Goal: Task Accomplishment & Management: Complete application form

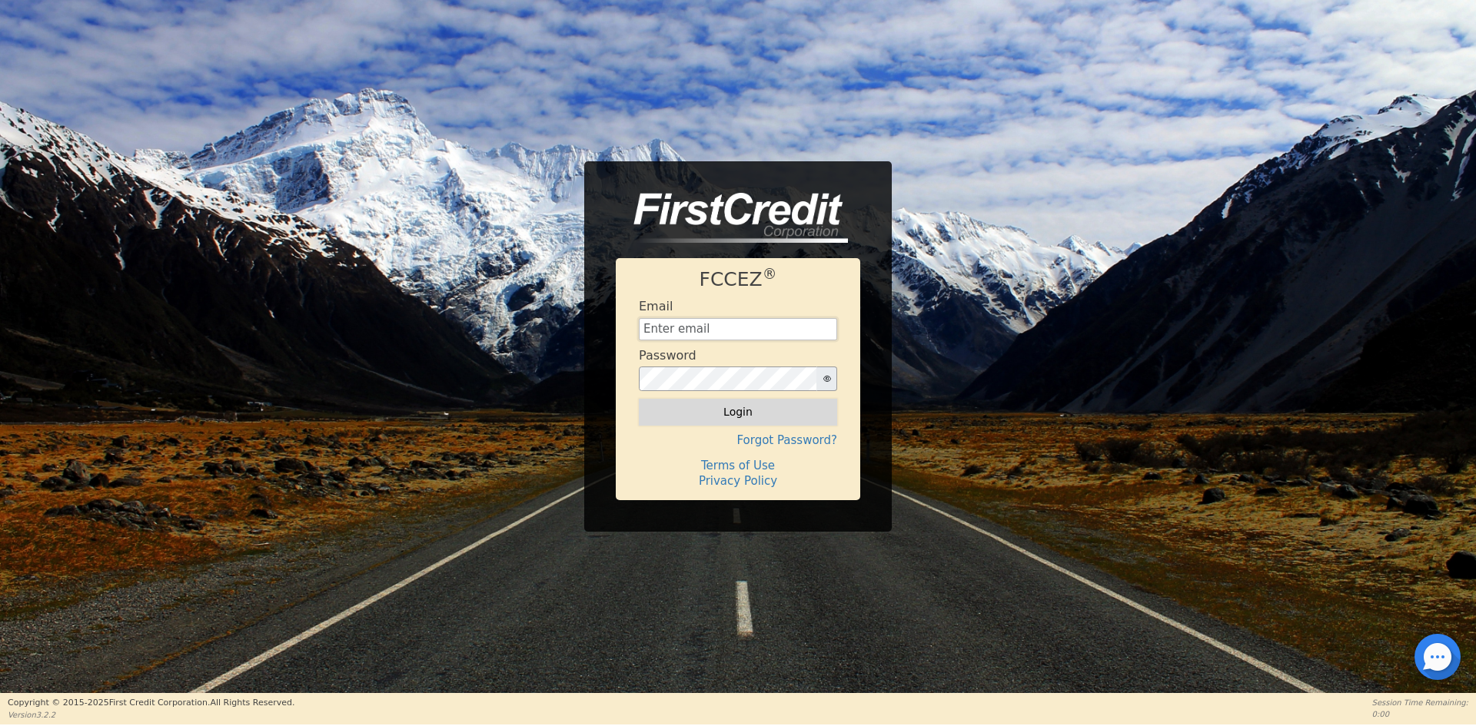
type input "[EMAIL_ADDRESS][DOMAIN_NAME]"
click at [711, 416] on button "Login" at bounding box center [738, 412] width 198 height 26
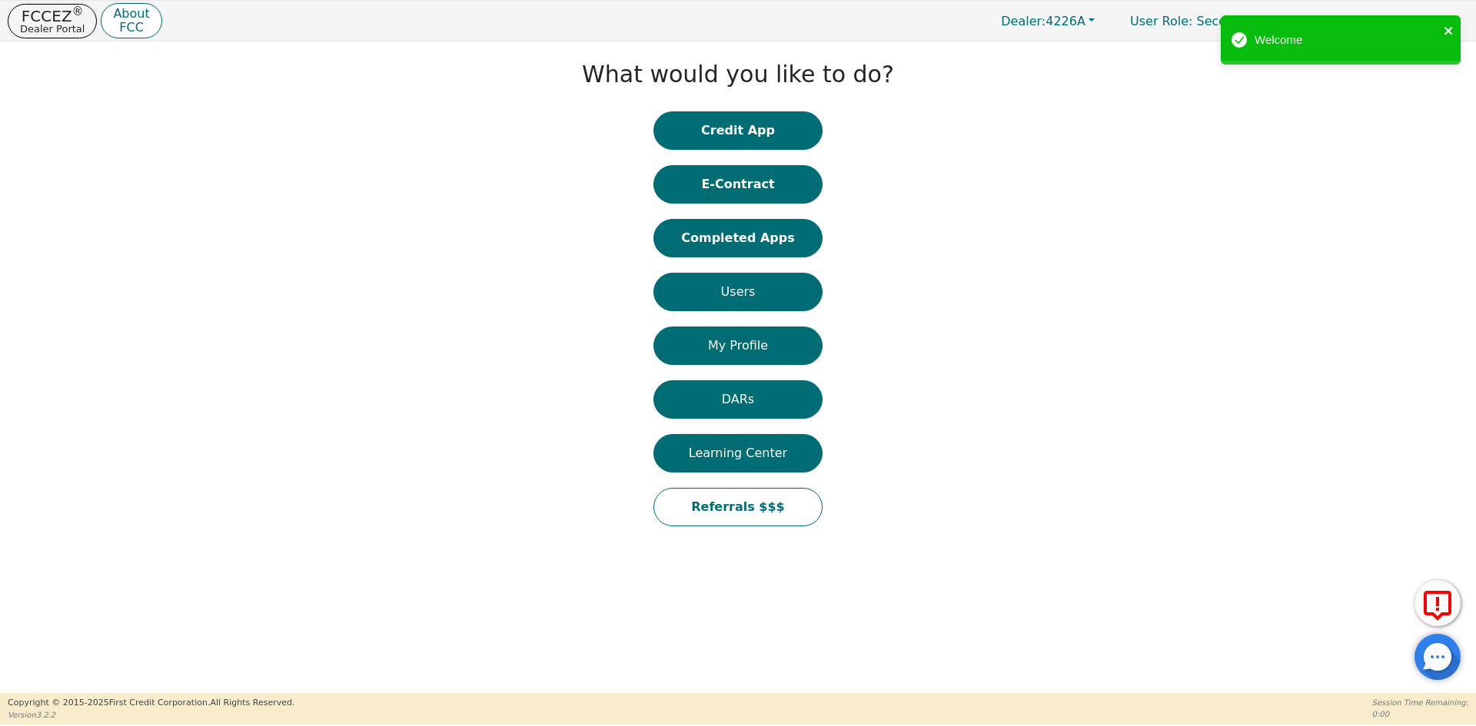
click at [1449, 27] on icon "close" at bounding box center [1448, 31] width 11 height 12
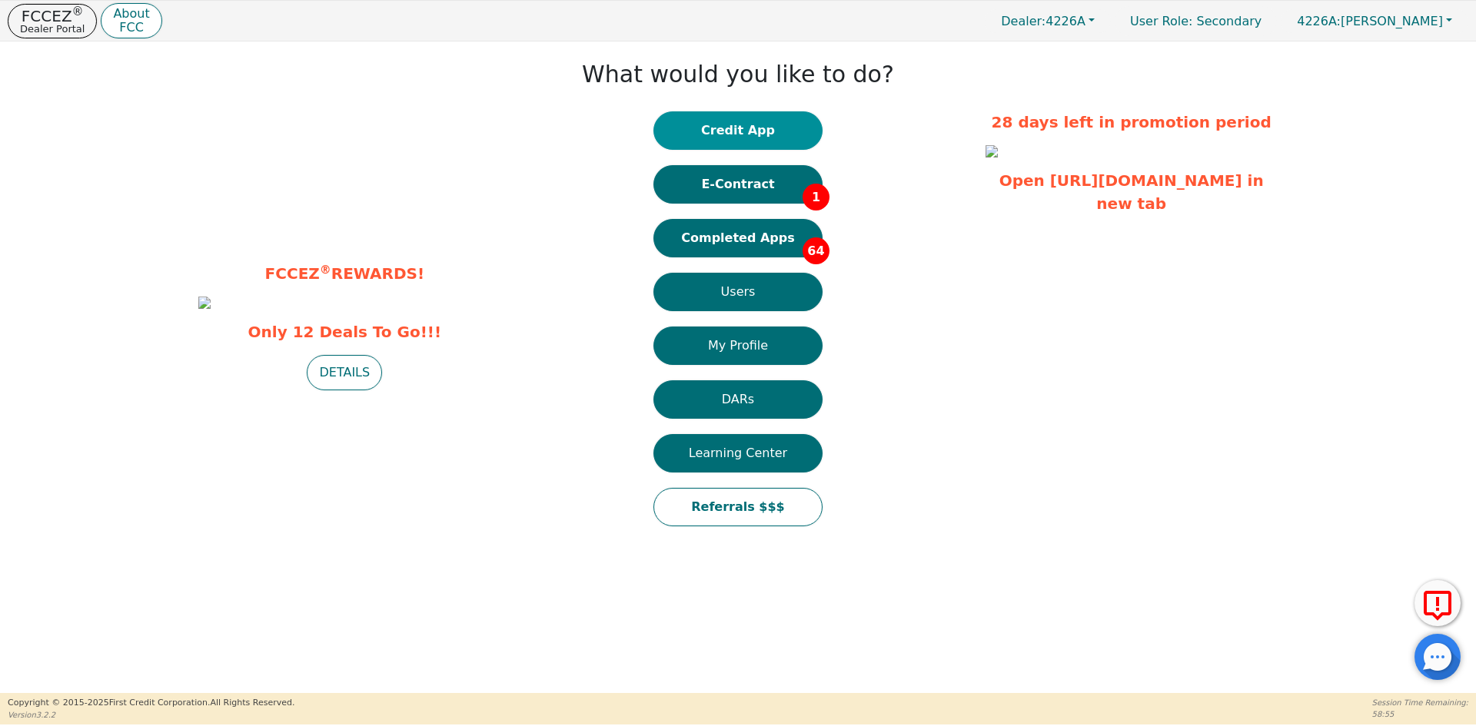
click at [720, 128] on button "Credit App" at bounding box center [737, 130] width 169 height 38
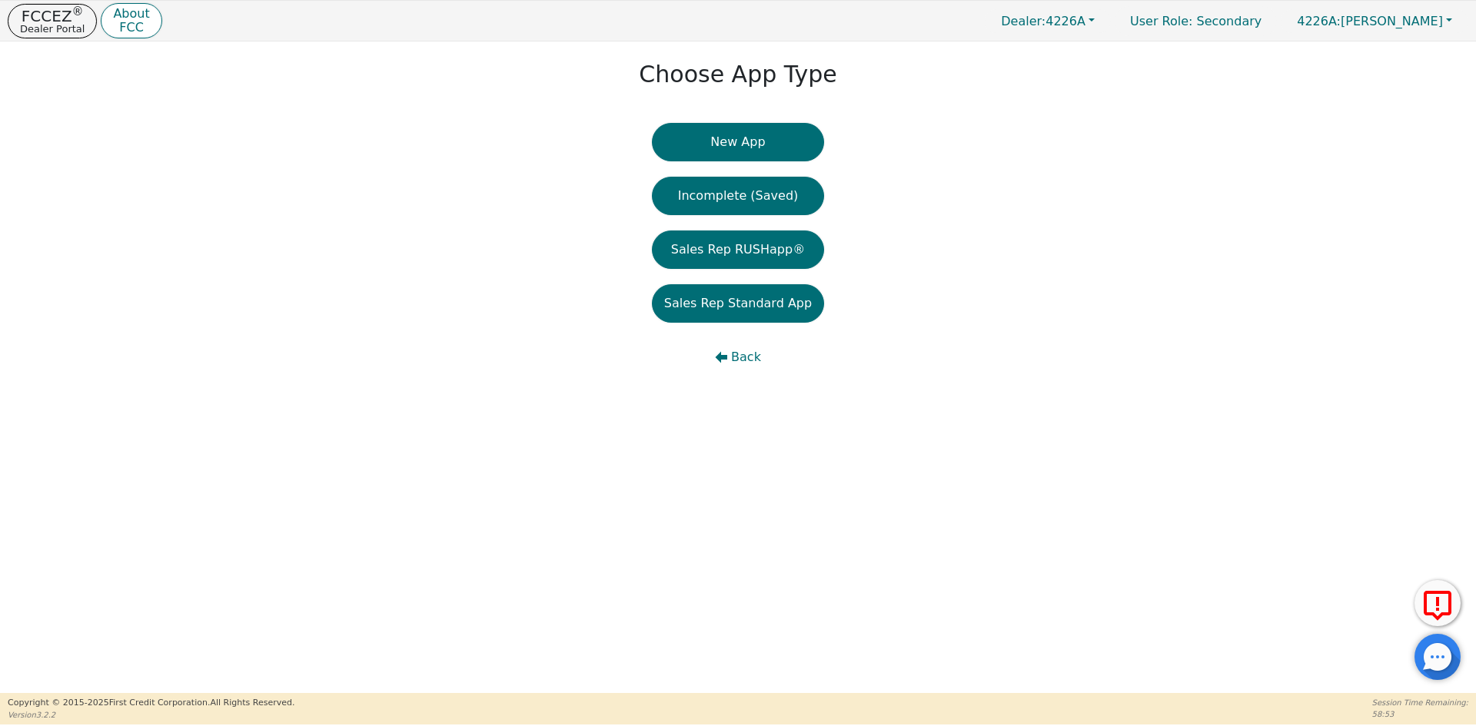
click at [741, 148] on button "New App" at bounding box center [738, 142] width 172 height 38
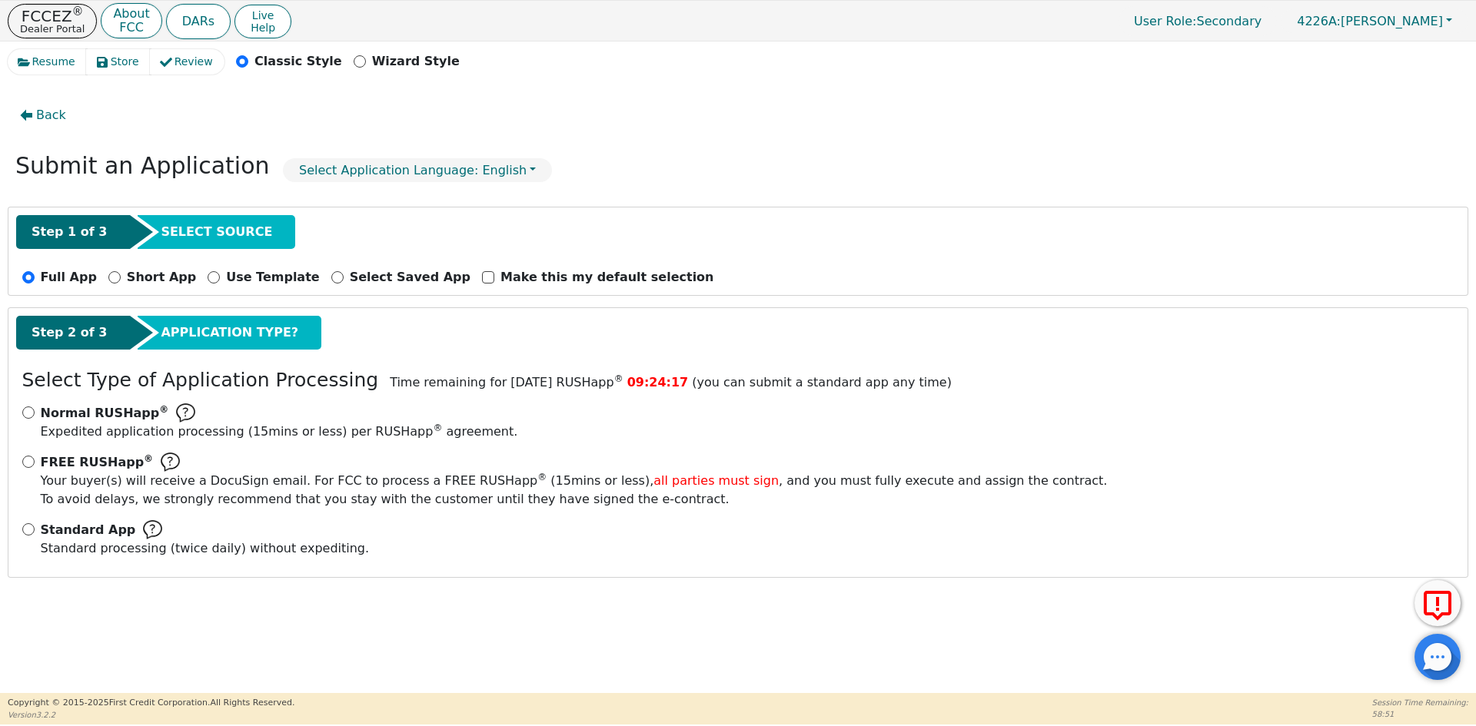
click at [35, 525] on div "Standard App Standard processing (twice daily) without expediting." at bounding box center [738, 539] width 1432 height 38
click at [23, 535] on div "Standard App Standard processing (twice daily) without expediting." at bounding box center [738, 539] width 1432 height 38
click at [28, 533] on input "Standard App Standard processing (twice daily) without expediting." at bounding box center [28, 529] width 12 height 12
radio input "true"
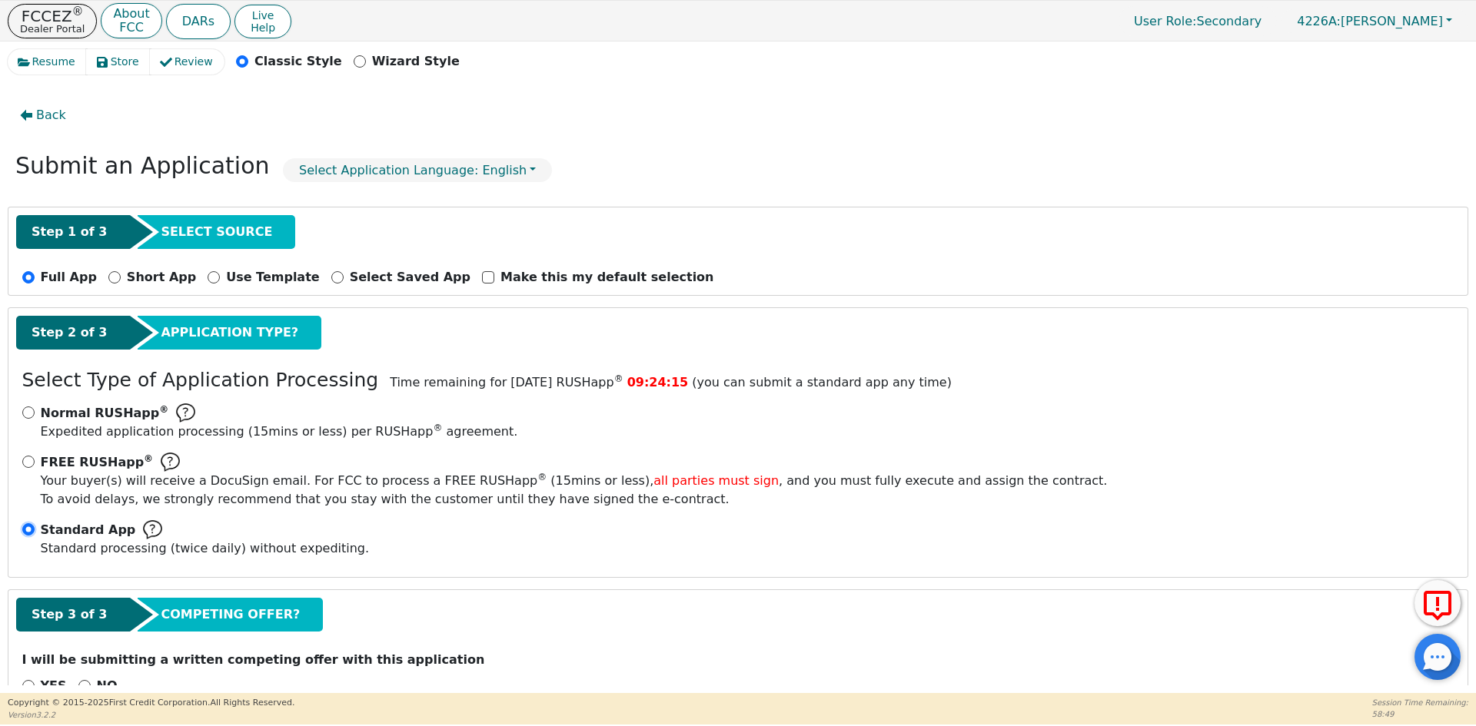
scroll to position [43, 0]
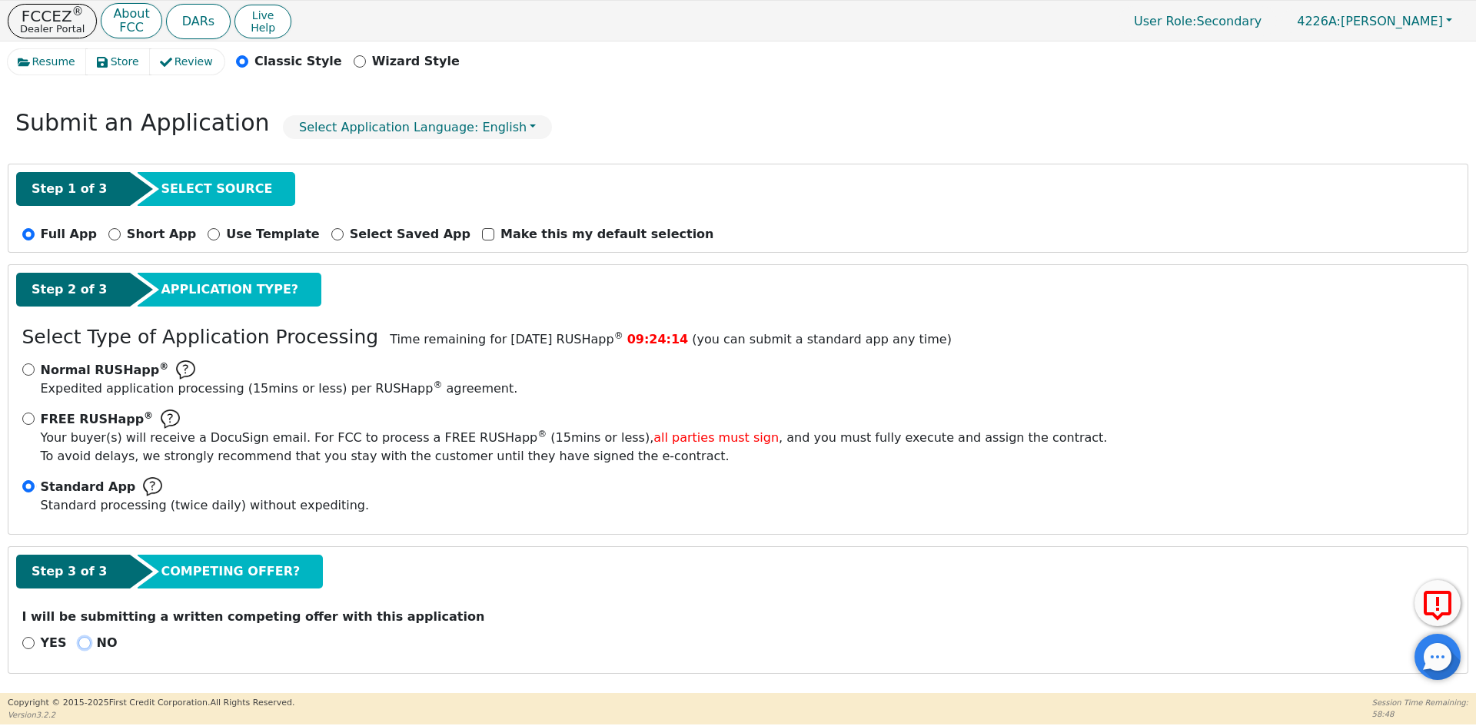
click at [78, 642] on input "NO" at bounding box center [84, 643] width 12 height 12
radio input "true"
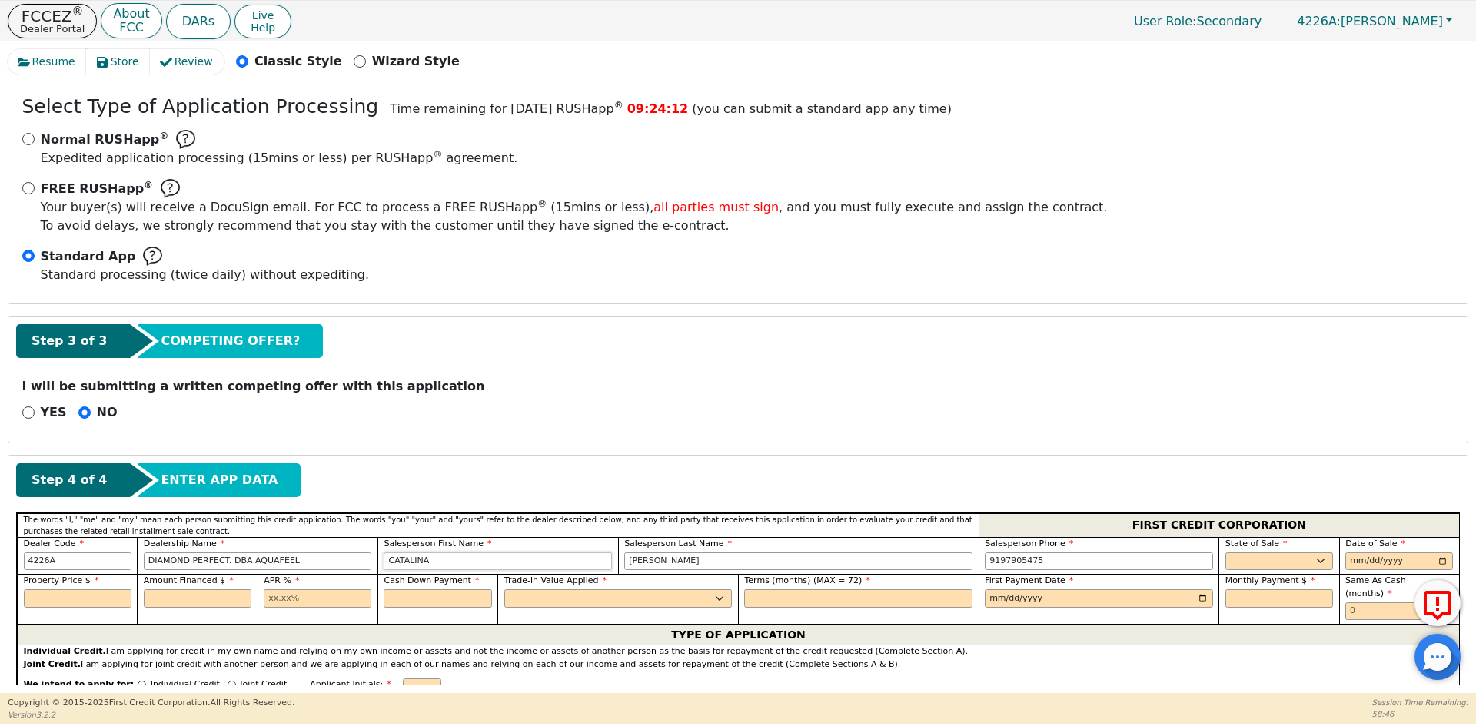
drag, startPoint x: 469, startPoint y: 555, endPoint x: 357, endPoint y: 550, distance: 111.6
click at [357, 550] on div "Dealer Code 4226A Dealership Name DIAMOND PERFECT. DBA AQUAFEEL Salesperson Fir…" at bounding box center [738, 556] width 1442 height 38
type input "GLAFREISY"
type input "[PERSON_NAME]"
click at [1227, 563] on select "AK AL AR AZ CA CO CT DC DE FL [GEOGRAPHIC_DATA] HI IA ID IL IN KS [GEOGRAPHIC_D…" at bounding box center [1279, 562] width 108 height 18
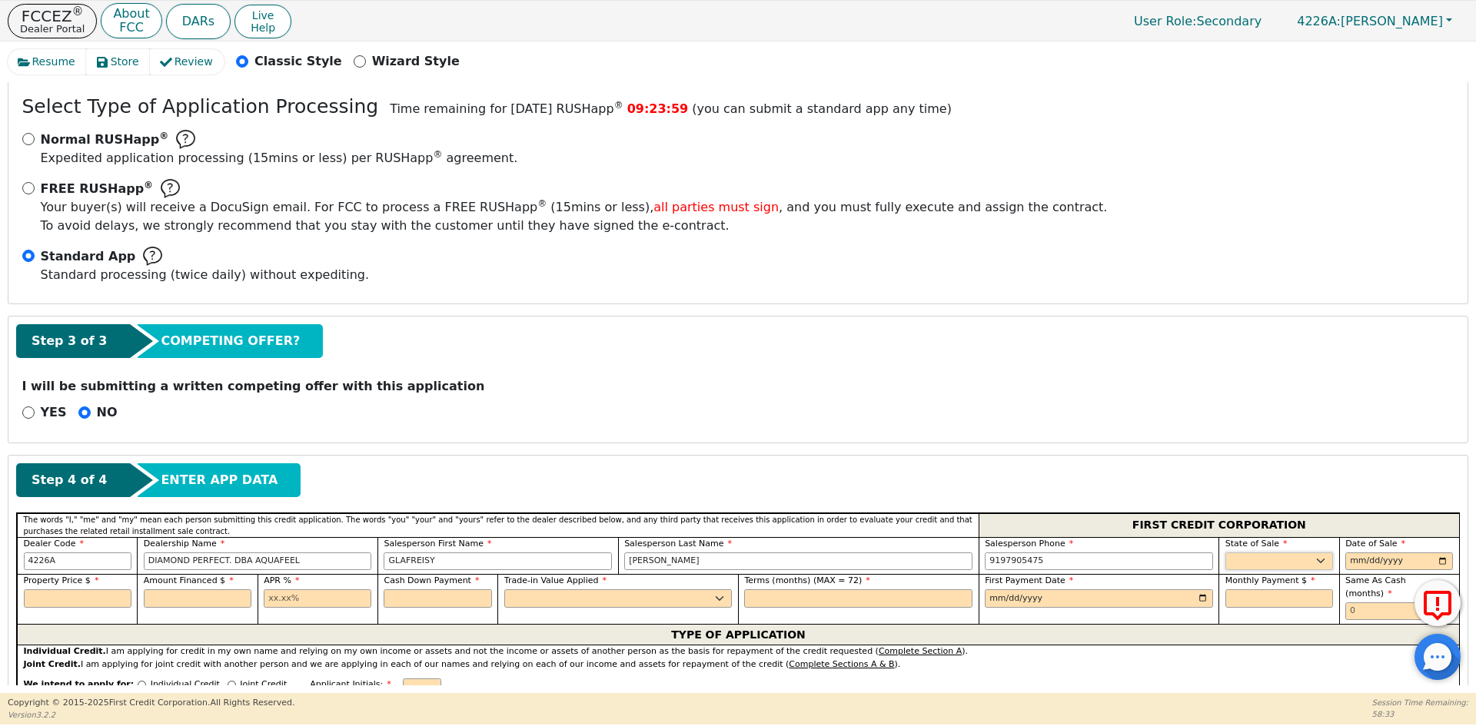
select select "PA"
click at [1225, 553] on select "AK AL AR AZ CA CO CT DC DE FL [GEOGRAPHIC_DATA] HI IA ID IL IN KS [GEOGRAPHIC_D…" at bounding box center [1279, 562] width 108 height 18
click at [1436, 560] on input "date" at bounding box center [1399, 562] width 108 height 18
type input "[DATE]"
click at [62, 590] on input "text" at bounding box center [78, 599] width 108 height 18
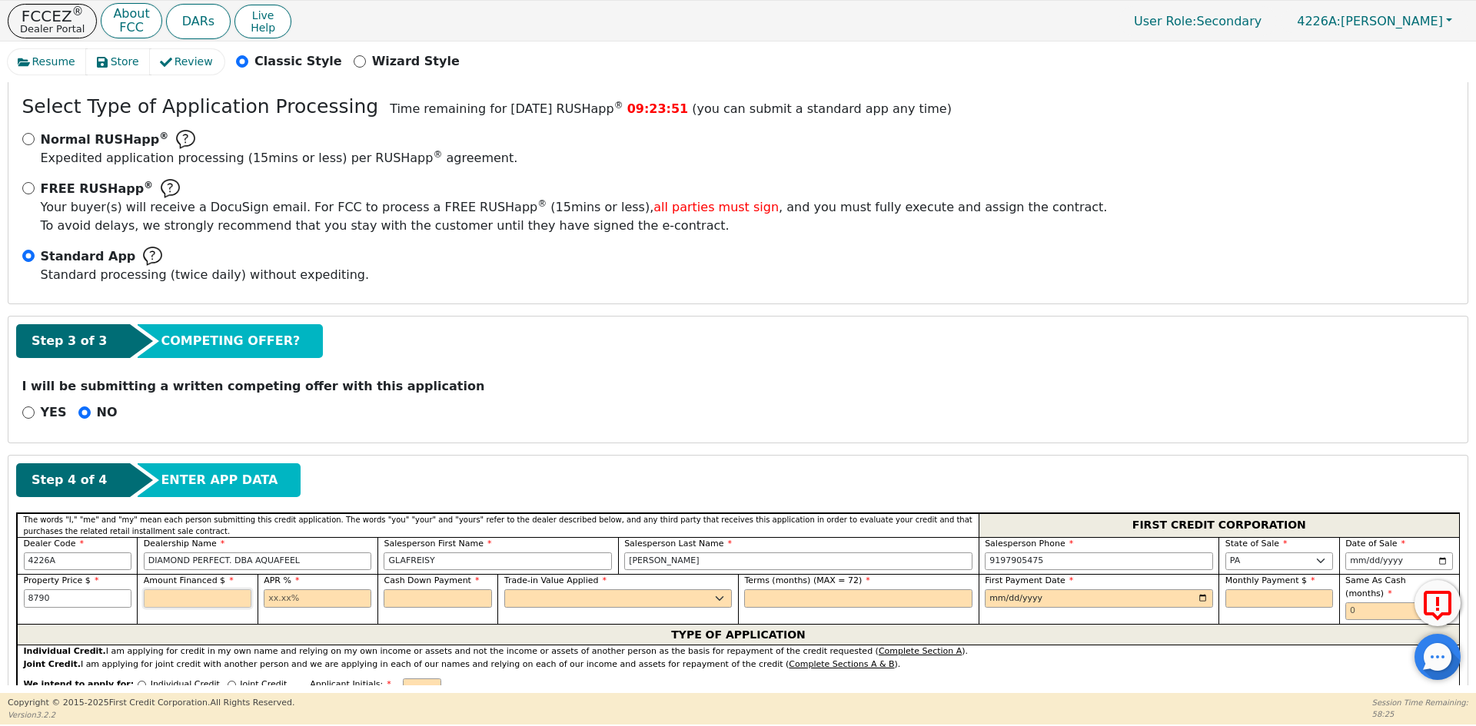
type input "8790.00"
type input "10.99"
click at [419, 599] on input "text" at bounding box center [438, 599] width 108 height 18
type input "0.00"
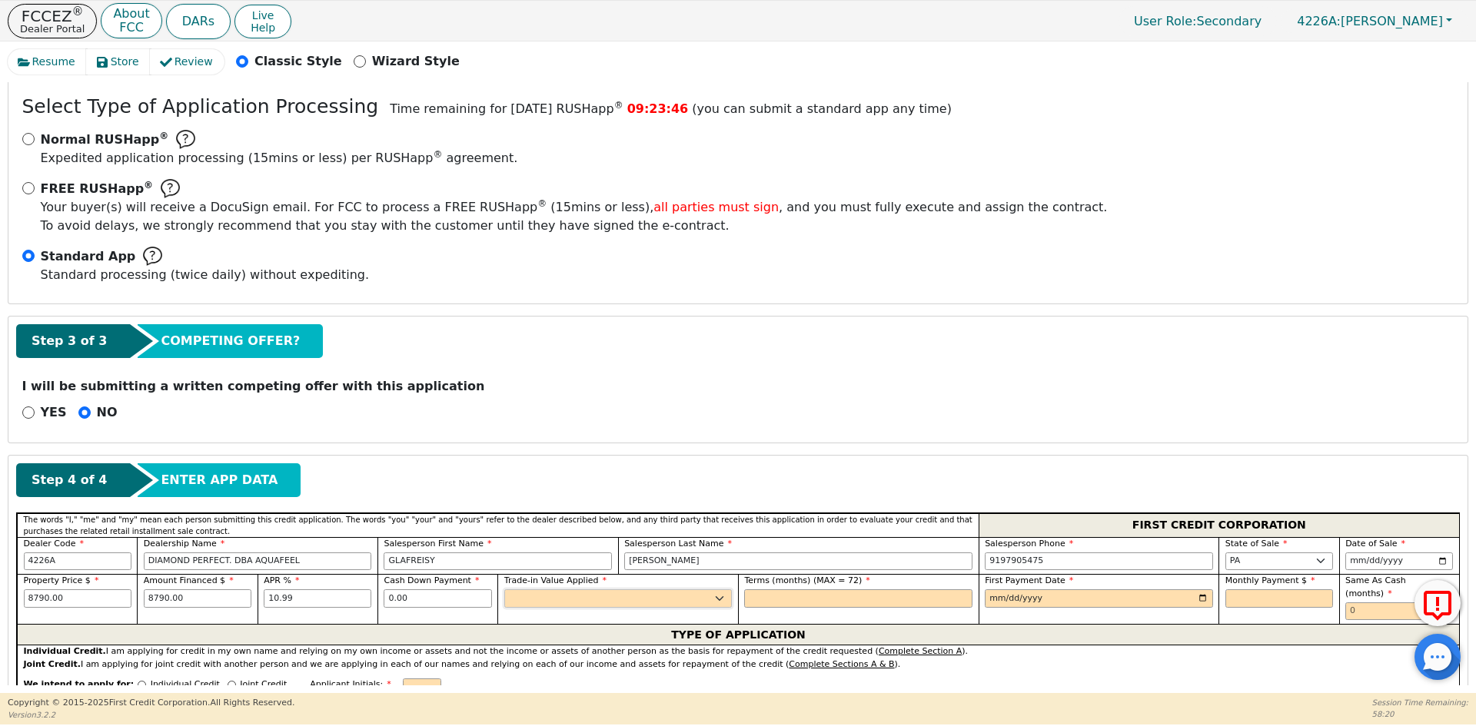
click at [587, 598] on select "Yes No" at bounding box center [618, 599] width 228 height 18
select select "n"
click at [504, 590] on select "Yes No" at bounding box center [618, 599] width 228 height 18
click at [802, 588] on div "Terms (months) (MAX = 72)" at bounding box center [858, 591] width 228 height 33
click at [805, 596] on input "text" at bounding box center [858, 599] width 228 height 18
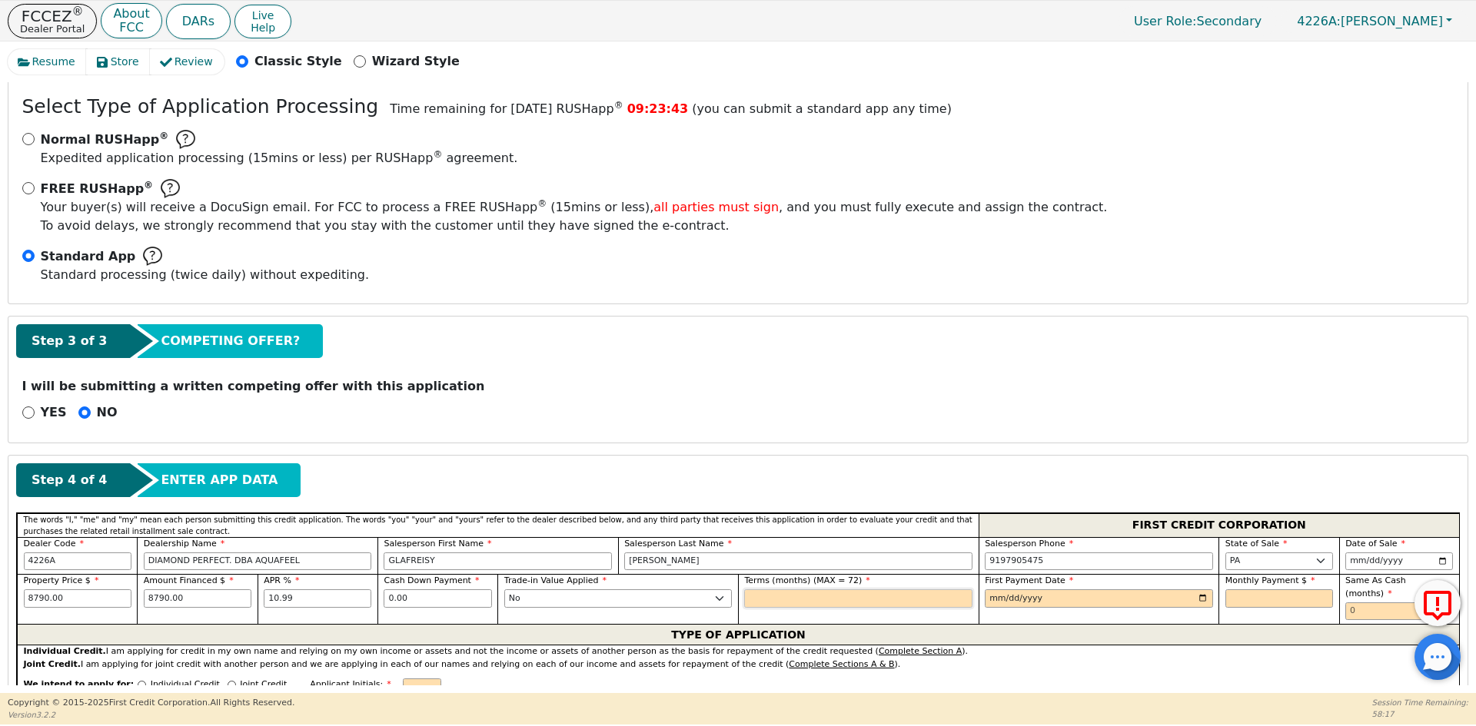
type input "72"
click at [1197, 595] on input "date" at bounding box center [1099, 599] width 228 height 18
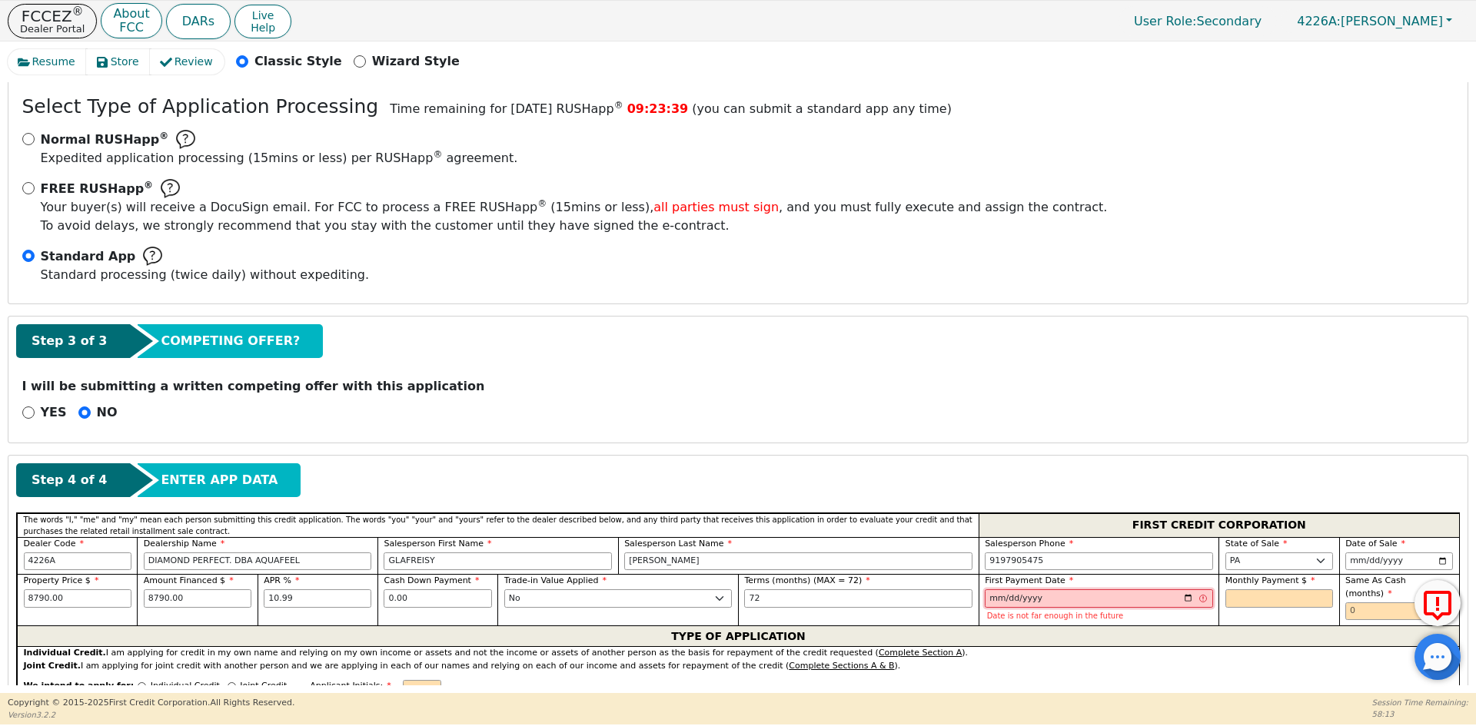
click at [1181, 597] on input "[DATE]" at bounding box center [1099, 599] width 228 height 18
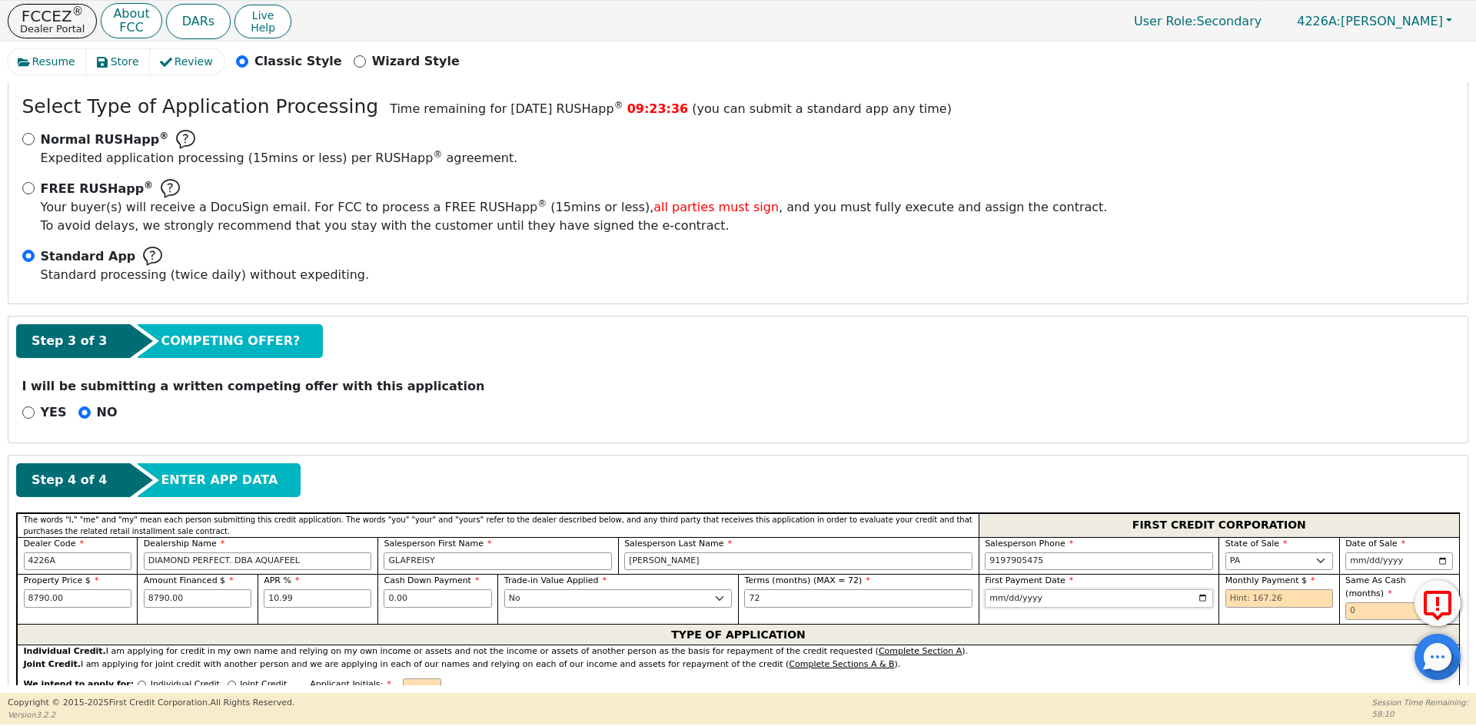
type input "[DATE]"
click at [1264, 595] on input "text" at bounding box center [1279, 599] width 108 height 18
type input "167.26"
click at [1379, 603] on input "text" at bounding box center [1399, 612] width 108 height 18
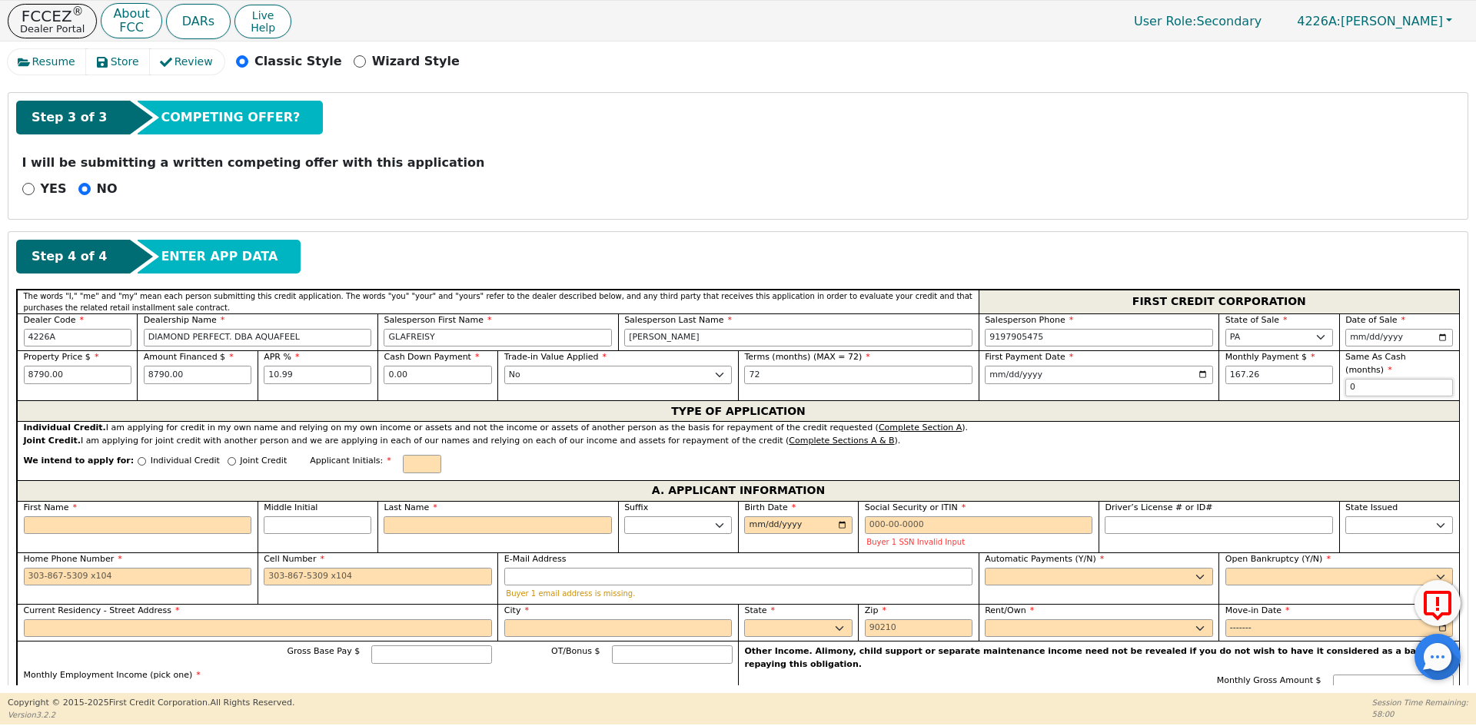
scroll to position [504, 0]
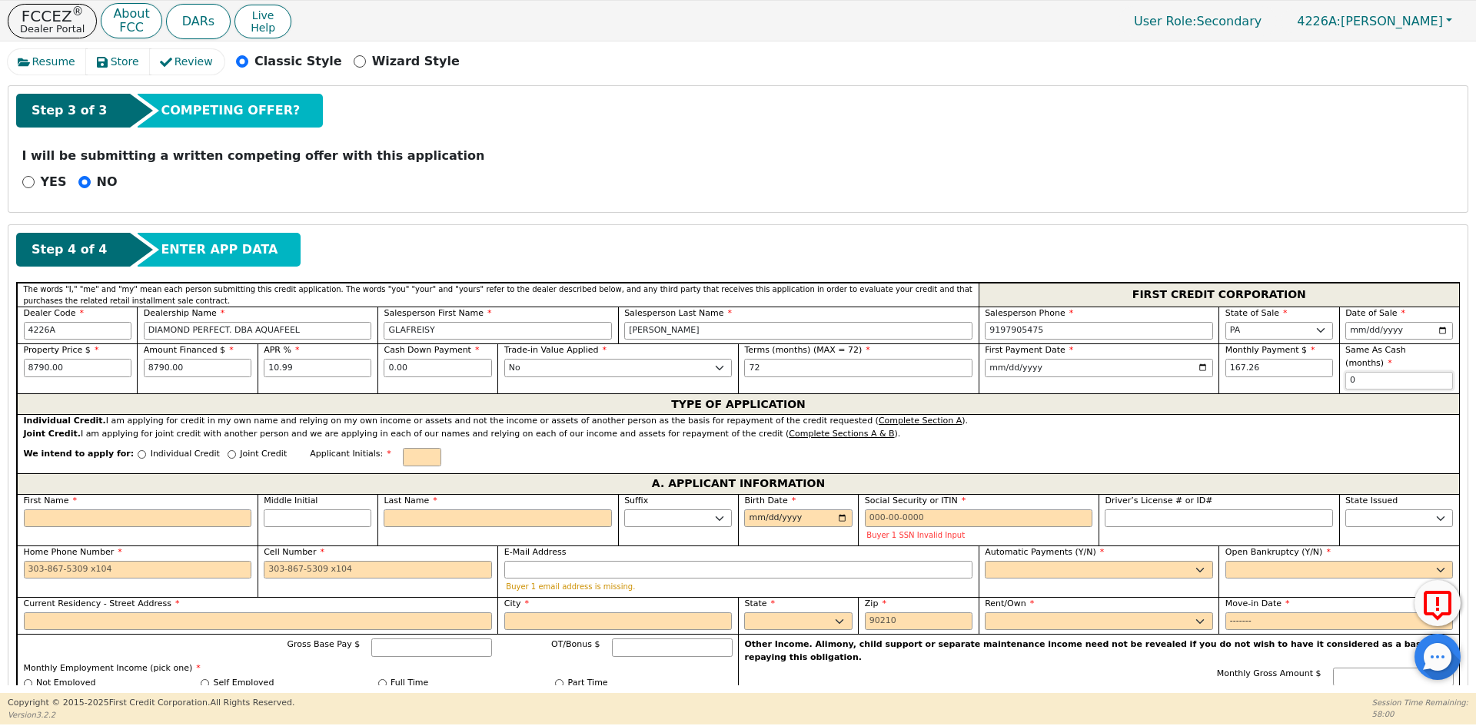
type input "0"
click at [138, 448] on div "Individual Credit" at bounding box center [179, 458] width 82 height 21
click at [179, 448] on p "Individual Credit" at bounding box center [185, 454] width 69 height 13
click at [146, 450] on input "Individual Credit" at bounding box center [142, 454] width 8 height 8
radio input "true"
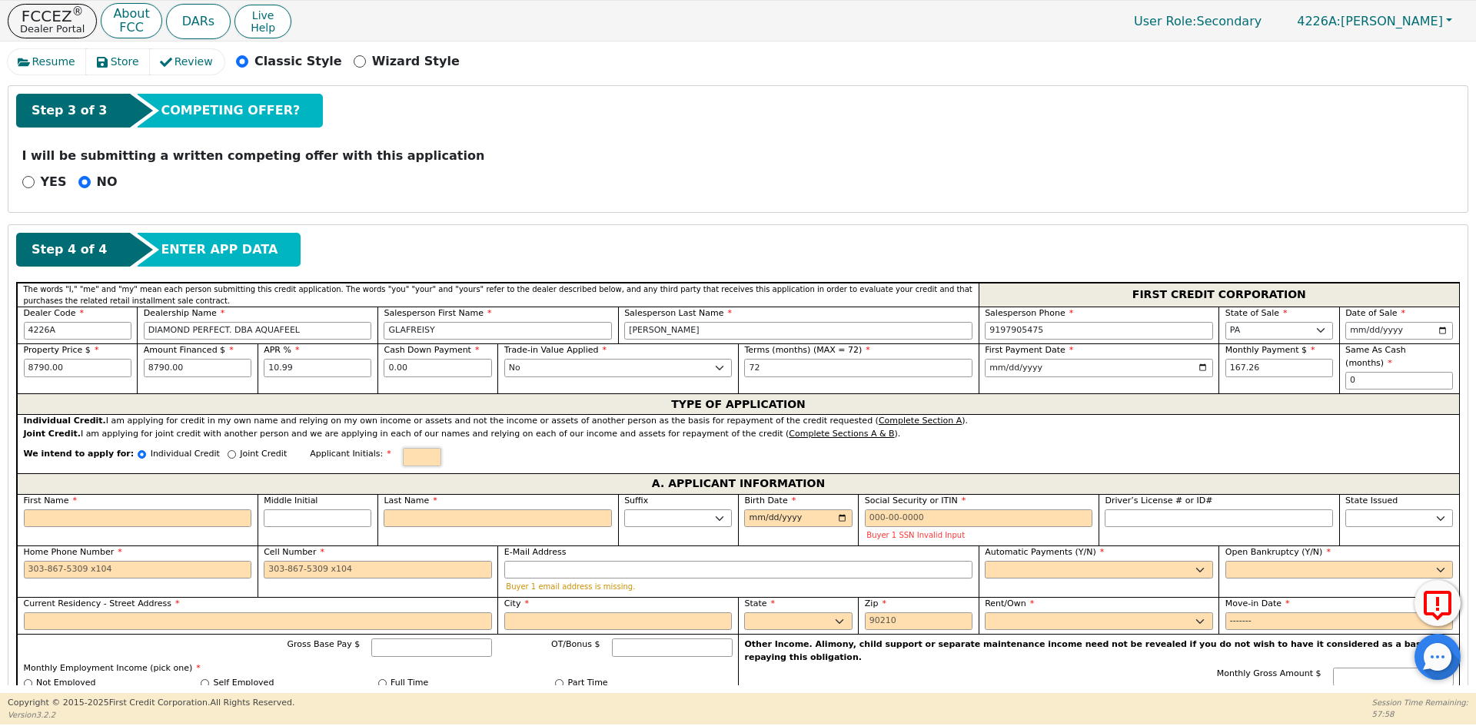
click at [403, 448] on input "text" at bounding box center [422, 457] width 38 height 18
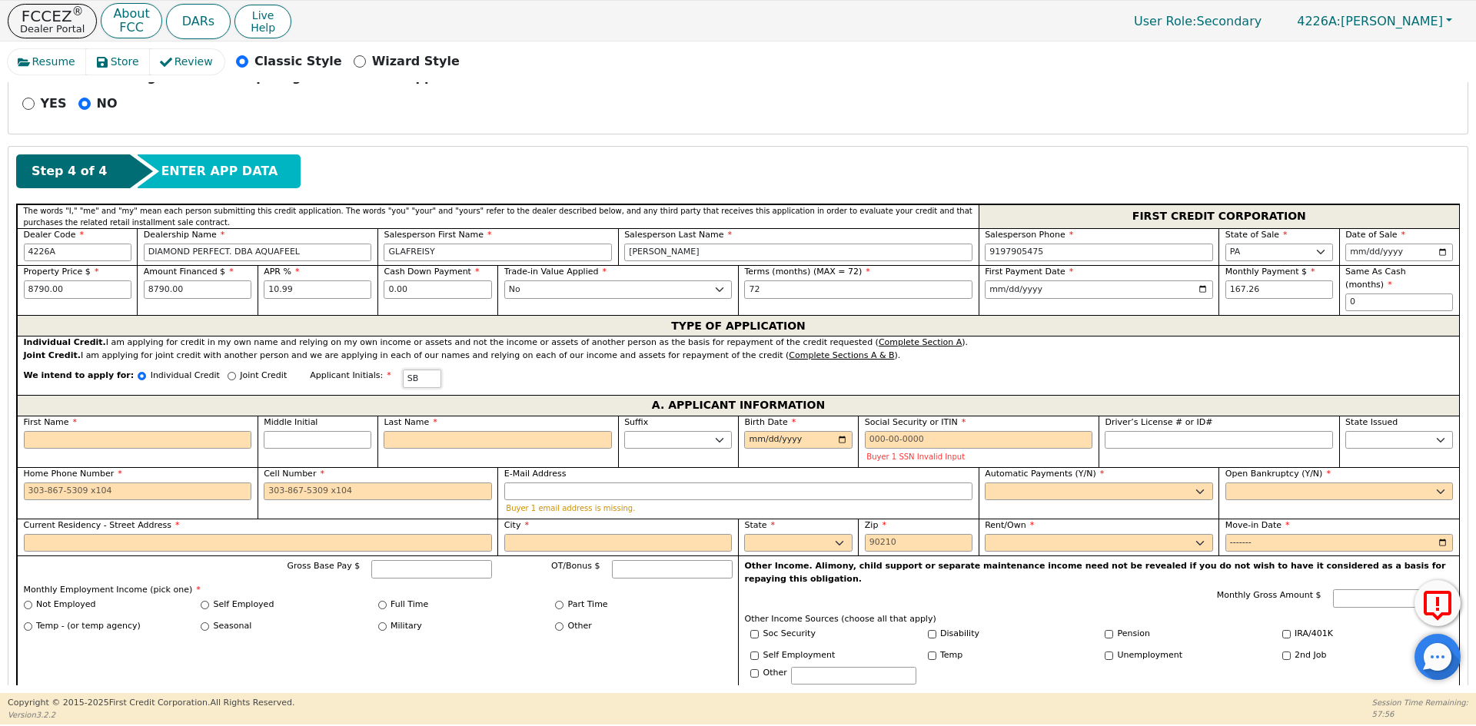
scroll to position [658, 0]
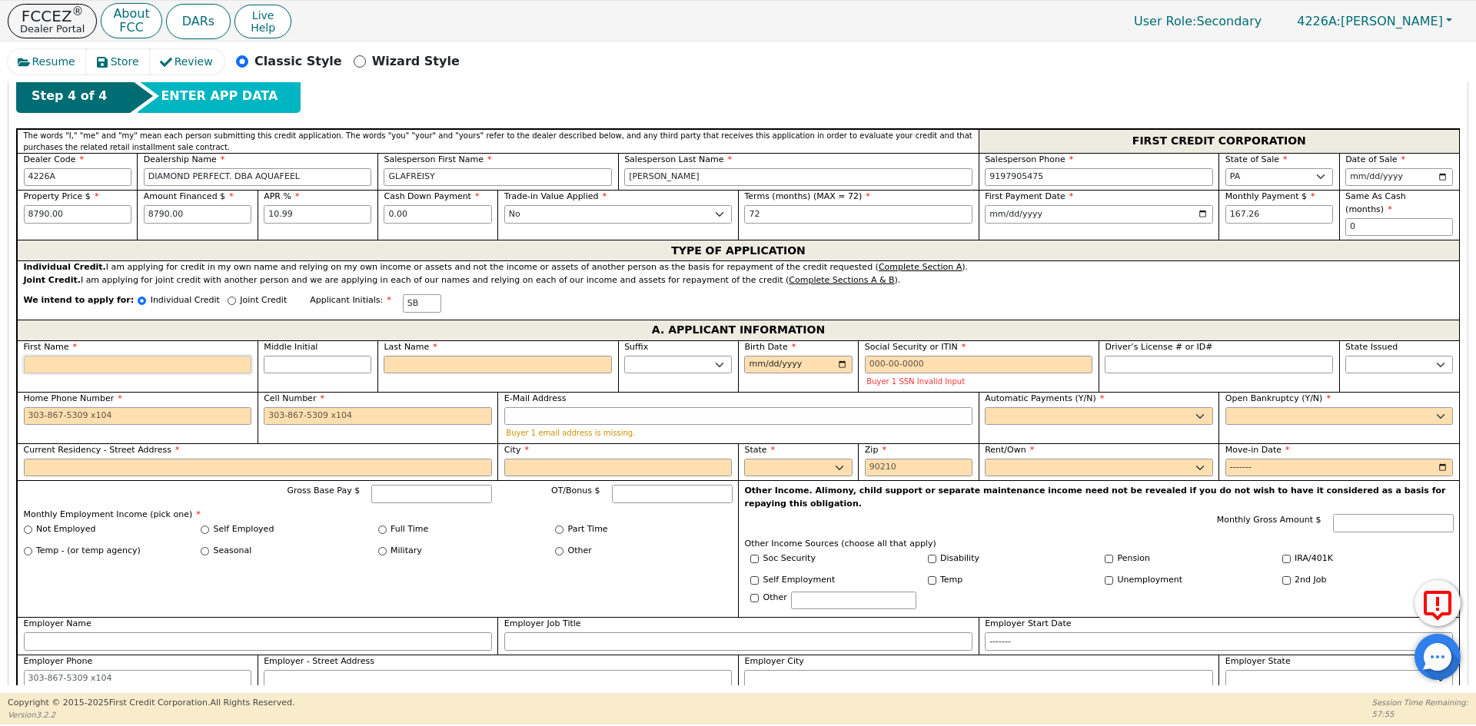
click at [120, 356] on input "First Name" at bounding box center [138, 365] width 228 height 18
type input "S"
type input "SH"
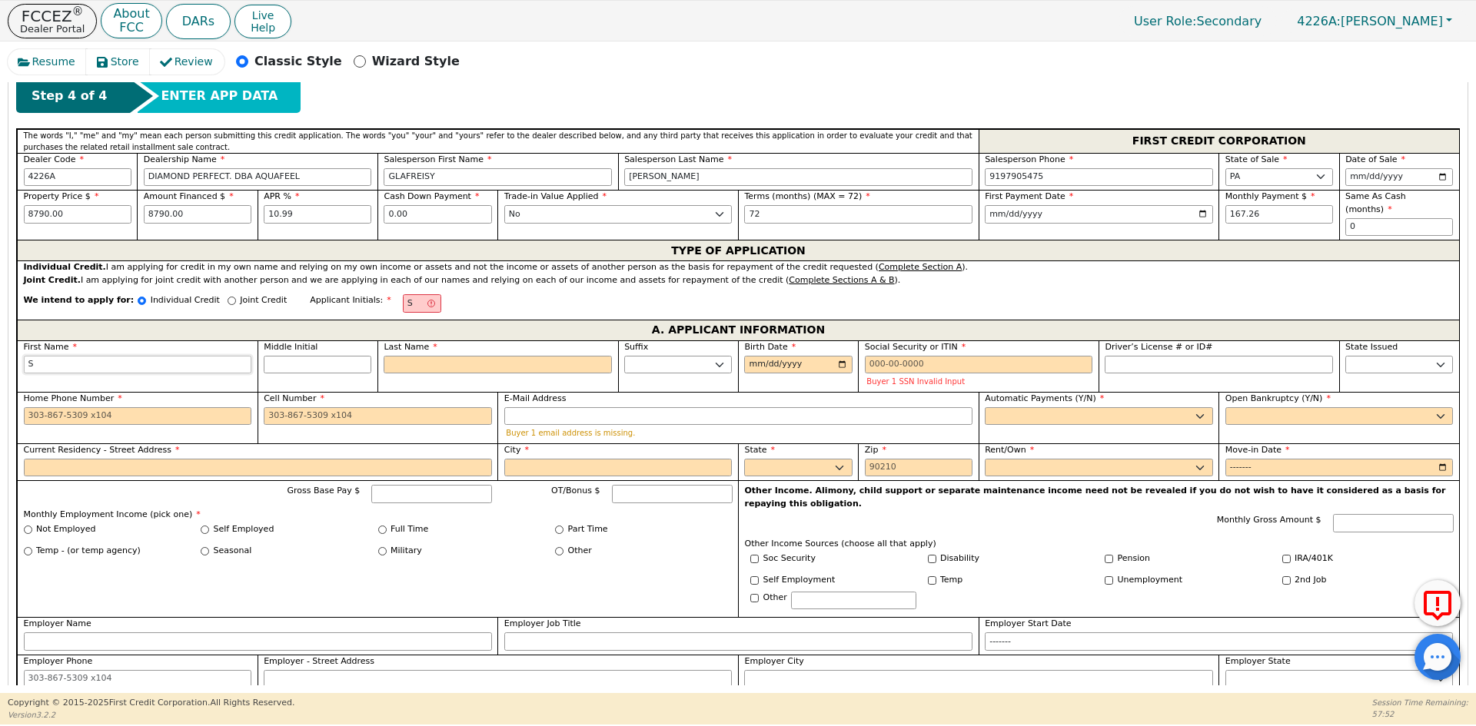
type input "SH"
type input "SHE"
type input "SHEI"
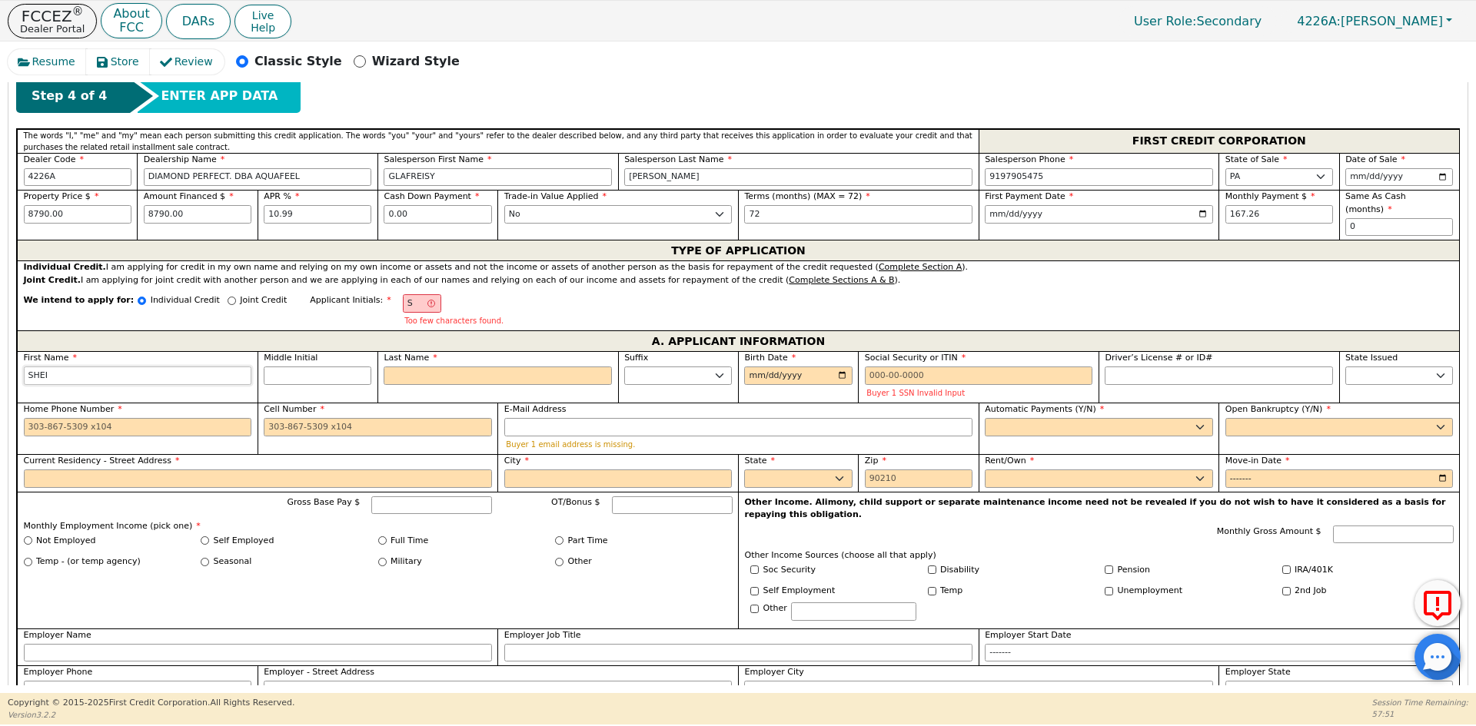
type input "[PERSON_NAME]"
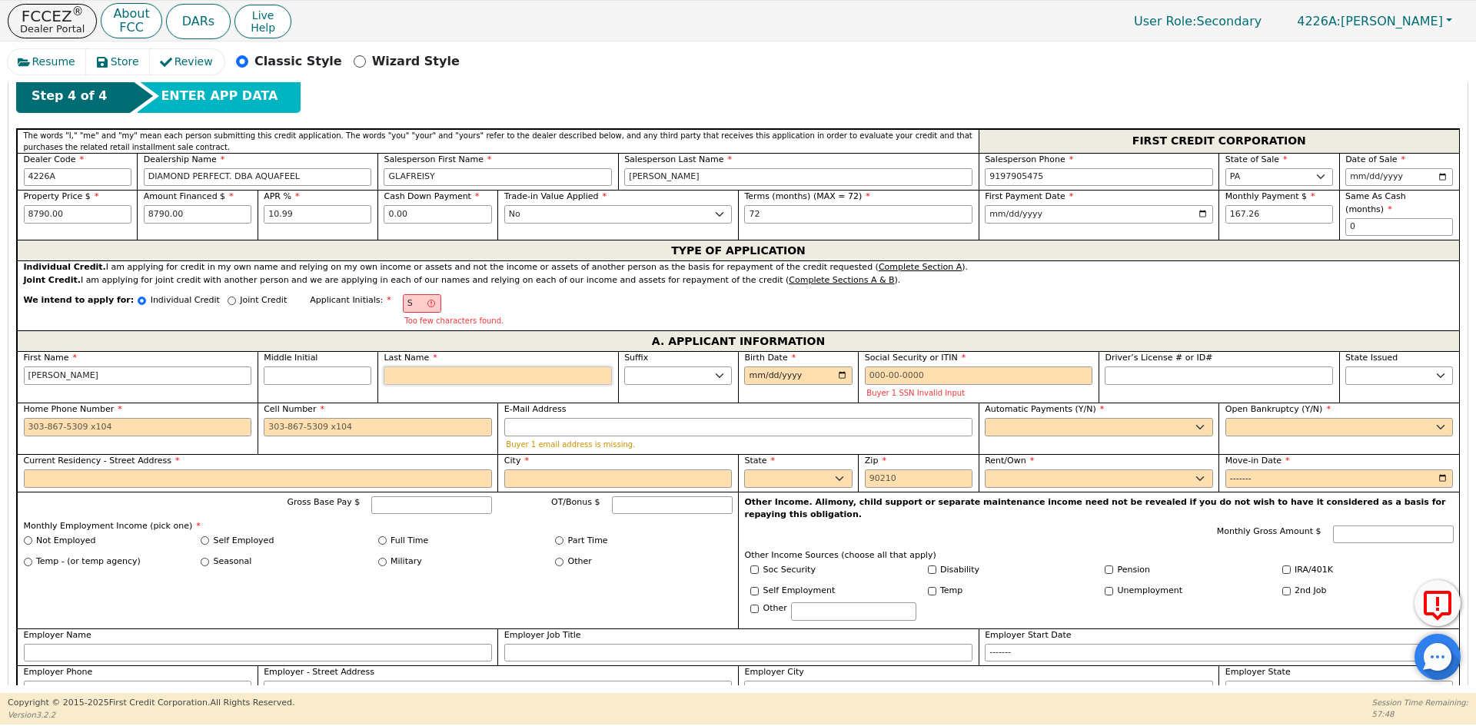
type input "SB"
type input "B"
type input "[PERSON_NAME]"
type input "BL"
type input "[PERSON_NAME] [PERSON_NAME]"
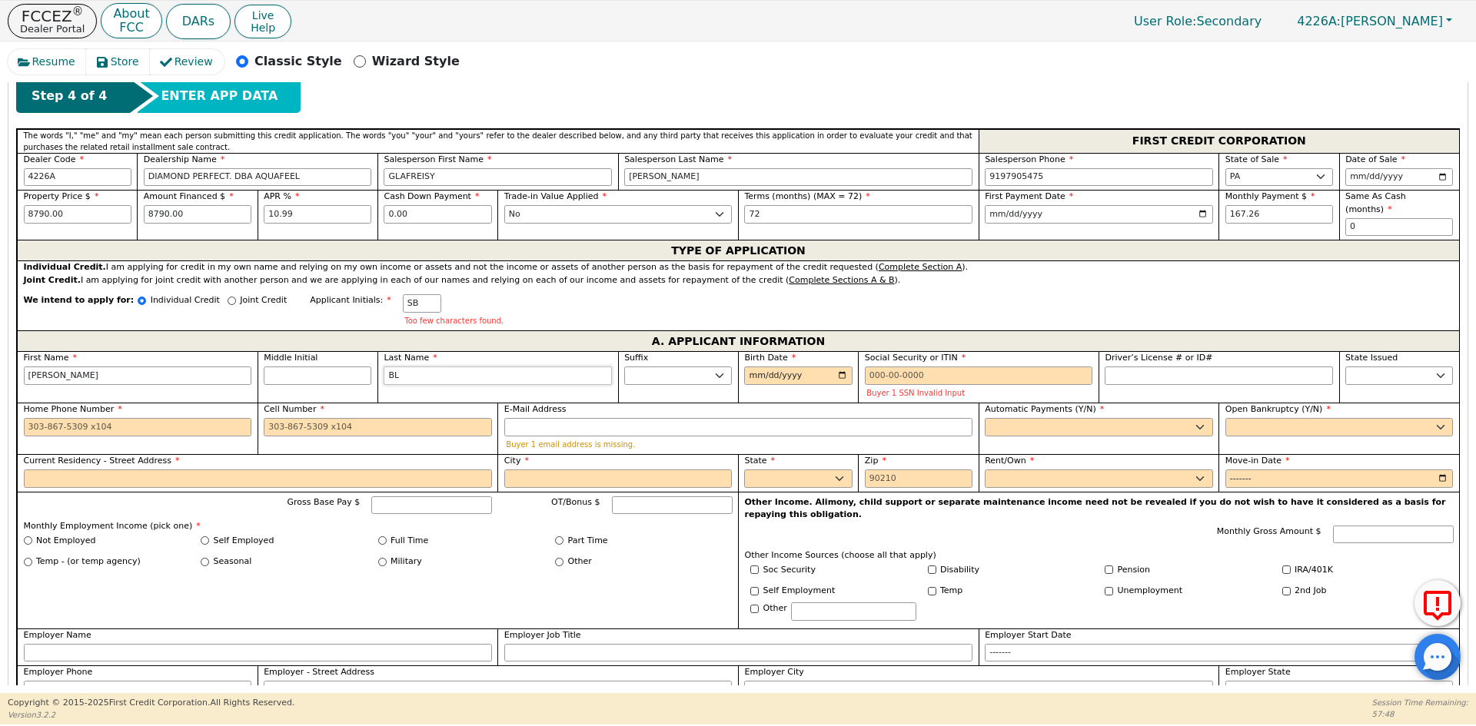
type input "BLA"
type input "[PERSON_NAME]"
type input "BLANC"
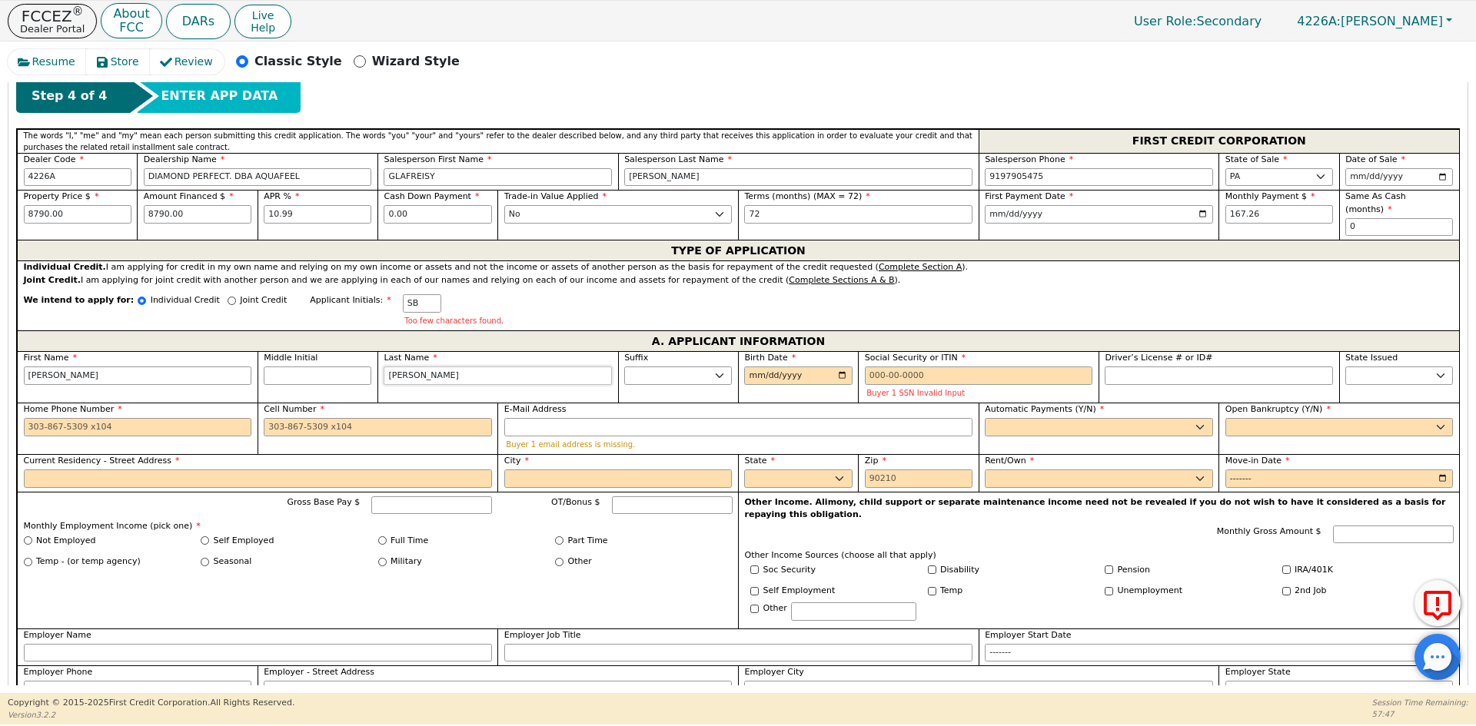
type input "[PERSON_NAME]"
type input "BLANCO"
type input "[PERSON_NAME]"
type input "BLANCO"
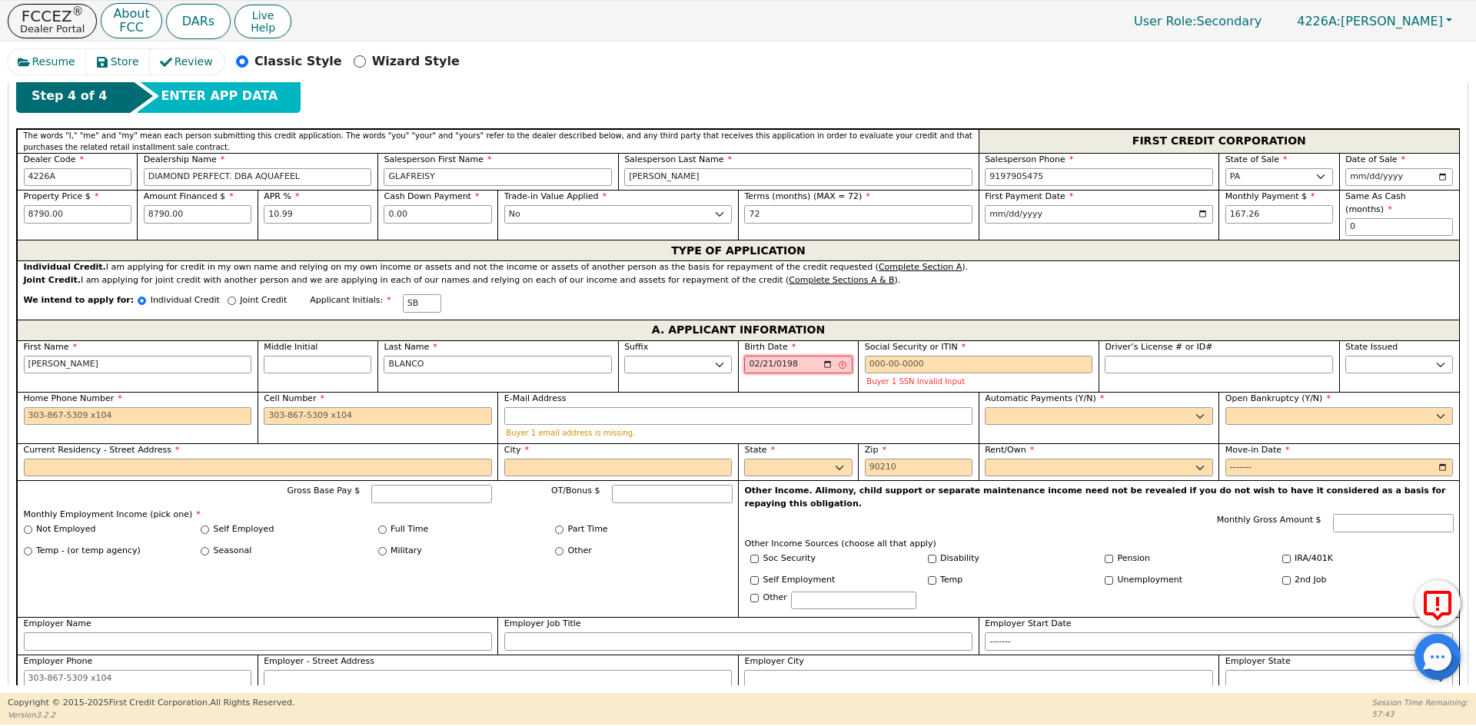
type input "[DATE]"
click at [942, 356] on input "Social Security or ITIN" at bounding box center [979, 365] width 228 height 18
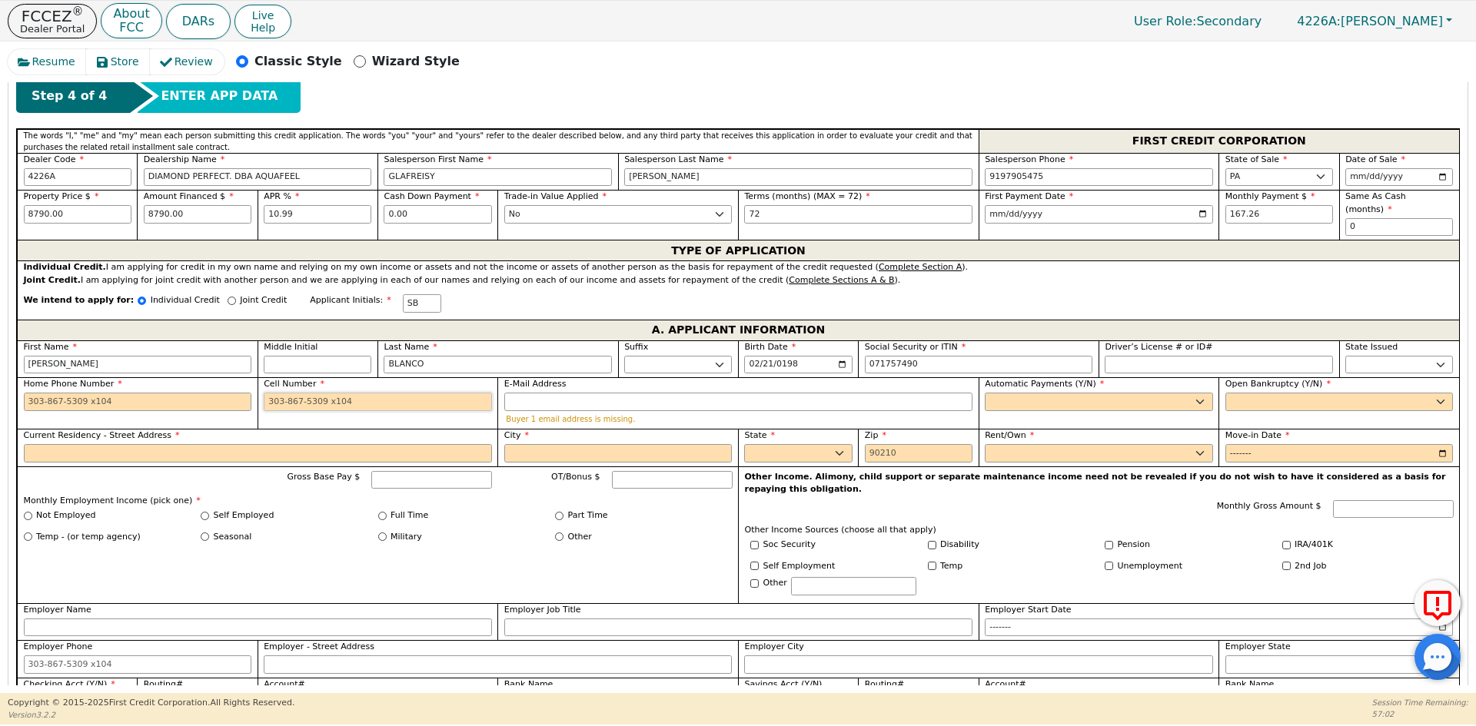
type input "***-**-7490"
click at [277, 393] on input "Cell Number" at bounding box center [378, 402] width 228 height 18
type input "[PHONE_NUMBER]"
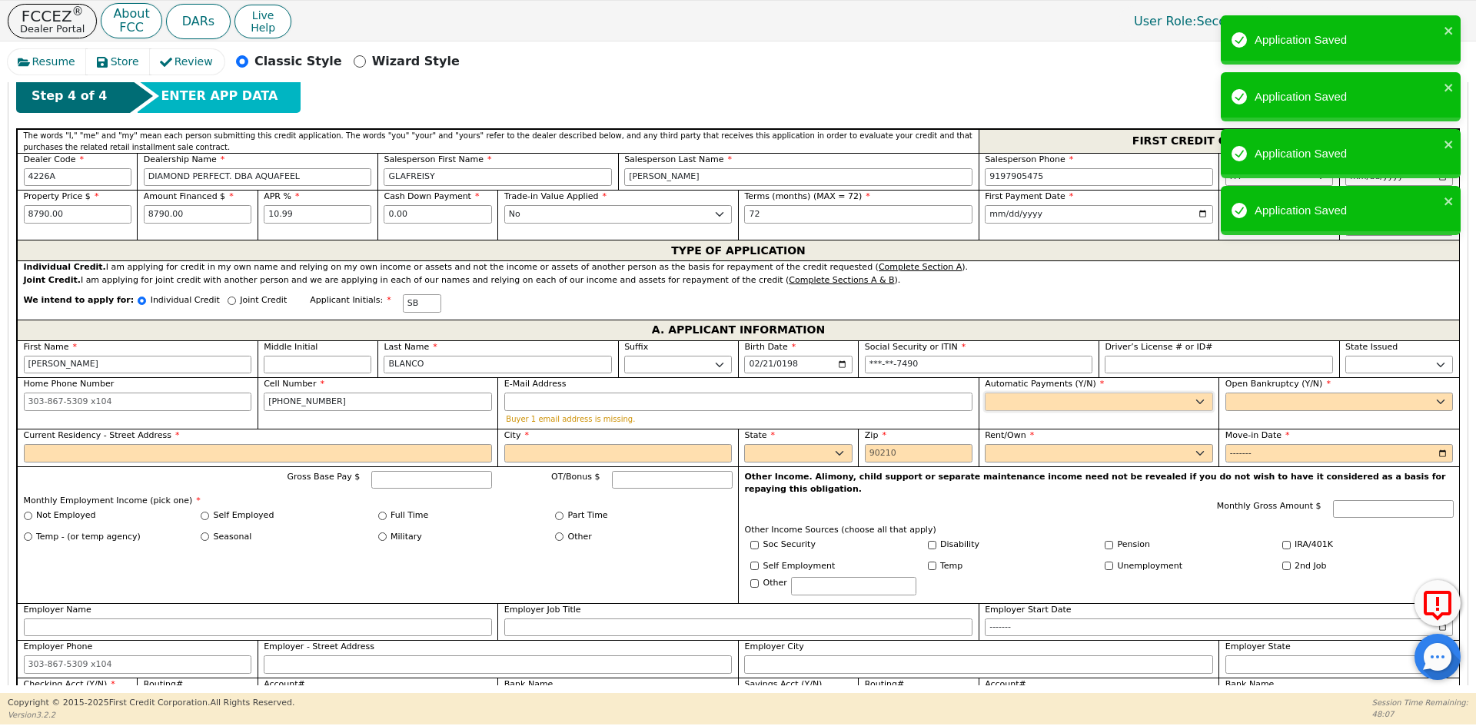
click at [1094, 393] on select "Yes No" at bounding box center [1099, 402] width 228 height 18
click at [985, 393] on select "Yes No" at bounding box center [1099, 402] width 228 height 18
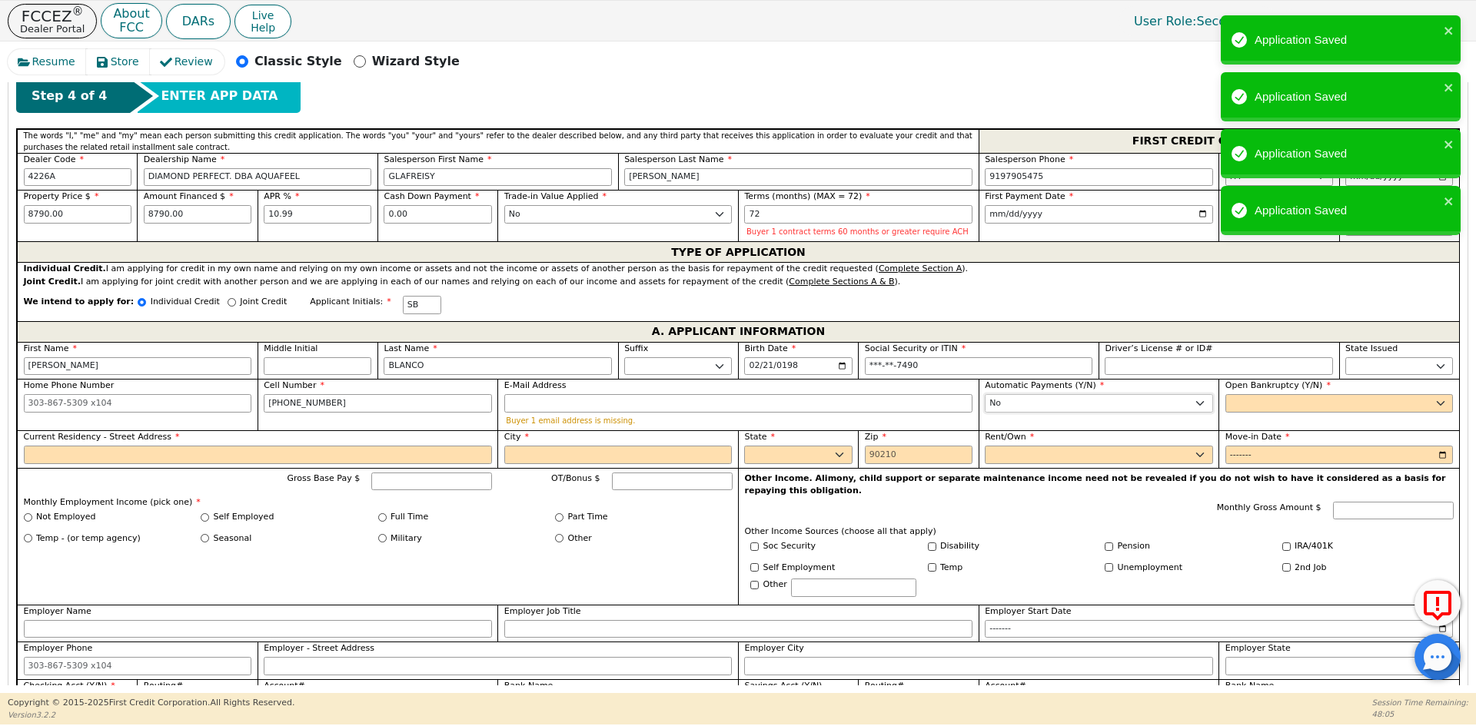
click at [1149, 406] on select "Yes No" at bounding box center [1099, 403] width 228 height 18
select select "y"
click at [985, 394] on select "Yes No" at bounding box center [1099, 403] width 228 height 18
type input "[PERSON_NAME]"
click at [1235, 403] on select "Yes No" at bounding box center [1339, 403] width 228 height 18
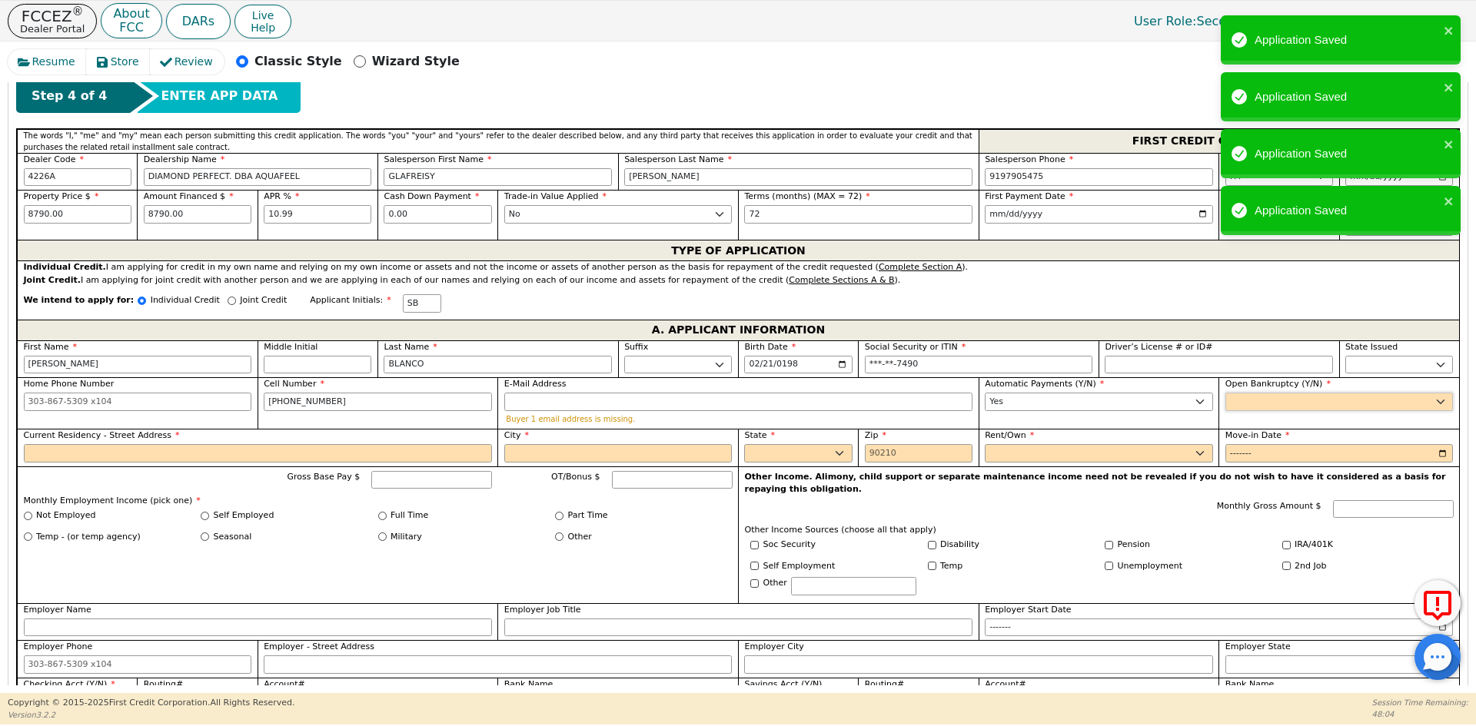
select select "n"
click at [1225, 393] on select "Yes No" at bounding box center [1339, 402] width 228 height 18
click at [70, 444] on input "Current Residency - Street Address" at bounding box center [258, 453] width 468 height 18
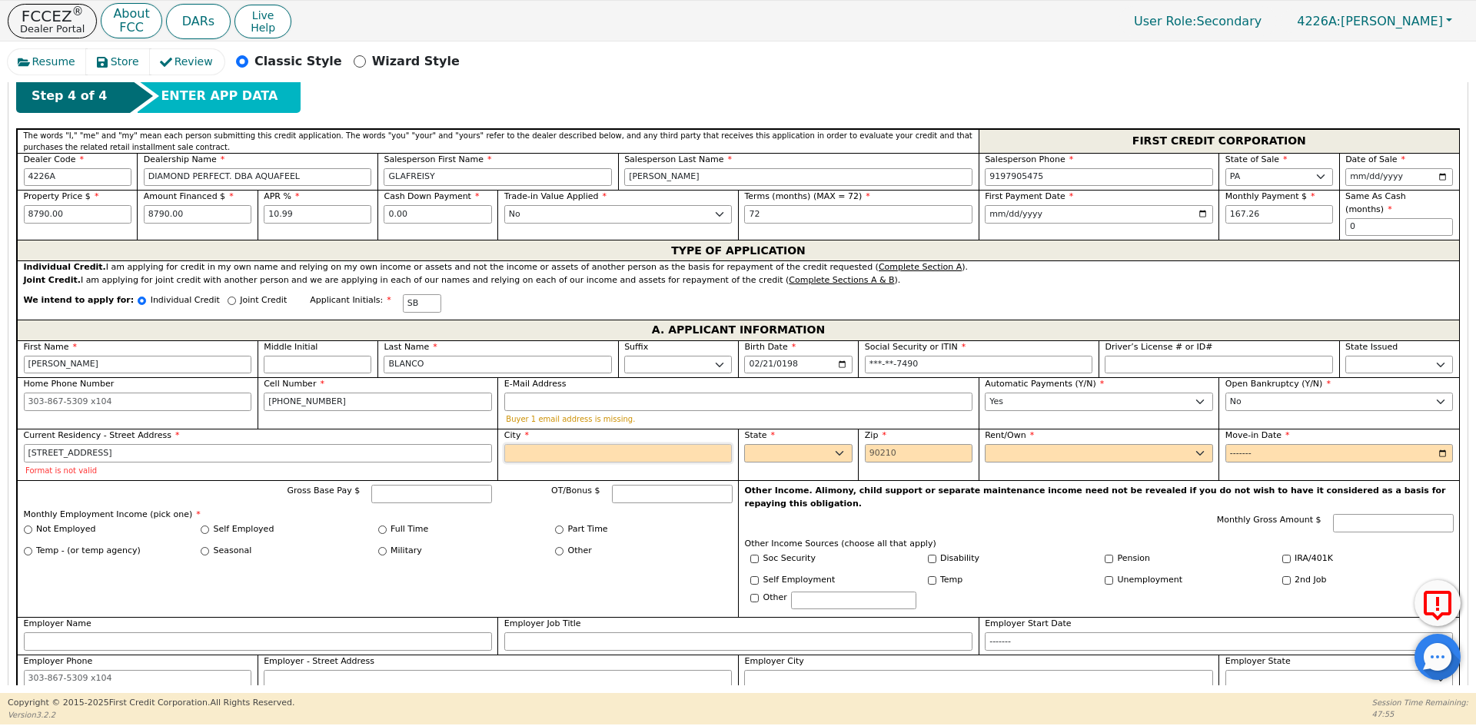
type input "[STREET_ADDRESS]"
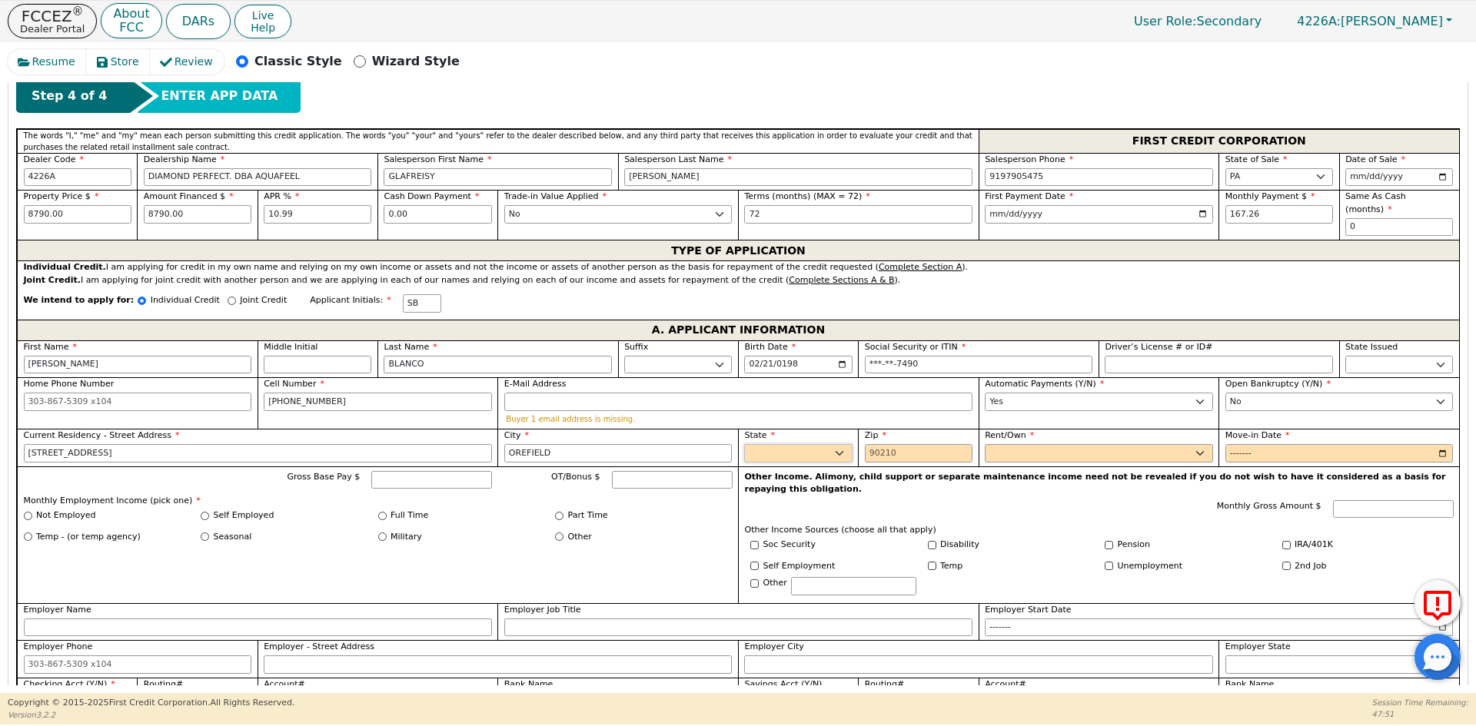
type input "OREFIELD"
select select "PA"
type input "16069"
click at [1057, 444] on select "Rent Own" at bounding box center [1099, 453] width 228 height 18
select select "Rent"
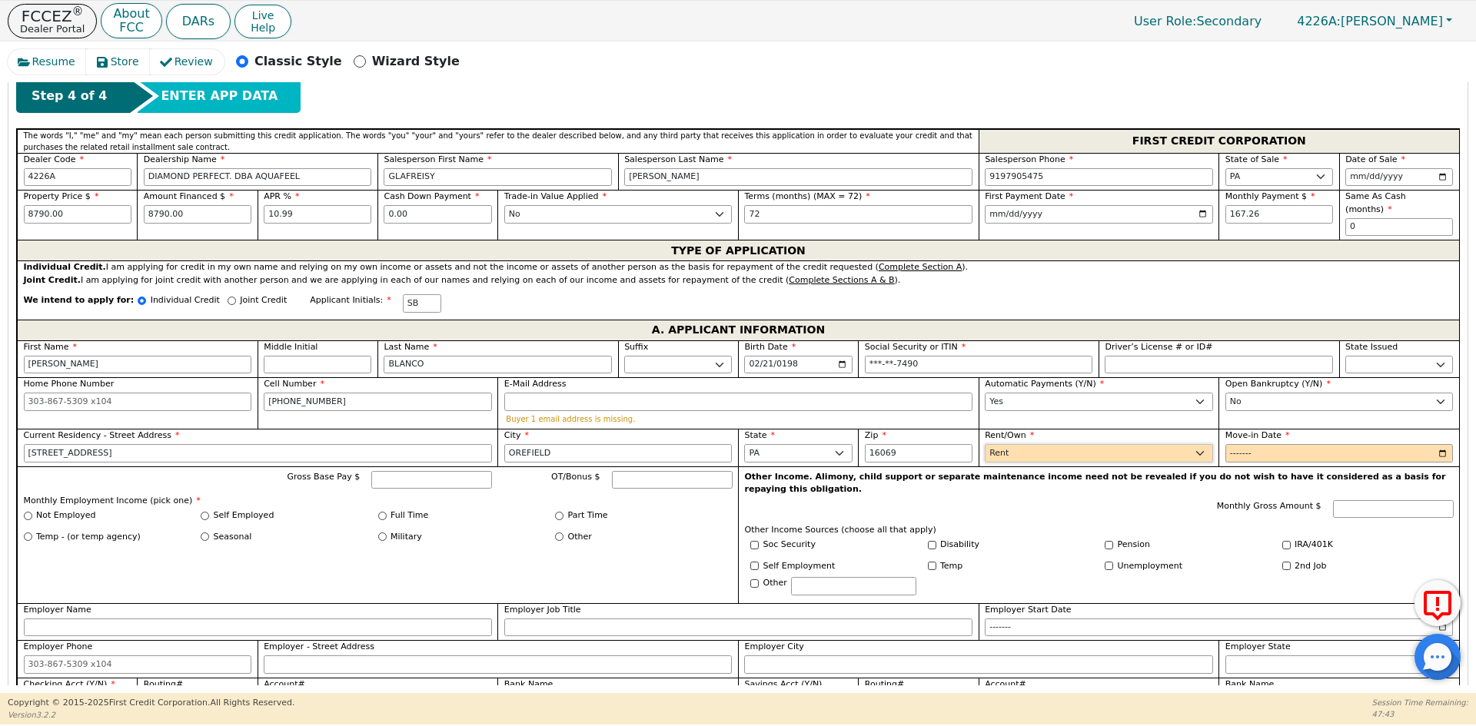
click at [985, 444] on select "Rent Own" at bounding box center [1099, 453] width 228 height 18
click at [1236, 444] on input "Move-in Date" at bounding box center [1339, 453] width 228 height 18
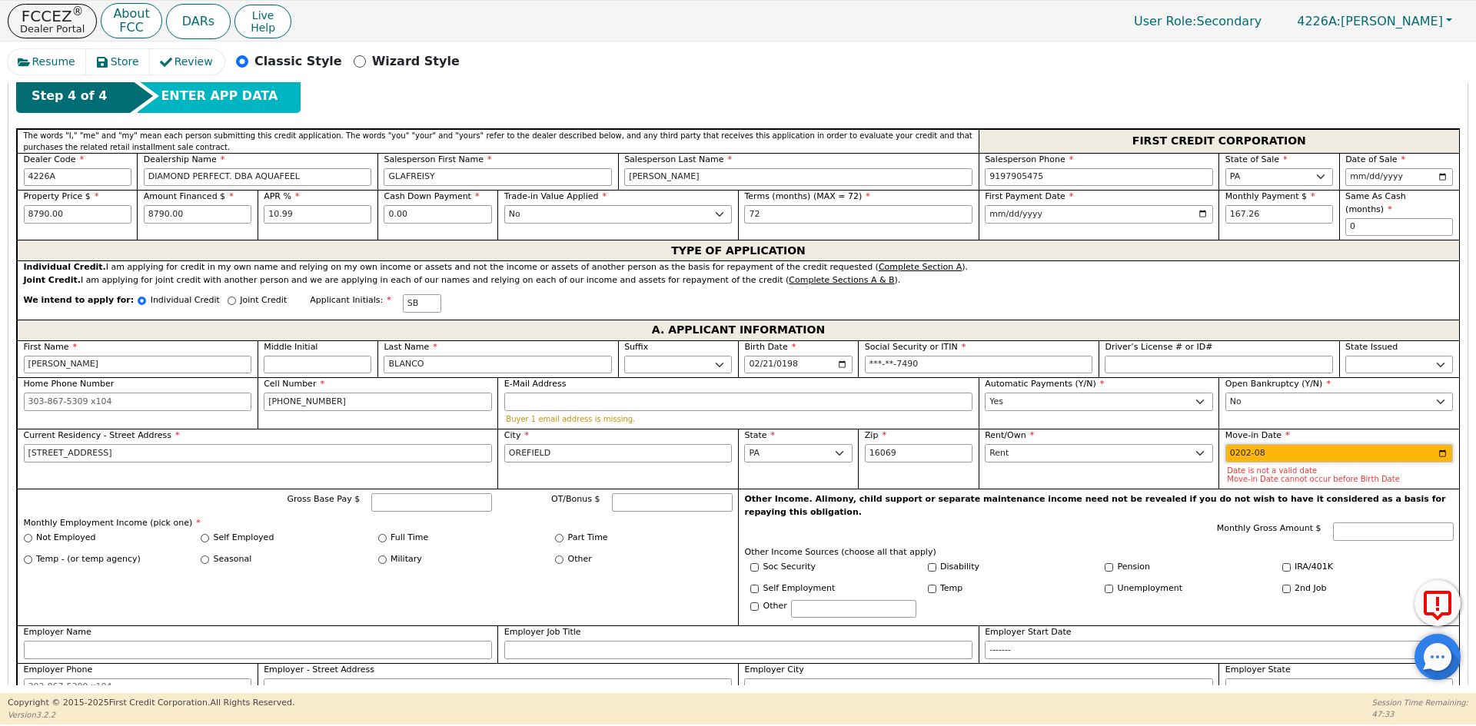
type input "2024-08"
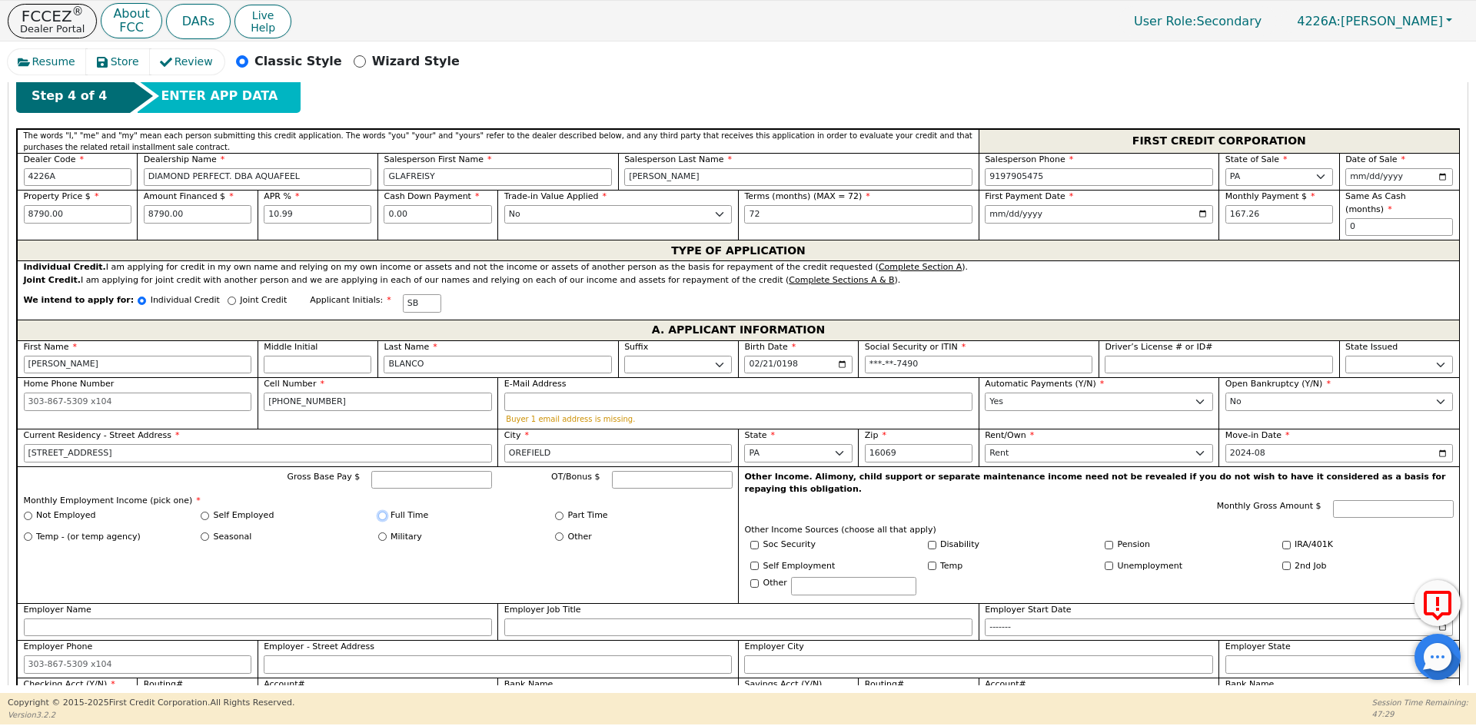
click at [384, 512] on input "Full Time" at bounding box center [382, 516] width 8 height 8
radio input "true"
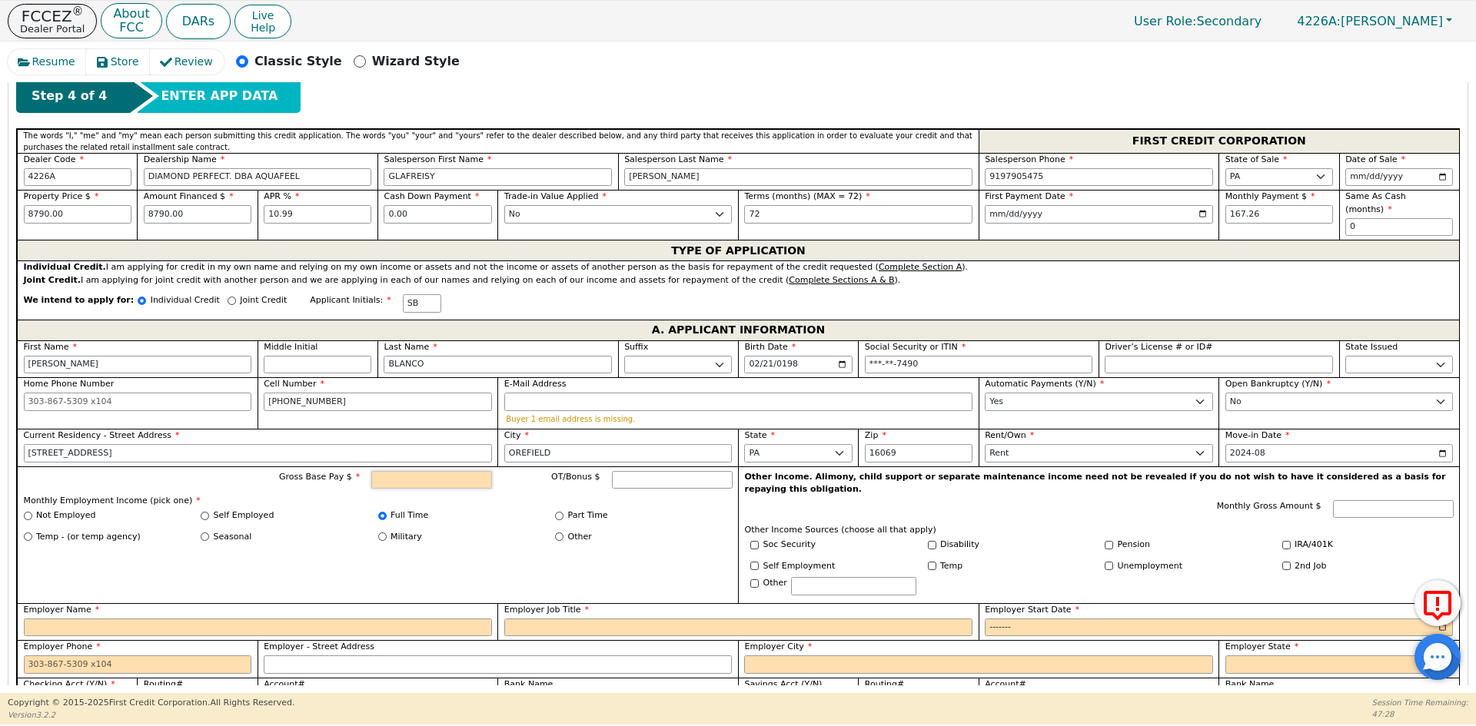
click at [443, 471] on input "Gross Base Pay $" at bounding box center [431, 480] width 121 height 18
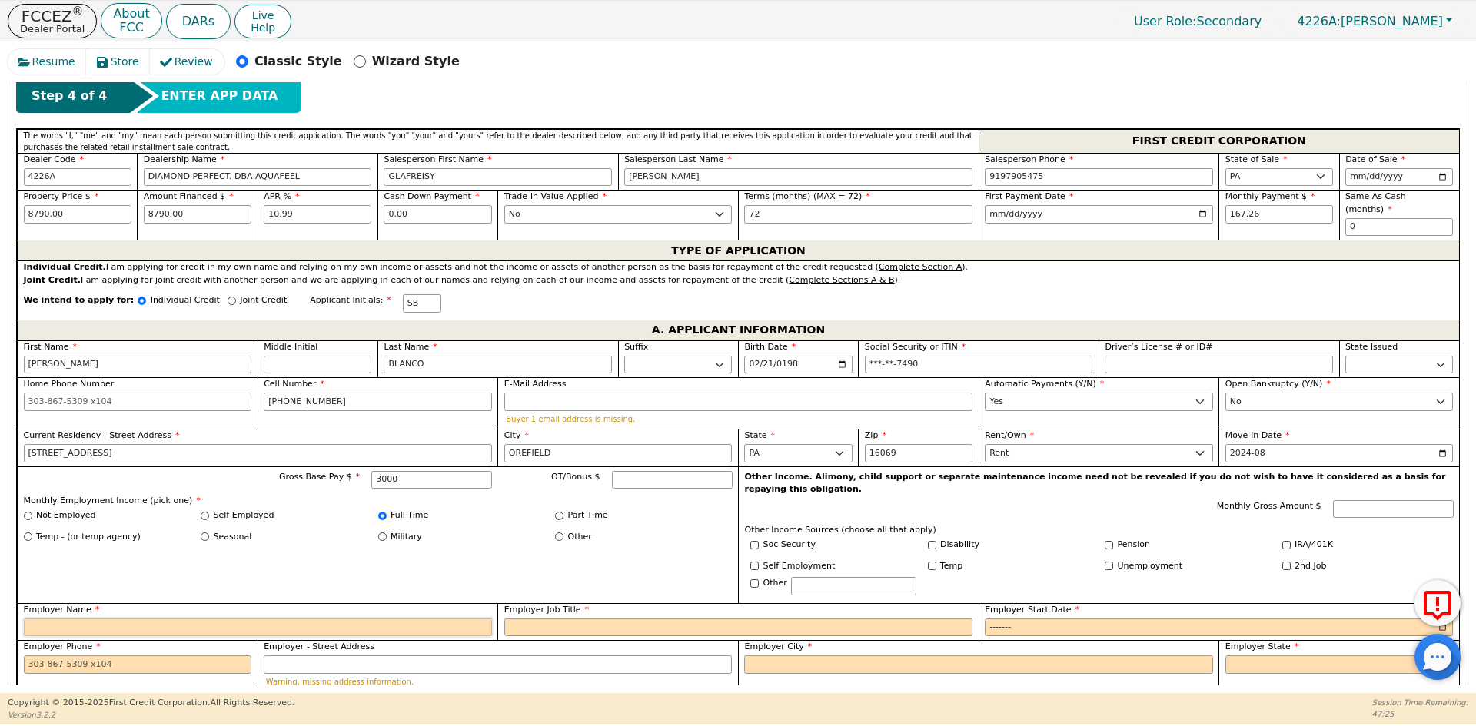
type input "3000.00"
click at [65, 619] on input "Employer Name" at bounding box center [258, 628] width 468 height 18
type input "PININOS ART LEARNING ACADEMIC"
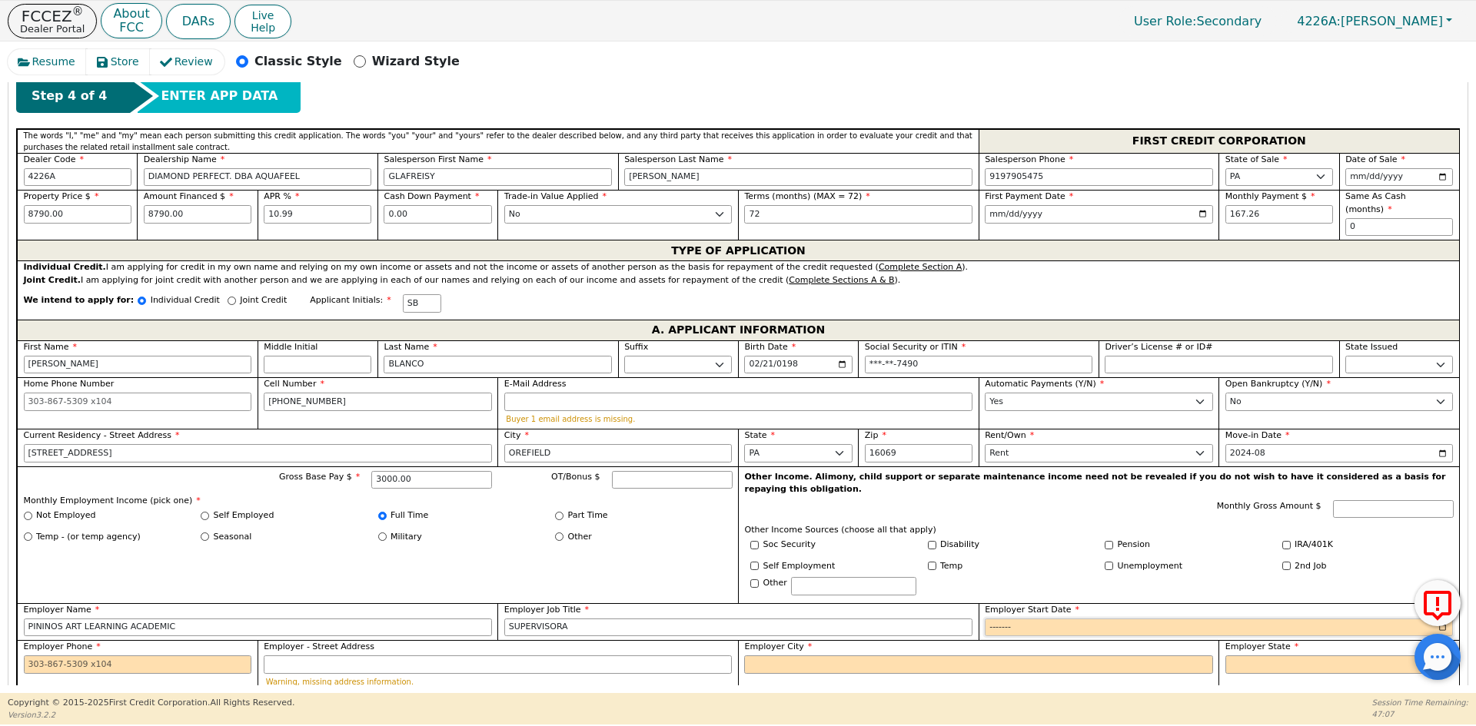
type input "SUPERVISORA"
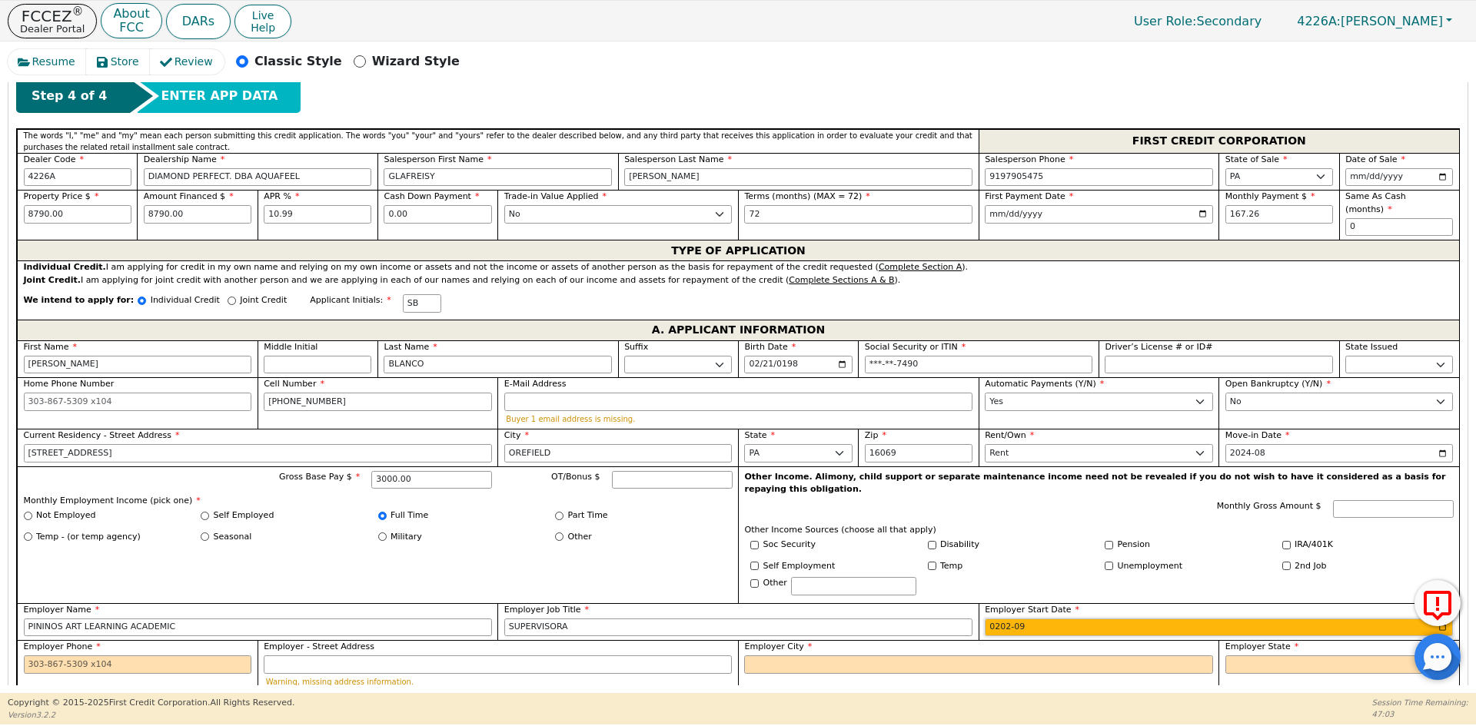
type input "2024-09"
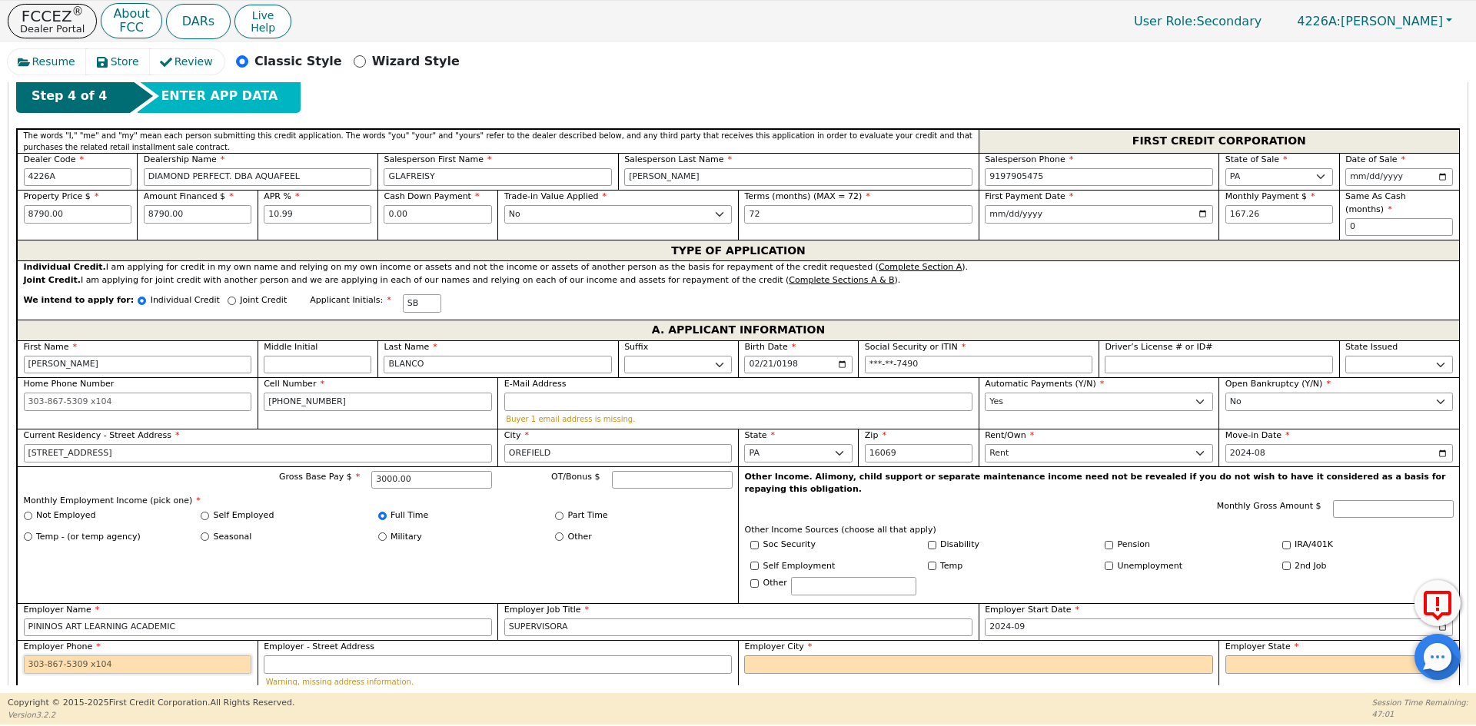
click at [194, 656] on input "Employer Phone" at bounding box center [138, 665] width 228 height 18
type input "6"
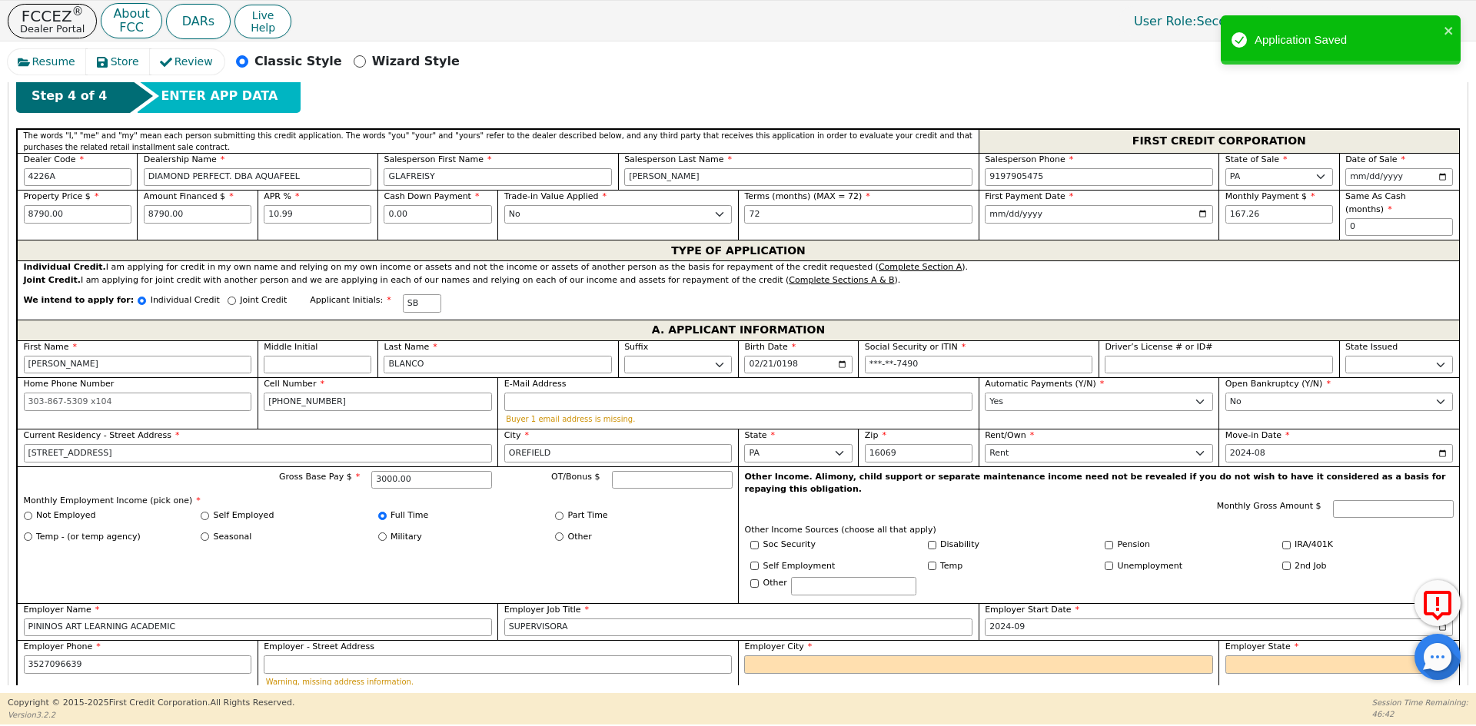
type input "[PHONE_NUMBER]"
click at [769, 642] on span "Employer City" at bounding box center [778, 647] width 68 height 10
click at [769, 656] on input "Employer City" at bounding box center [978, 665] width 468 height 18
click at [772, 656] on input "Employer City" at bounding box center [978, 665] width 468 height 18
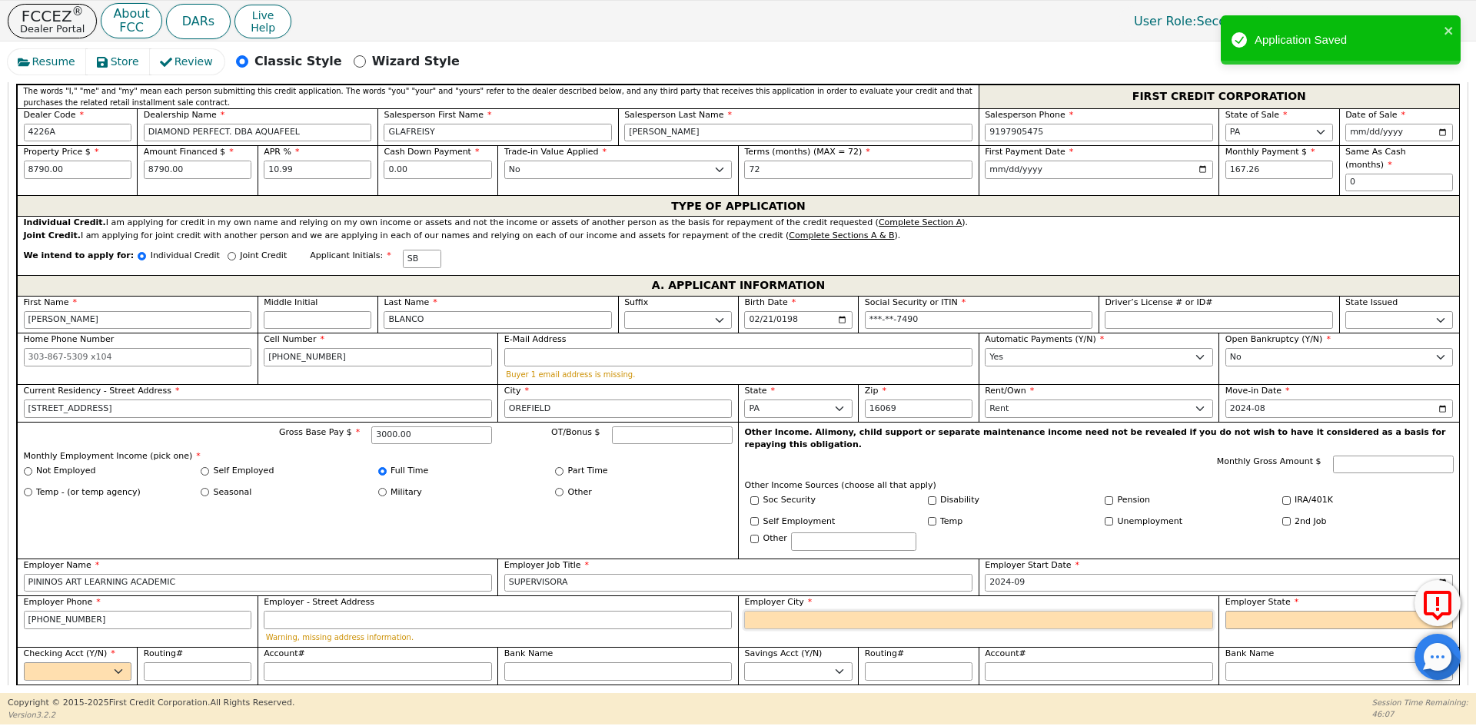
scroll to position [812, 0]
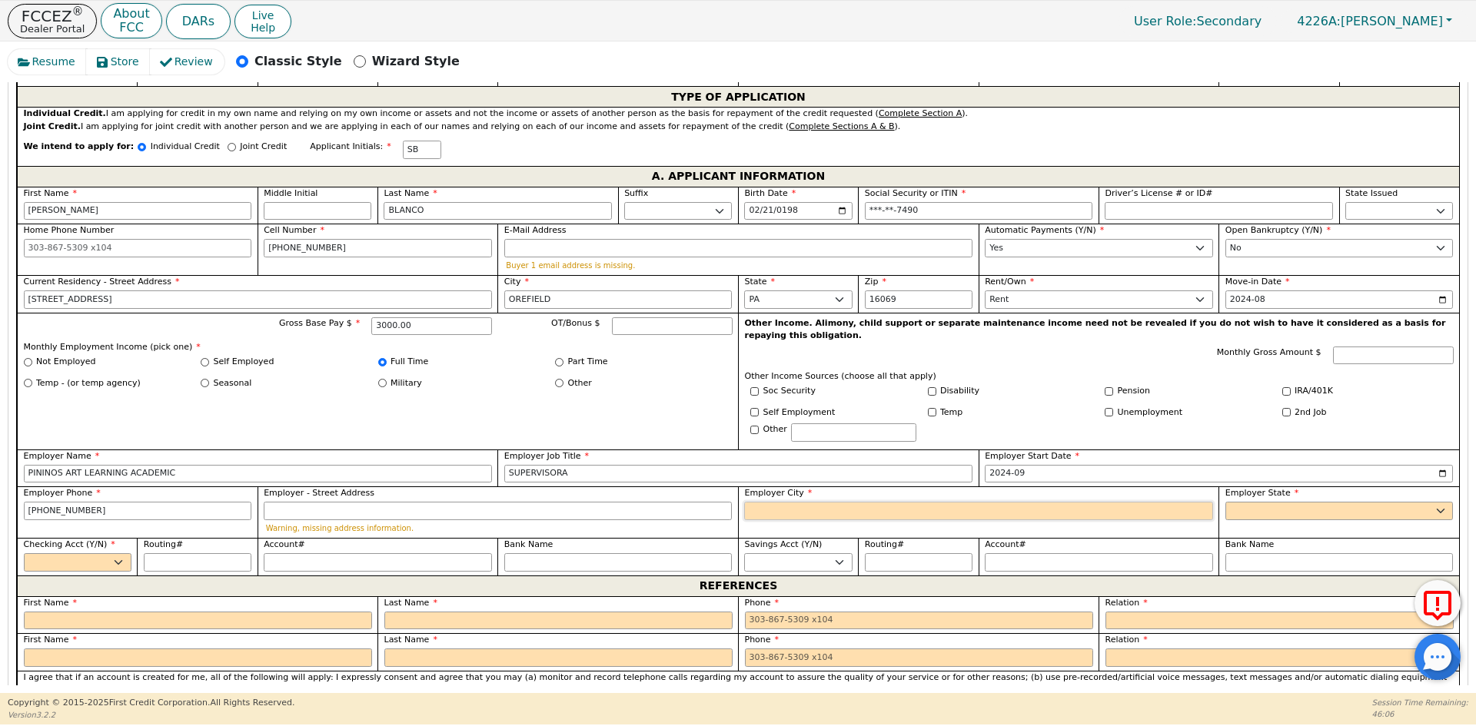
click at [755, 502] on input "Employer City" at bounding box center [978, 511] width 468 height 18
paste input "[GEOGRAPHIC_DATA]"
type input "[GEOGRAPHIC_DATA]"
click at [1253, 502] on select "AK AL AR AZ CA CO CT DC DE FL [GEOGRAPHIC_DATA] HI IA ID [GEOGRAPHIC_DATA] IN K…" at bounding box center [1339, 511] width 228 height 18
click at [1346, 502] on select "AK AL AR AZ CA CO CT DC DE FL [GEOGRAPHIC_DATA] HI IA ID [GEOGRAPHIC_DATA] IN K…" at bounding box center [1339, 511] width 228 height 18
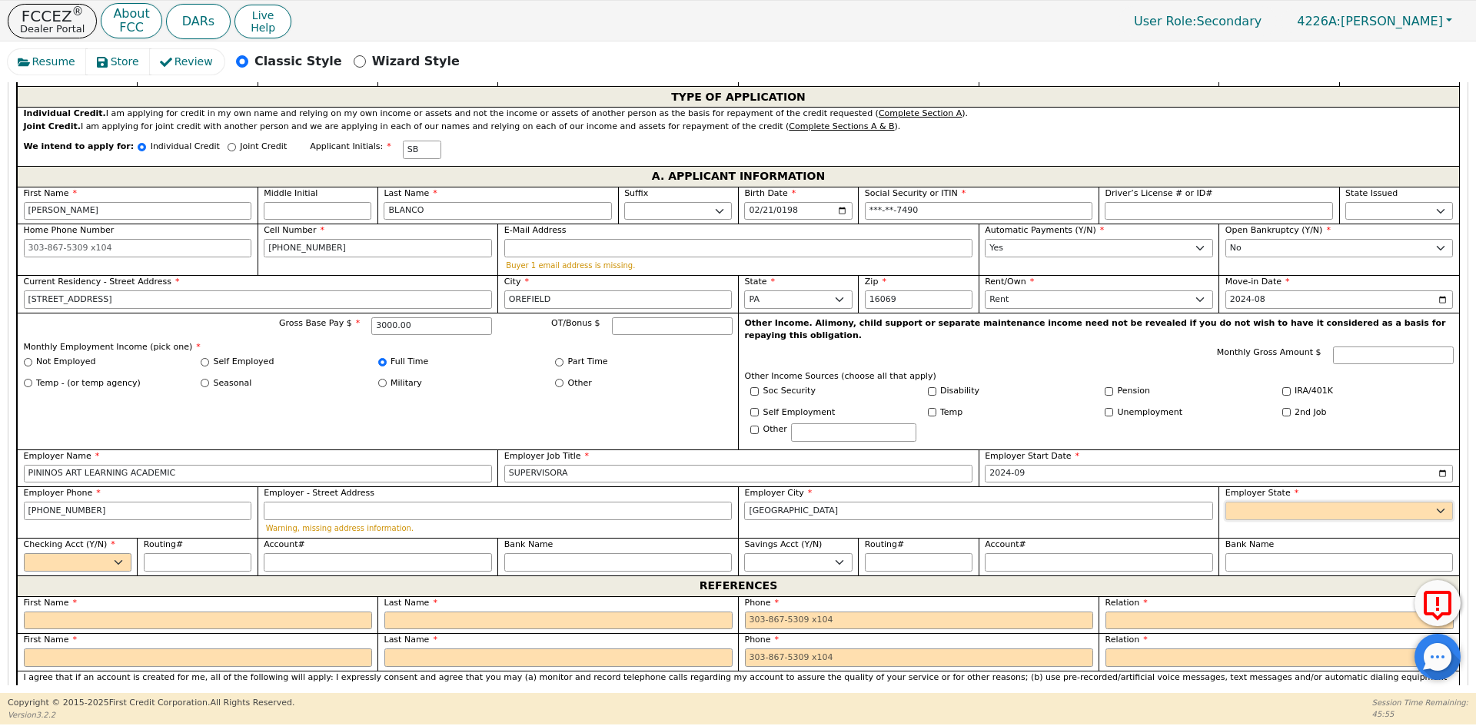
select select "PA"
click at [1344, 502] on select "AK AL AR AZ CA CO CT DC DE FL [GEOGRAPHIC_DATA] HI IA ID [GEOGRAPHIC_DATA] IN K…" at bounding box center [1339, 511] width 228 height 18
drag, startPoint x: 95, startPoint y: 536, endPoint x: 104, endPoint y: 537, distance: 9.3
click at [95, 553] on select "Yes No" at bounding box center [78, 562] width 108 height 18
click at [24, 553] on select "Yes No" at bounding box center [78, 562] width 108 height 18
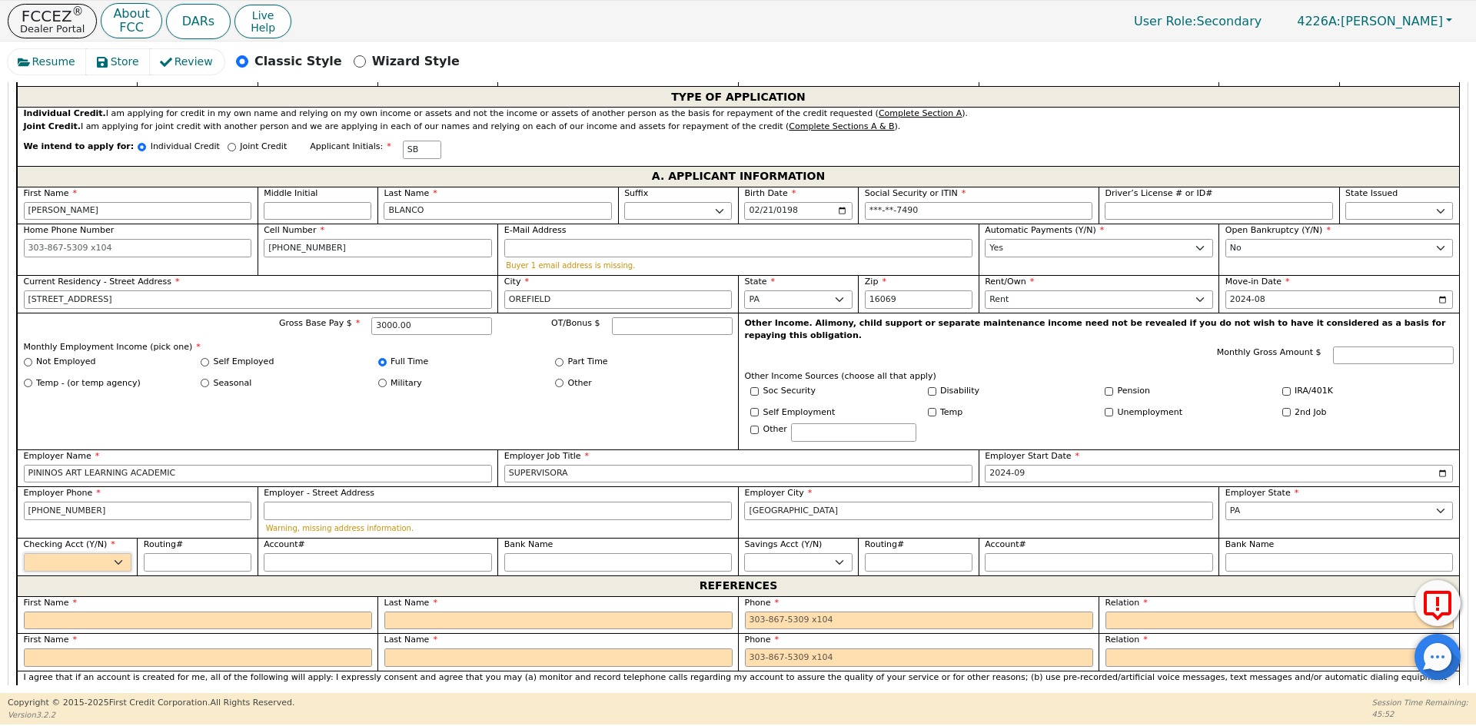
click at [100, 553] on select "Yes No" at bounding box center [78, 562] width 108 height 18
select select "y"
click at [24, 553] on select "Yes No" at bounding box center [78, 562] width 108 height 18
click at [171, 553] on input "Routing#" at bounding box center [198, 562] width 108 height 18
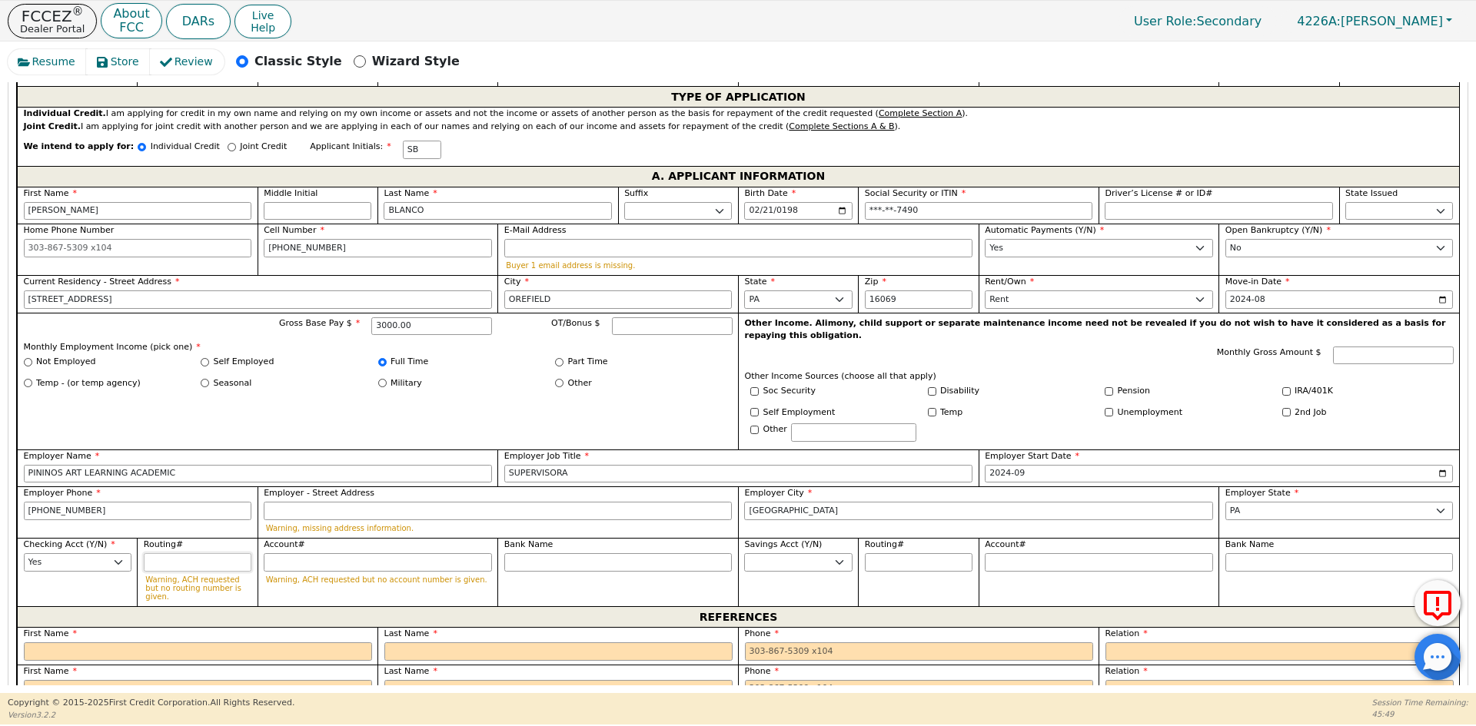
type input "0"
type input "*"
type input "06"
type input "**"
type input "063"
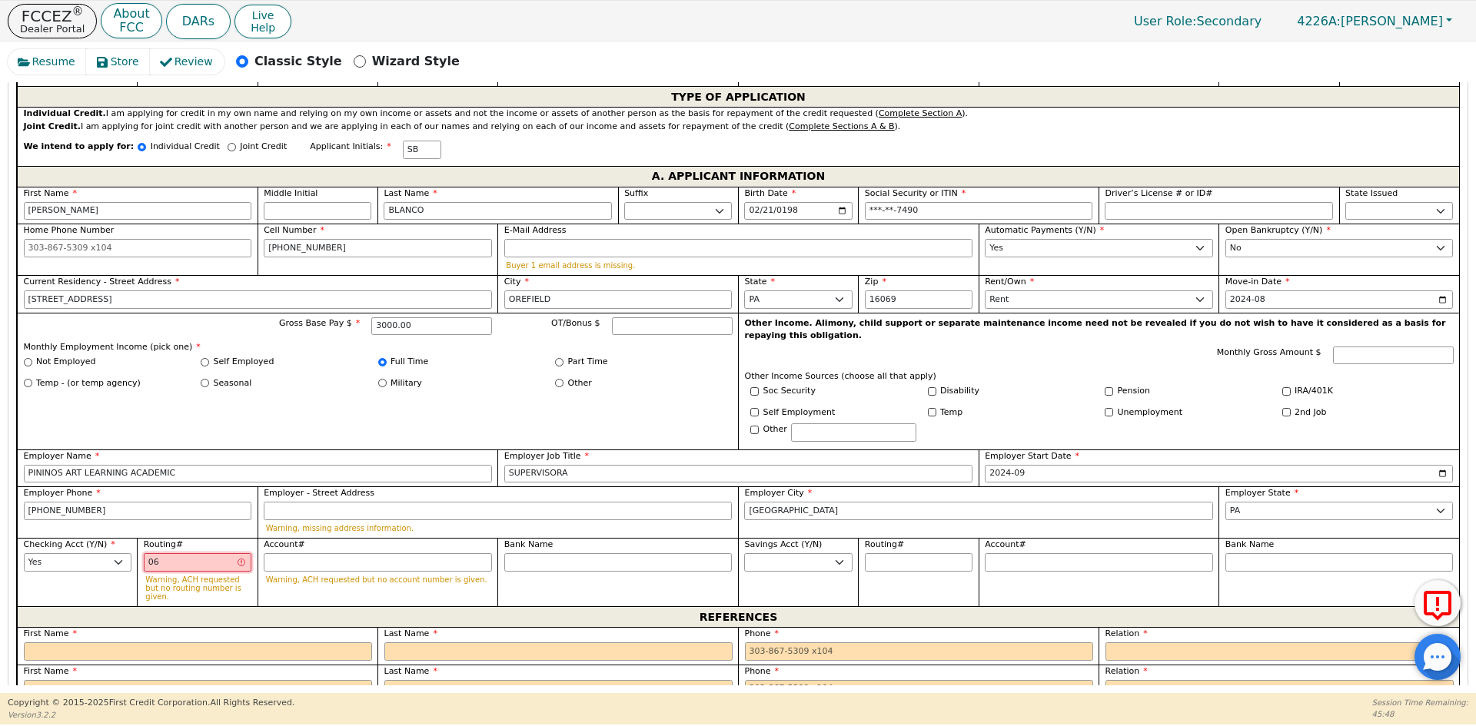
type input "***"
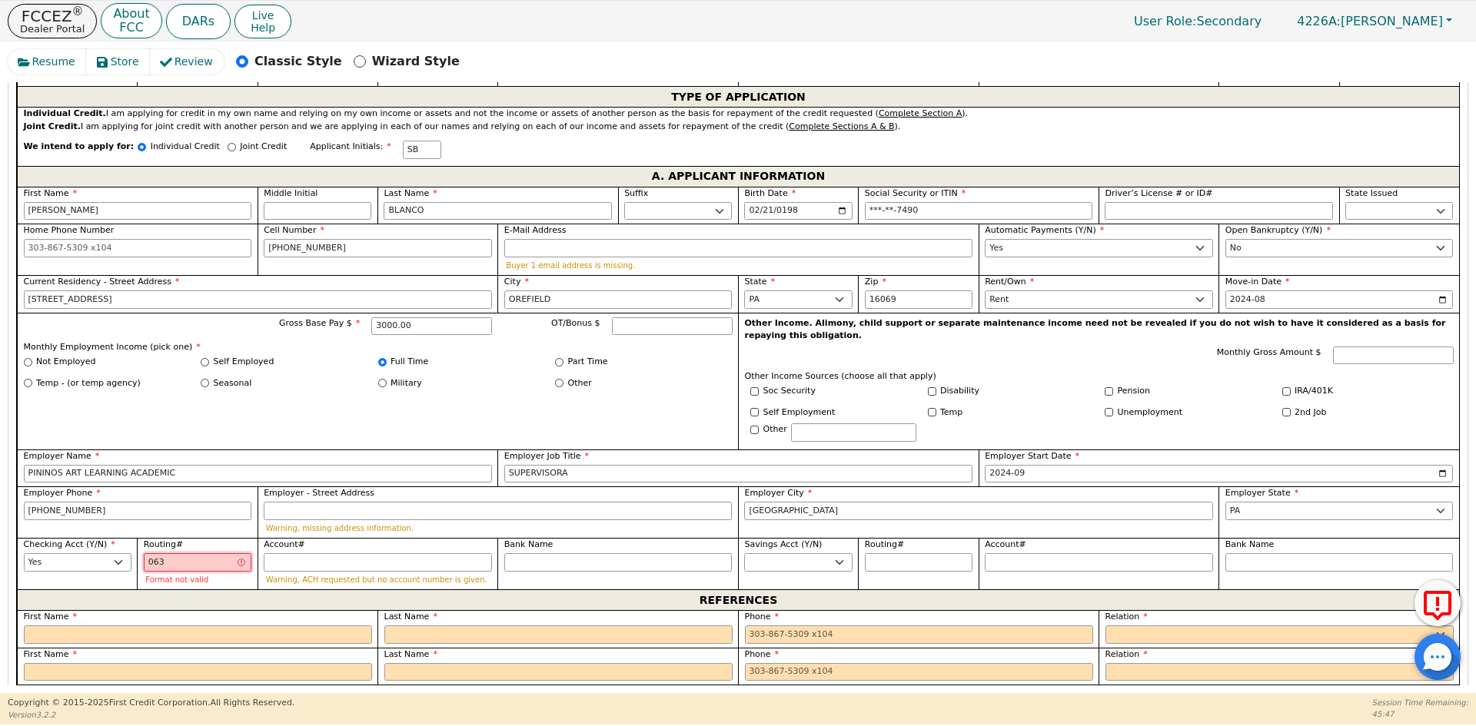
type input "0631"
type input "****"
type input "06310"
type input "*****"
type input "063107"
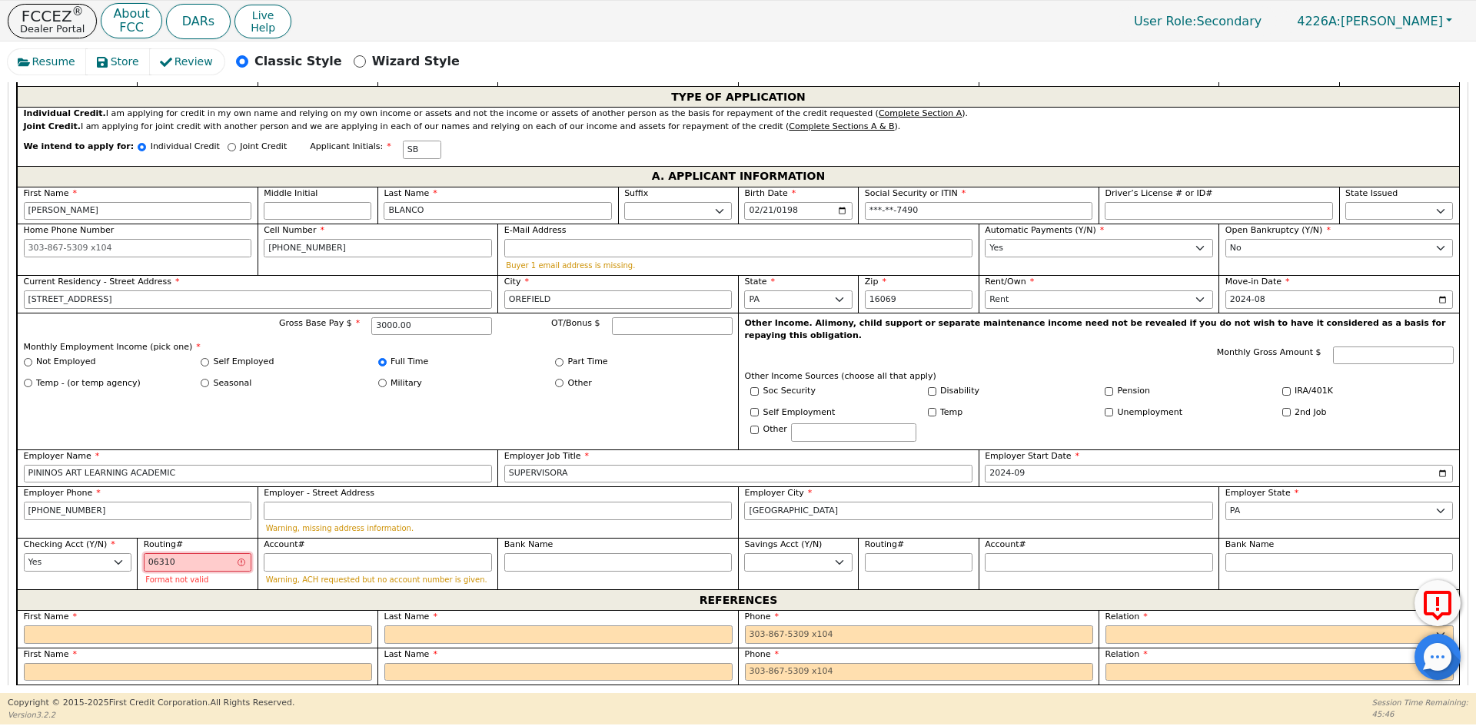
type input "******"
type input "0631075"
type input "*******"
type input "06310755"
type input "********"
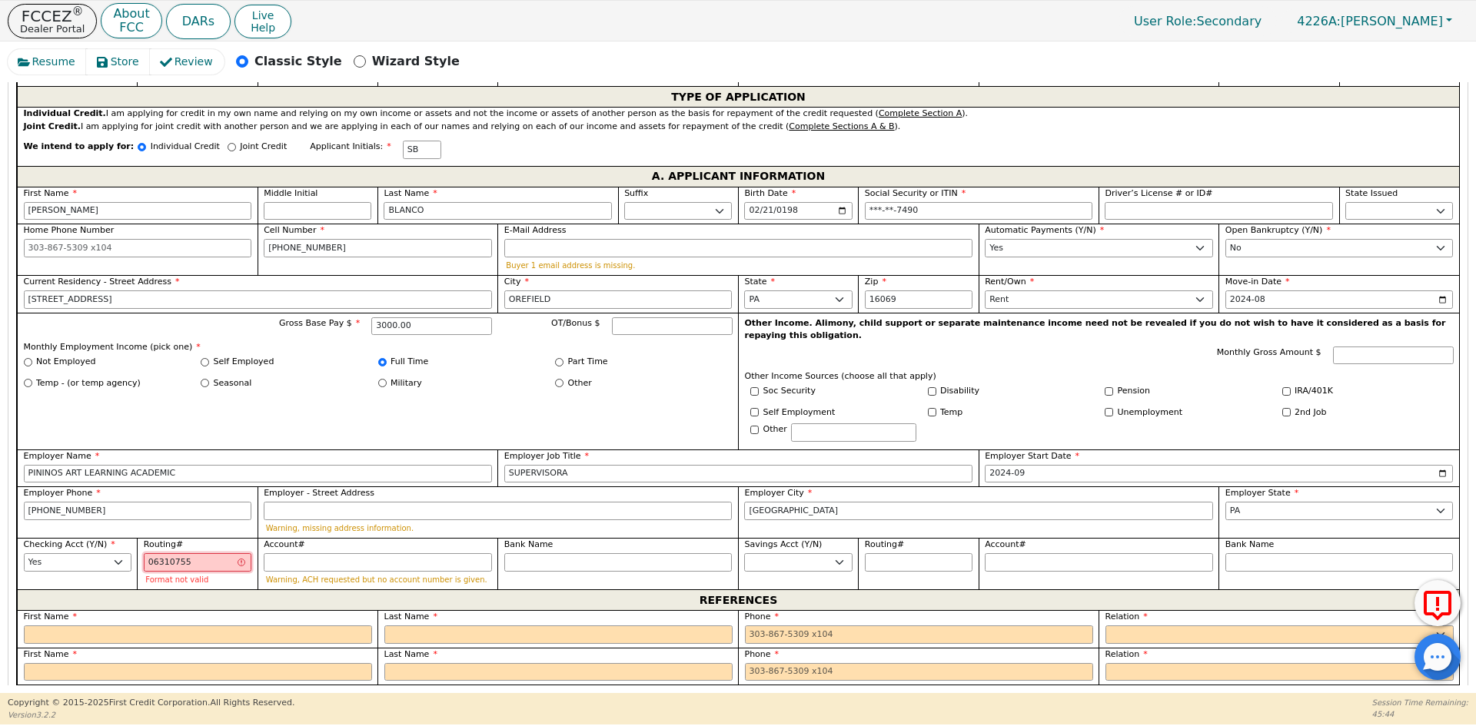
type input "063107551"
type input "*********"
type input "0631075513"
type input "**********"
click at [179, 553] on input "0631075513" at bounding box center [198, 562] width 108 height 18
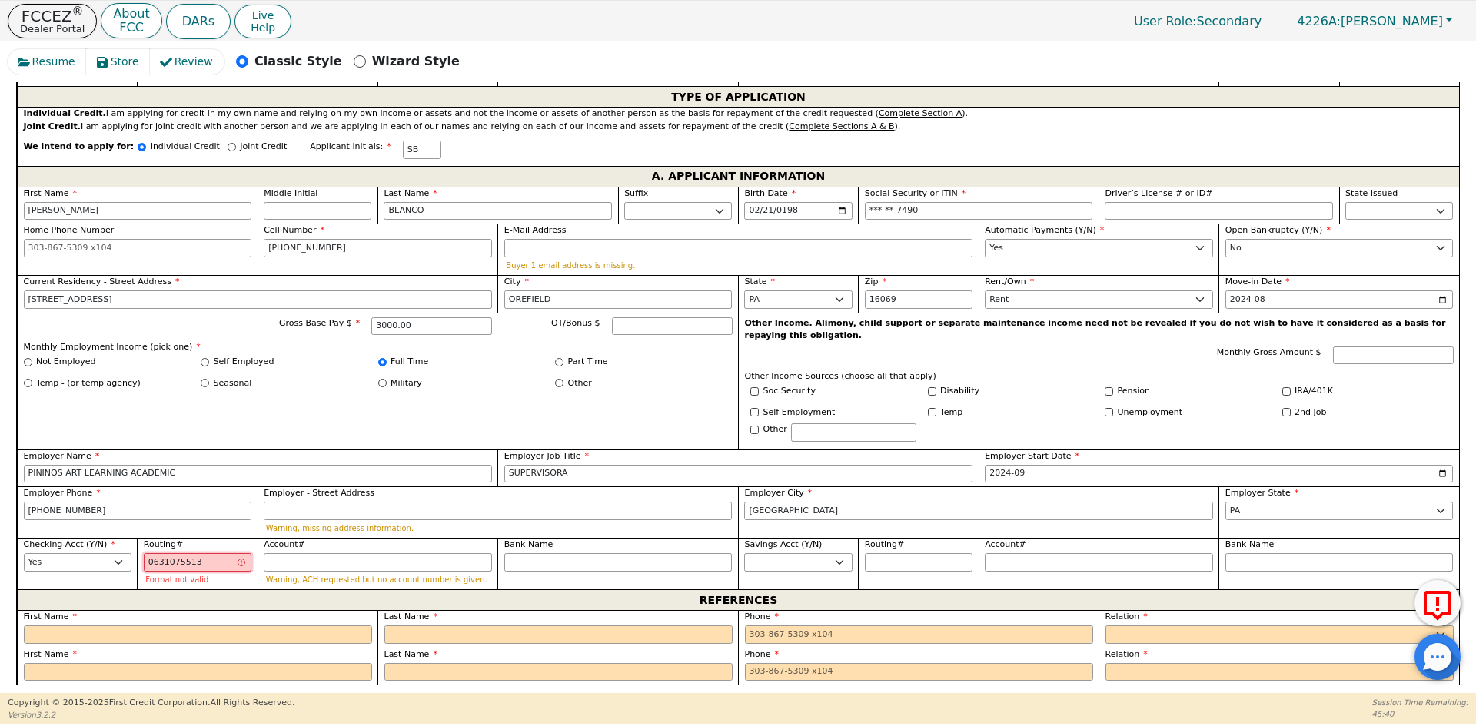
type input "063107513"
type input "*********"
click at [301, 553] on input "Account#" at bounding box center [378, 562] width 228 height 18
click at [214, 539] on div "Routing# *********" at bounding box center [198, 555] width 108 height 33
click at [213, 553] on input "063107513" at bounding box center [198, 562] width 108 height 18
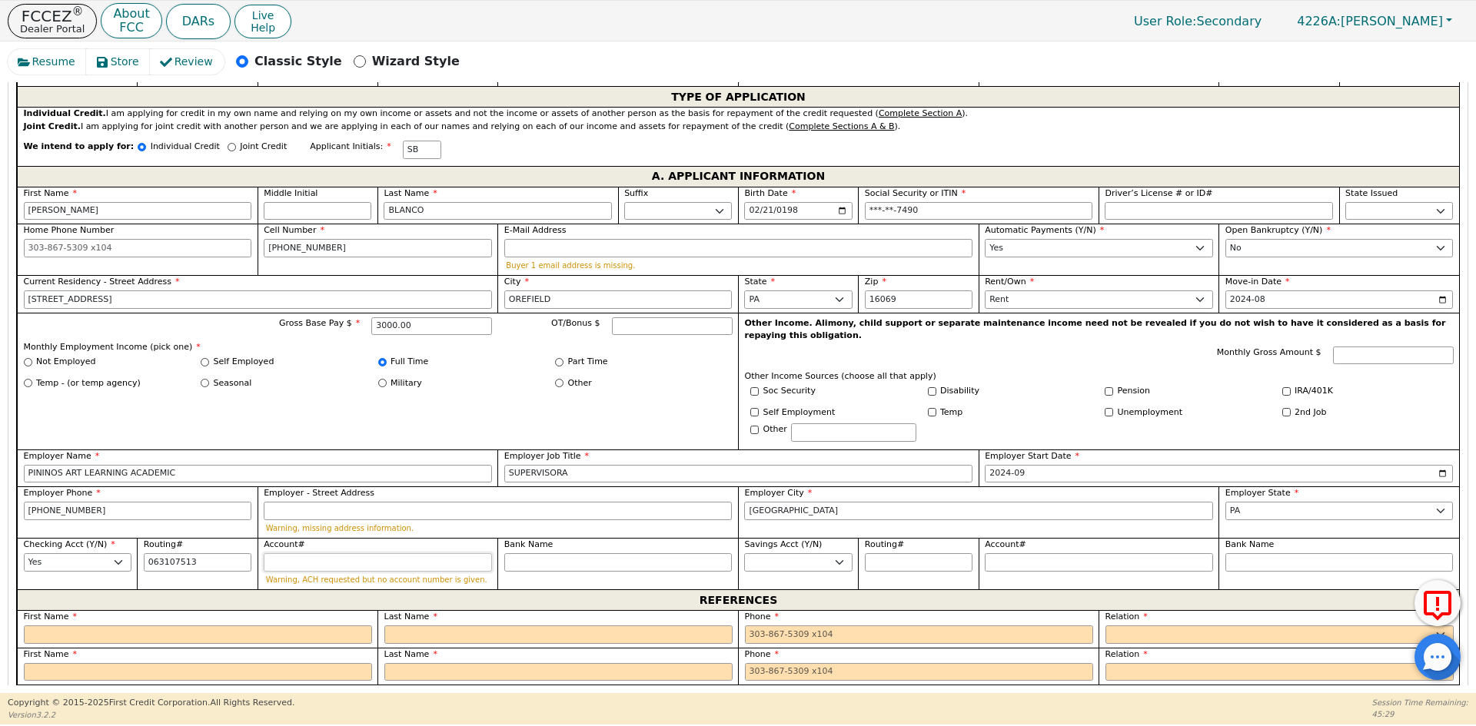
type input "*********"
click at [375, 553] on input "Account#" at bounding box center [378, 562] width 228 height 18
type input "3"
type input "*"
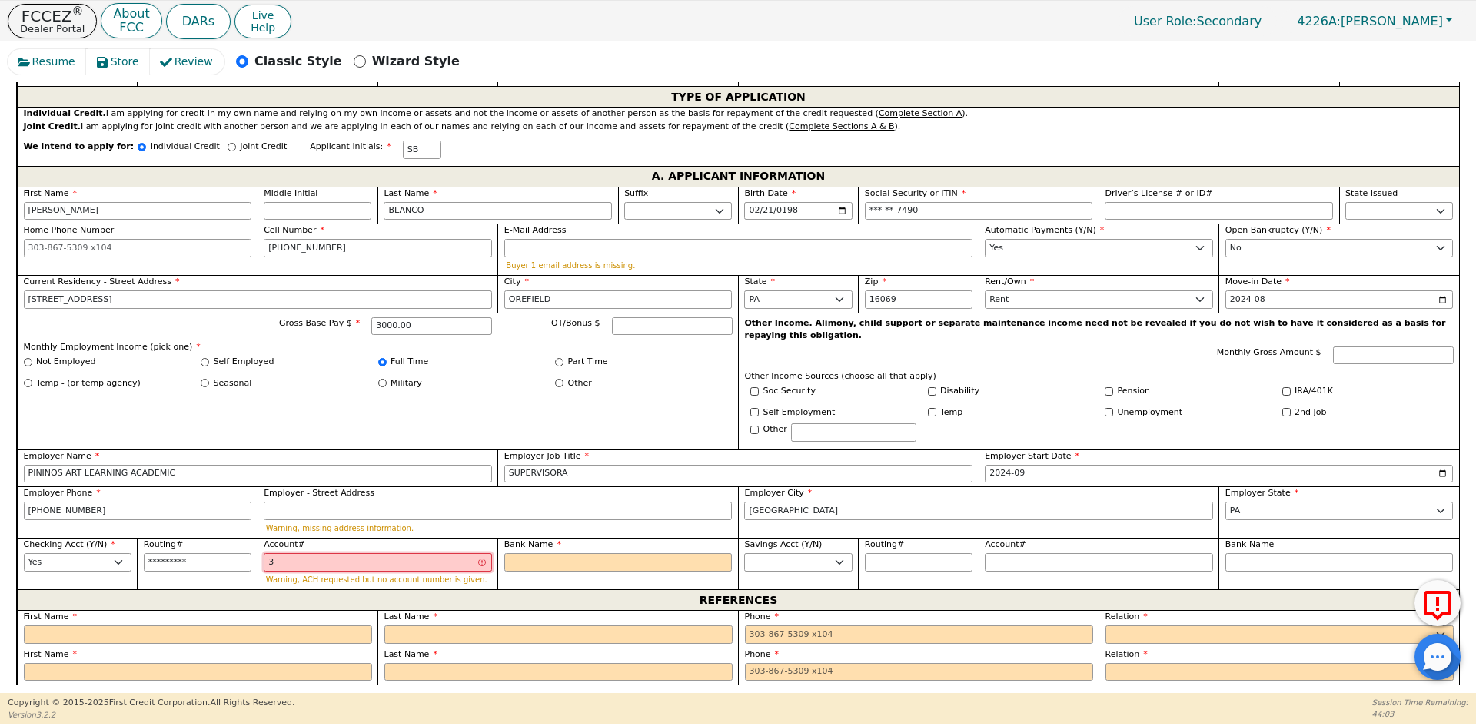
type input "39"
type input "**"
type input "397"
type input "***"
type input "3974"
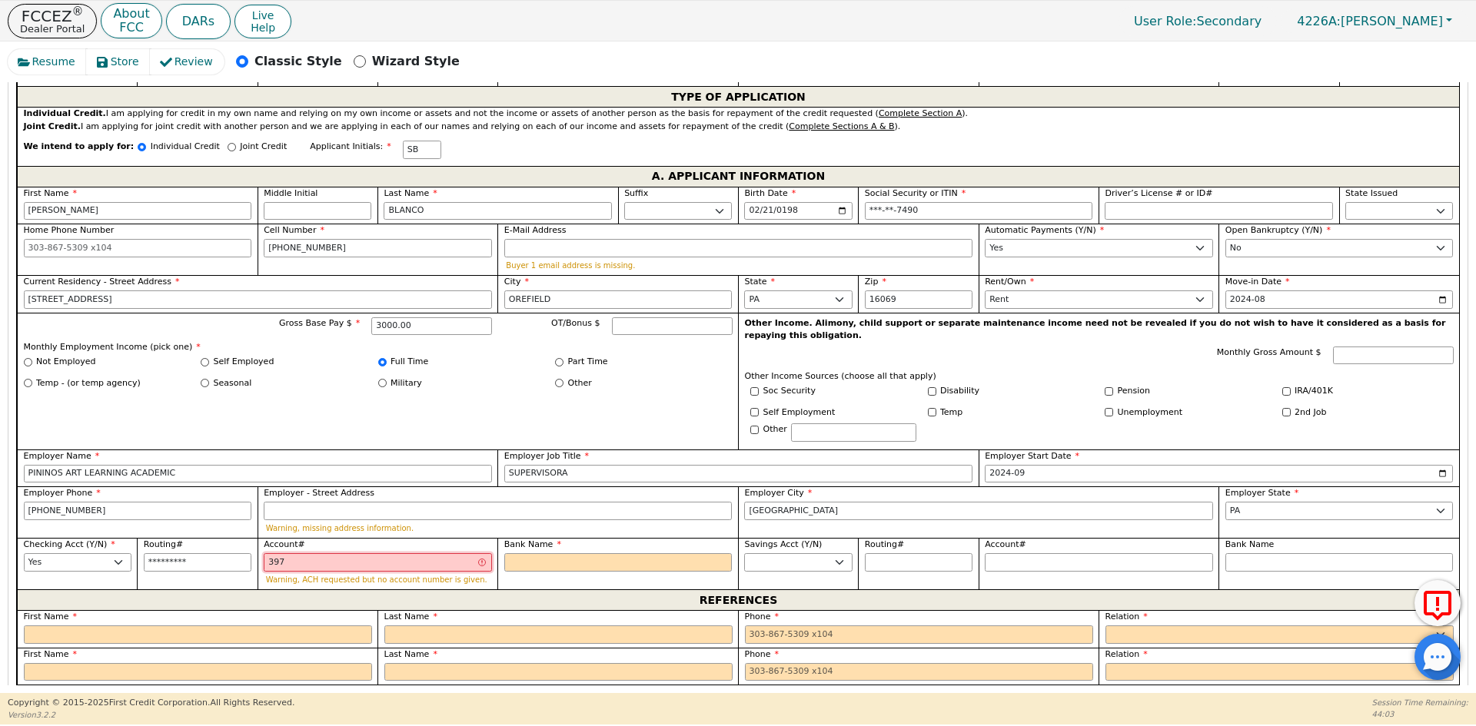
type input "****"
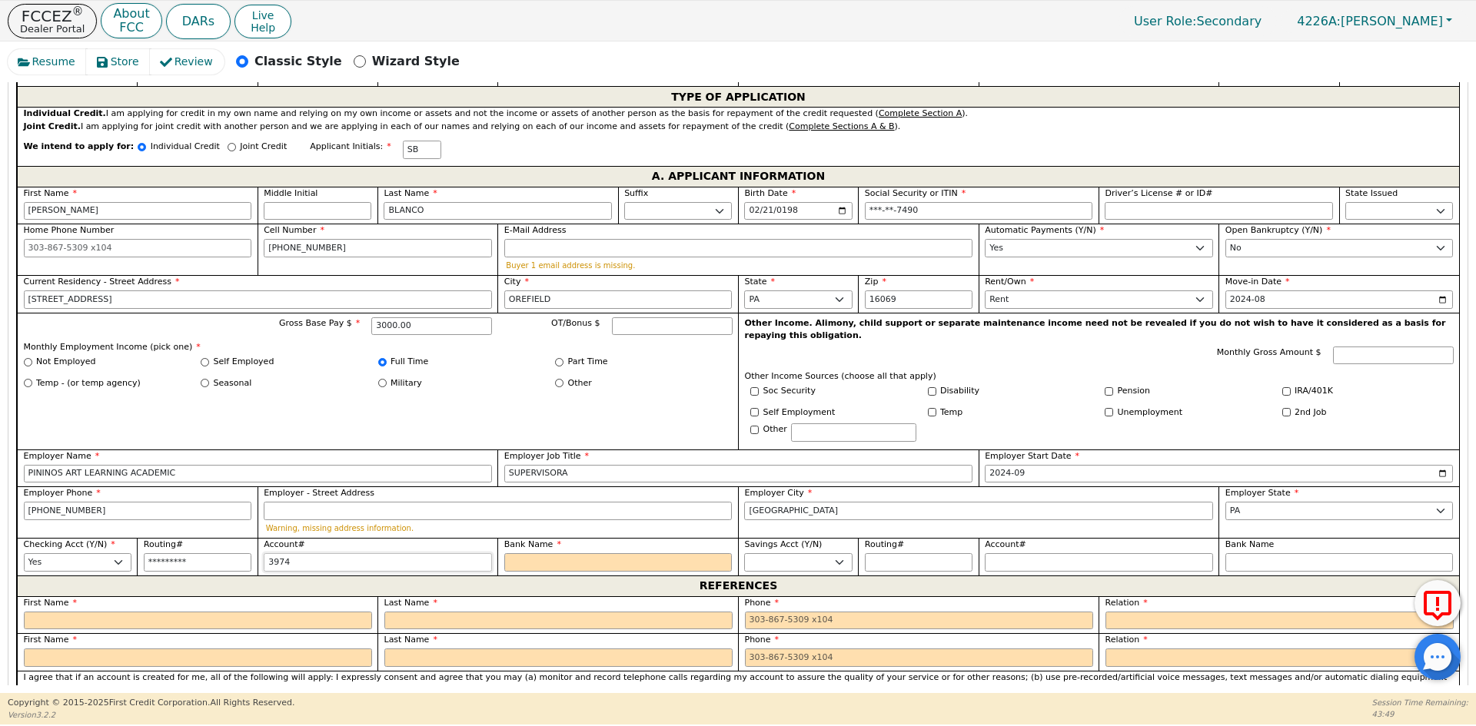
type input "39748"
type input "*****"
type input "397488"
type input "******"
type input "3974884"
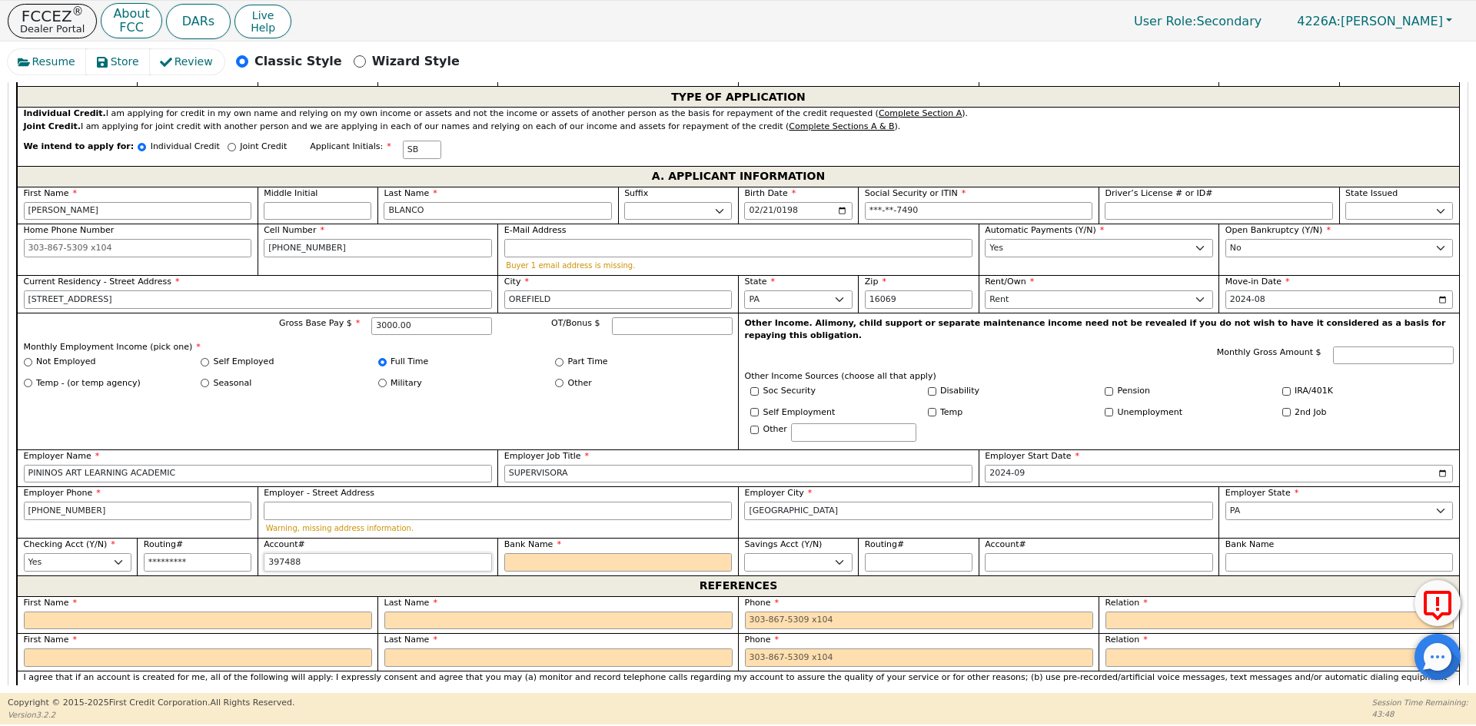
type input "*******"
type input "39748843"
type input "********"
type input "397488438"
type input "*********"
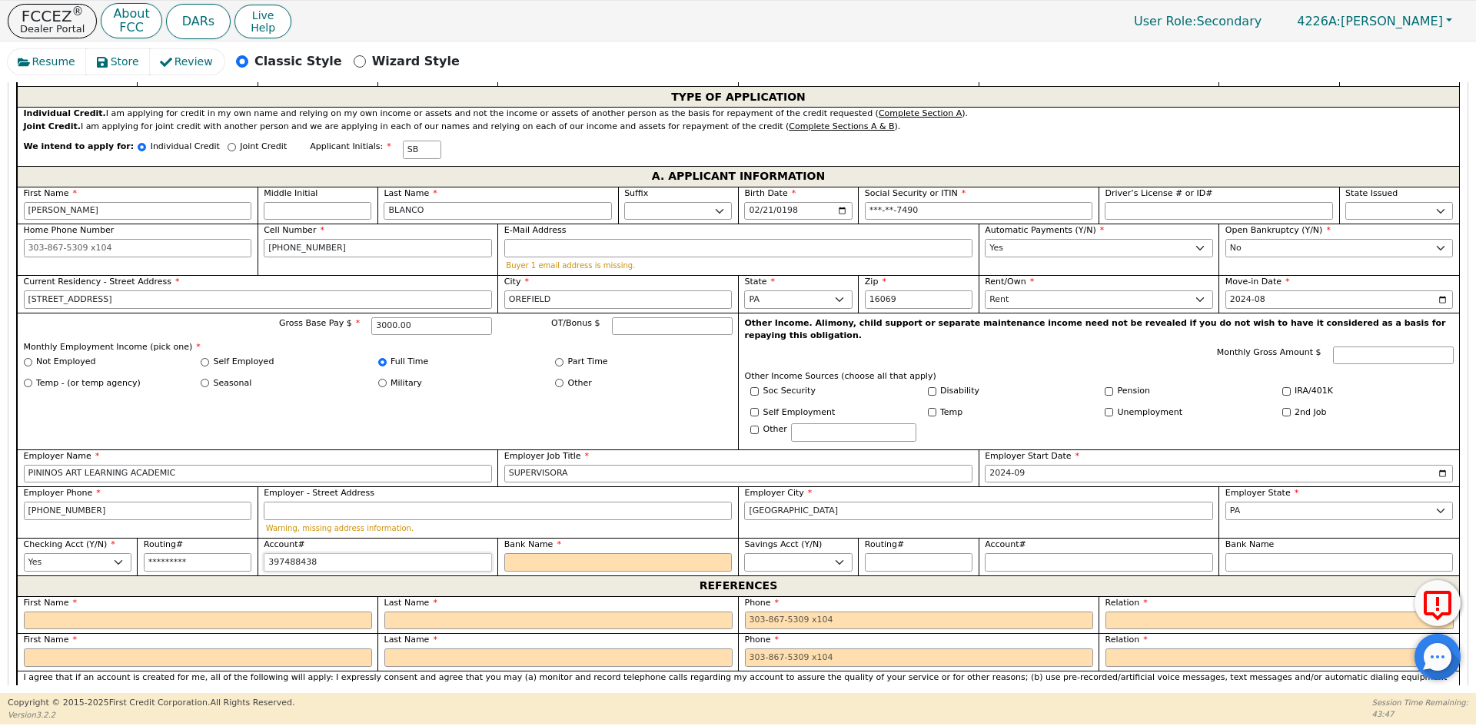
type input "3974884383"
type input "**********"
click at [547, 553] on input "Bank Name" at bounding box center [618, 562] width 228 height 18
type input "3974884383"
click at [334, 553] on input "3974884383" at bounding box center [378, 562] width 228 height 18
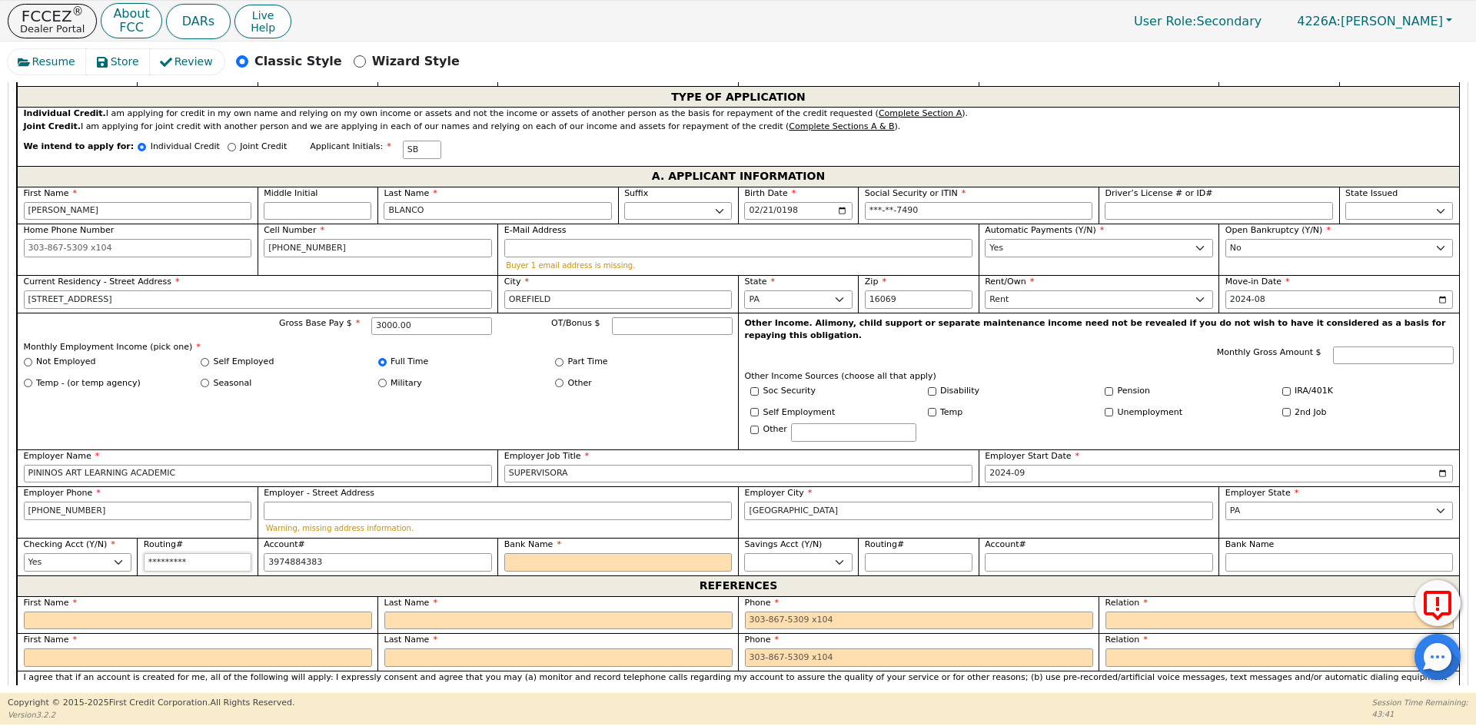
type input "063107513"
type input "**********"
click at [191, 553] on input "063107513" at bounding box center [198, 562] width 108 height 18
drag, startPoint x: 224, startPoint y: 538, endPoint x: 100, endPoint y: 534, distance: 123.8
click at [100, 534] on div "First Name [PERSON_NAME] Initial Last Name [PERSON_NAME]. Sr. II III IV Birth D…" at bounding box center [738, 381] width 1442 height 389
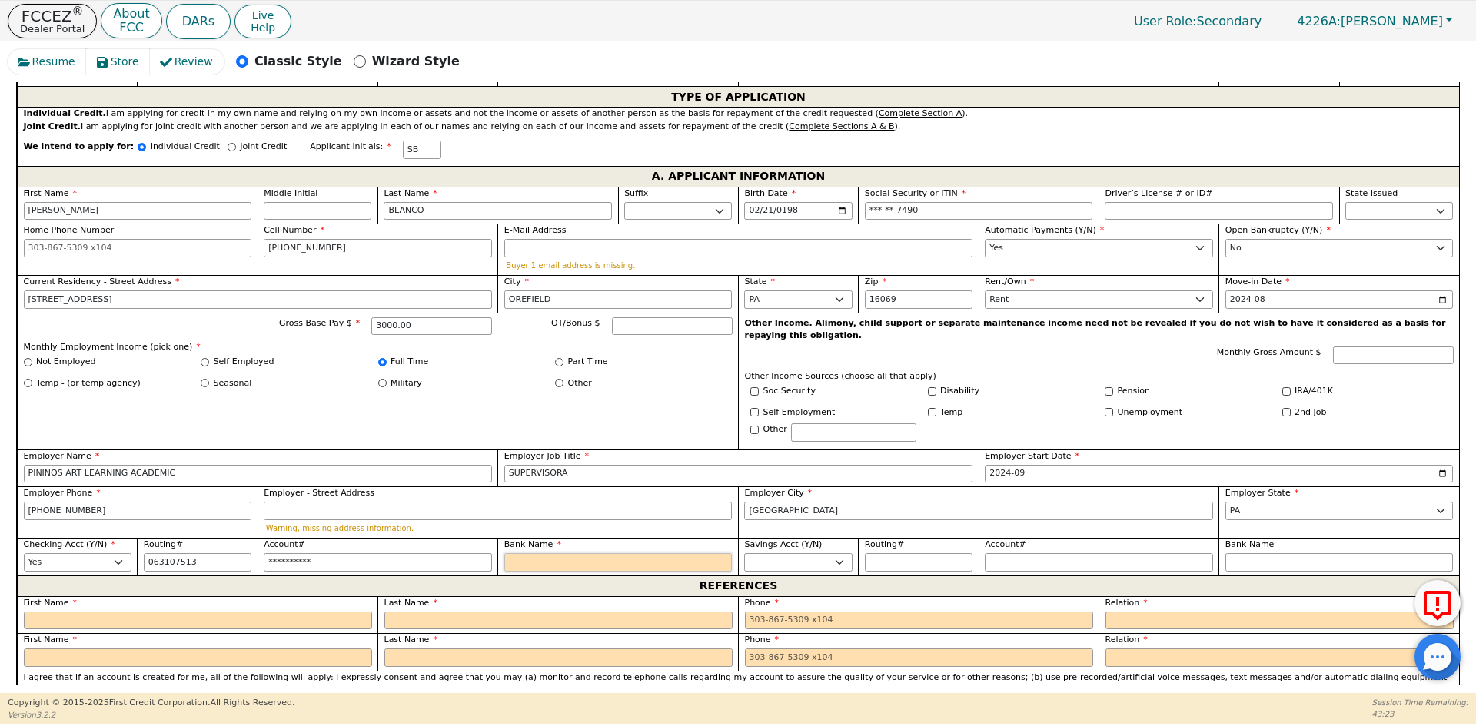
type input "*********"
click at [576, 553] on input "Bank Name" at bounding box center [618, 562] width 228 height 18
type input "W"
type input "WE"
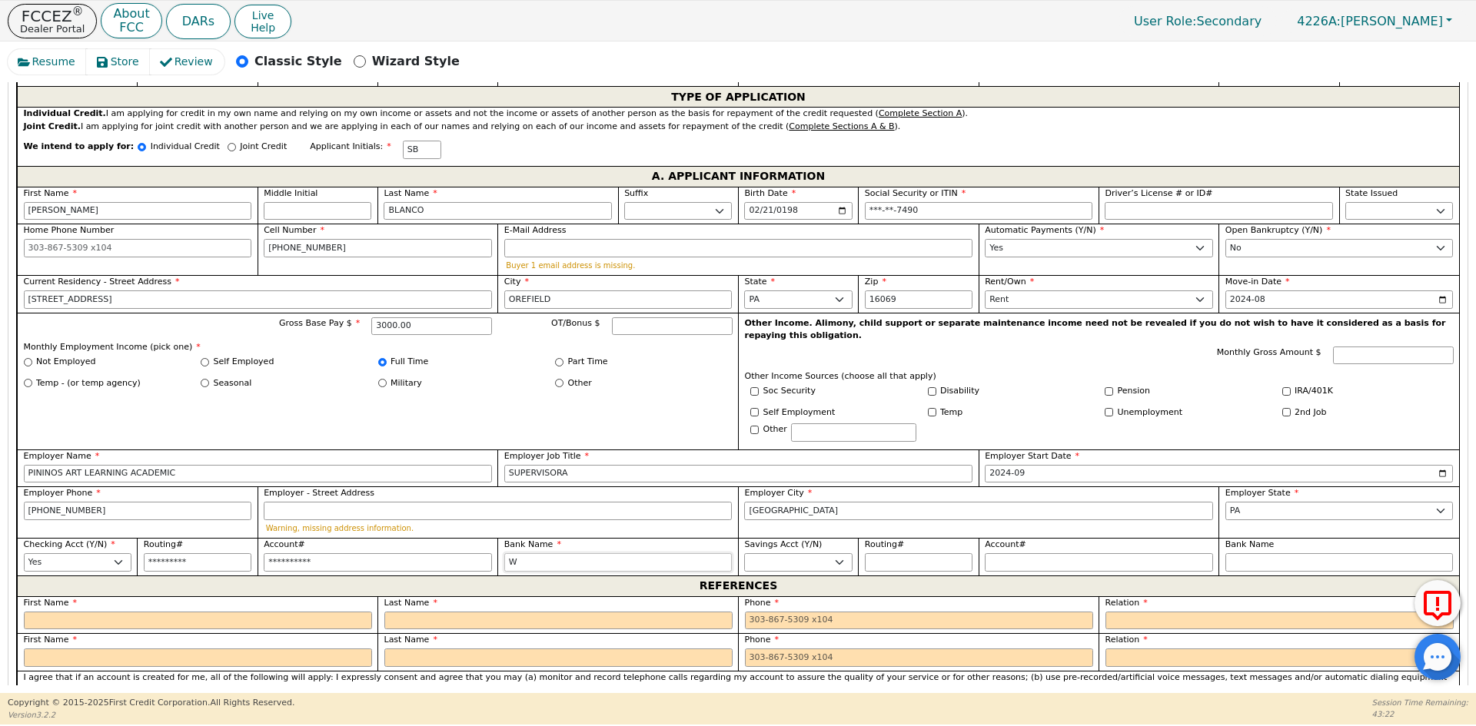
type input "WE"
type input "WEL"
type input "WELL"
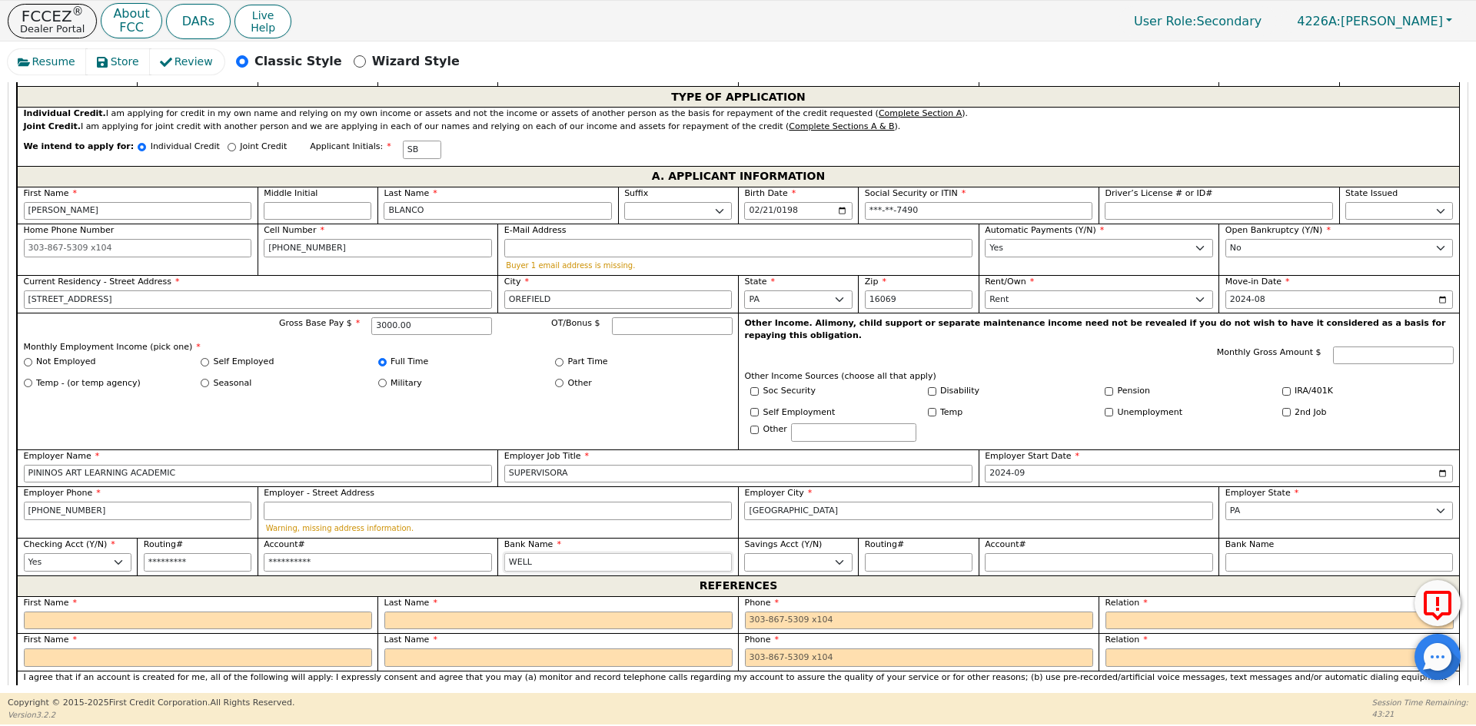
type input "[PERSON_NAME]"
type input "[PERSON_NAME] F"
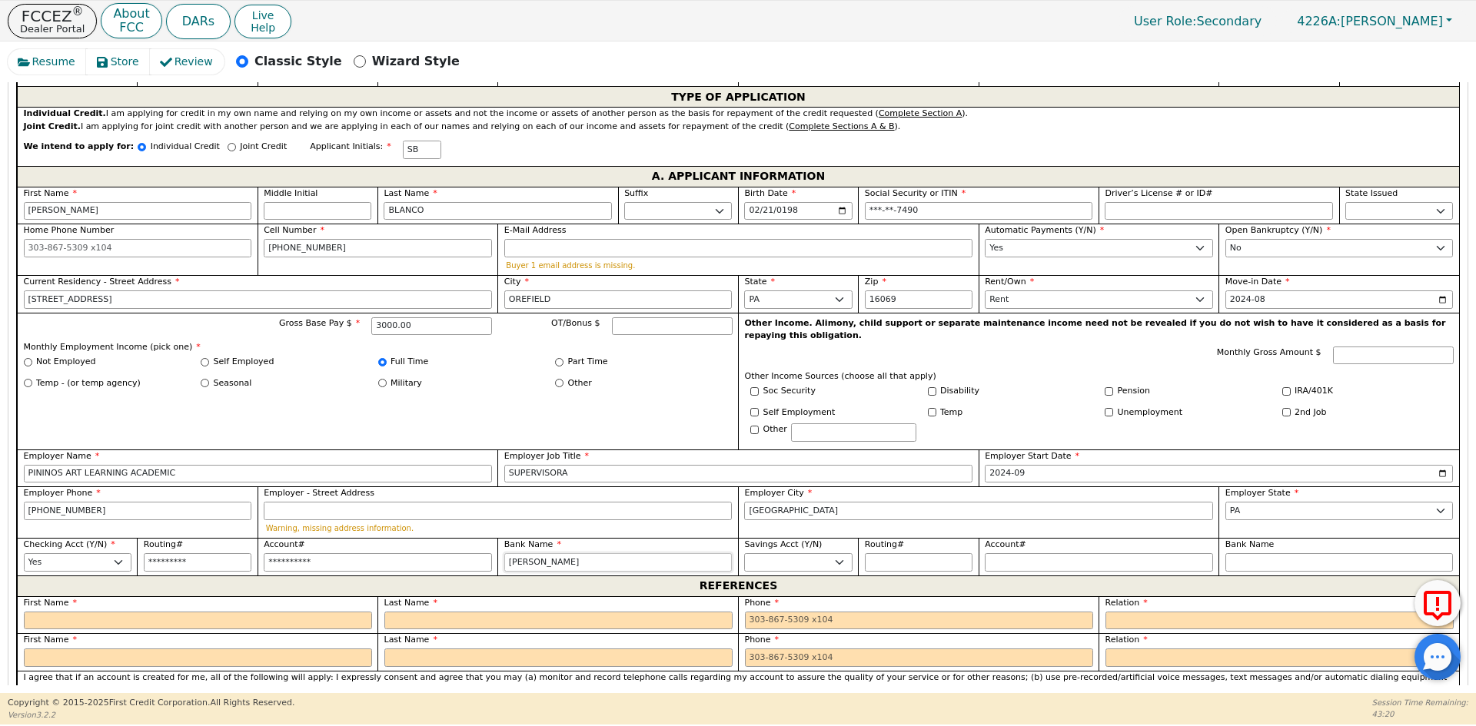
type input "[PERSON_NAME] F"
type input "[PERSON_NAME]"
type input "[PERSON_NAME] FAR"
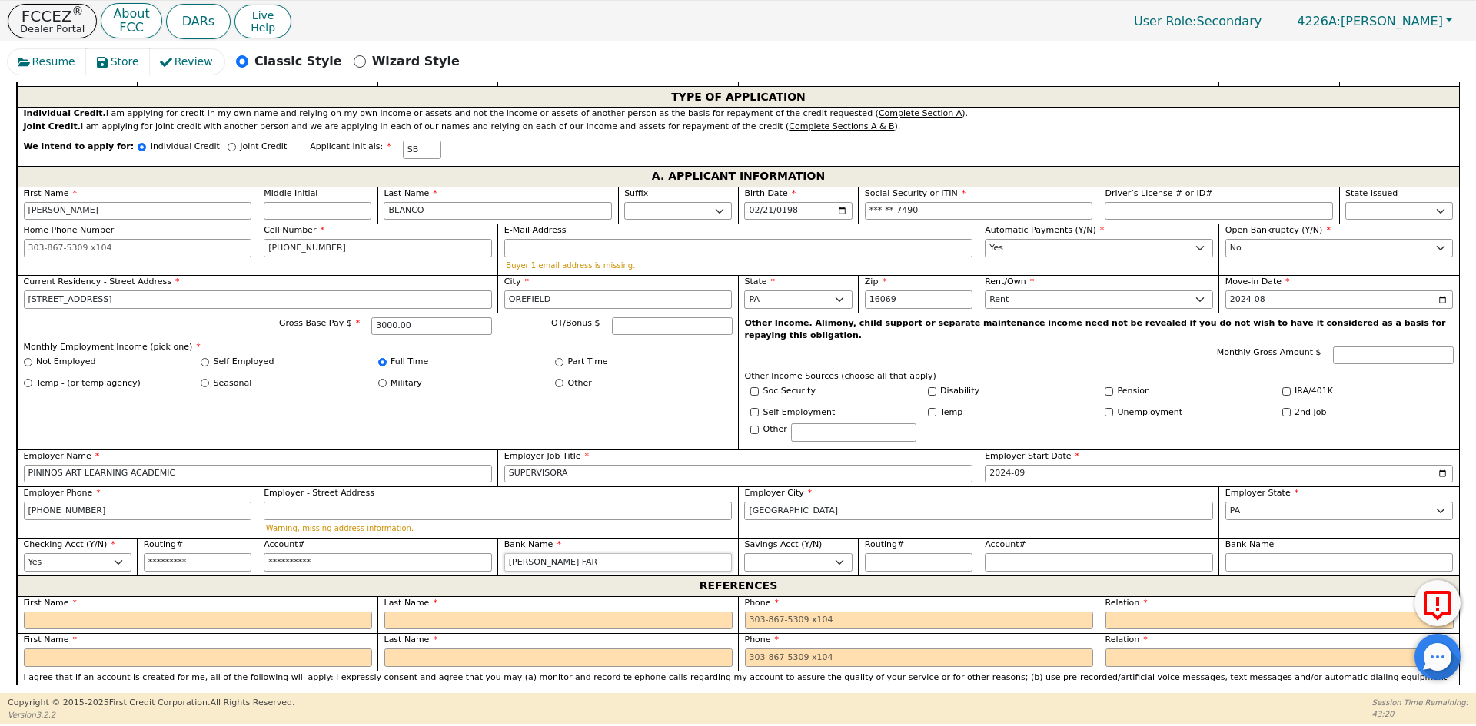
type input "[PERSON_NAME] FARG"
type input "[PERSON_NAME] FARGO"
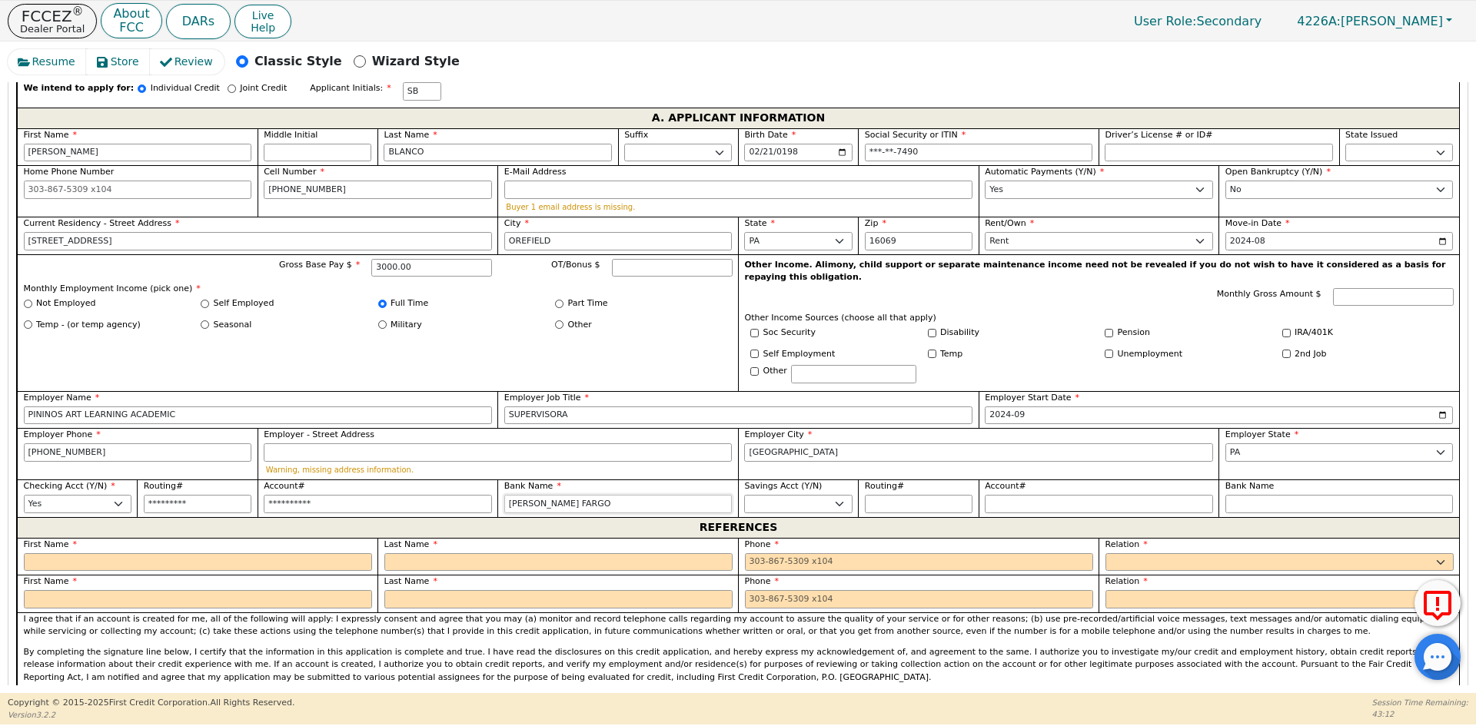
scroll to position [965, 0]
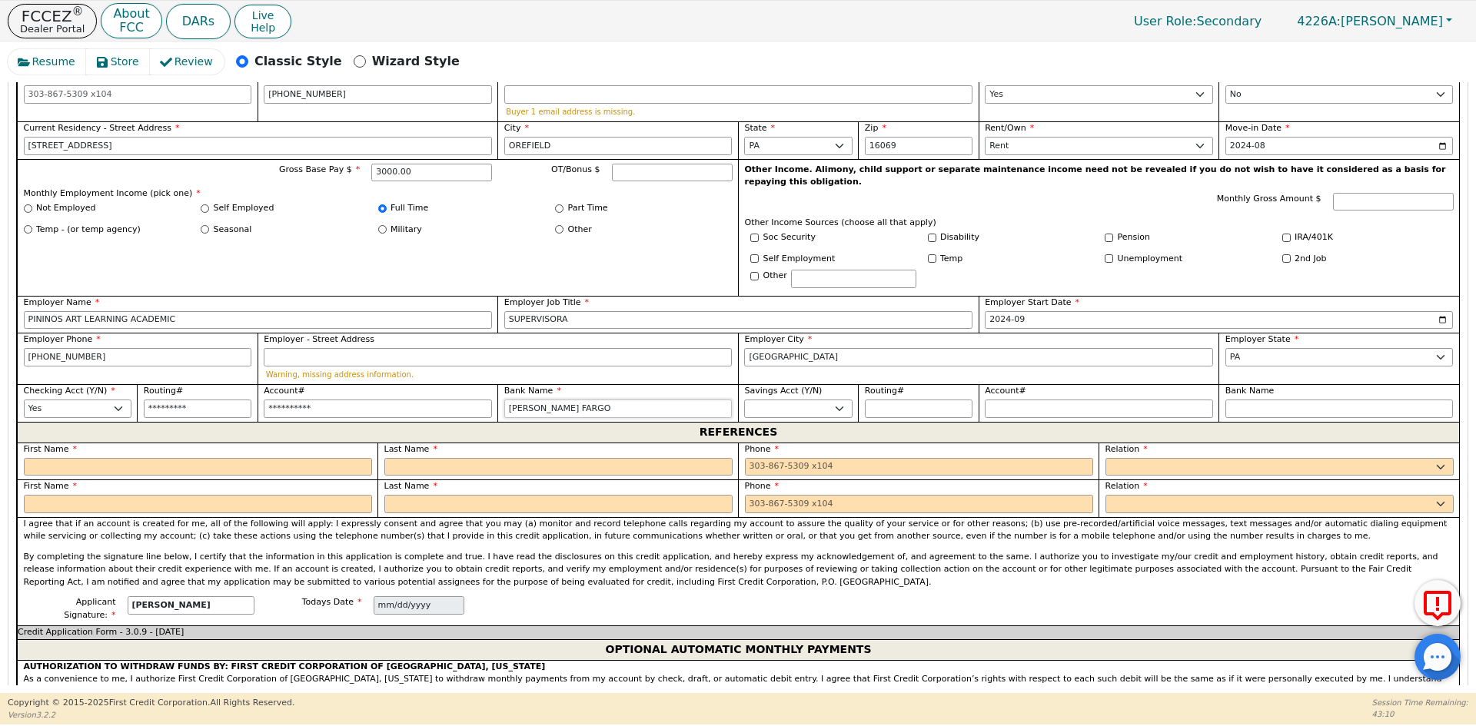
type input "[PERSON_NAME] FARGO"
click at [213, 458] on input "text" at bounding box center [198, 467] width 348 height 18
type input "[PERSON_NAME]"
type input "O"
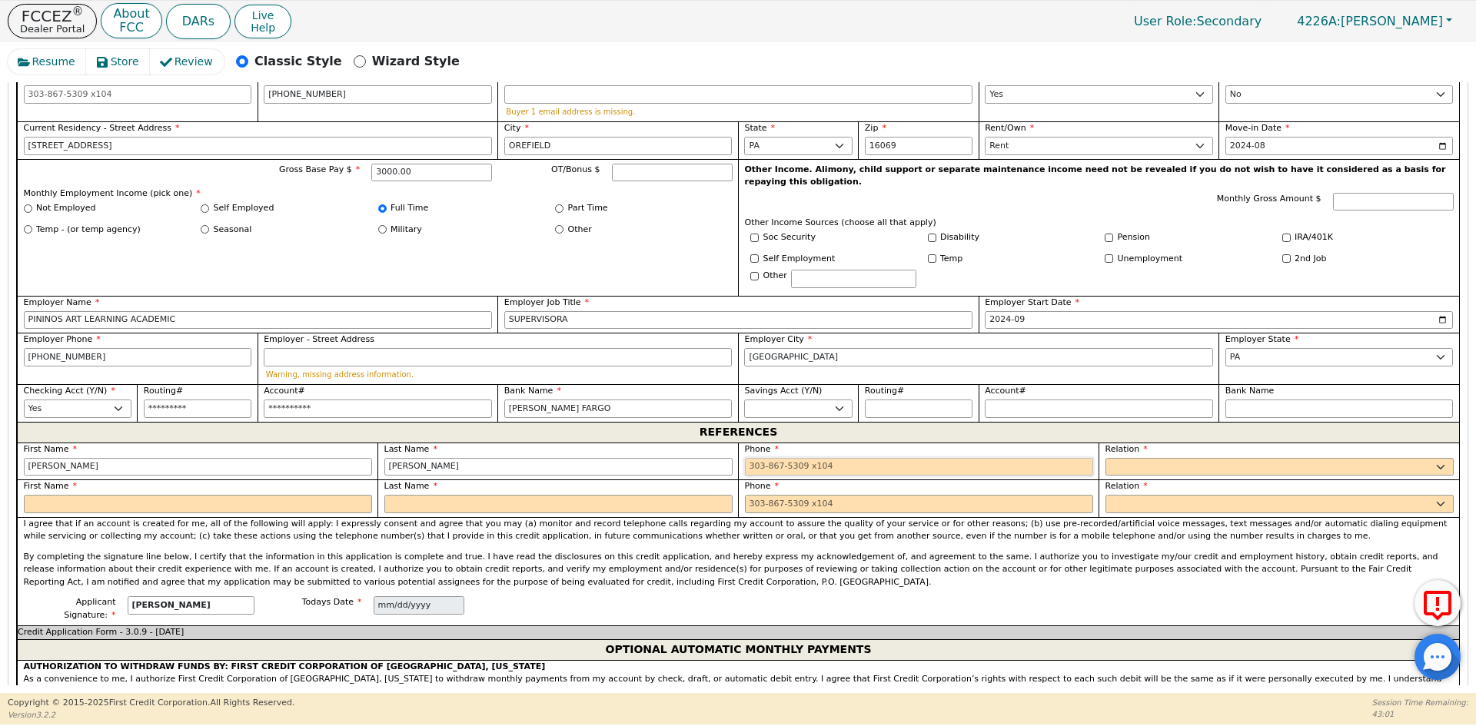
type input "[PERSON_NAME]"
type input "[PHONE_NUMBER]"
click at [1165, 458] on select "FATHER MOTHER SISTER BROTHER DAUGHTER SON CO-WORKER NEIGHBOR FRIEND COUSIN G-MO…" at bounding box center [1279, 467] width 348 height 18
select select "FRIEND"
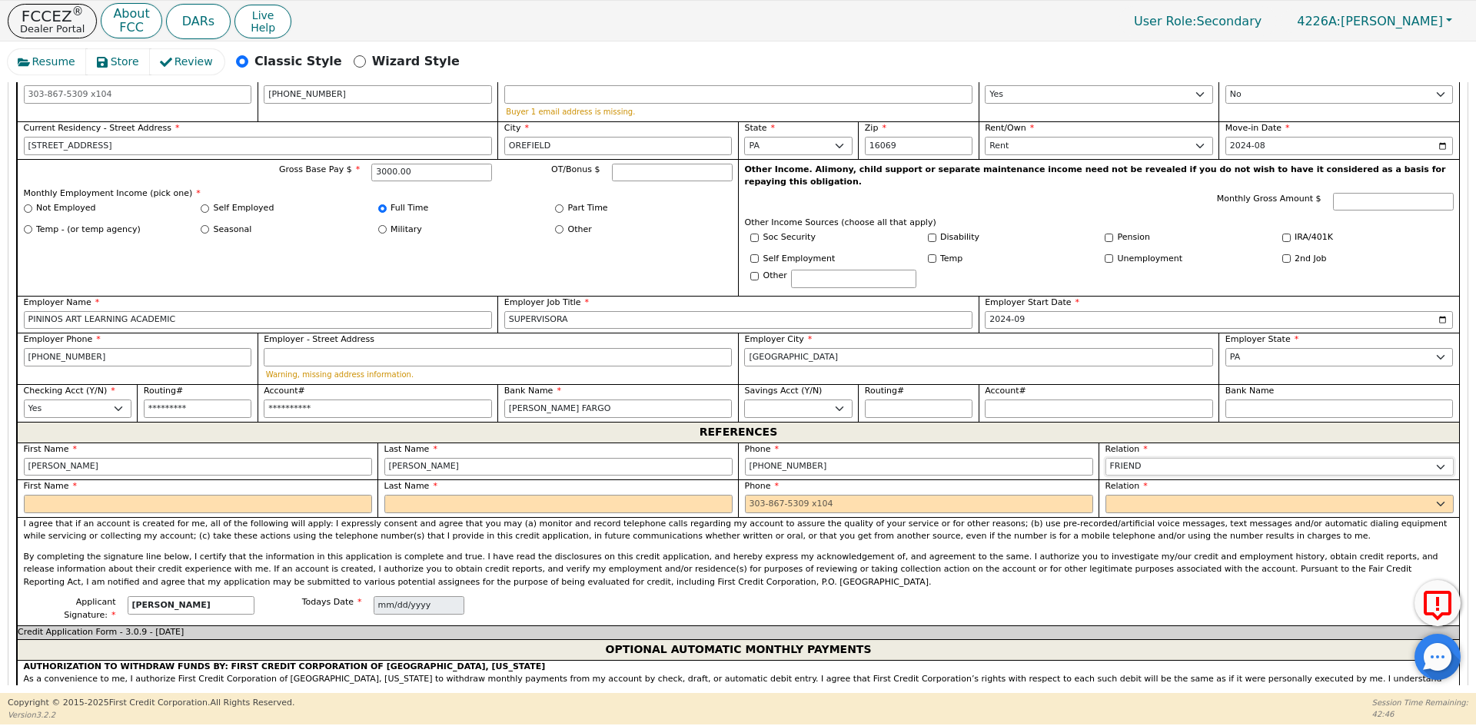
click at [1165, 458] on select "FATHER MOTHER SISTER BROTHER DAUGHTER SON CO-WORKER NEIGHBOR FRIEND COUSIN G-MO…" at bounding box center [1279, 467] width 348 height 18
click at [1121, 489] on div "Relation FATHER MOTHER SISTER BROTHER DAUGHTER SON CO-WORKER NEIGHBOR FRIEND CO…" at bounding box center [1278, 499] width 360 height 38
click at [1121, 495] on select "FATHER MOTHER SISTER BROTHER DAUGHTER SON CO-WORKER NEIGHBOR FRIEND COUSIN G-MO…" at bounding box center [1279, 504] width 348 height 18
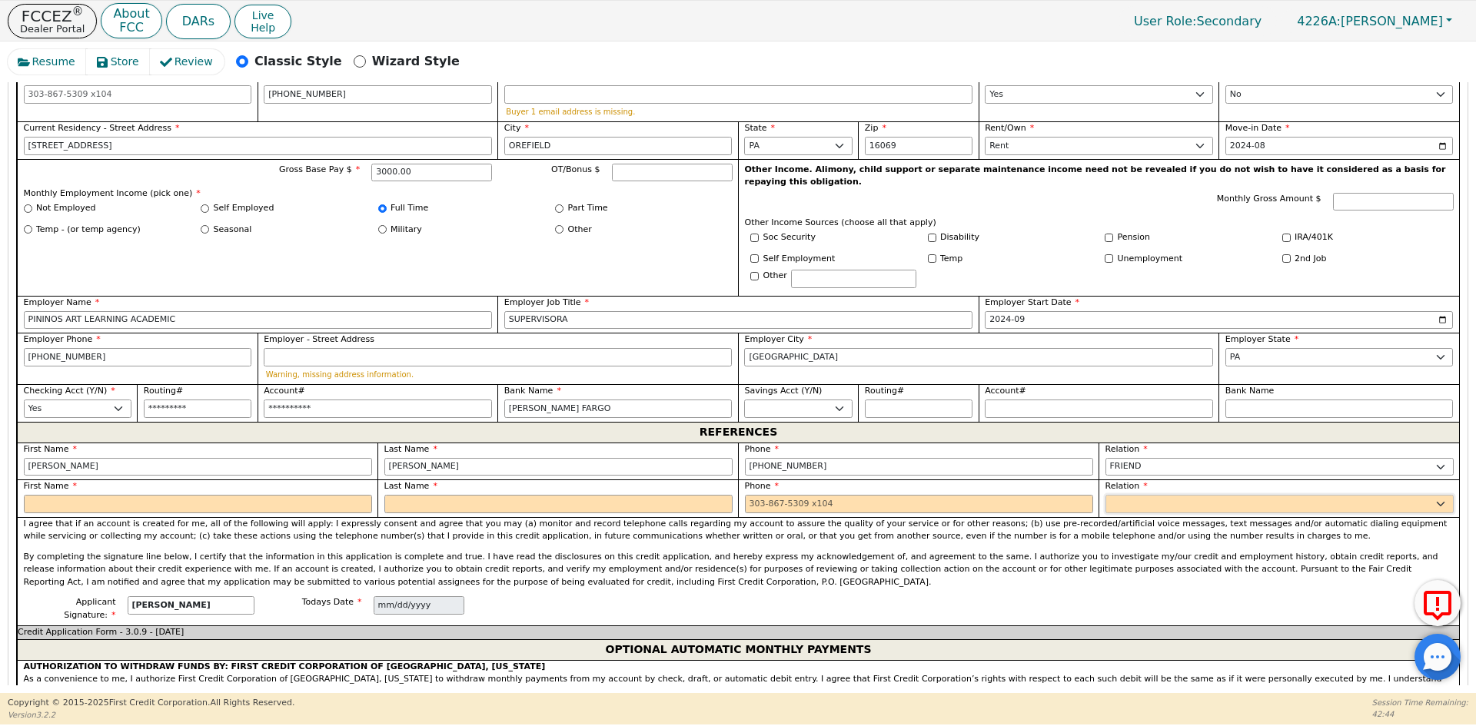
select select "FRIEND"
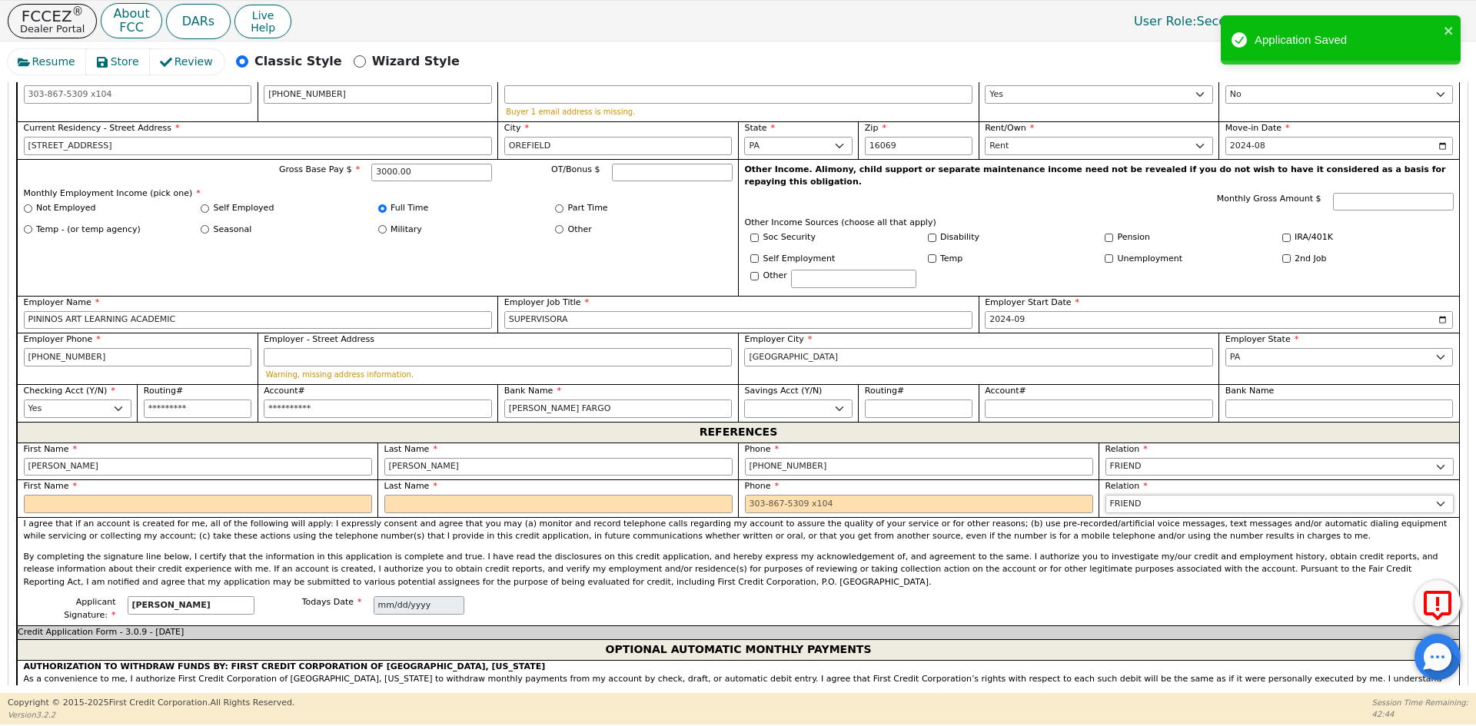
click at [1121, 495] on select "FATHER MOTHER SISTER BROTHER DAUGHTER SON CO-WORKER NEIGHBOR FRIEND COUSIN G-MO…" at bounding box center [1279, 504] width 348 height 18
click at [138, 495] on input "text" at bounding box center [198, 504] width 348 height 18
type input "[PERSON_NAME]"
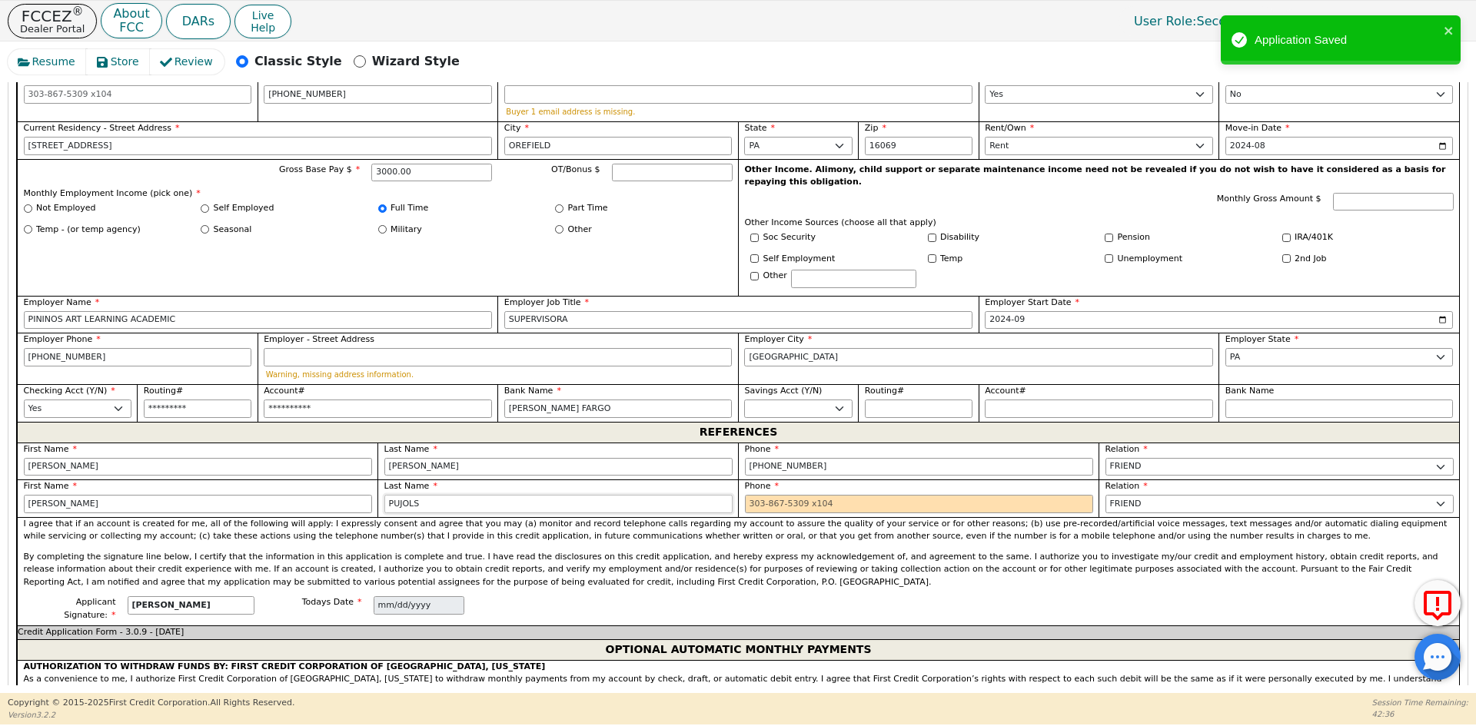
type input "PUJOLS"
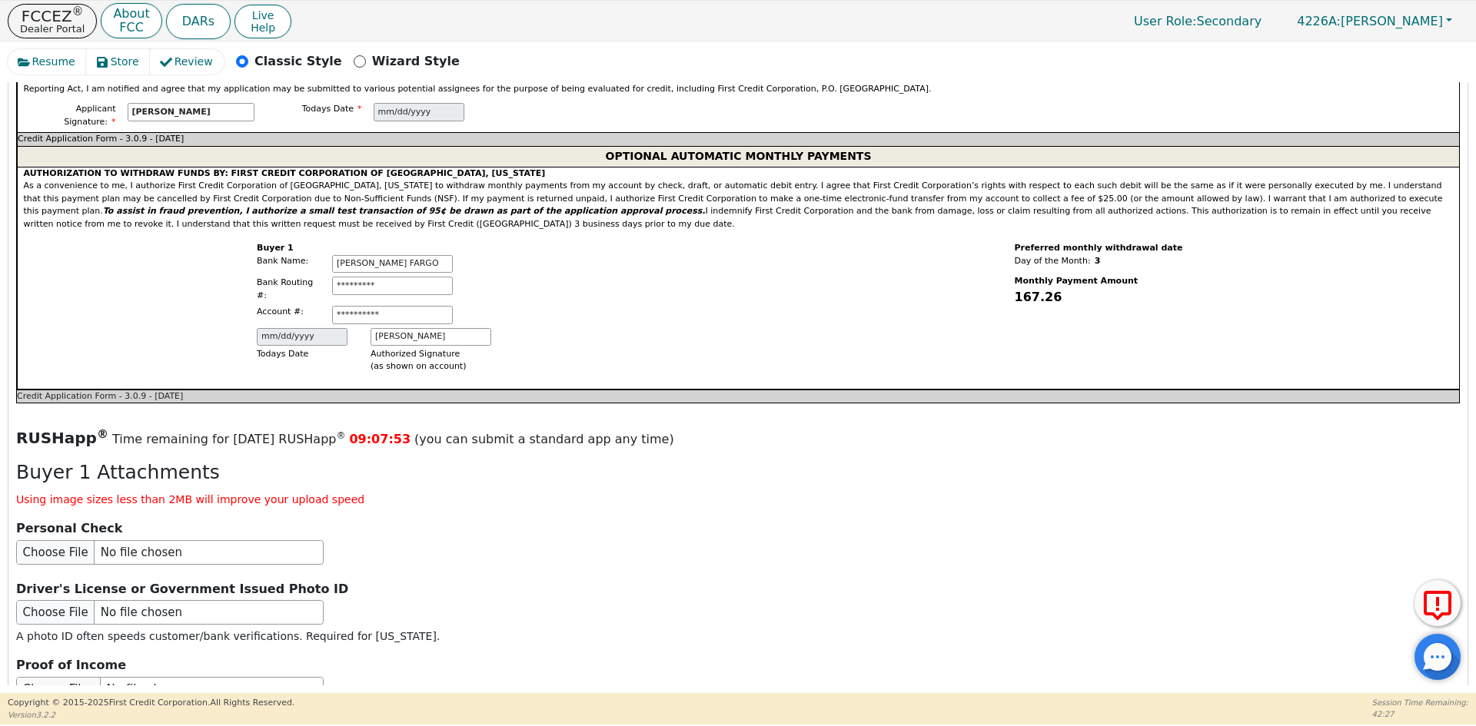
scroll to position [1503, 0]
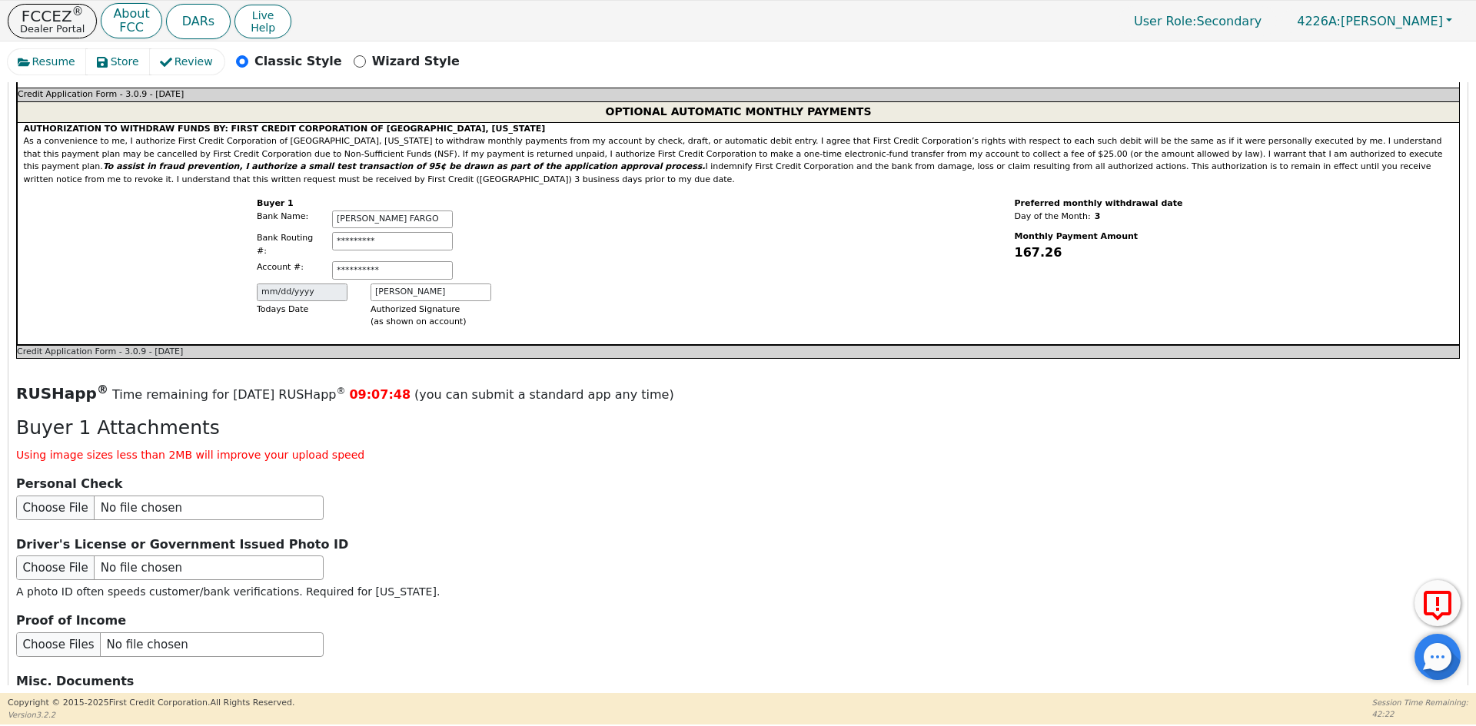
type input "[PHONE_NUMBER]"
click at [131, 556] on input "file" at bounding box center [169, 568] width 307 height 25
type input "C:\fakepath\ID [PERSON_NAME].pdf"
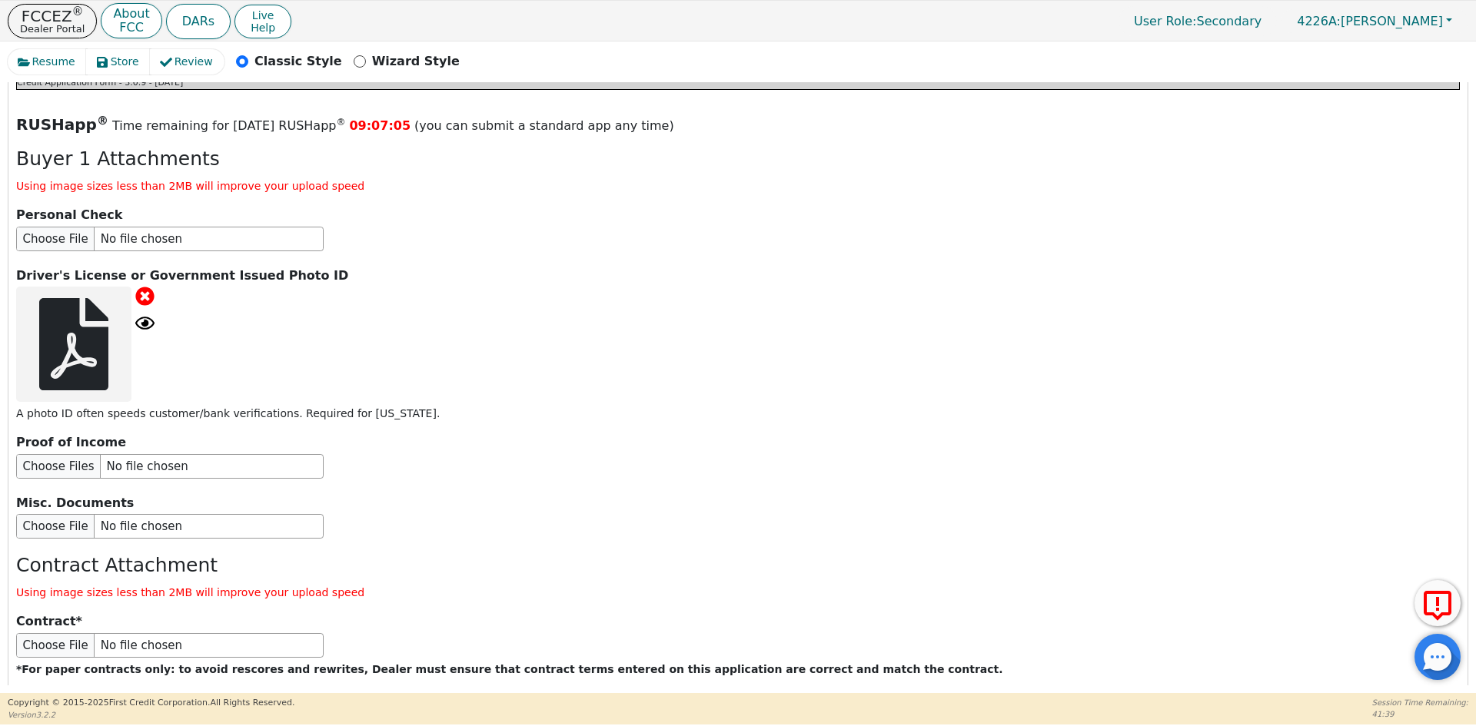
scroll to position [1826, 0]
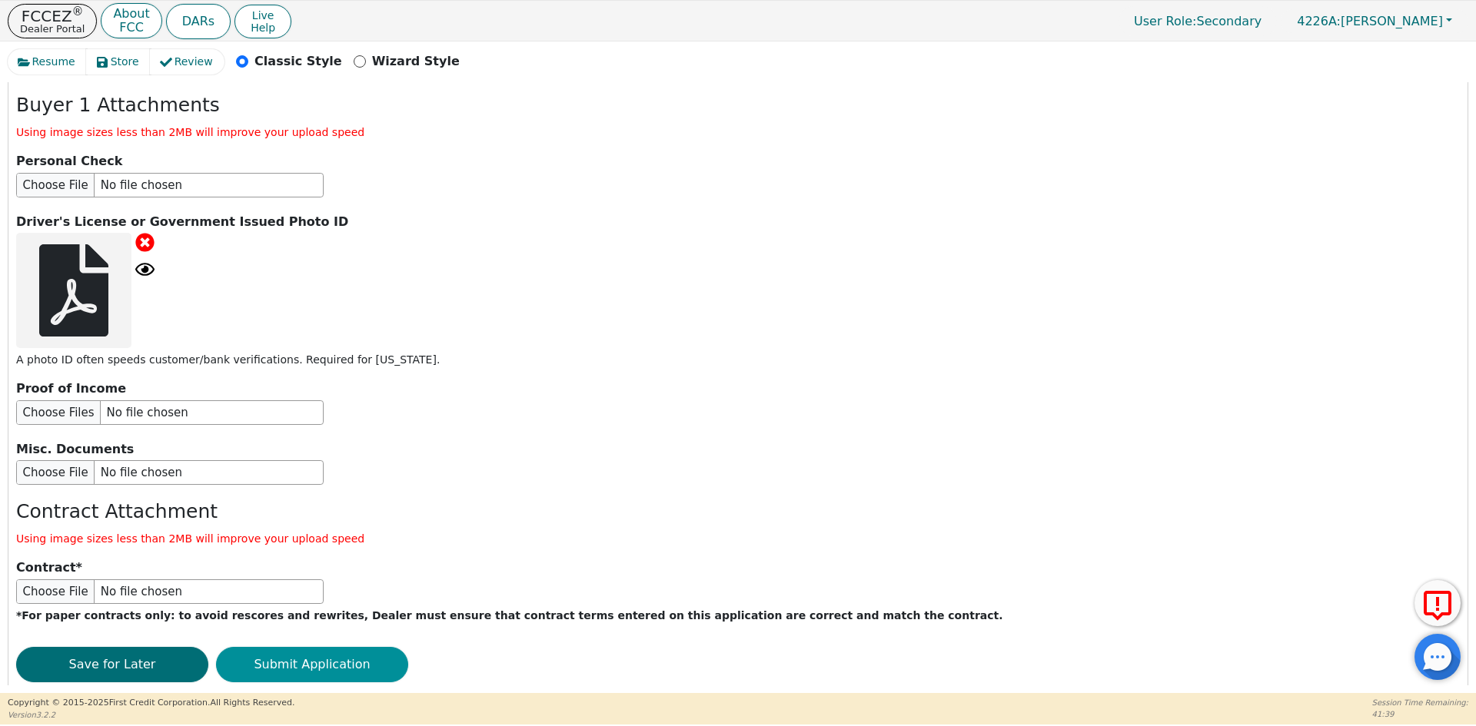
click at [328, 647] on button "Submit Application" at bounding box center [312, 664] width 192 height 35
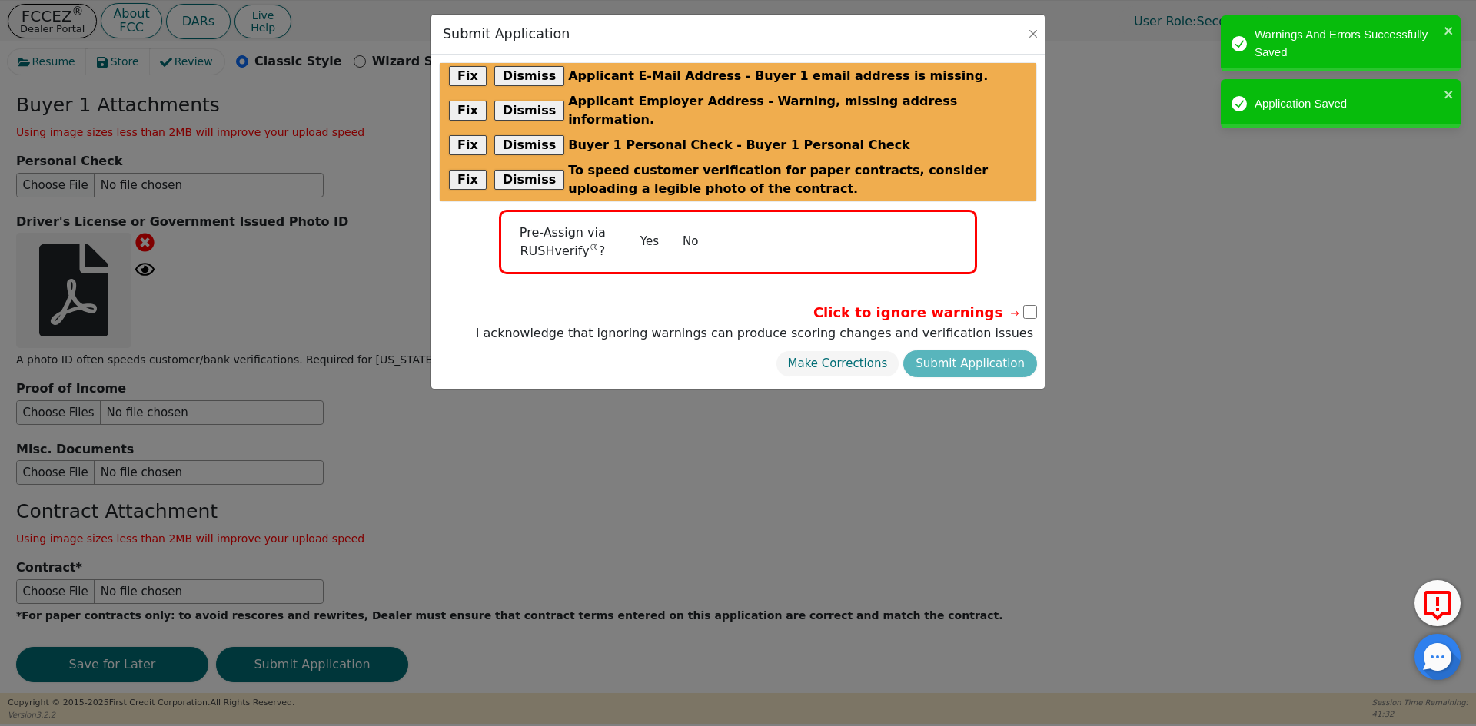
click at [692, 228] on button "No" at bounding box center [690, 241] width 40 height 27
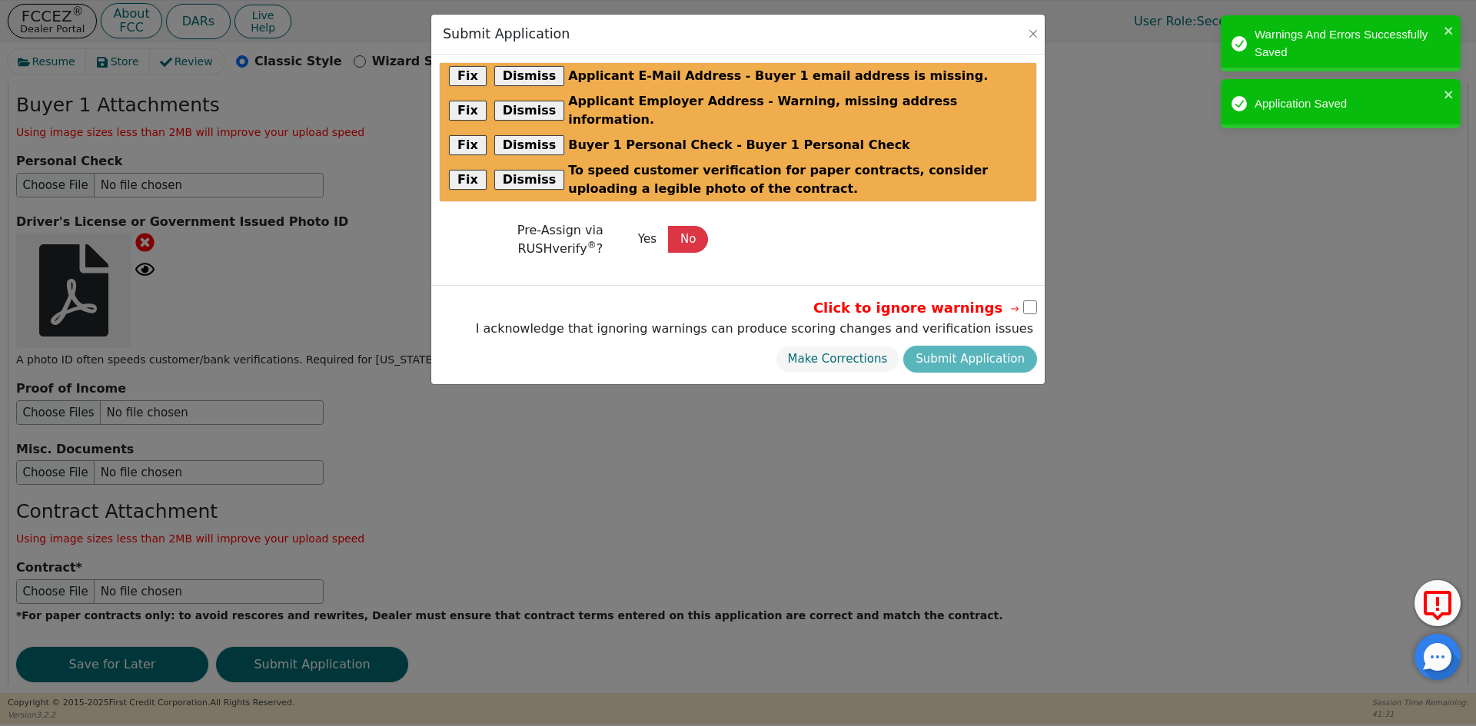
click at [1030, 297] on div "Click to ignore warnings" at bounding box center [754, 307] width 565 height 21
click at [1031, 301] on input "checkbox" at bounding box center [1030, 308] width 14 height 14
checkbox input "true"
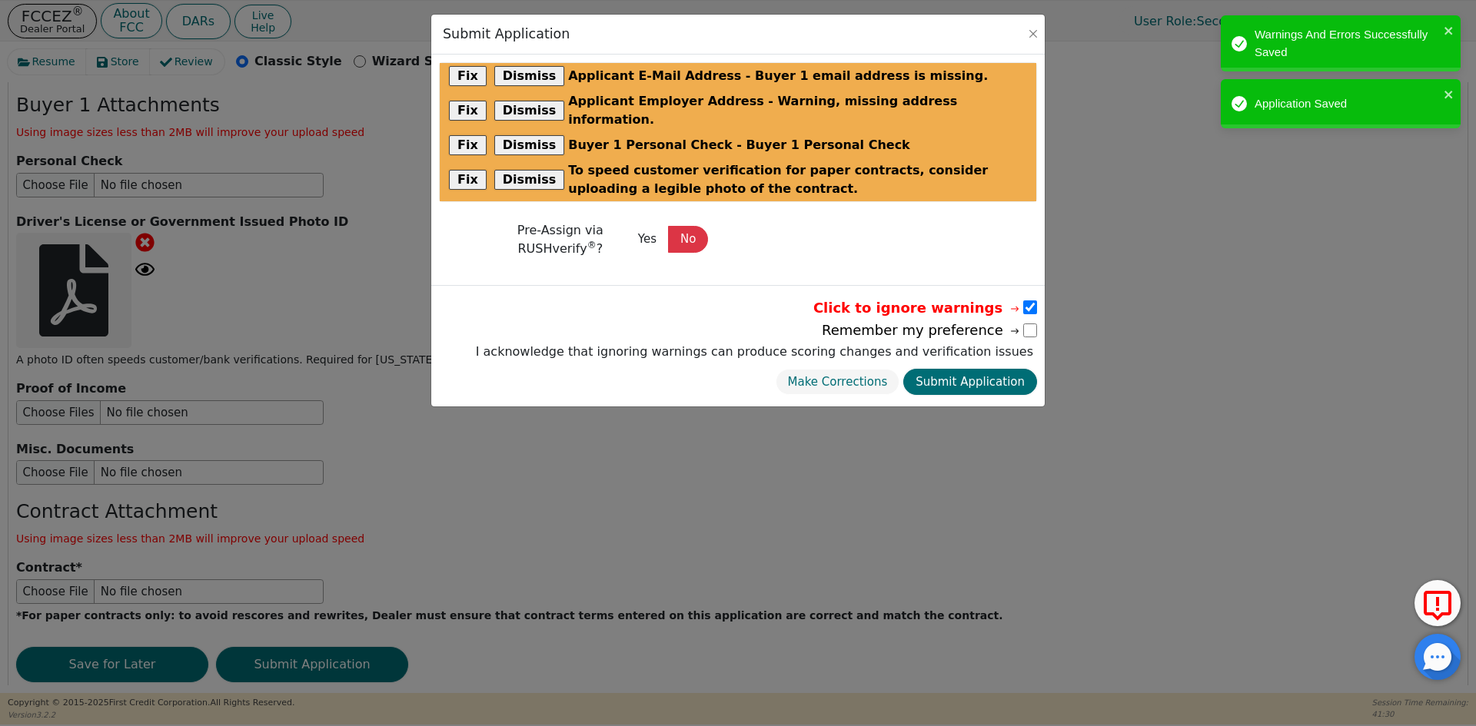
click at [965, 369] on button "Submit Application" at bounding box center [970, 382] width 134 height 27
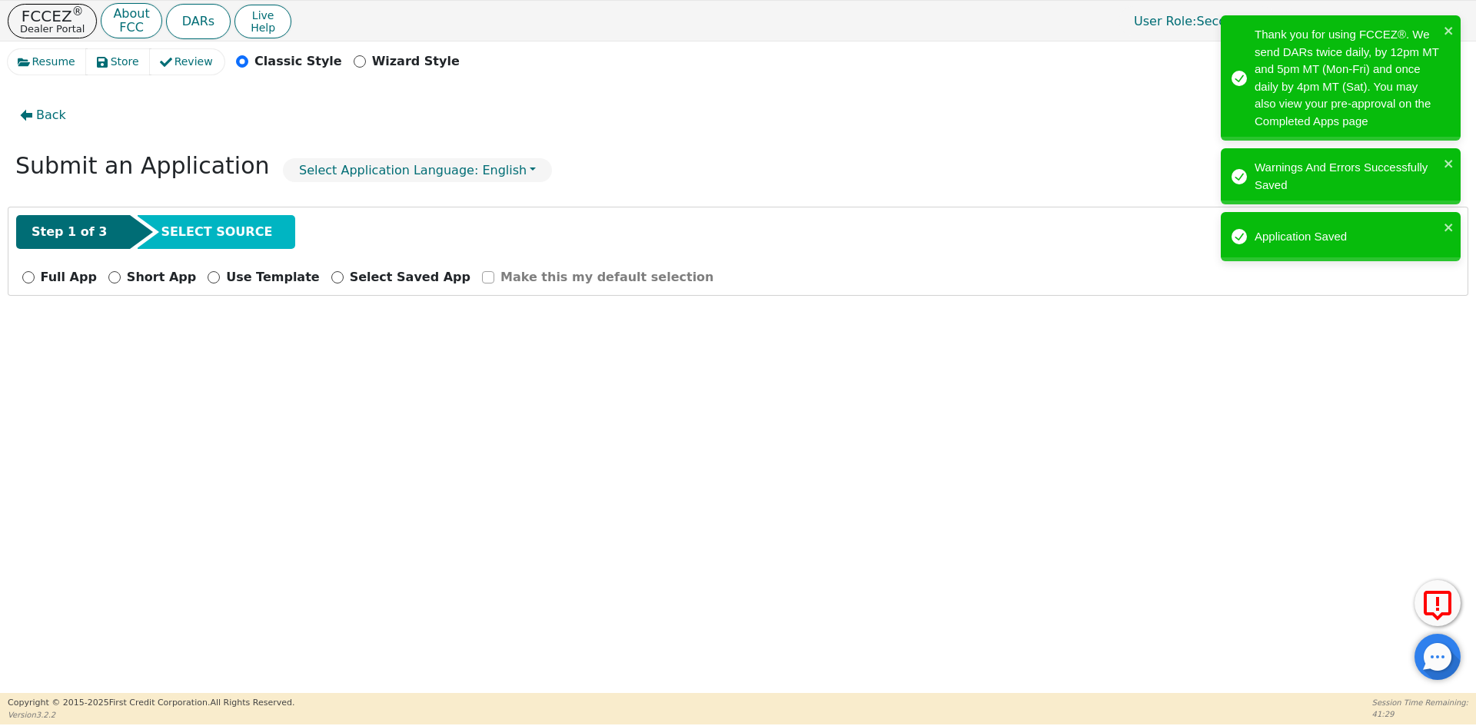
scroll to position [0, 0]
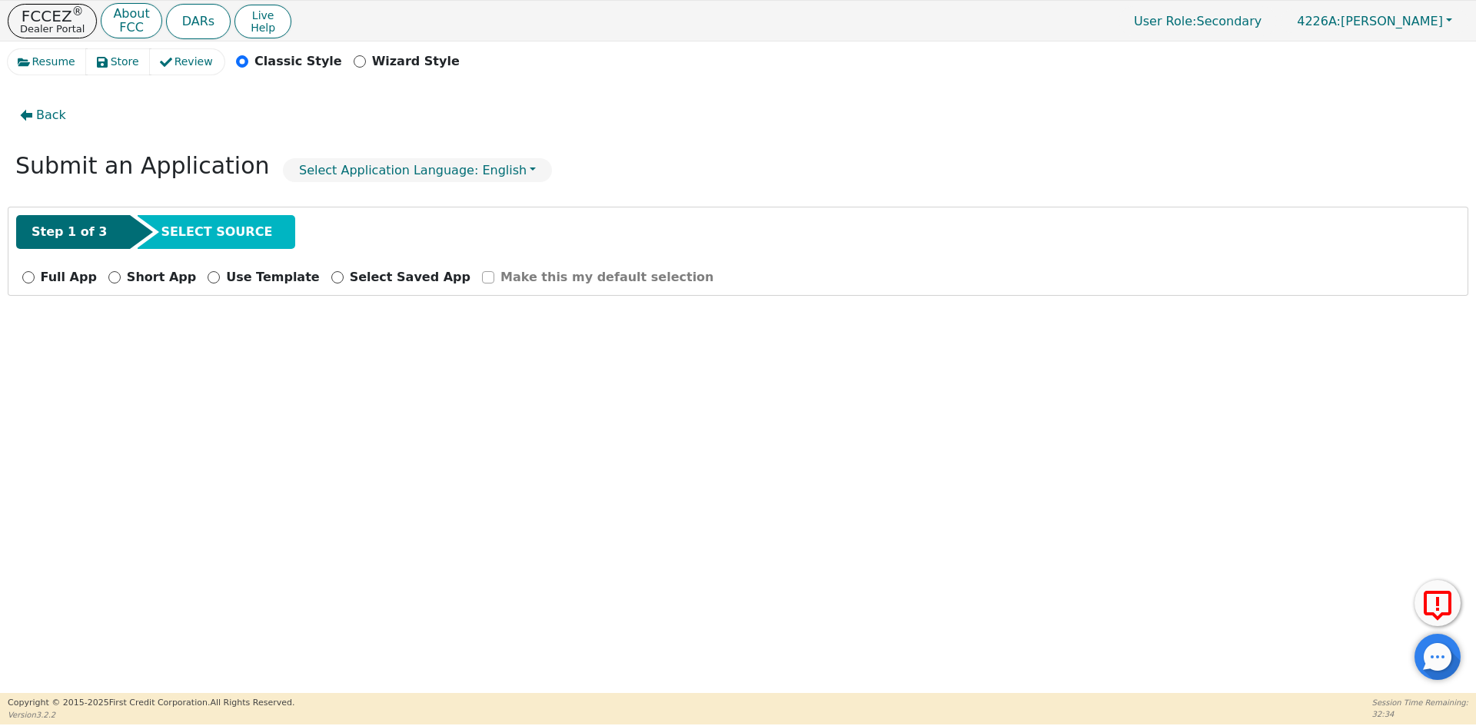
click at [57, 279] on p "Full App" at bounding box center [69, 277] width 56 height 18
click at [35, 279] on input "Full App" at bounding box center [28, 277] width 12 height 12
radio input "true"
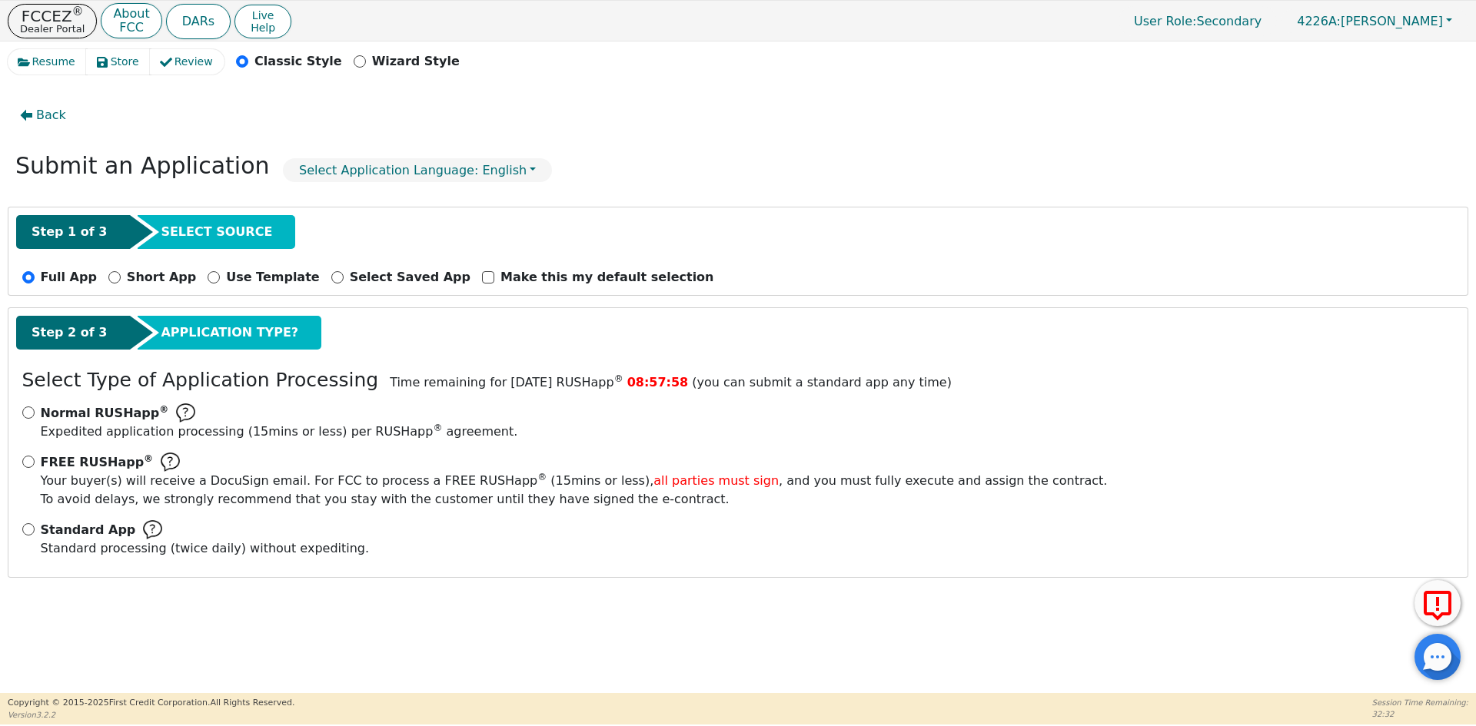
click at [35, 531] on div "Standard App Standard processing (twice daily) without expediting." at bounding box center [738, 539] width 1432 height 38
click at [34, 529] on input "Standard App Standard processing (twice daily) without expediting." at bounding box center [28, 529] width 12 height 12
radio input "true"
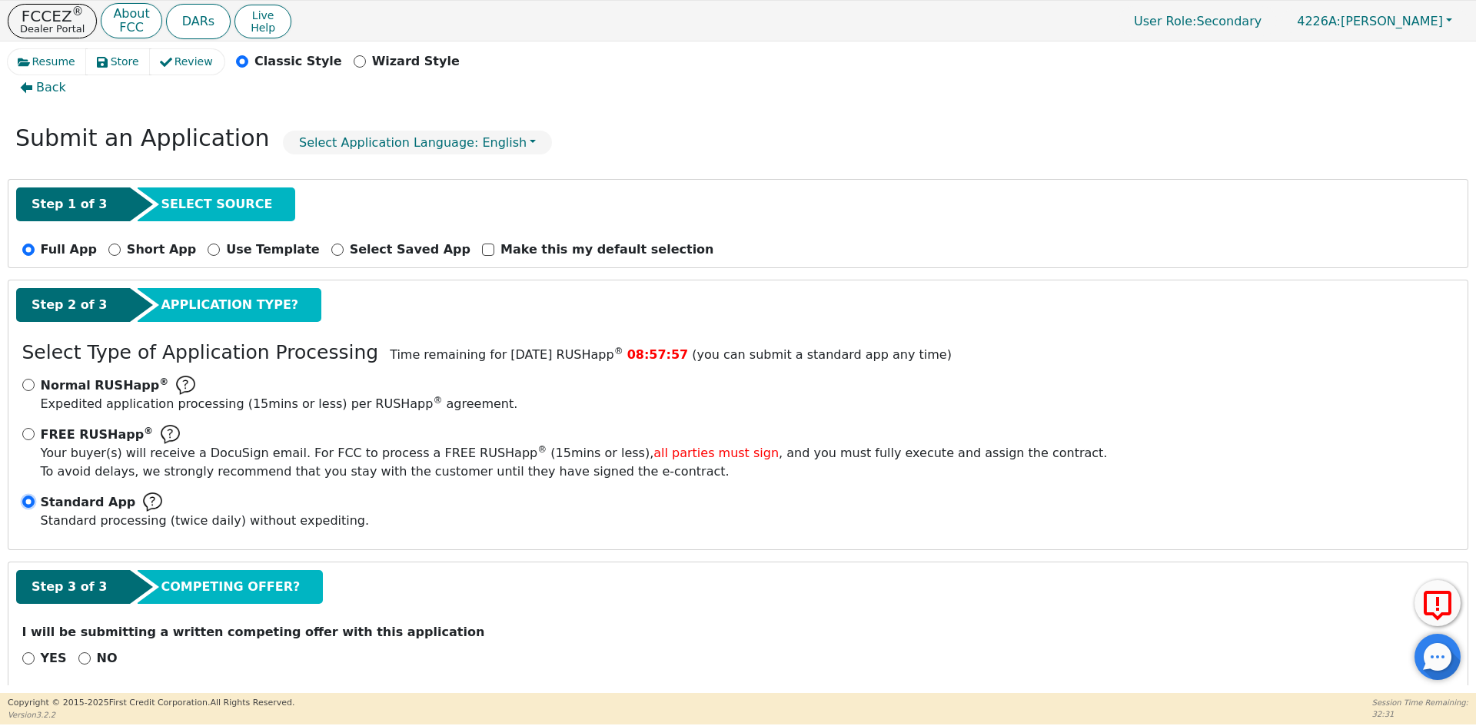
scroll to position [43, 0]
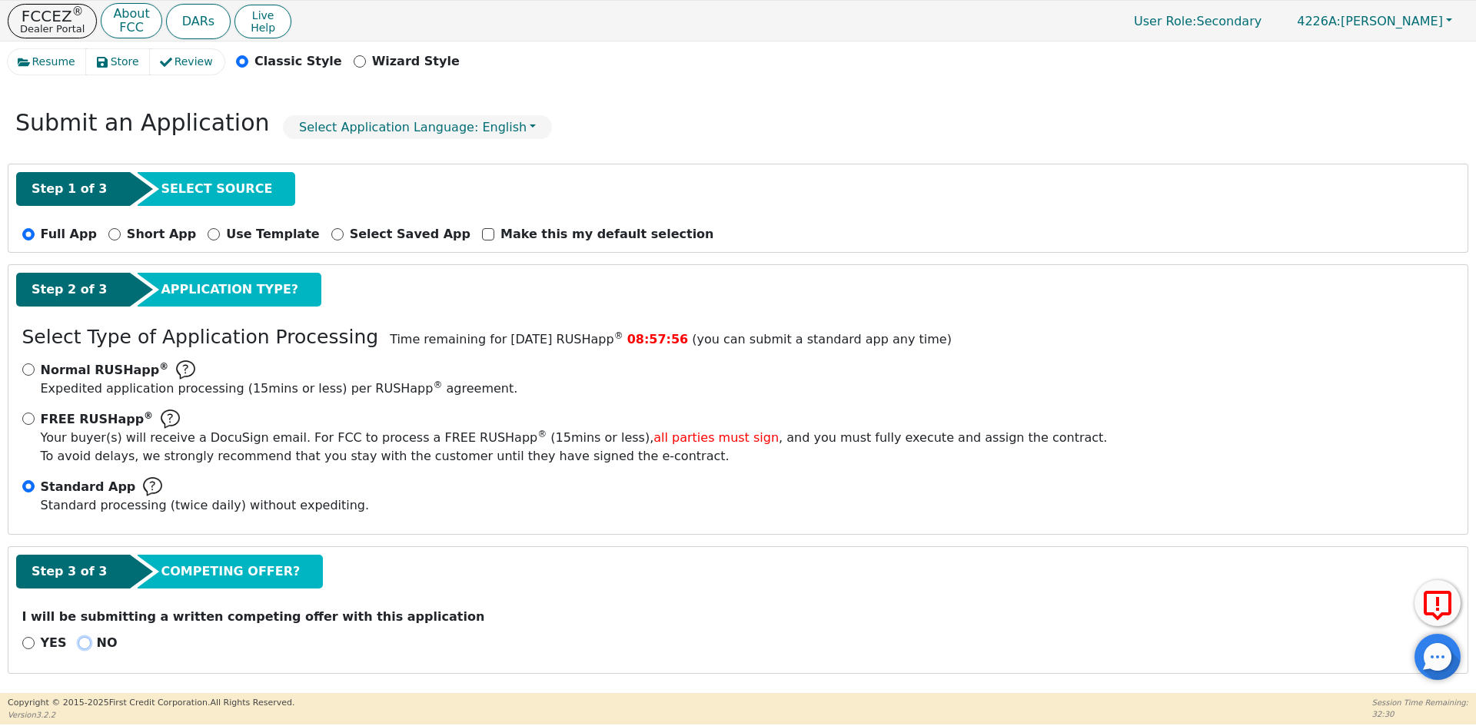
click at [78, 643] on input "NO" at bounding box center [84, 643] width 12 height 12
radio input "true"
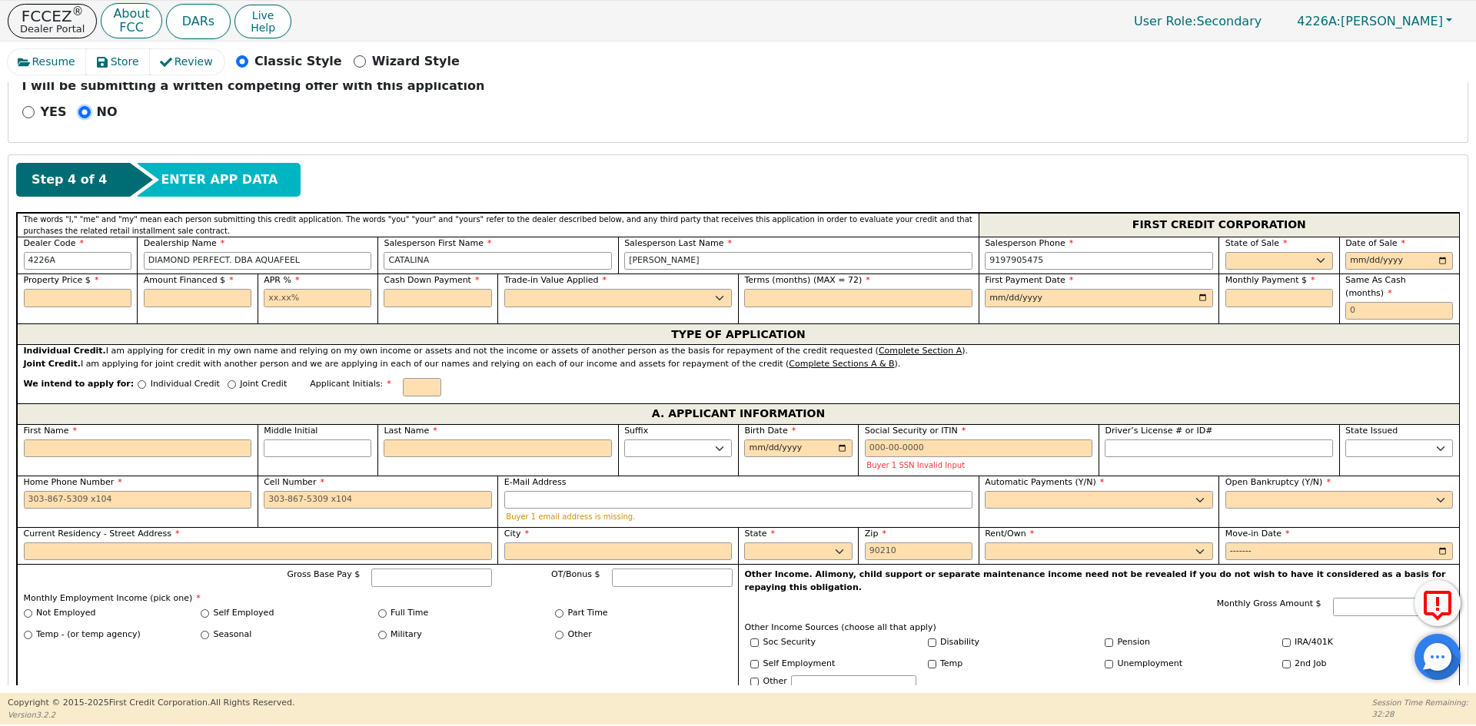
scroll to position [581, 0]
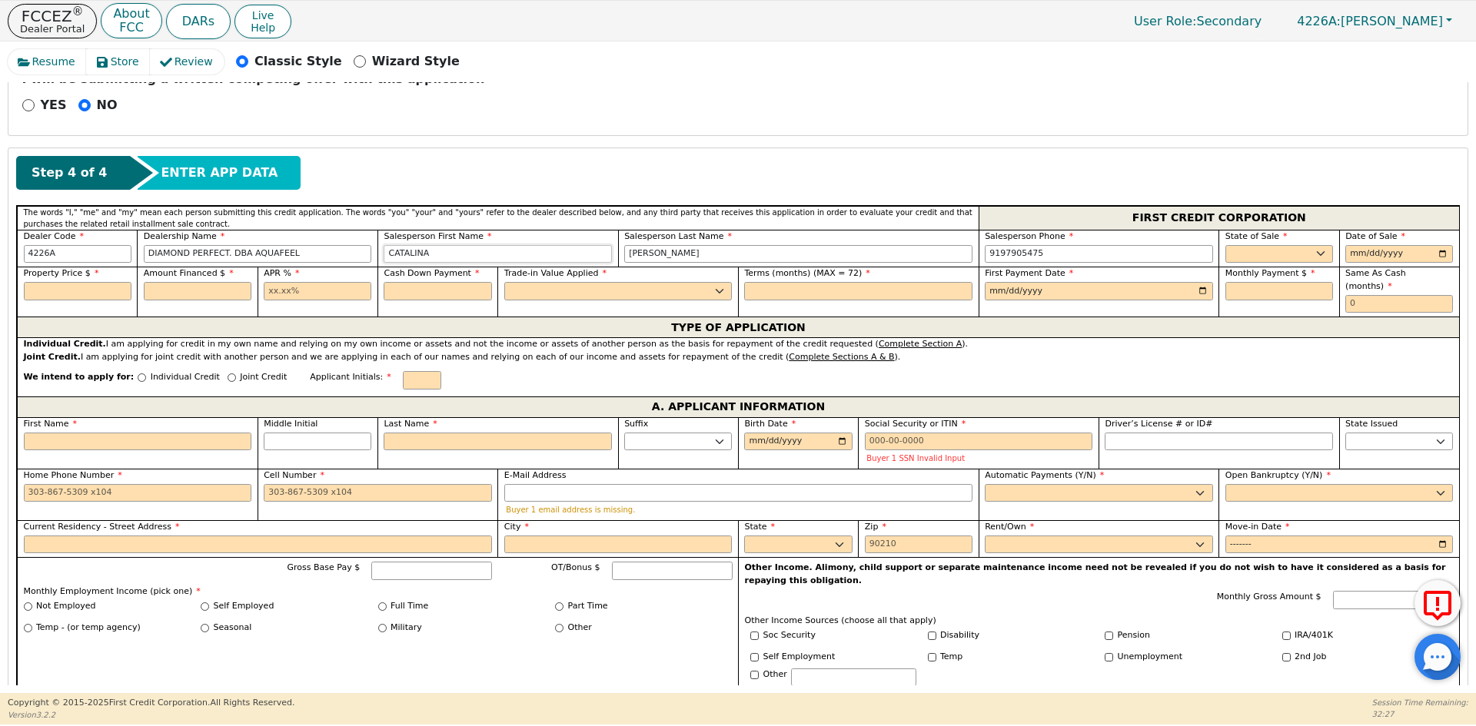
drag, startPoint x: 459, startPoint y: 248, endPoint x: 355, endPoint y: 259, distance: 104.3
click at [355, 259] on div "Dealer Code 4226A Dealership Name DIAMOND PERFECT. DBA AQUAFEEL Salesperson Fir…" at bounding box center [738, 249] width 1442 height 38
type input "WLSON"
type input "[PERSON_NAME]"
click at [981, 171] on div "Step 4 of 4 ENTER APP DATA" at bounding box center [737, 173] width 1443 height 34
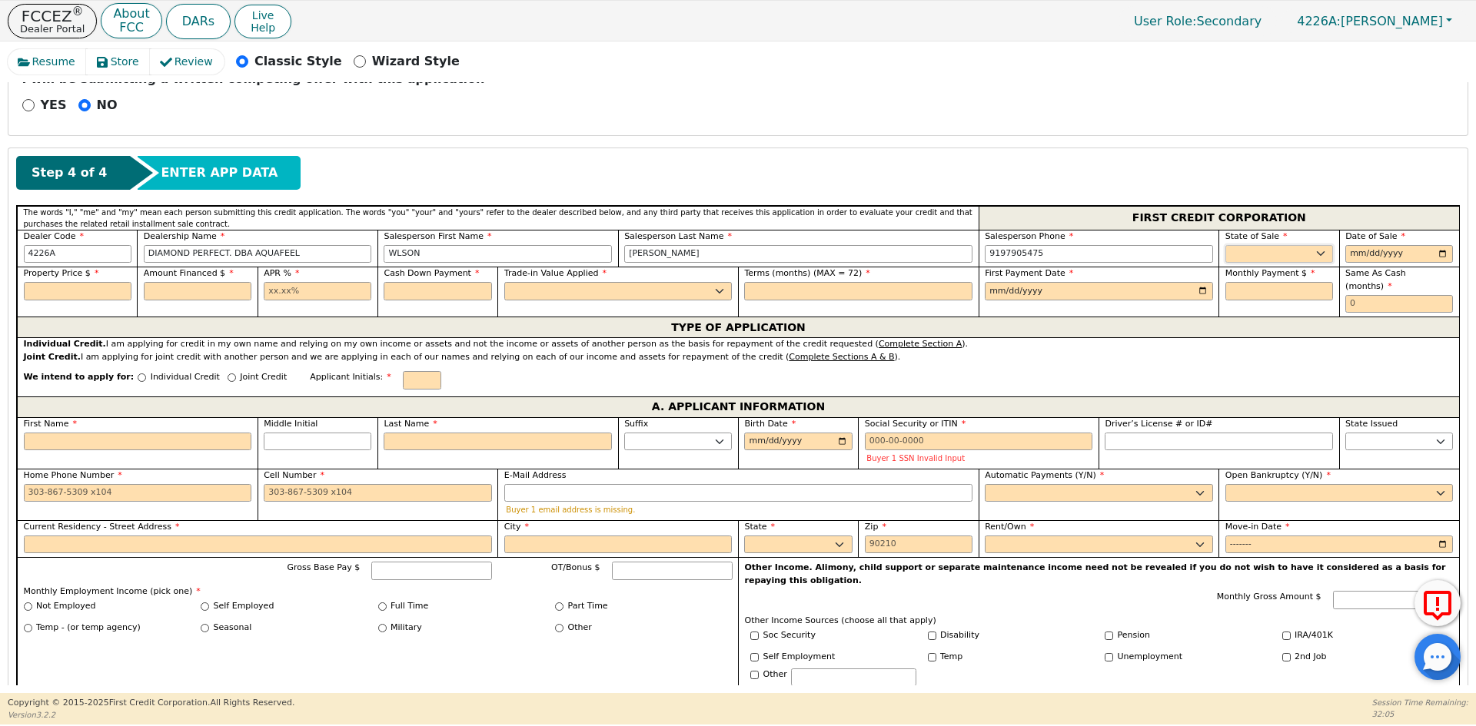
click at [1307, 254] on select "AK AL AR AZ CA CO CT DC DE FL [GEOGRAPHIC_DATA] HI IA ID IL IN KS [GEOGRAPHIC_D…" at bounding box center [1279, 254] width 108 height 18
select select "MA"
click at [1307, 254] on select "AK AL AR AZ CA CO CT DC DE FL [GEOGRAPHIC_DATA] HI IA ID IL IN KS [GEOGRAPHIC_D…" at bounding box center [1279, 254] width 108 height 18
click at [1443, 254] on input "date" at bounding box center [1399, 254] width 108 height 18
type input "[DATE]"
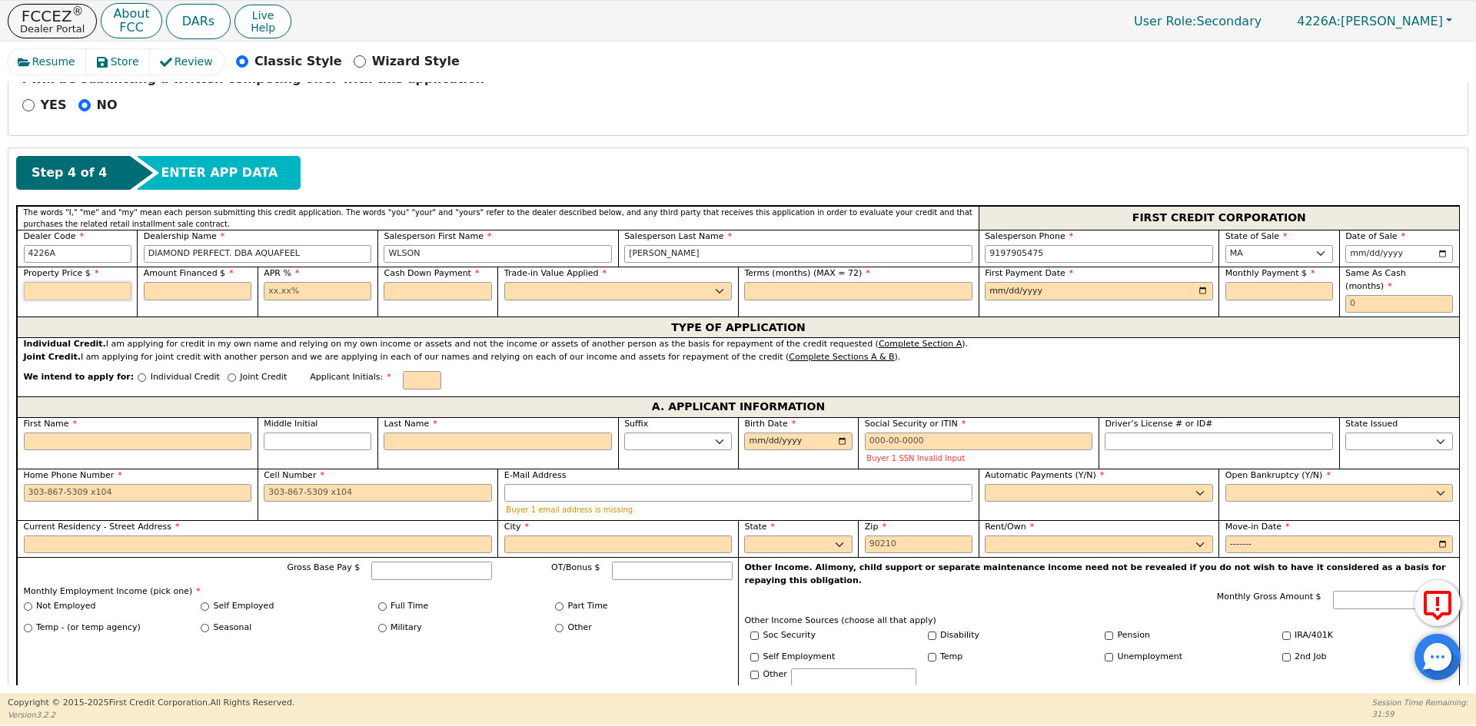
click at [76, 289] on input "text" at bounding box center [78, 291] width 108 height 18
type input "2990.00"
click at [148, 297] on input "text" at bounding box center [198, 291] width 108 height 18
type input "2990.00"
click at [296, 293] on input "text" at bounding box center [318, 291] width 108 height 18
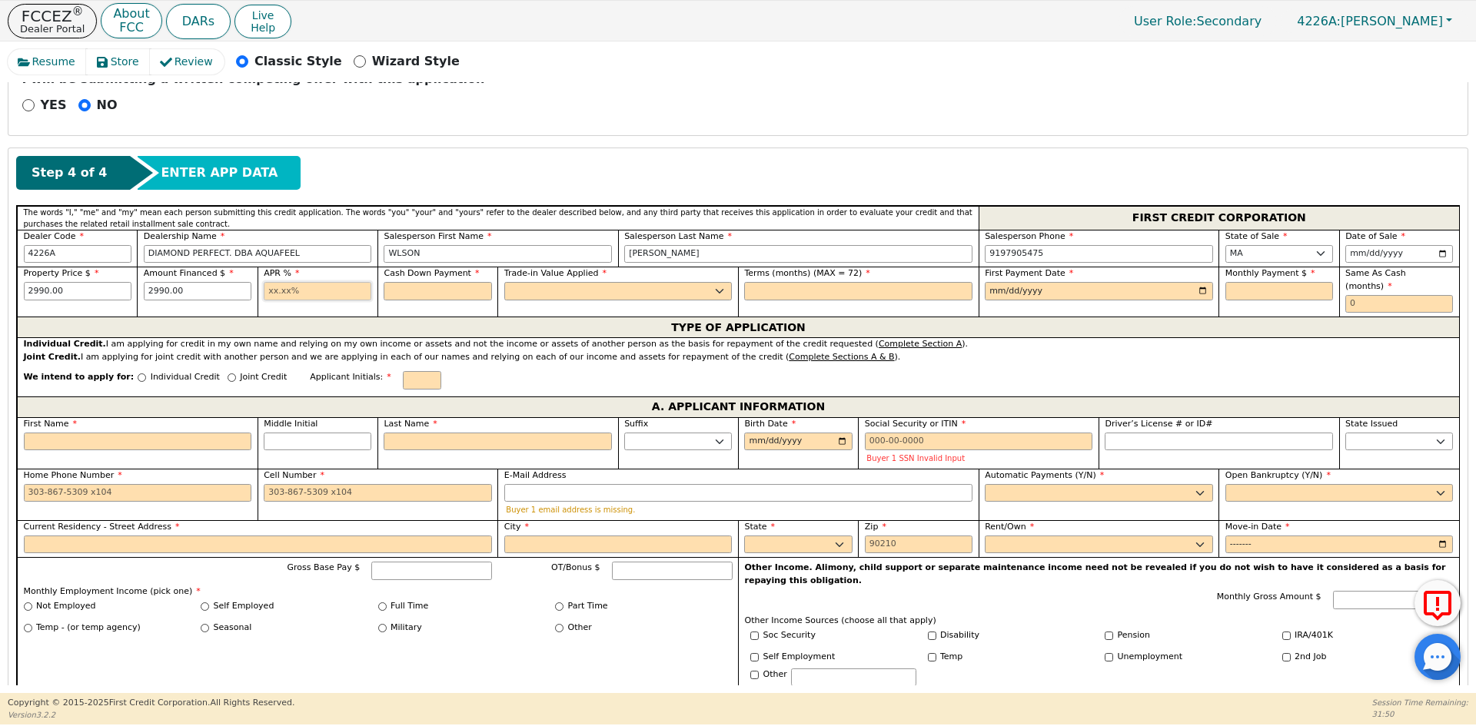
type input "10.99"
click at [416, 290] on input "text" at bounding box center [438, 291] width 108 height 18
type input "0.00"
click at [549, 286] on select "Yes No" at bounding box center [618, 291] width 228 height 18
click at [504, 282] on select "Yes No" at bounding box center [618, 291] width 228 height 18
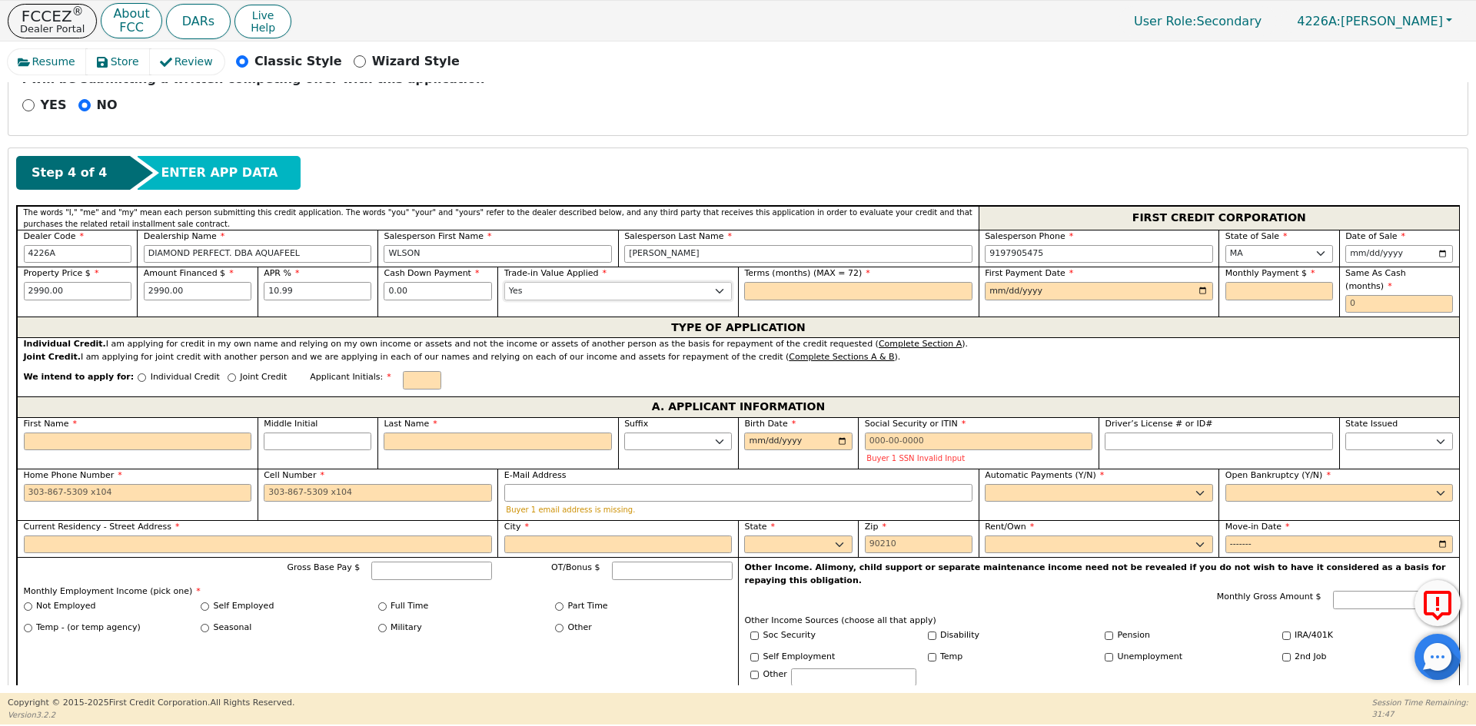
click at [649, 283] on select "Yes No" at bounding box center [618, 291] width 228 height 18
select select "n"
click at [504, 282] on select "Yes No" at bounding box center [618, 291] width 228 height 18
click at [786, 284] on input "text" at bounding box center [858, 291] width 228 height 18
type input "72"
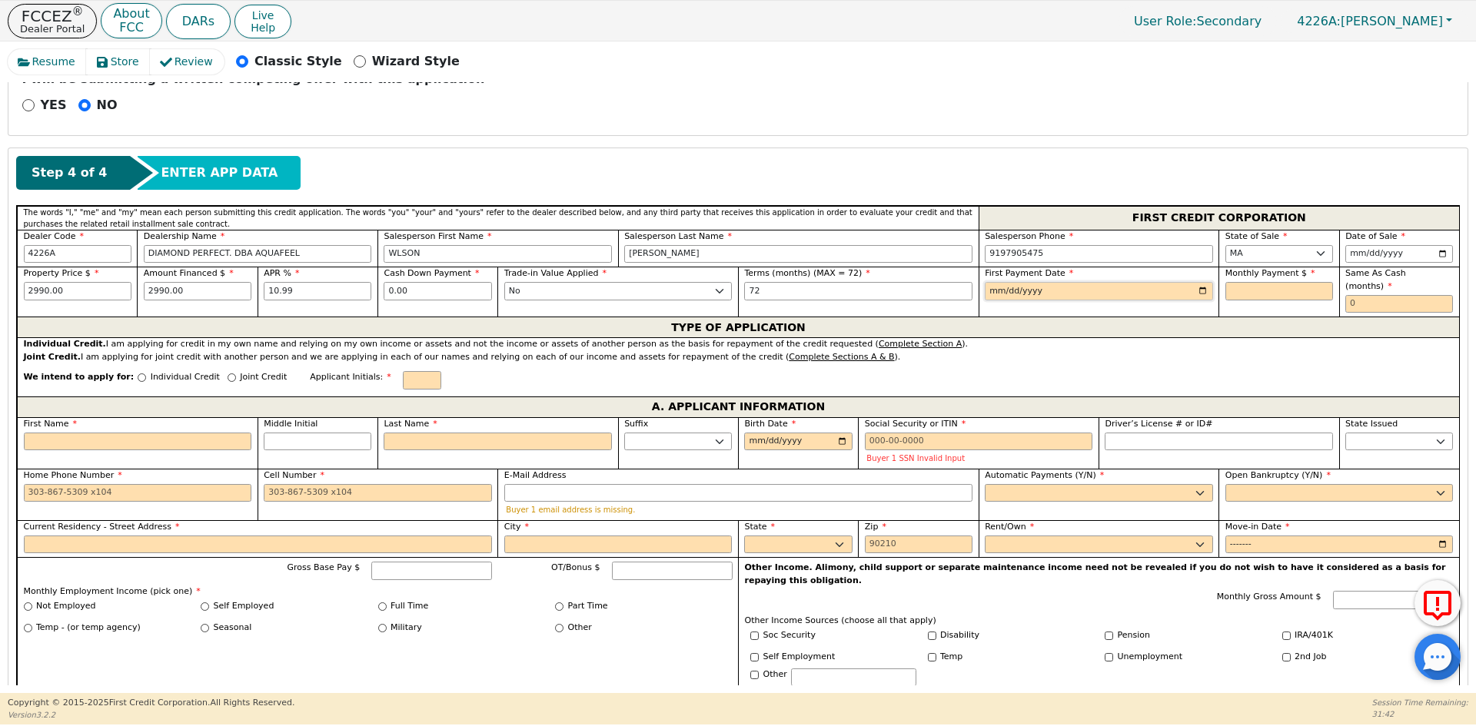
click at [1202, 291] on input "date" at bounding box center [1099, 291] width 228 height 18
type input "[DATE]"
click at [1271, 289] on input "text" at bounding box center [1279, 291] width 108 height 18
type input "56.90"
click at [1397, 295] on input "text" at bounding box center [1399, 304] width 108 height 18
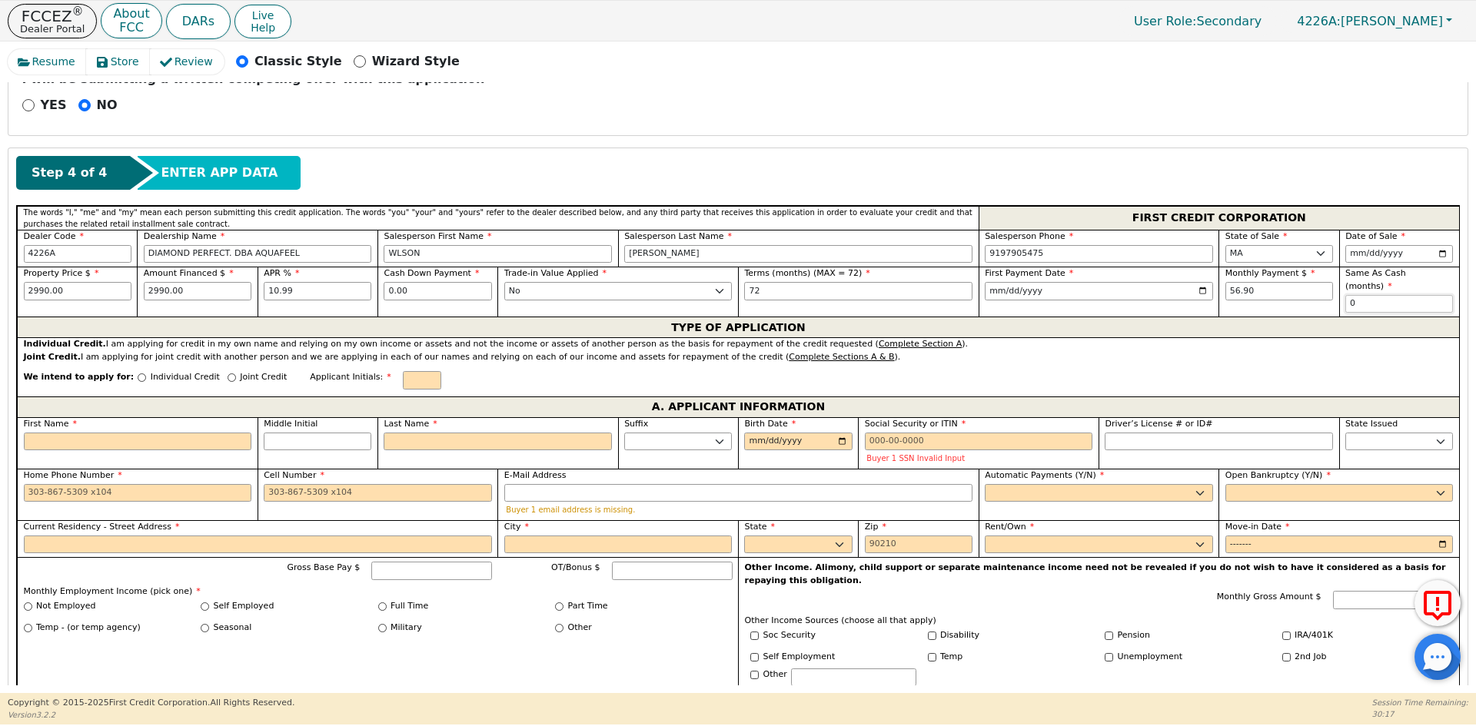
type input "0"
click at [157, 371] on p "Individual Credit" at bounding box center [185, 377] width 69 height 13
click at [146, 374] on input "Individual Credit" at bounding box center [142, 378] width 8 height 8
radio input "true"
click at [403, 371] on input "text" at bounding box center [422, 380] width 38 height 18
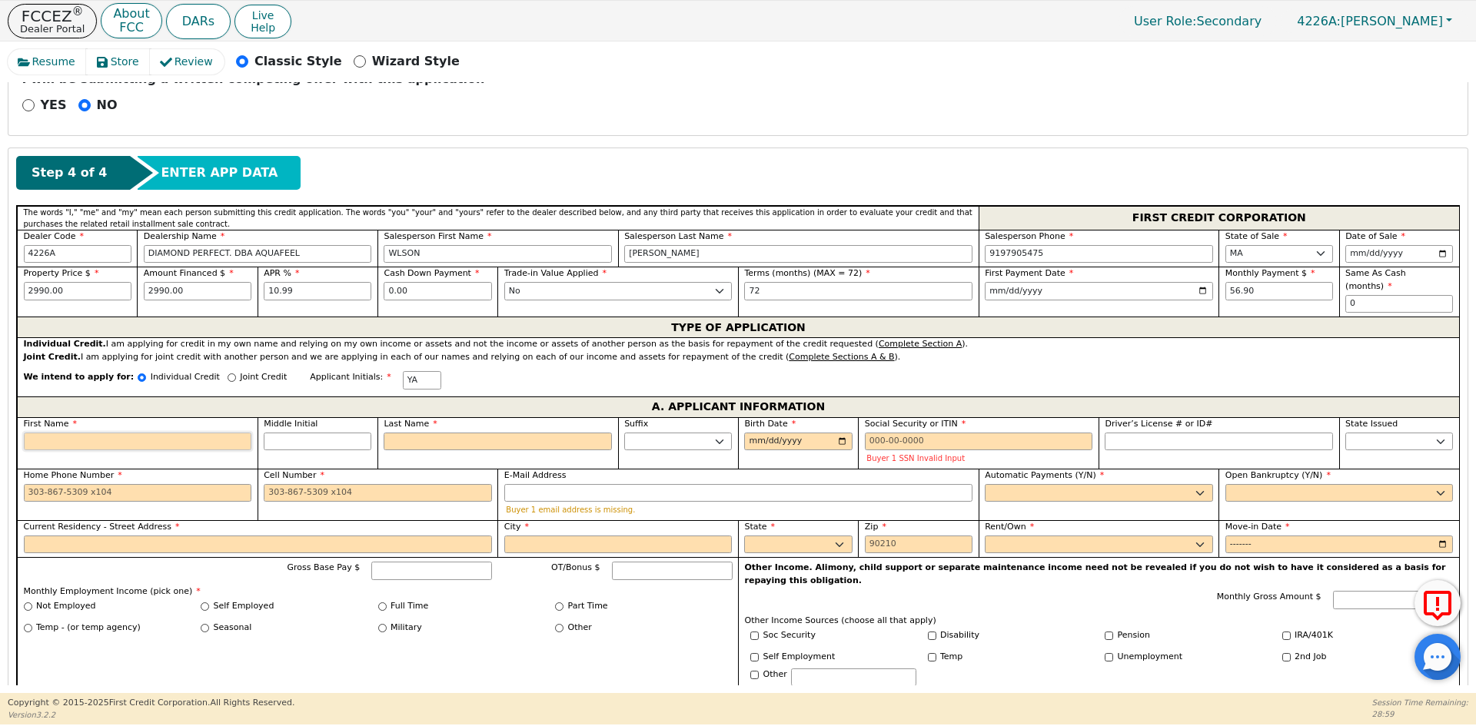
click at [166, 437] on input "First Name" at bounding box center [138, 442] width 228 height 18
type input "F"
type input "FR"
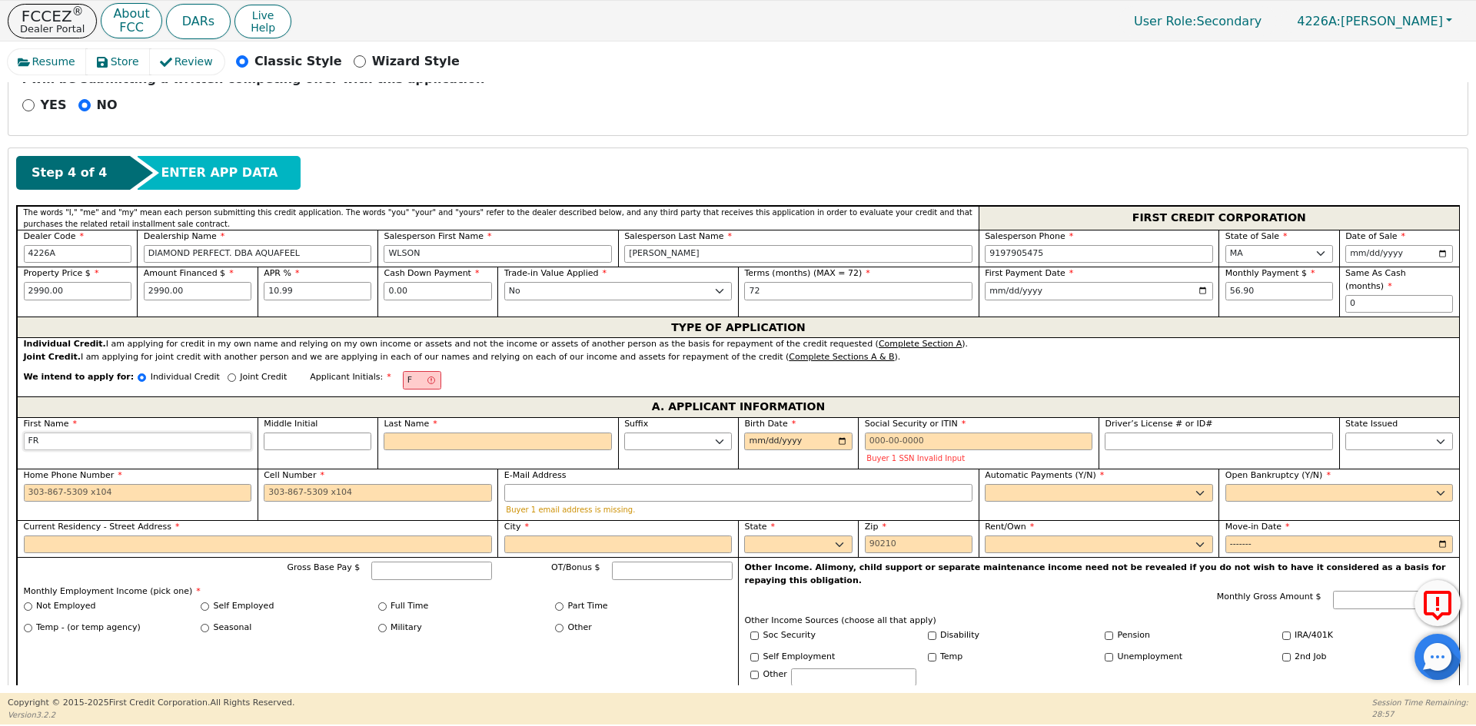
type input "FR"
type input "FRE"
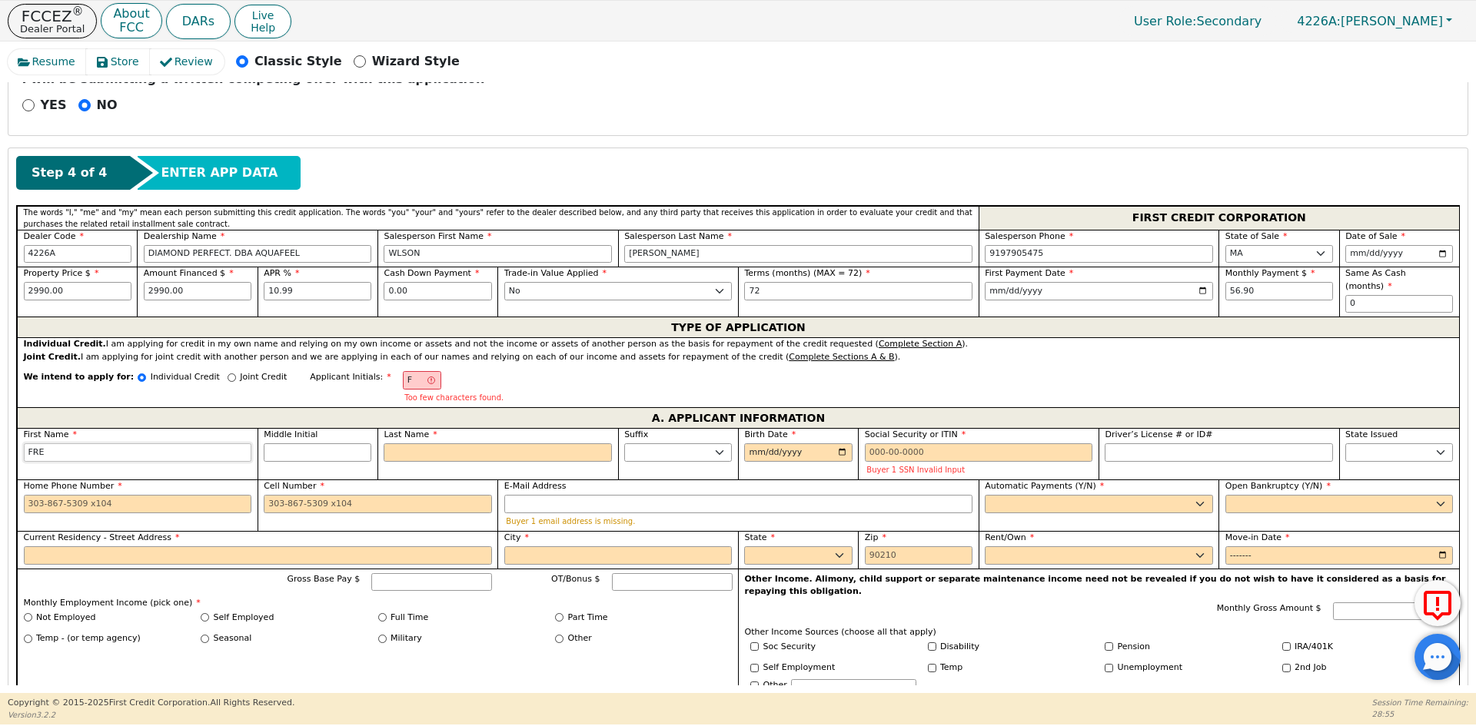
type input "FR"
type input "F"
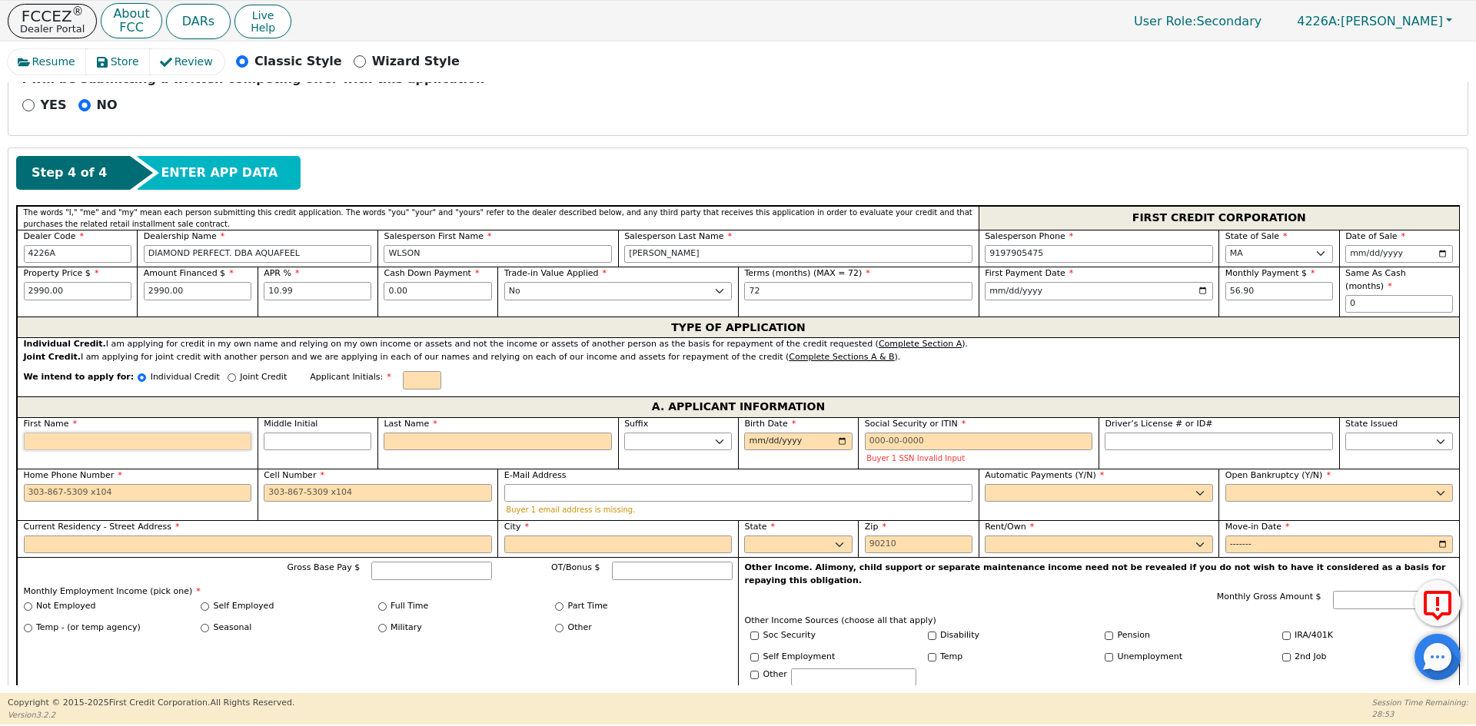
type input "Y"
type input "YE"
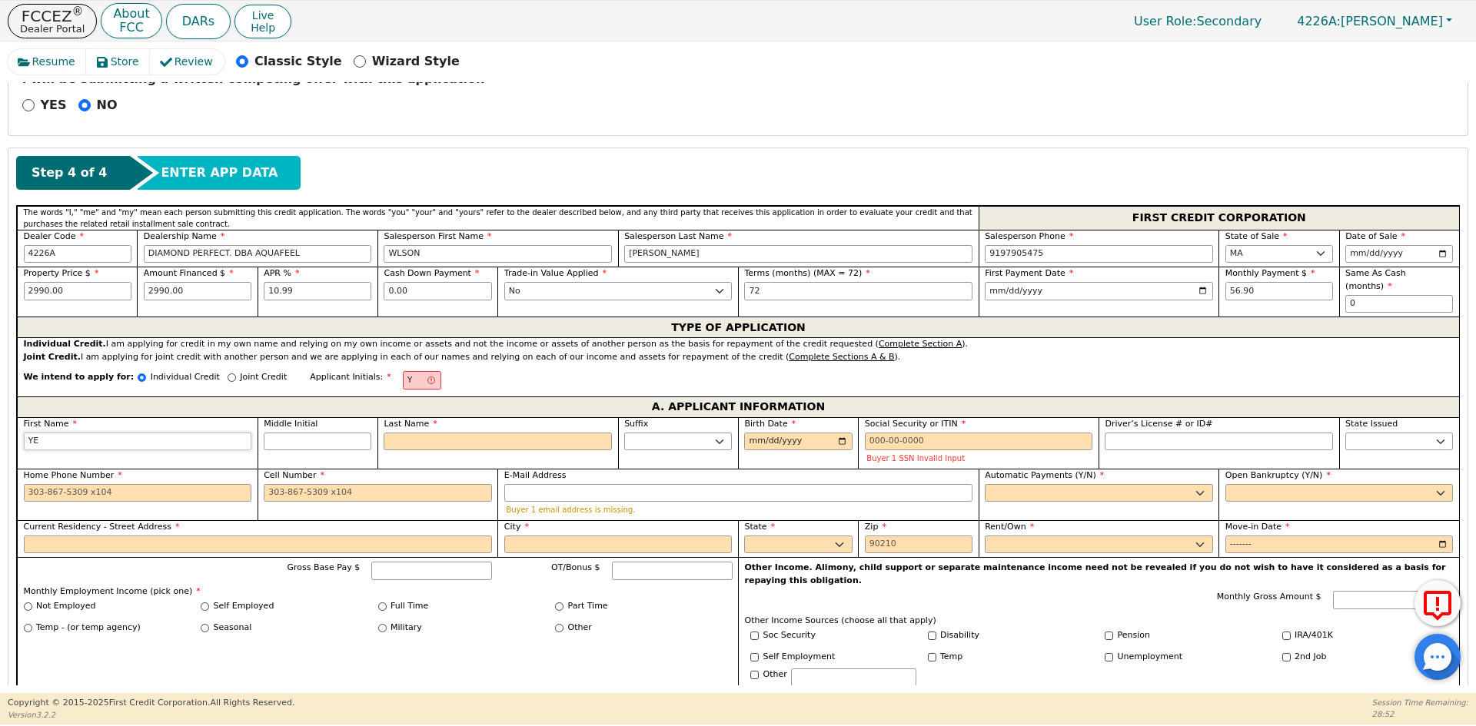
type input "YEF"
type input "YEFR"
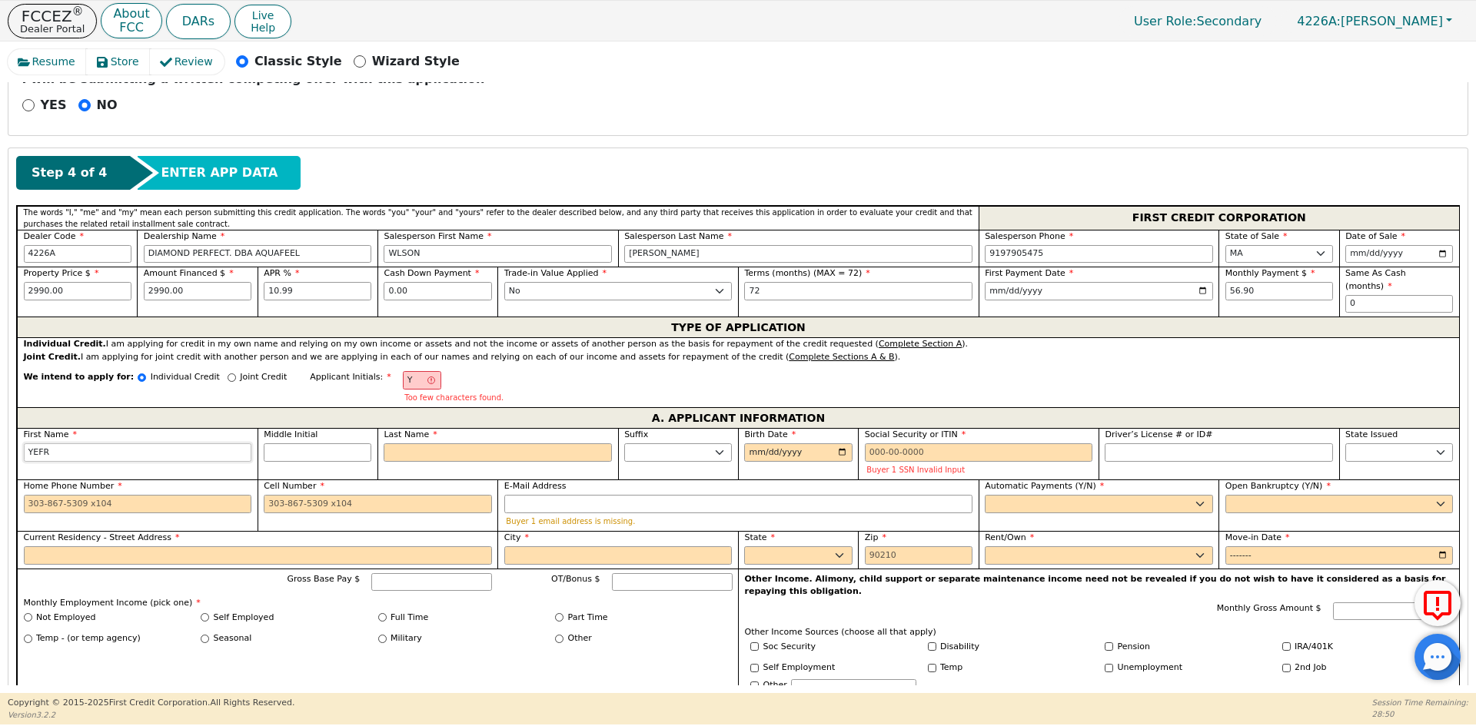
type input "YEFRI"
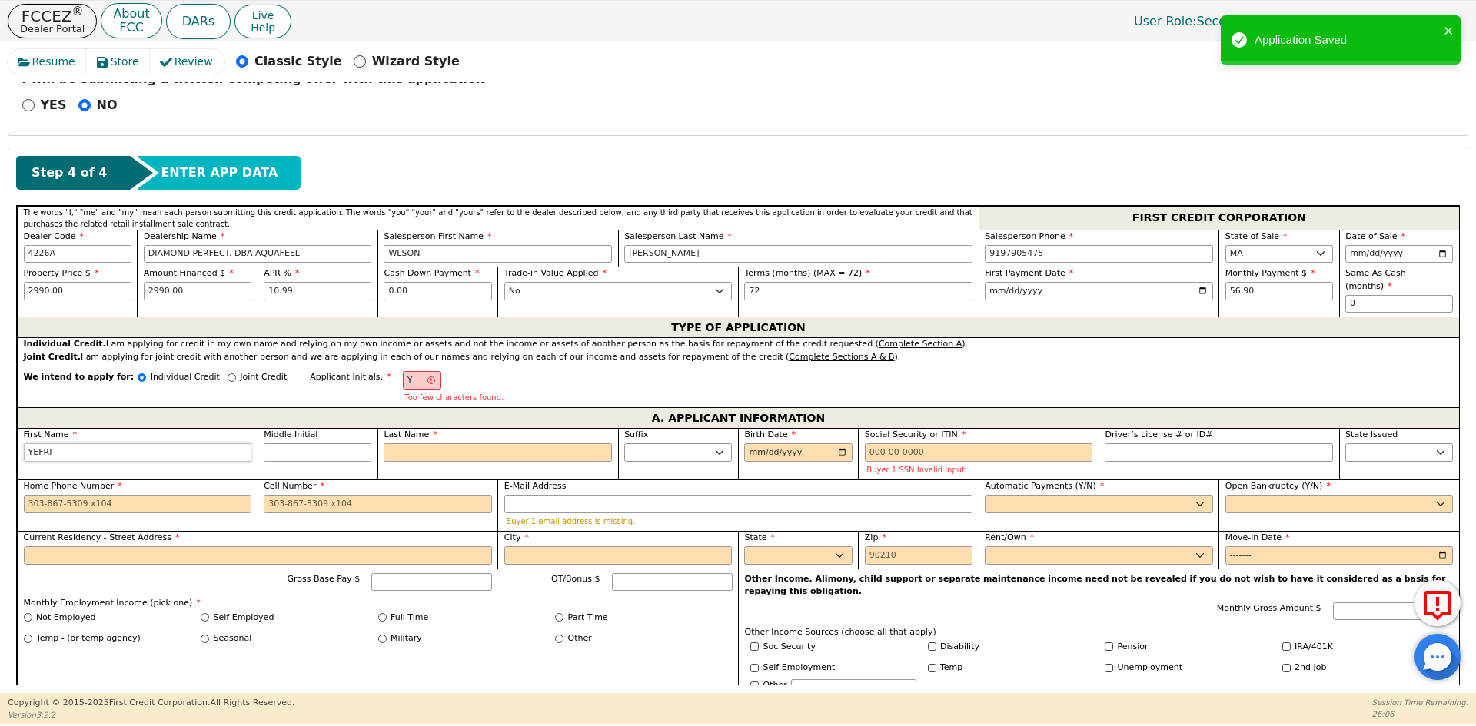
type input "YEFRI"
click at [403, 391] on div "Too few characters found." at bounding box center [454, 397] width 103 height 12
click at [403, 371] on input "Y" at bounding box center [422, 380] width 38 height 18
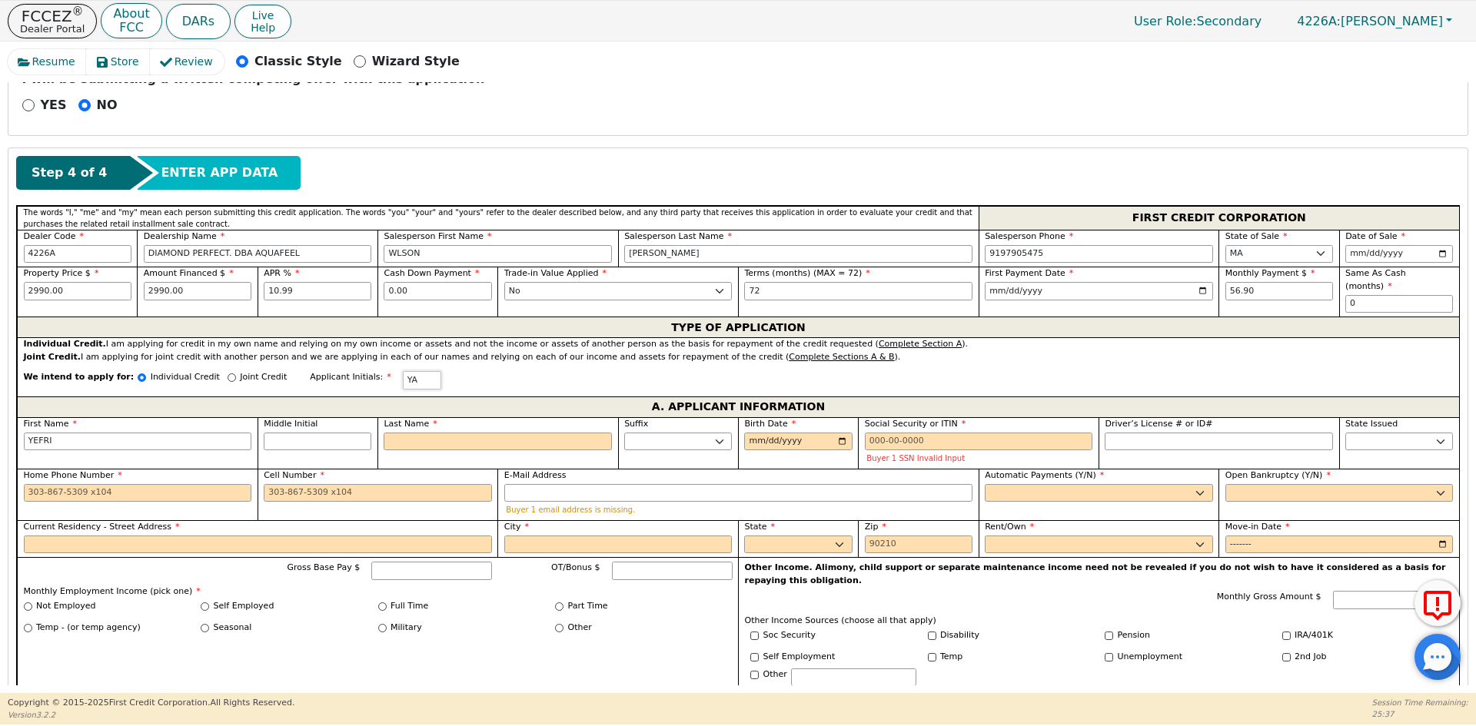
type input "YA"
click at [421, 433] on input "Last Name" at bounding box center [498, 442] width 228 height 18
type input "A"
type input "YEFRI A"
type input "AG"
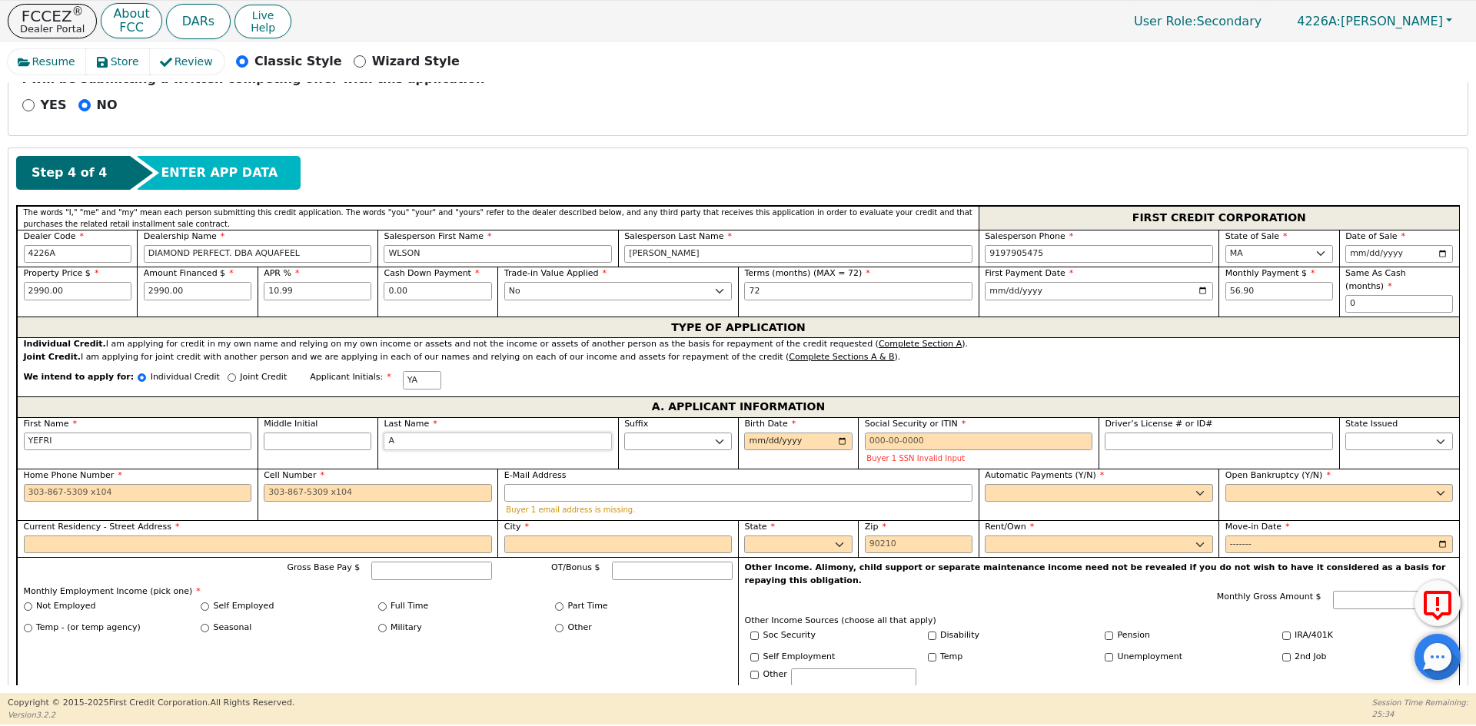
type input "YEFRI AG"
type input "AGU"
type input "YEFRI AGU"
type input "AGUA"
type input "YEFRI AGUA"
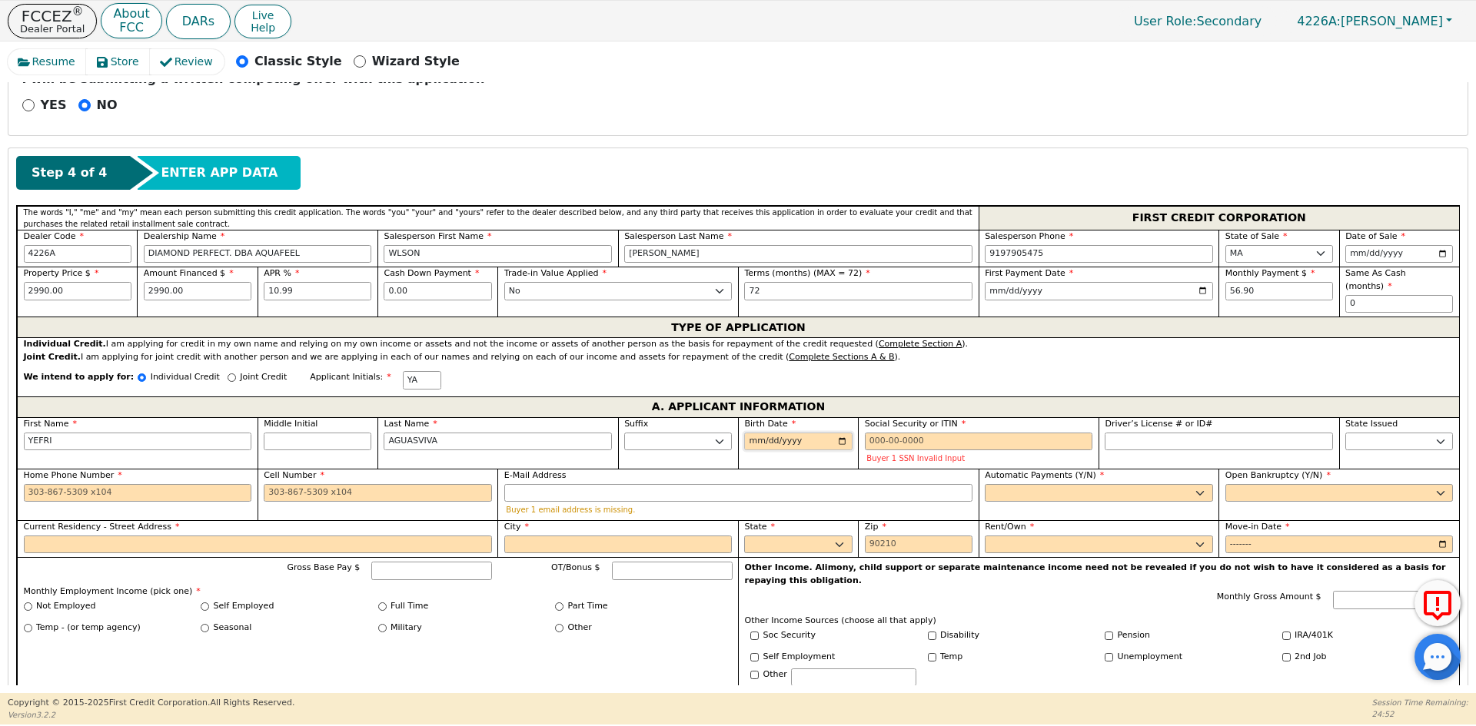
click at [754, 433] on input "Birth Date" at bounding box center [798, 442] width 108 height 18
click at [753, 433] on input "Birth Date" at bounding box center [798, 442] width 108 height 18
click at [907, 433] on input "Social Security or ITIN" at bounding box center [979, 442] width 228 height 18
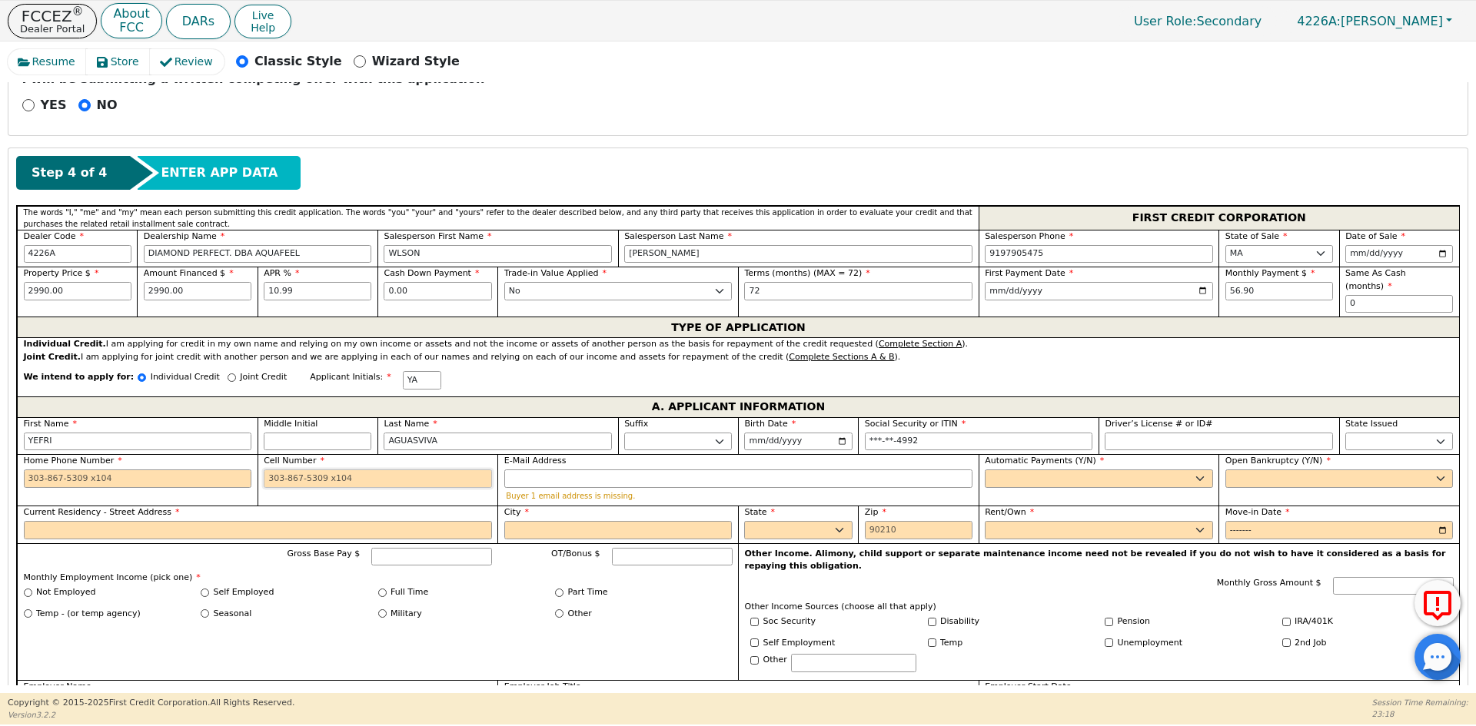
click at [318, 470] on input "Cell Number" at bounding box center [378, 479] width 228 height 18
click at [1021, 470] on select "Yes No" at bounding box center [1099, 479] width 228 height 18
click at [985, 470] on select "Yes No" at bounding box center [1099, 479] width 228 height 18
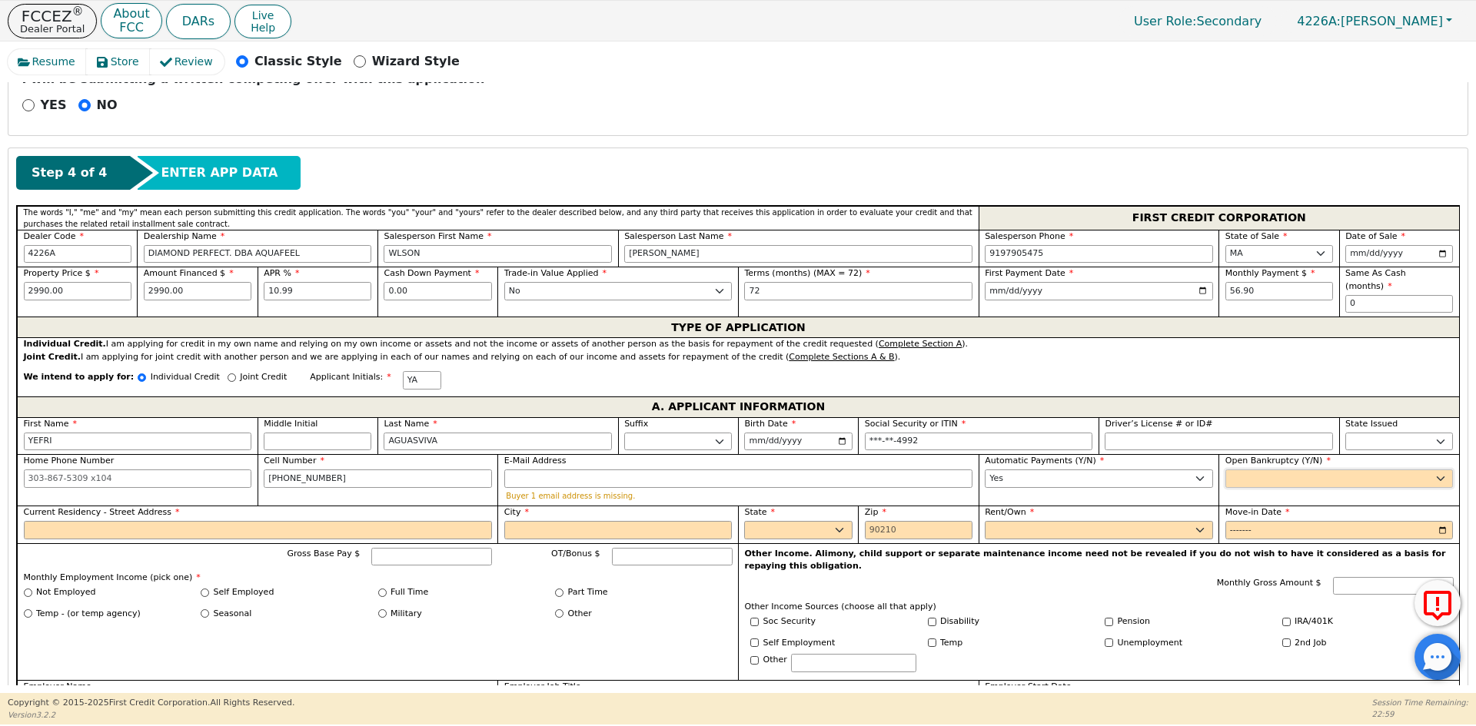
click at [1254, 470] on select "Yes No" at bounding box center [1339, 479] width 228 height 18
click at [1225, 470] on select "Yes No" at bounding box center [1339, 479] width 228 height 18
click at [50, 521] on input "Current Residency - Street Address" at bounding box center [258, 530] width 468 height 18
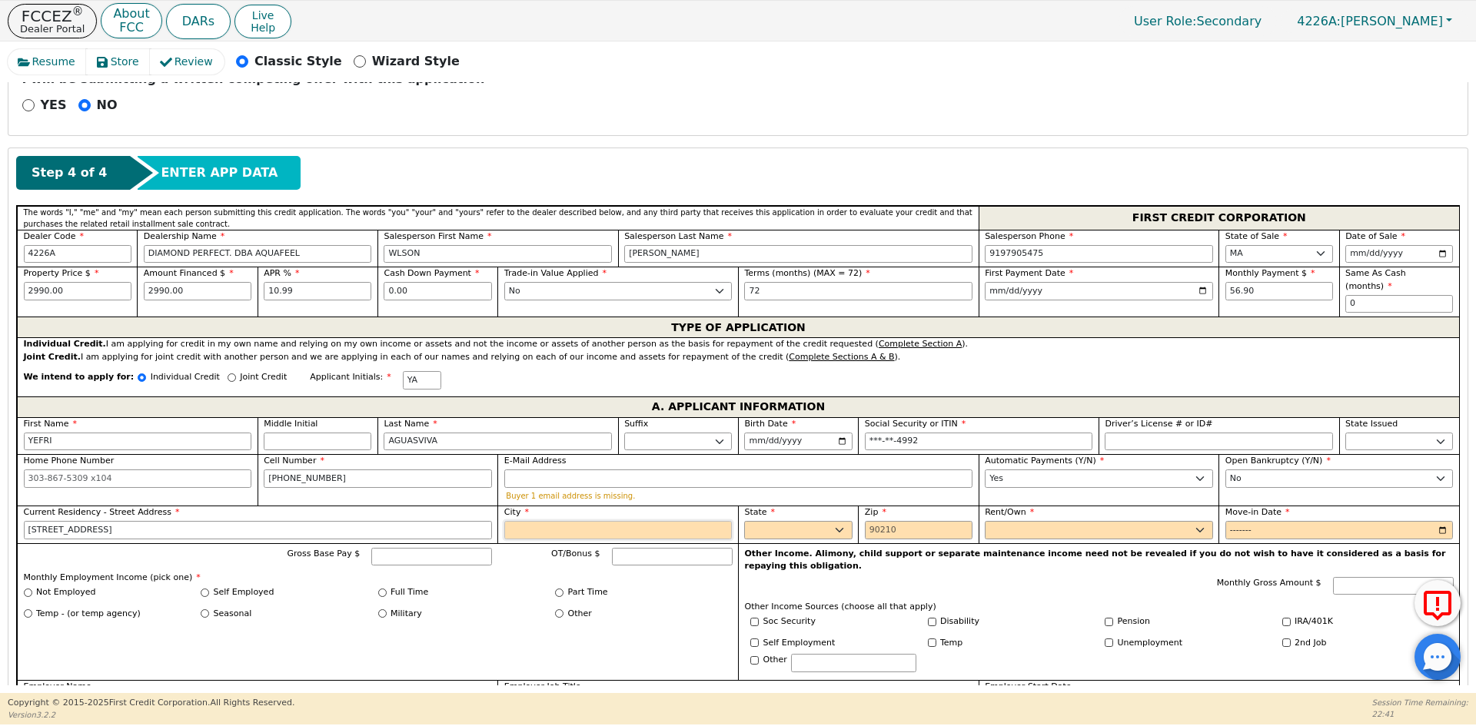
click at [552, 521] on input "City" at bounding box center [618, 530] width 228 height 18
click at [1002, 521] on select "Rent Own" at bounding box center [1099, 530] width 228 height 18
click at [985, 521] on select "Rent Own" at bounding box center [1099, 530] width 228 height 18
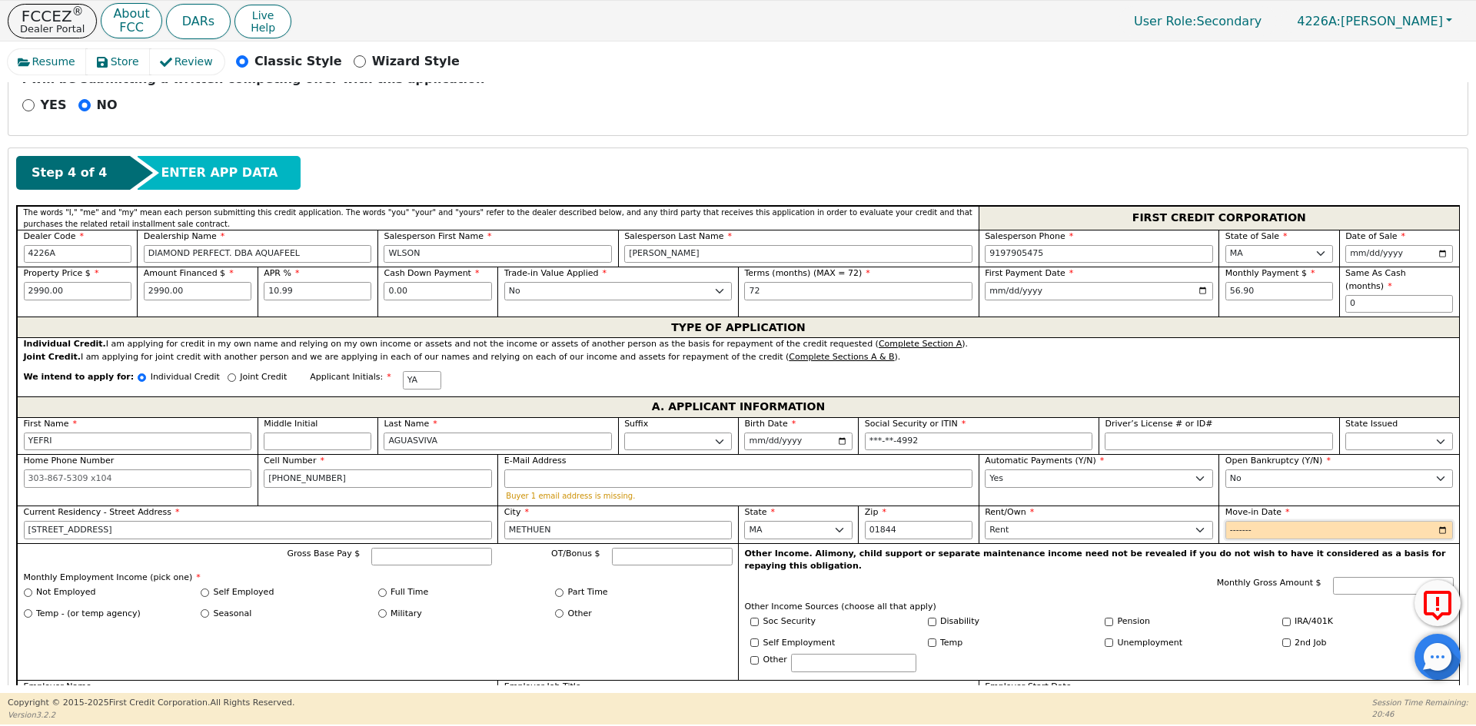
click at [1234, 521] on input "Move-in Date" at bounding box center [1339, 530] width 228 height 18
click at [1241, 521] on input "Move-in Date" at bounding box center [1339, 530] width 228 height 18
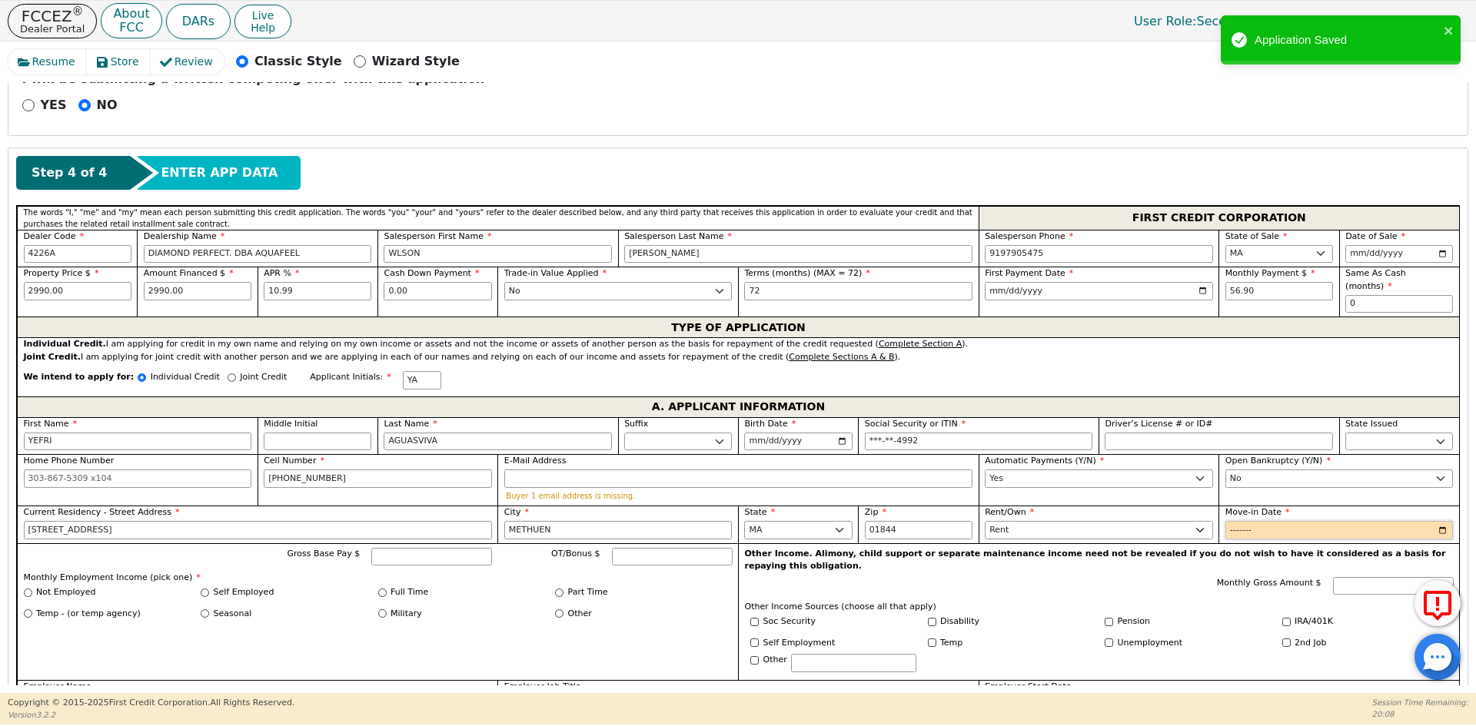
click at [1236, 521] on input "Move-in Date" at bounding box center [1339, 530] width 228 height 18
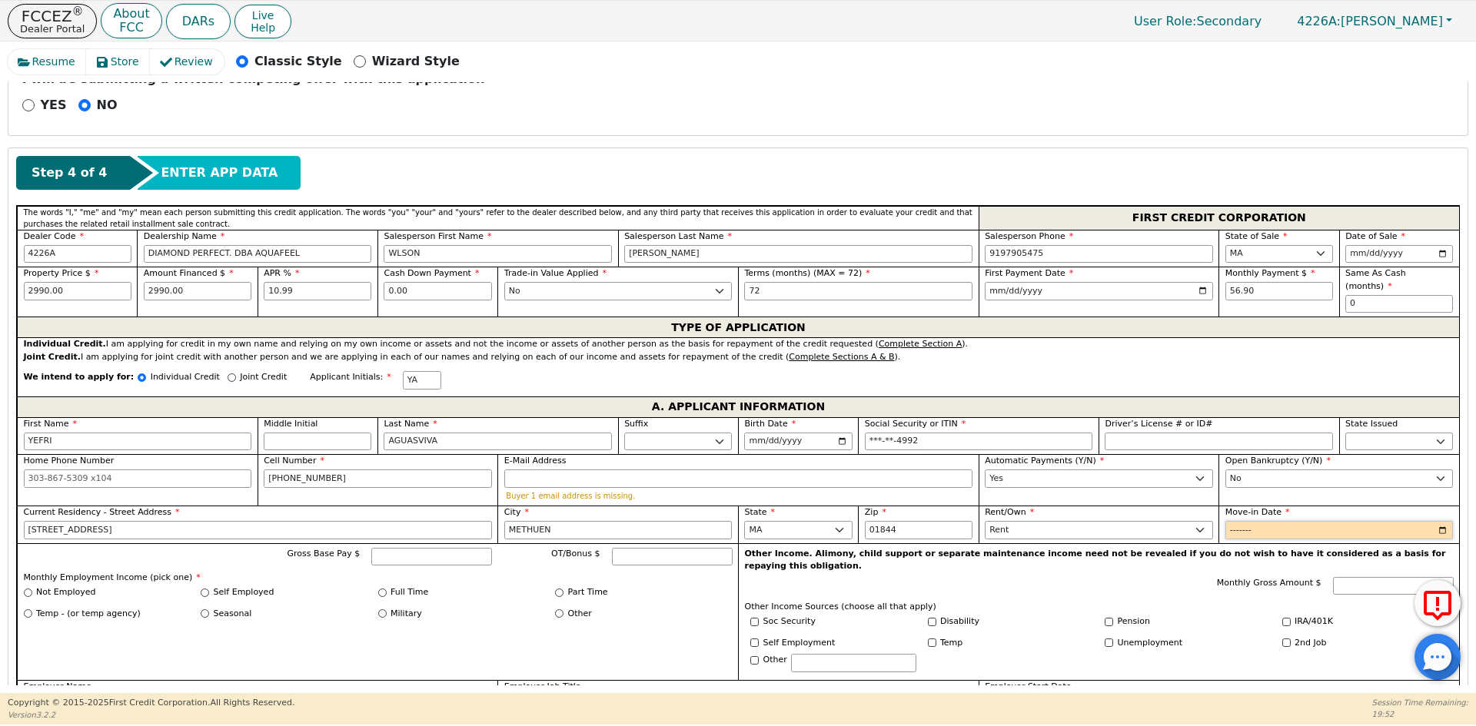
click at [1236, 521] on input "Move-in Date" at bounding box center [1339, 530] width 228 height 18
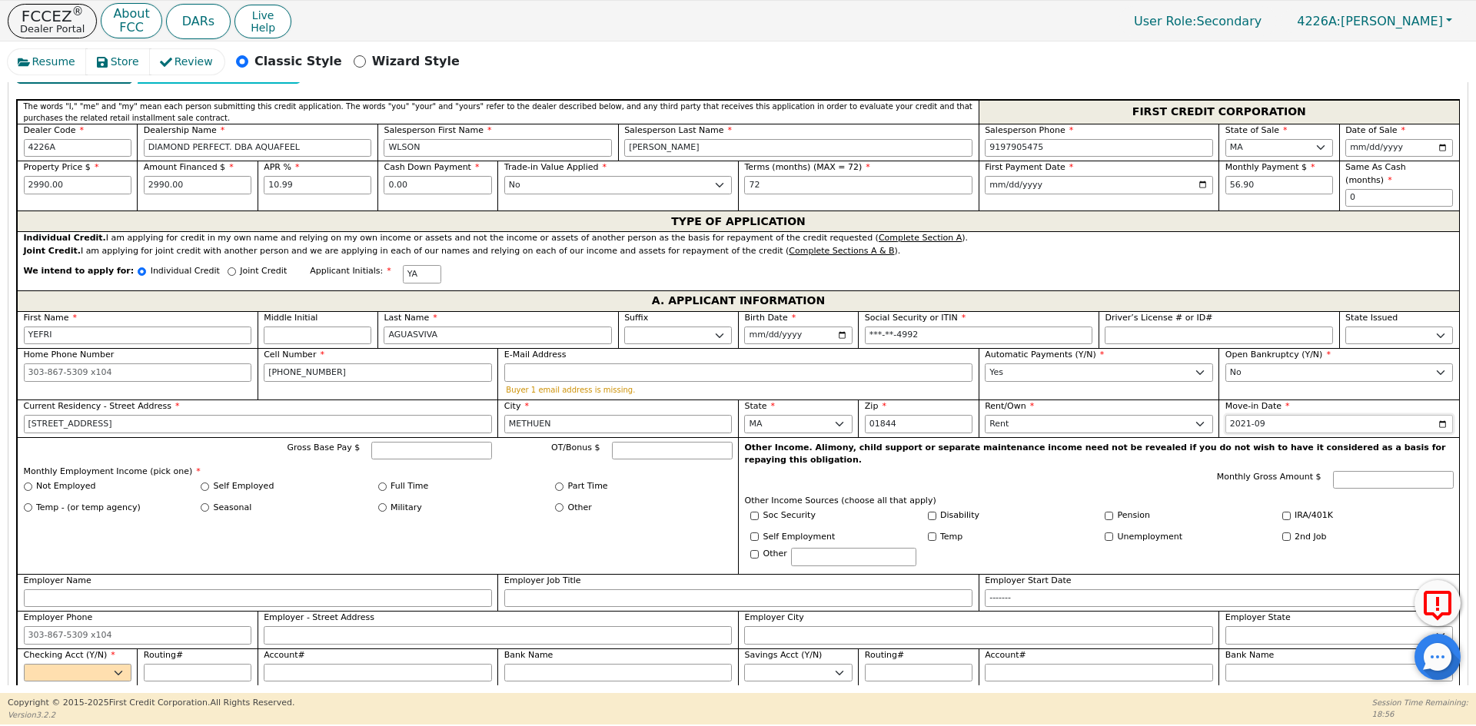
scroll to position [735, 0]
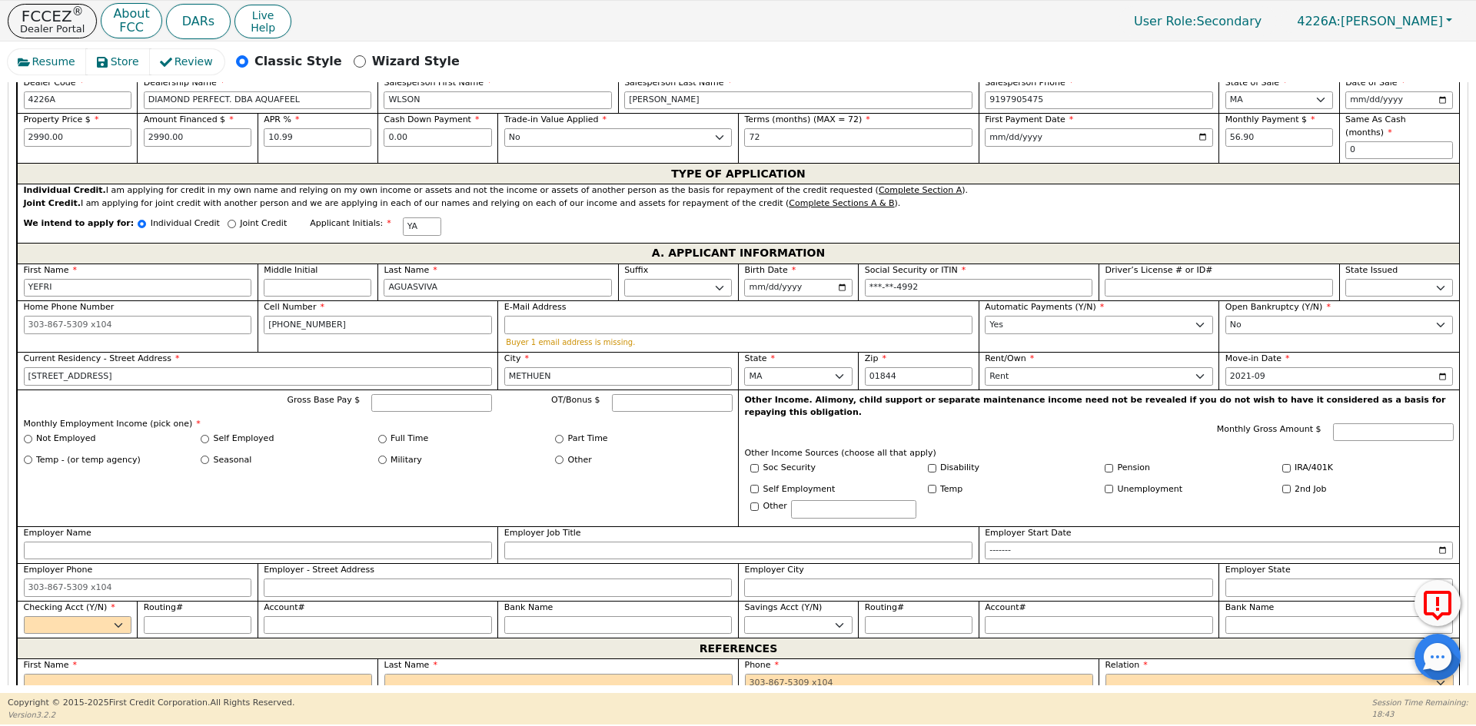
click at [402, 433] on label "Full Time" at bounding box center [409, 439] width 38 height 13
click at [387, 435] on input "Full Time" at bounding box center [382, 439] width 8 height 8
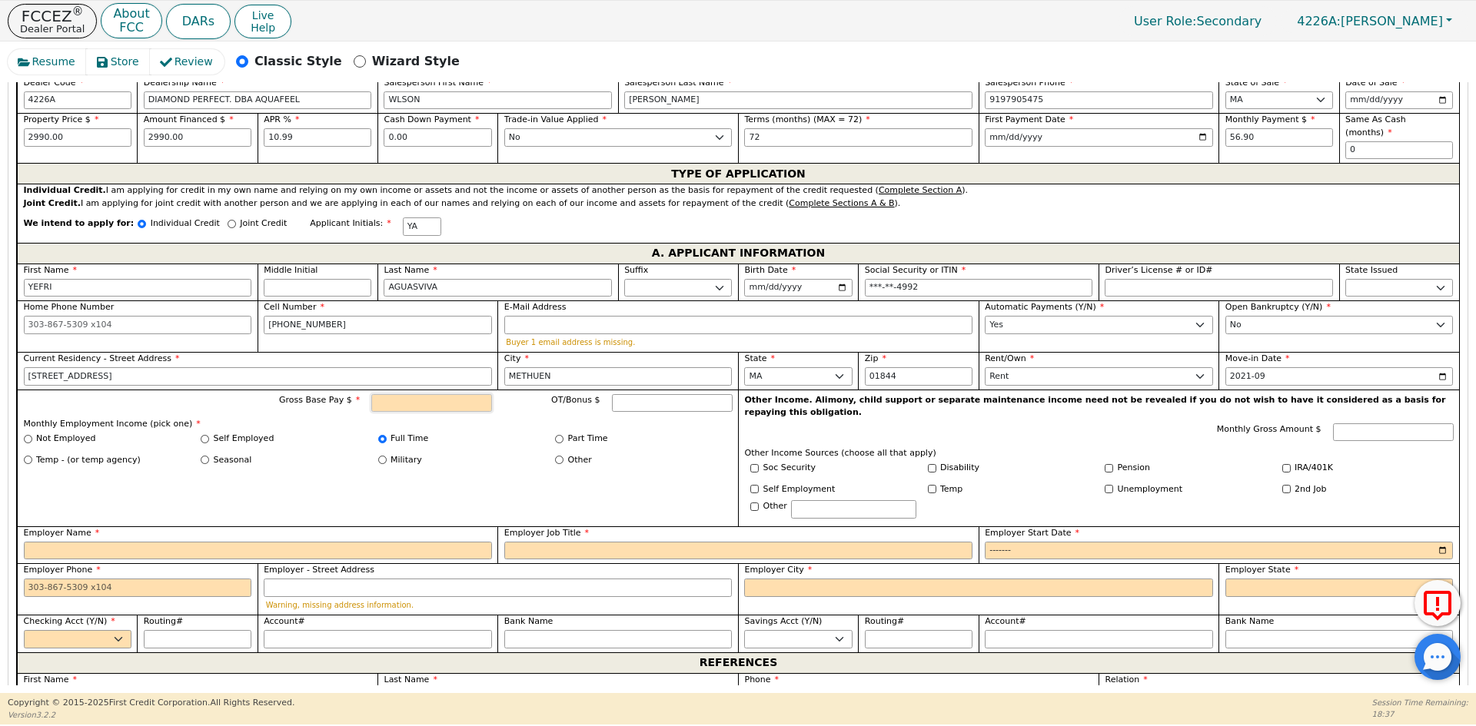
click at [417, 394] on input "Gross Base Pay $" at bounding box center [431, 403] width 121 height 18
click at [429, 394] on input "Gross Base Pay $" at bounding box center [431, 403] width 121 height 18
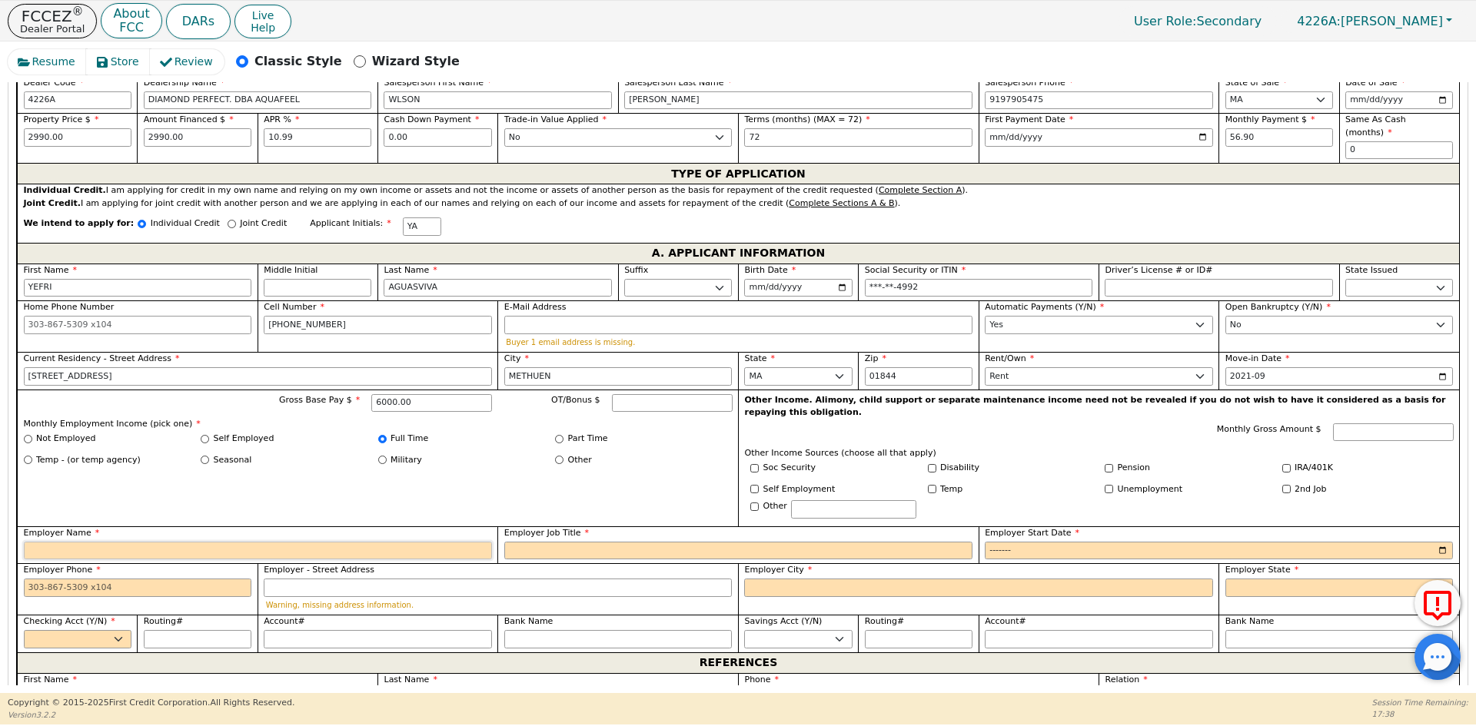
click at [163, 542] on input "Employer Name" at bounding box center [258, 551] width 468 height 18
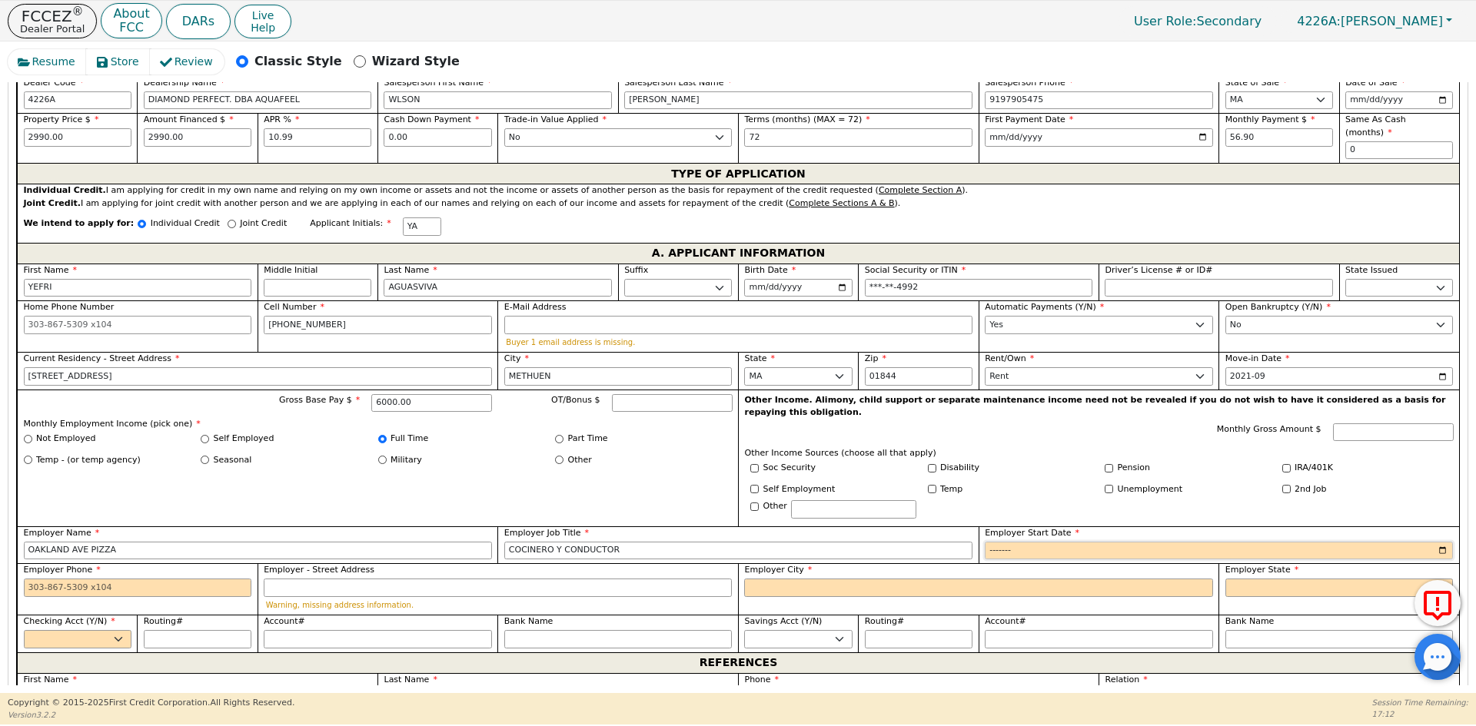
click at [997, 542] on input "Employer Start Date" at bounding box center [1219, 551] width 468 height 18
click at [995, 542] on input "Employer Start Date" at bounding box center [1219, 551] width 468 height 18
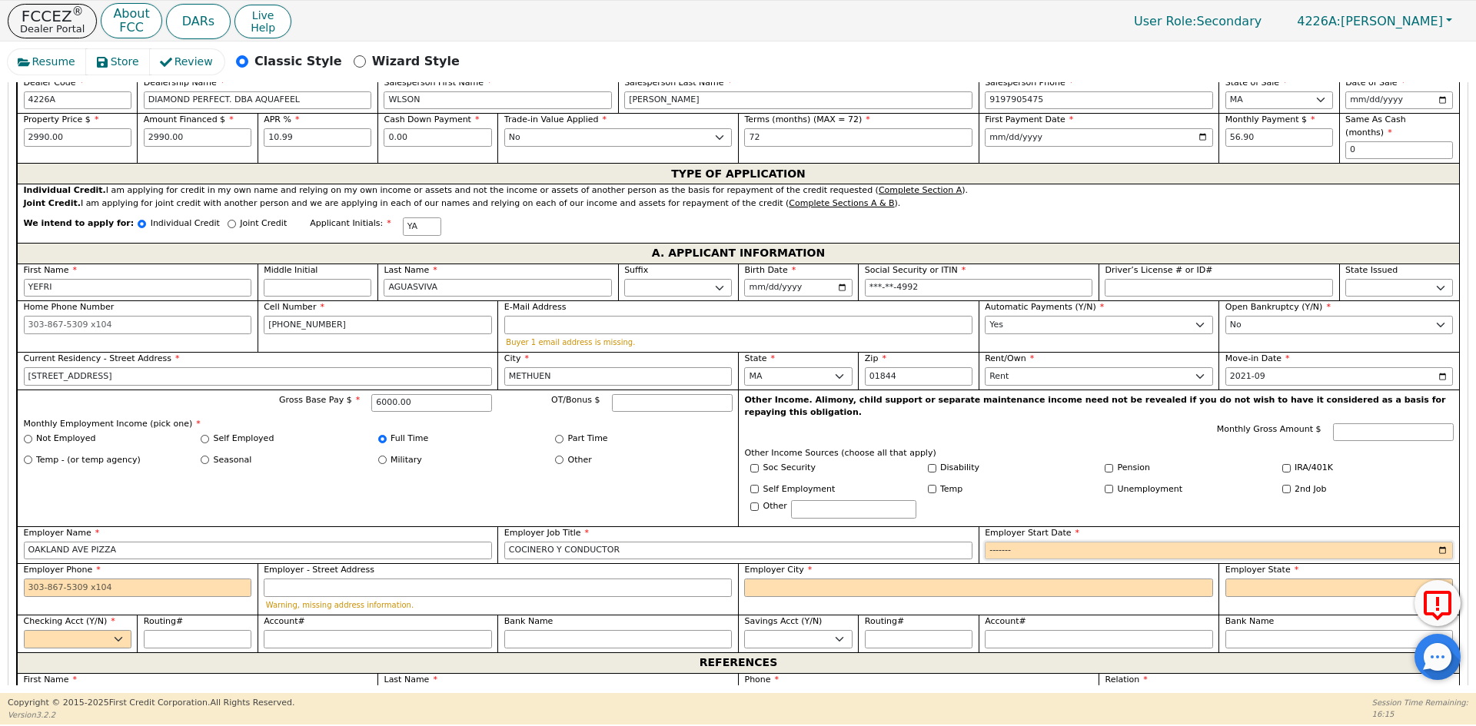
click at [993, 542] on input "Employer Start Date" at bounding box center [1219, 551] width 468 height 18
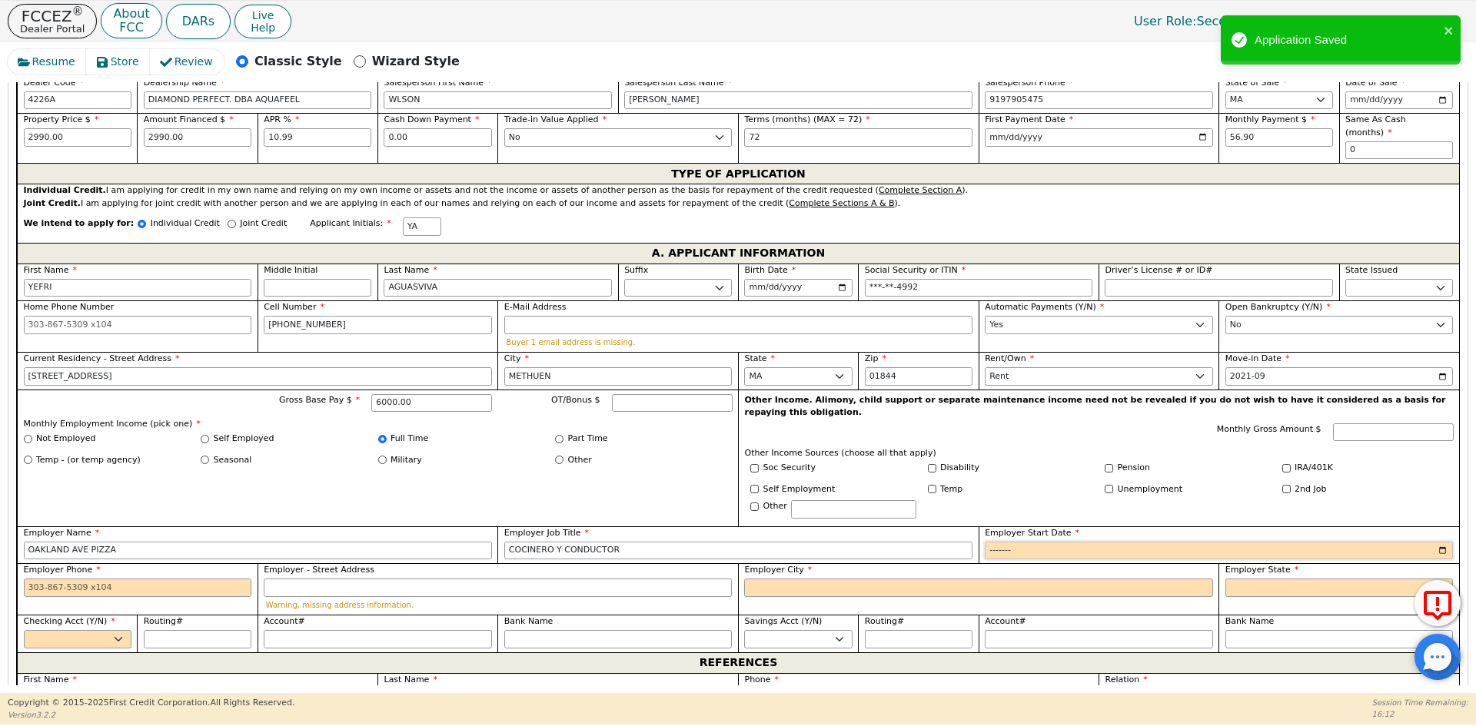
click at [995, 542] on input "Employer Start Date" at bounding box center [1219, 551] width 468 height 18
click at [105, 579] on input "Employer Phone" at bounding box center [138, 588] width 228 height 18
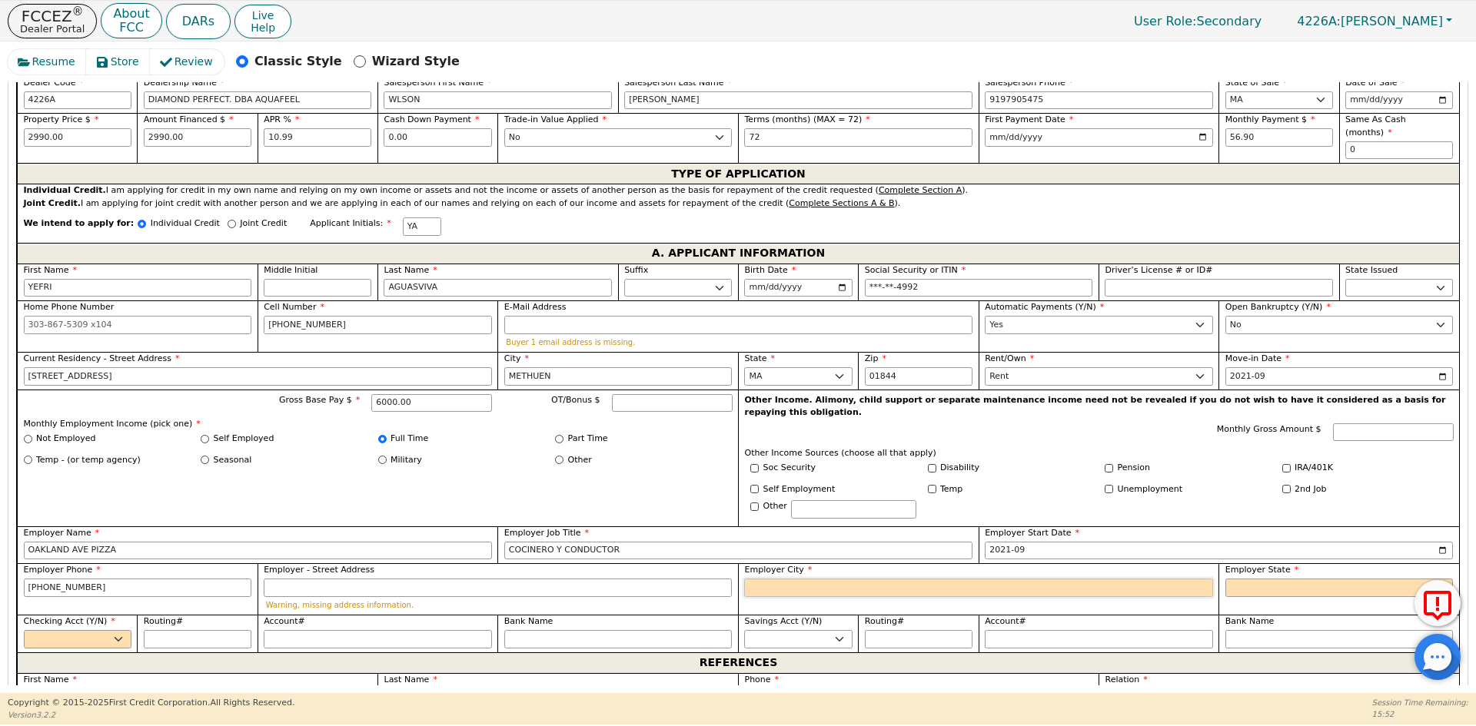
click at [771, 579] on input "Employer City" at bounding box center [978, 588] width 468 height 18
click at [1323, 579] on select "AK AL AR AZ CA CO CT DC DE FL [GEOGRAPHIC_DATA] HI IA ID [GEOGRAPHIC_DATA] IN K…" at bounding box center [1339, 588] width 228 height 18
drag, startPoint x: 1323, startPoint y: 563, endPoint x: 1311, endPoint y: 565, distance: 11.8
click at [1323, 579] on select "AK AL AR AZ CA CO CT DC DE FL [GEOGRAPHIC_DATA] HI IA ID [GEOGRAPHIC_DATA] IN K…" at bounding box center [1339, 588] width 228 height 18
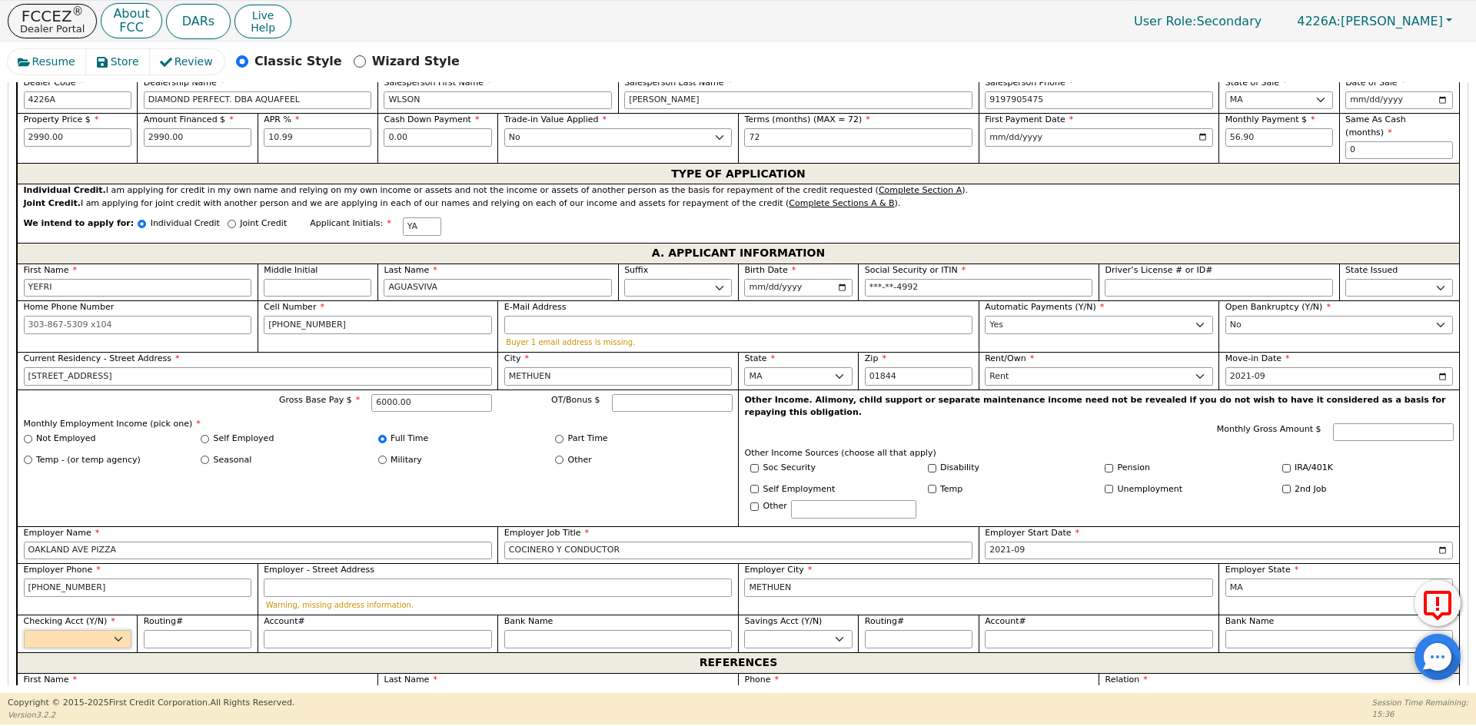
click at [42, 630] on select "Yes No" at bounding box center [78, 639] width 108 height 18
click at [24, 630] on select "Yes No" at bounding box center [78, 639] width 108 height 18
click at [194, 630] on input "Routing#" at bounding box center [198, 639] width 108 height 18
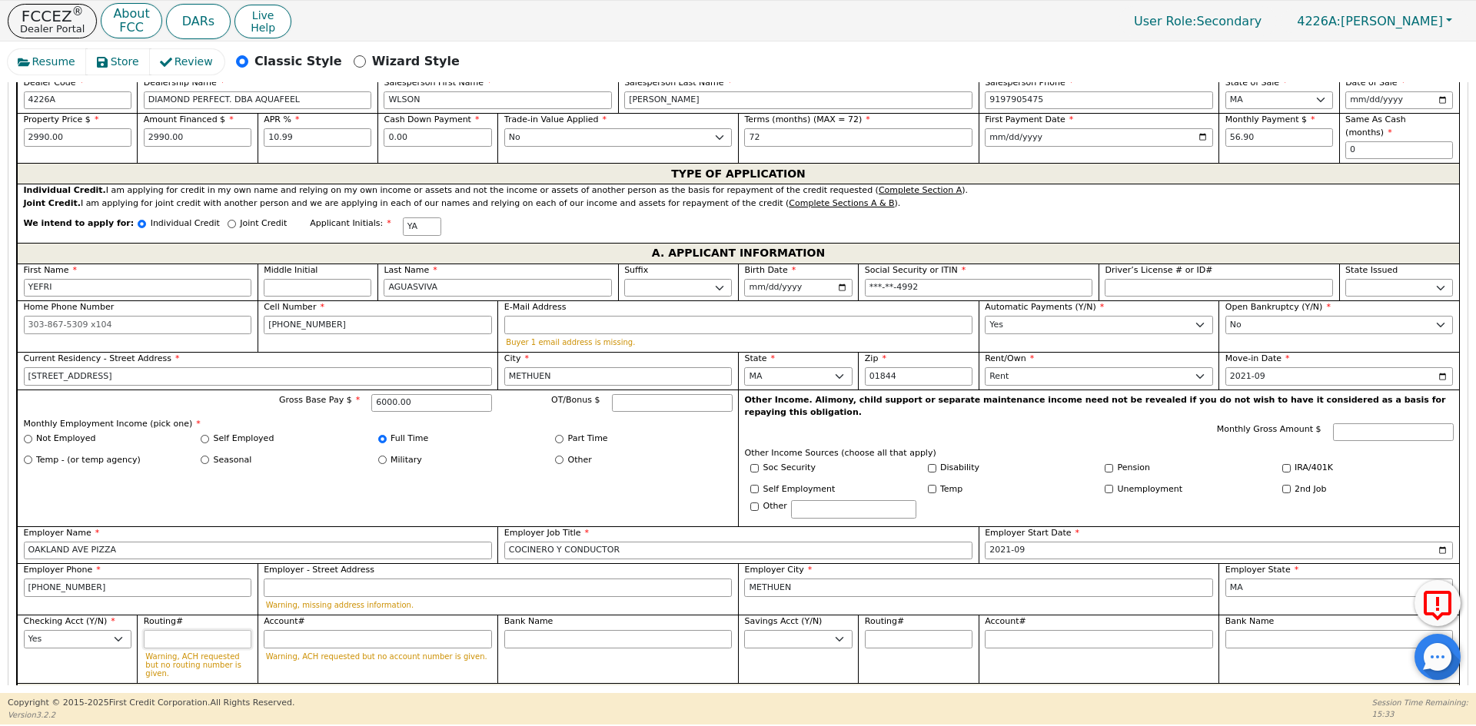
click at [194, 630] on input "Routing#" at bounding box center [198, 639] width 108 height 18
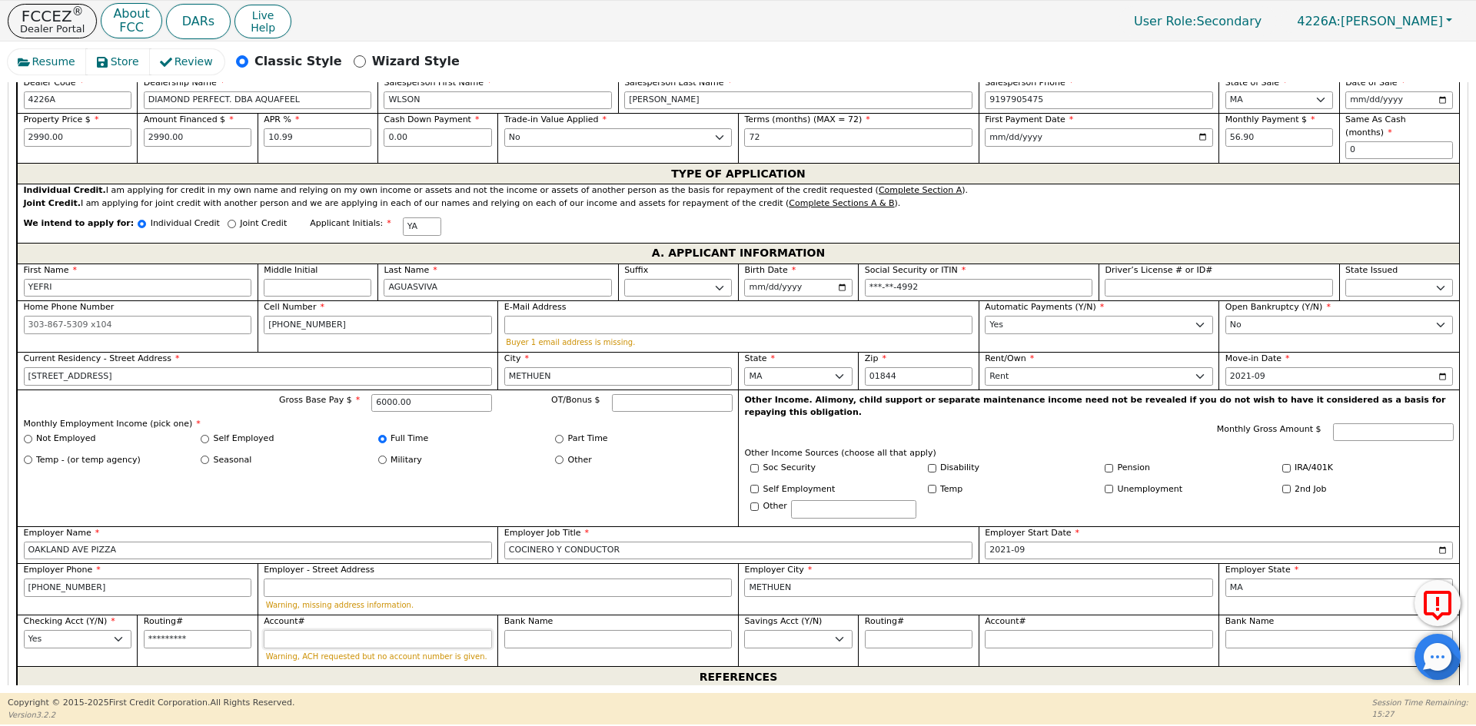
click at [292, 630] on input "Account#" at bounding box center [378, 639] width 228 height 18
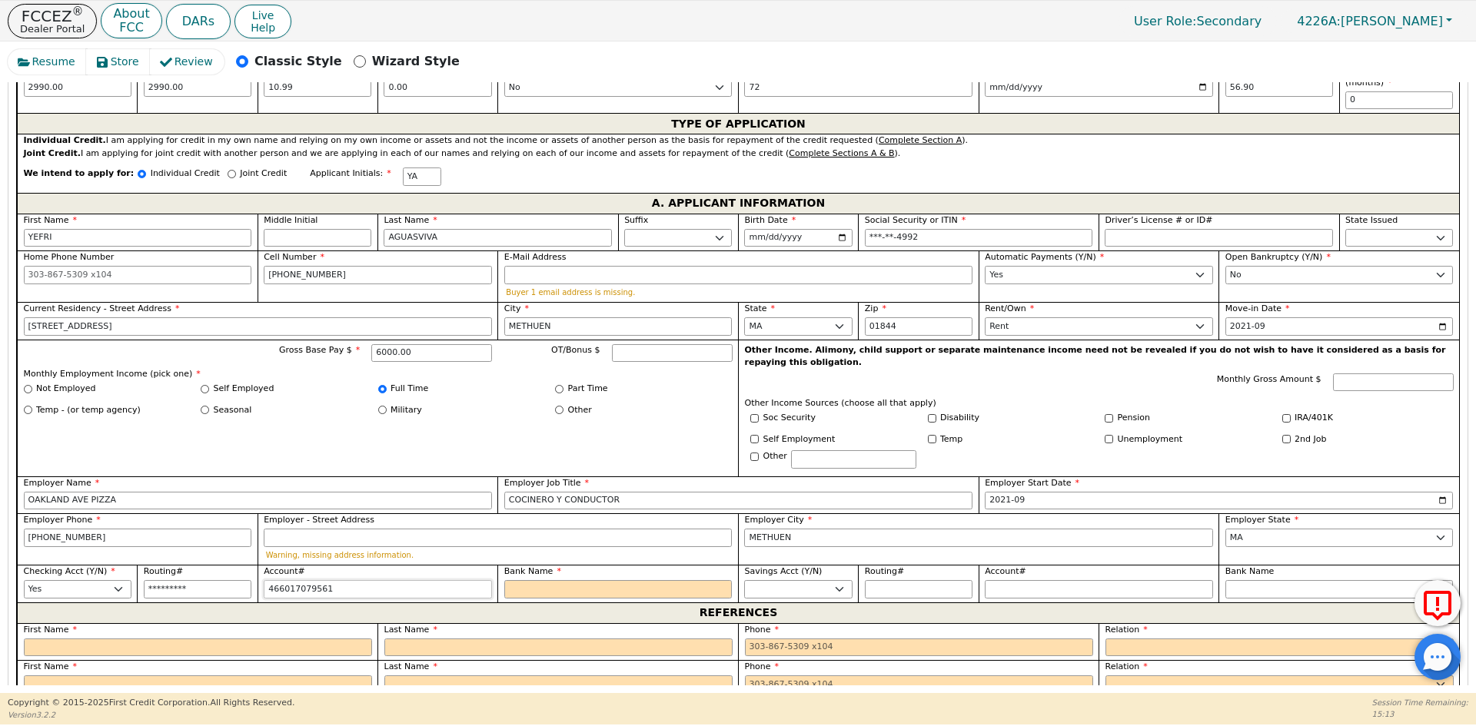
scroll to position [812, 0]
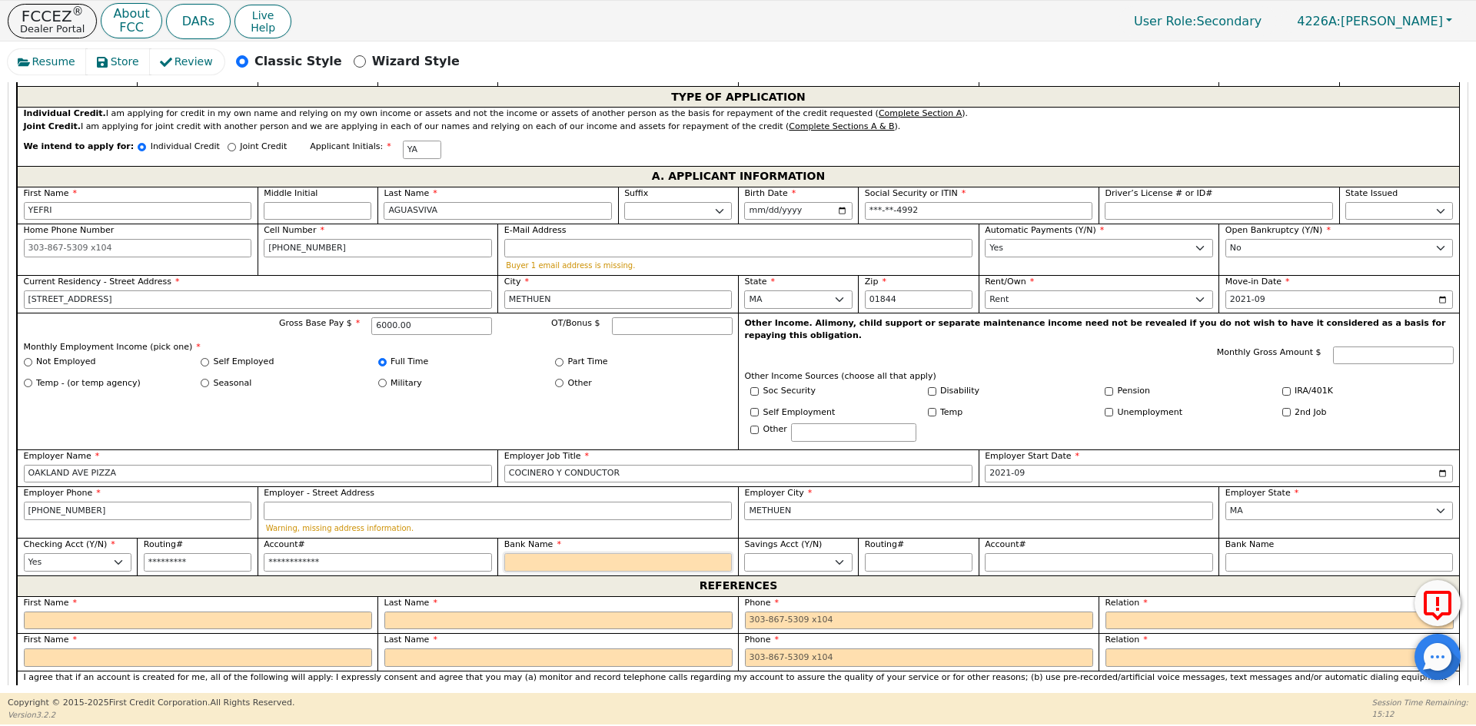
click at [517, 553] on input "Bank Name" at bounding box center [618, 562] width 228 height 18
click at [432, 553] on input "466017079561" at bounding box center [378, 562] width 228 height 18
click at [520, 553] on input "Bank Name" at bounding box center [618, 562] width 228 height 18
click at [178, 612] on input "text" at bounding box center [198, 621] width 348 height 18
click at [78, 612] on input "text" at bounding box center [198, 621] width 348 height 18
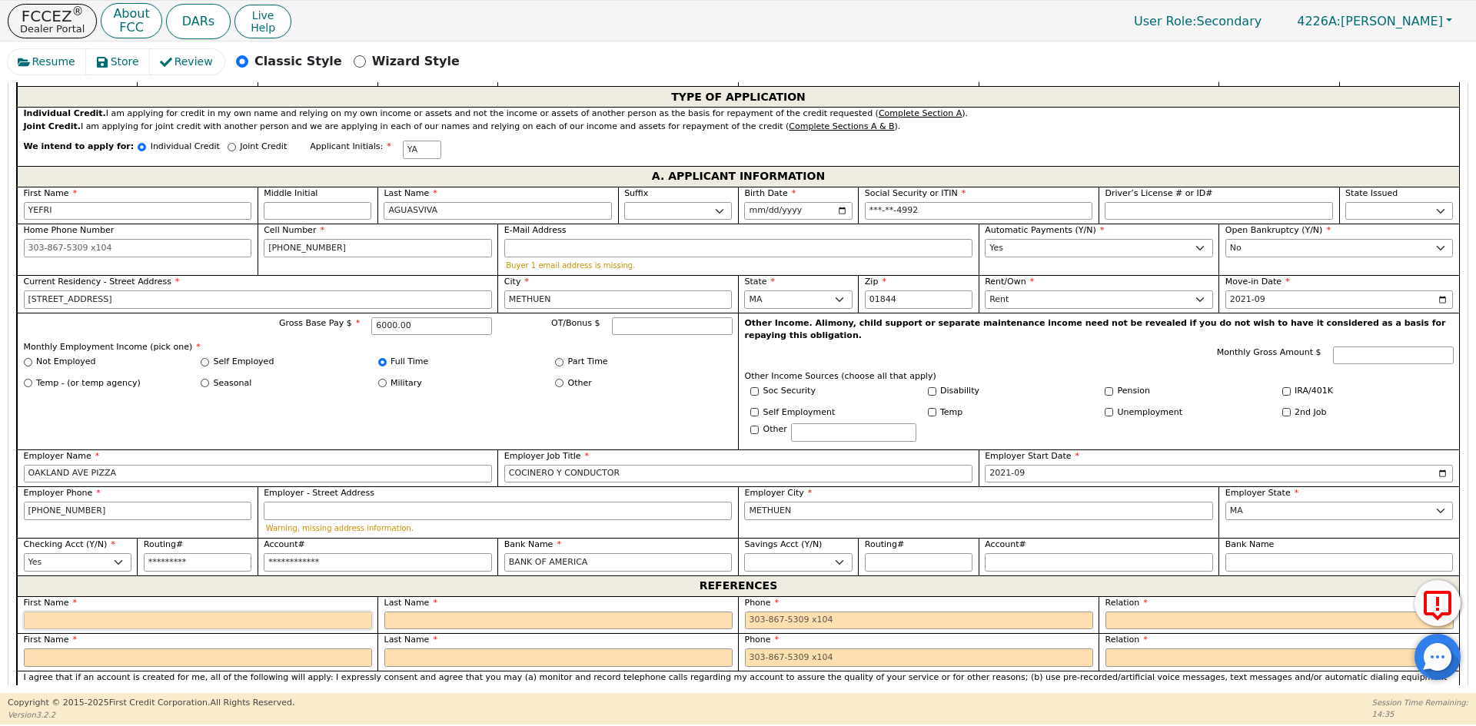
click at [78, 612] on input "text" at bounding box center [198, 621] width 348 height 18
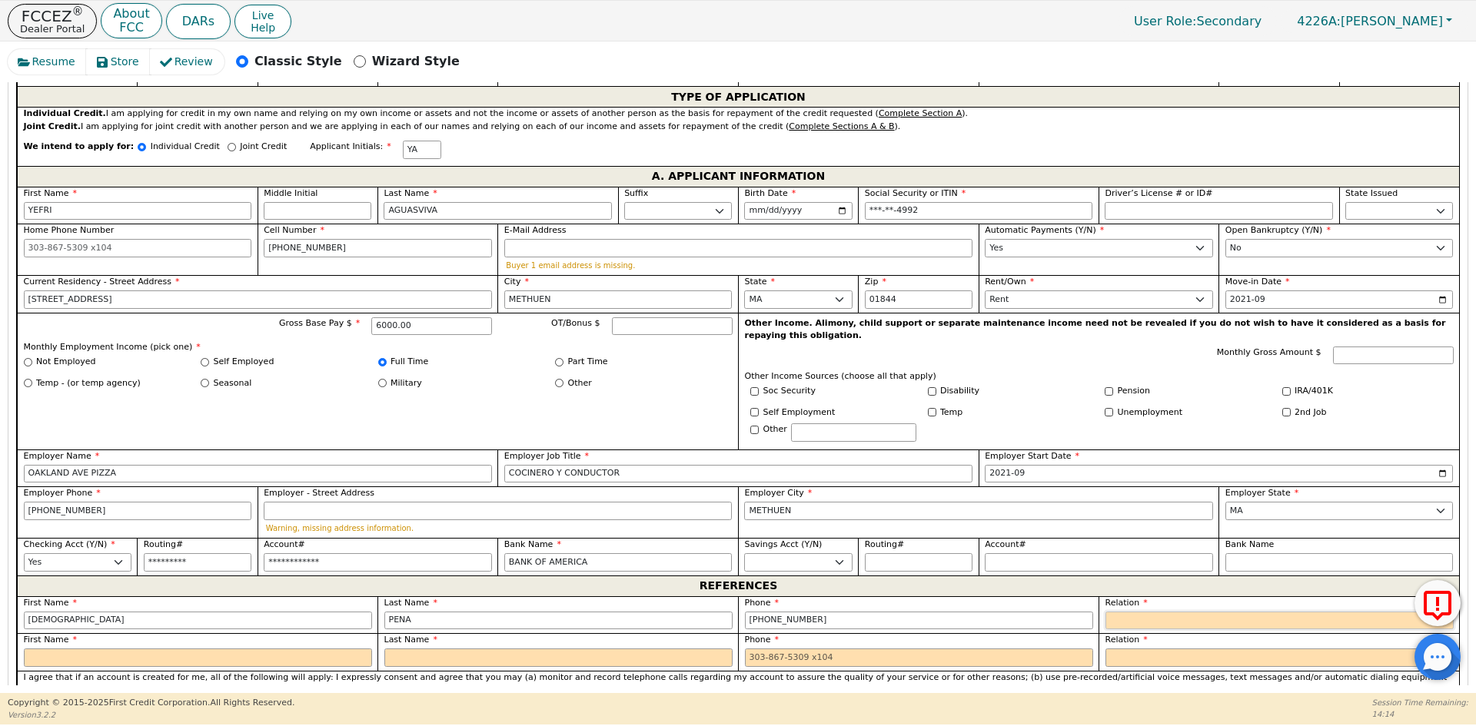
click at [1324, 612] on select "FATHER MOTHER SISTER BROTHER DAUGHTER SON CO-WORKER NEIGHBOR FRIEND COUSIN G-MO…" at bounding box center [1279, 621] width 348 height 18
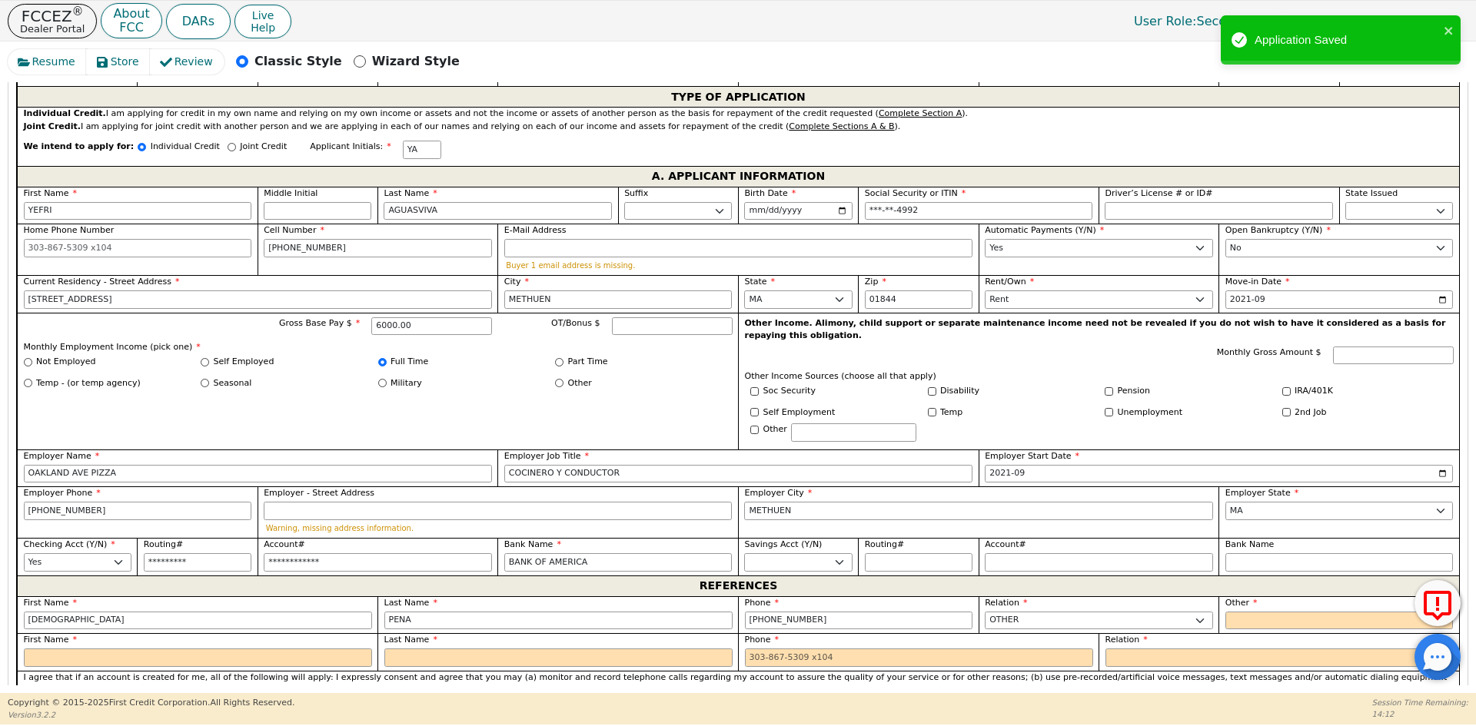
click at [1324, 612] on input "text" at bounding box center [1339, 621] width 228 height 18
click at [134, 649] on input "text" at bounding box center [198, 658] width 348 height 18
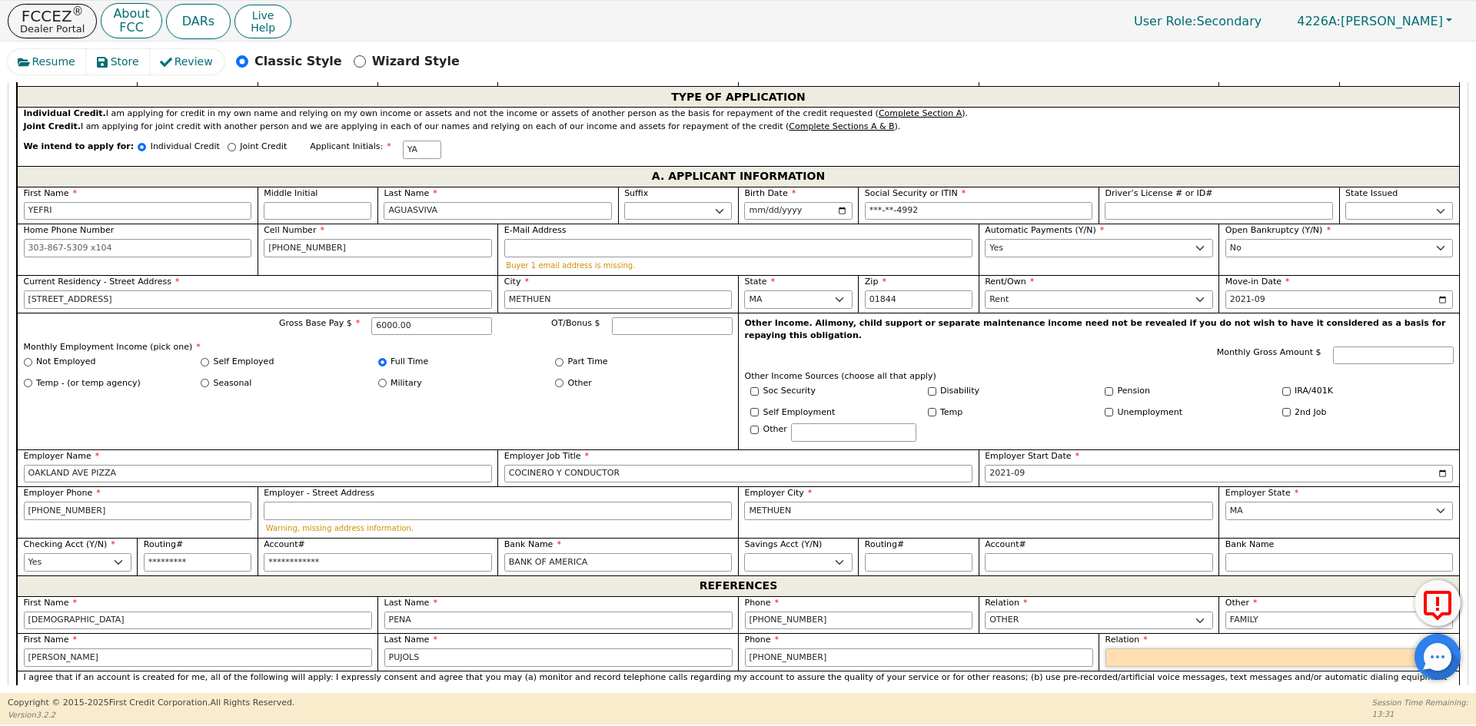
click at [1124, 649] on select "FATHER MOTHER SISTER BROTHER DAUGHTER SON CO-WORKER NEIGHBOR FRIEND COUSIN G-MO…" at bounding box center [1279, 658] width 348 height 18
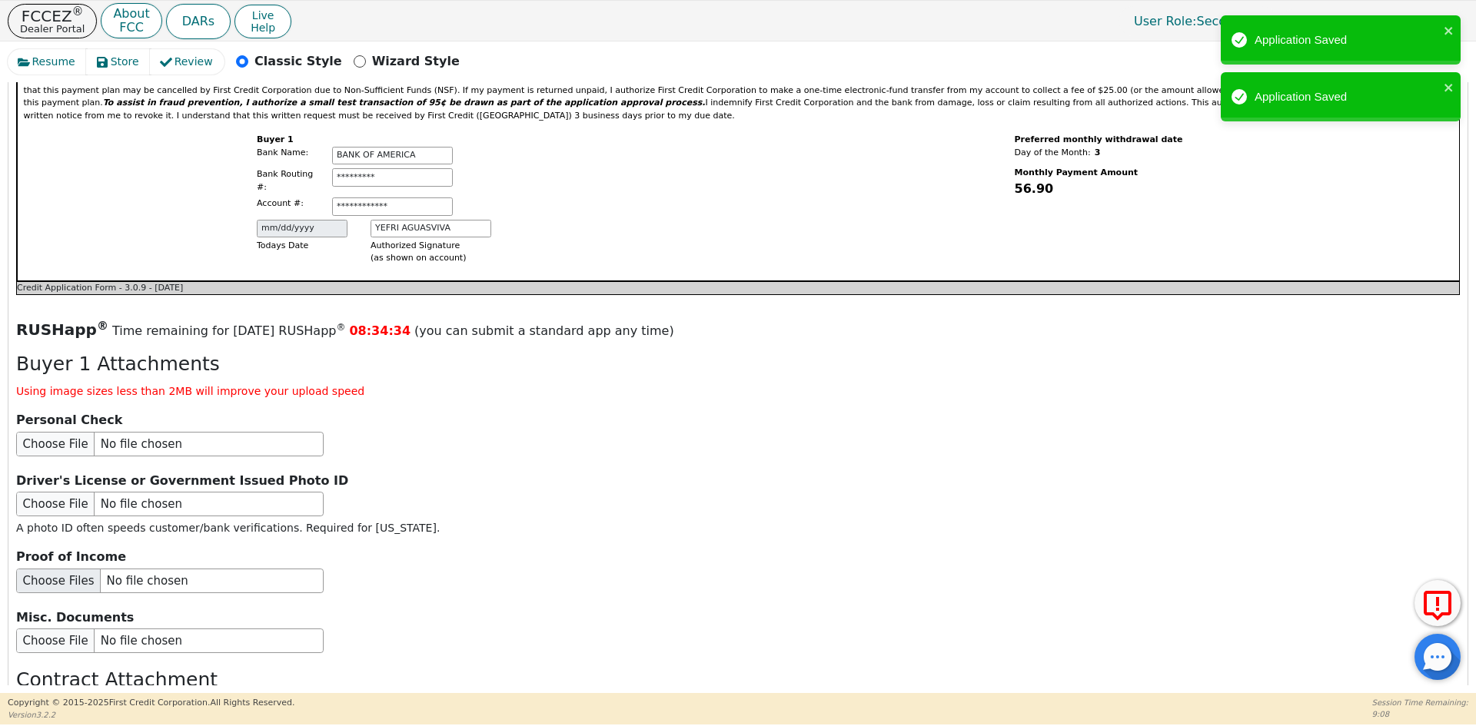
scroll to position [1580, 0]
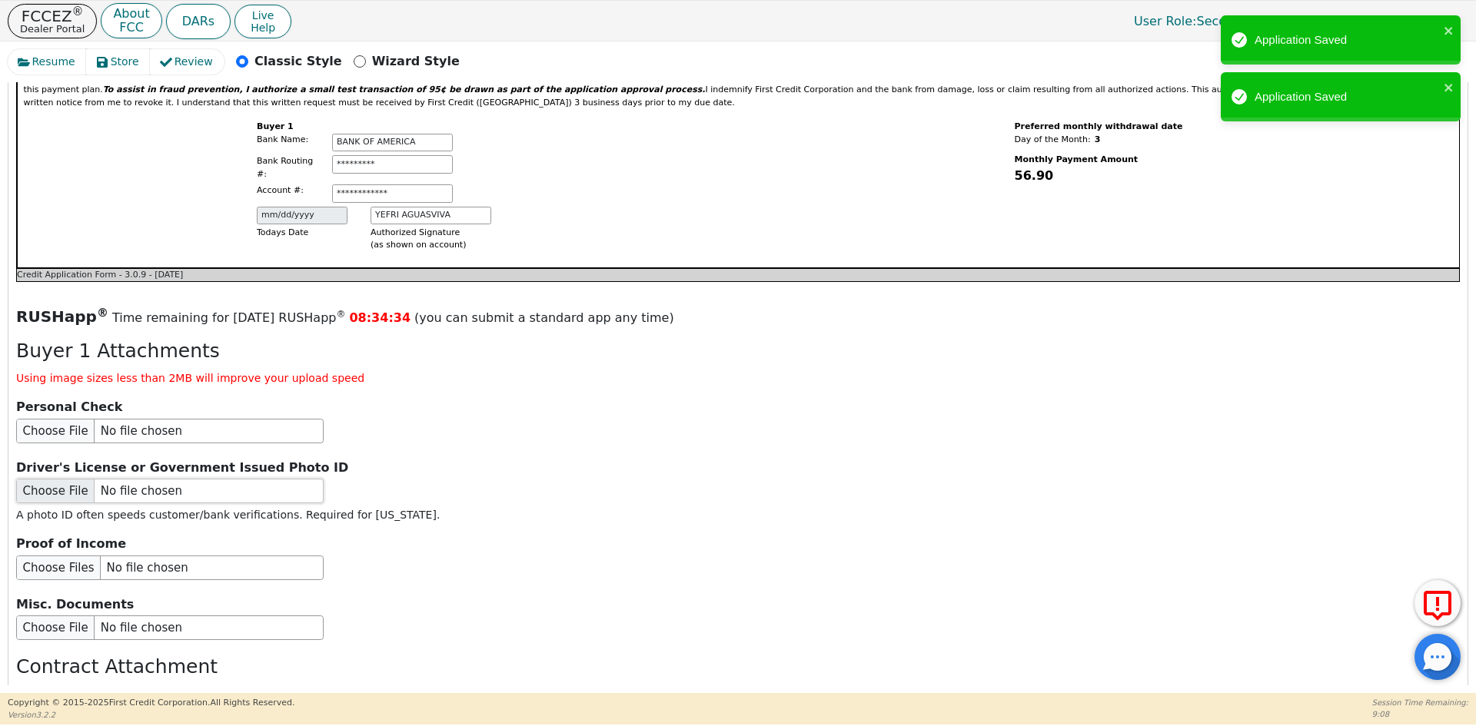
click at [140, 479] on input "file" at bounding box center [169, 491] width 307 height 25
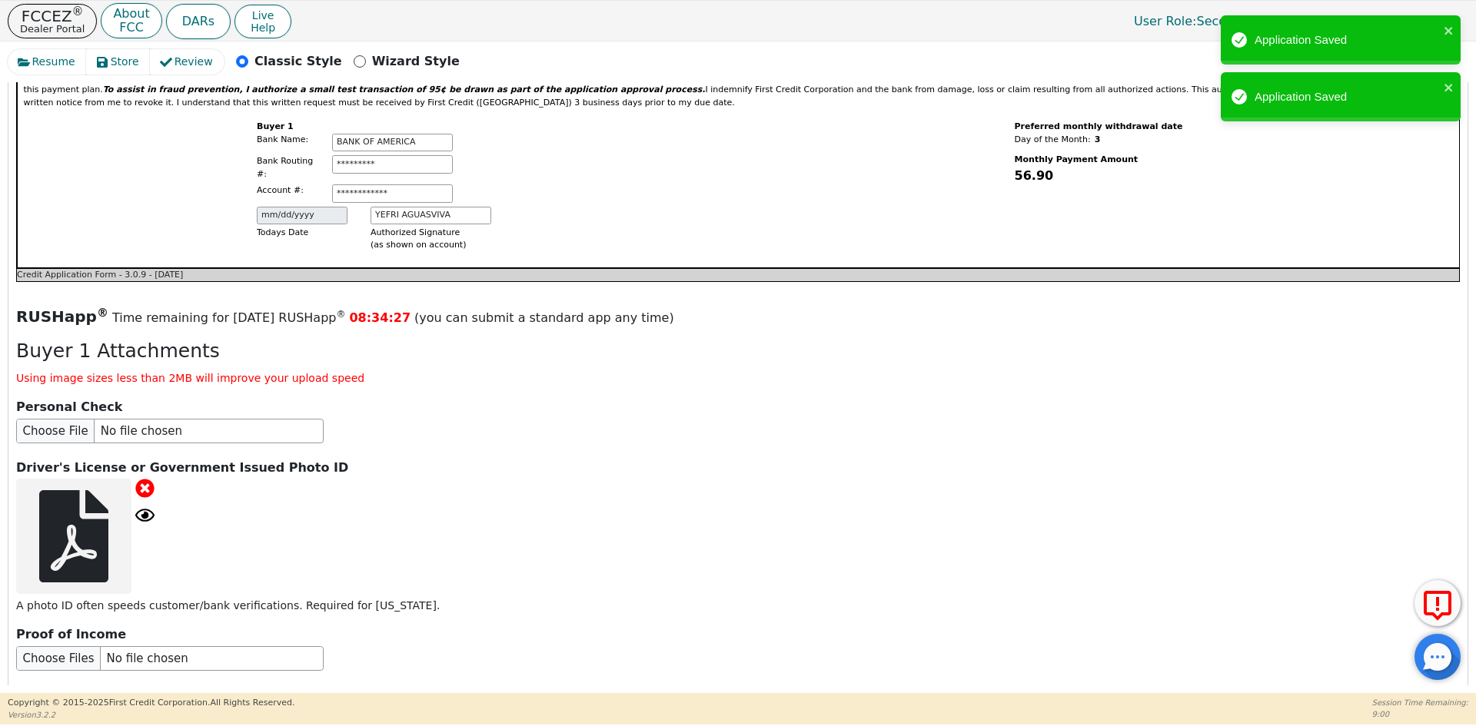
click at [147, 509] on icon at bounding box center [144, 515] width 19 height 13
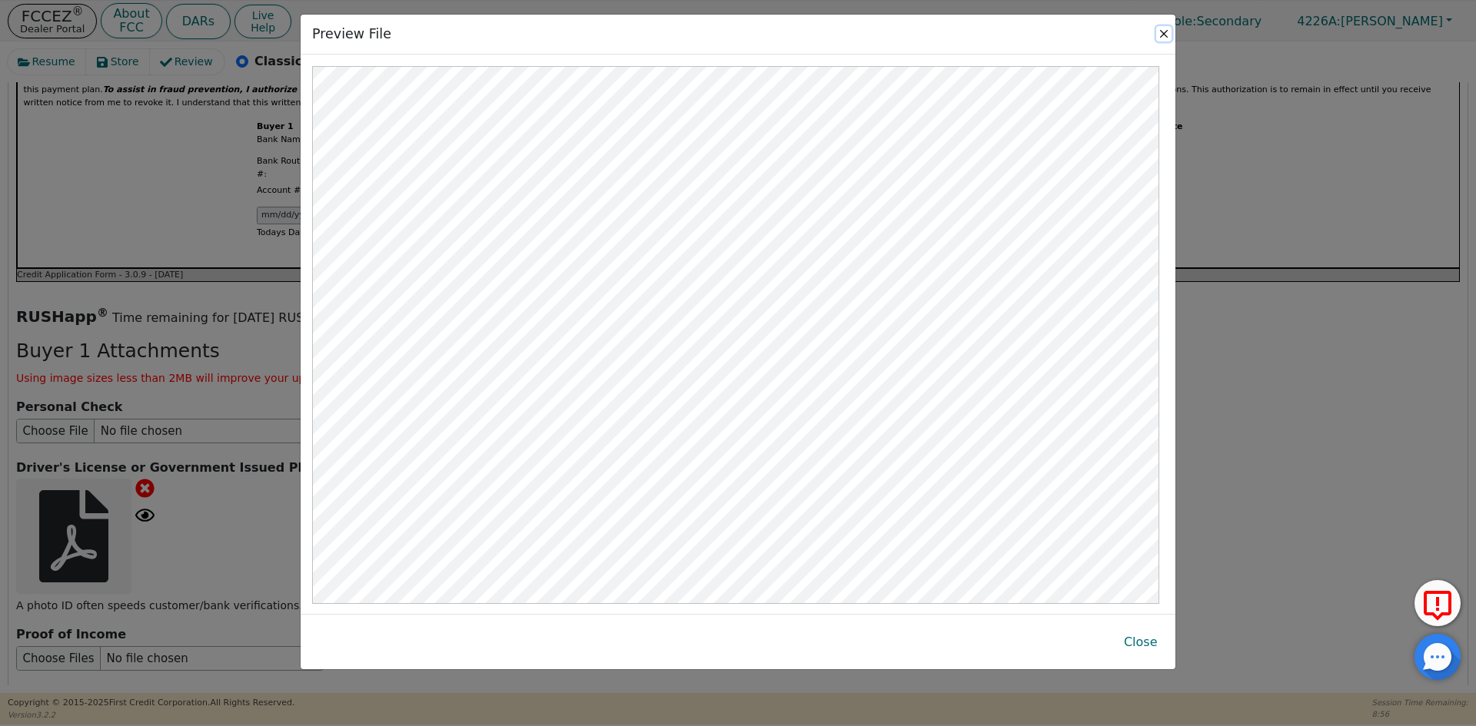
click at [1159, 31] on button "Close" at bounding box center [1163, 33] width 15 height 15
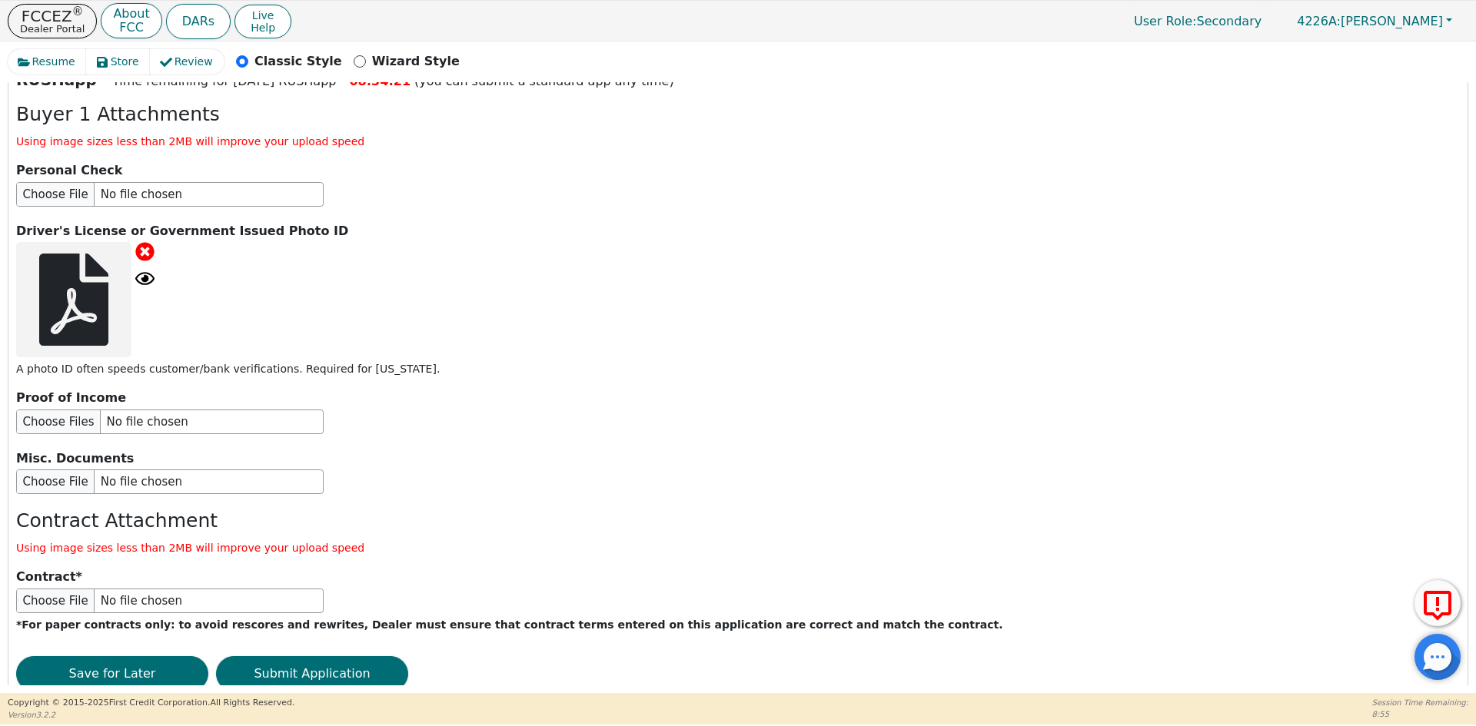
scroll to position [1826, 0]
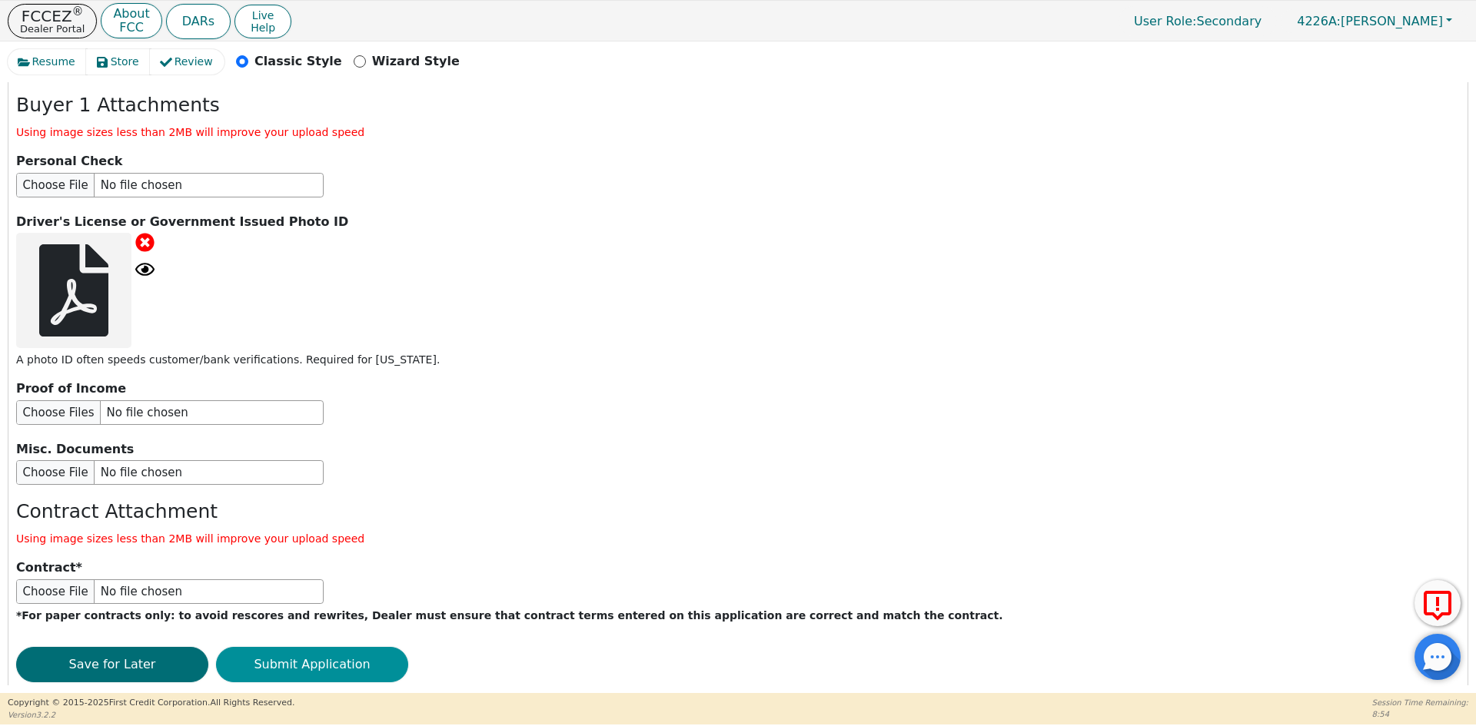
click at [286, 647] on button "Submit Application" at bounding box center [312, 664] width 192 height 35
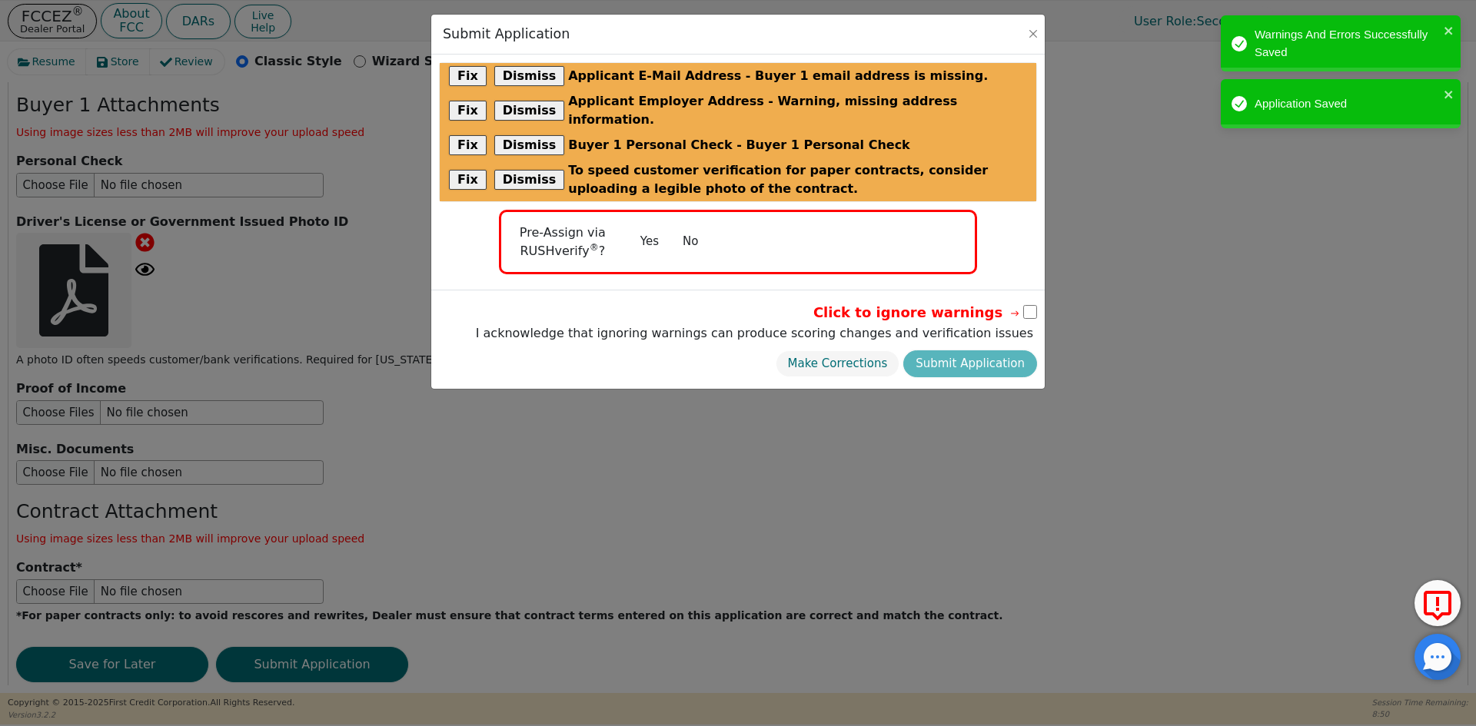
click at [687, 228] on button "No" at bounding box center [690, 241] width 40 height 27
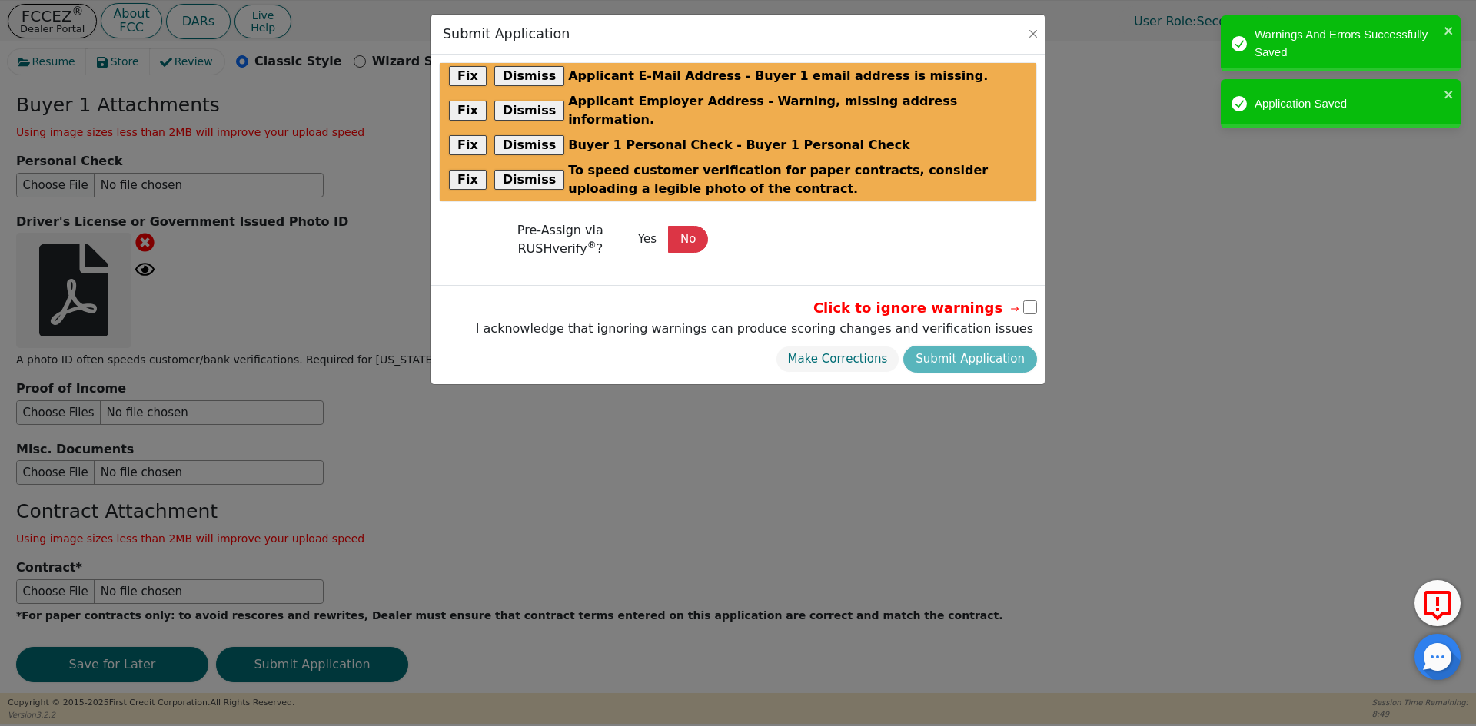
click at [1028, 301] on input "checkbox" at bounding box center [1030, 308] width 14 height 14
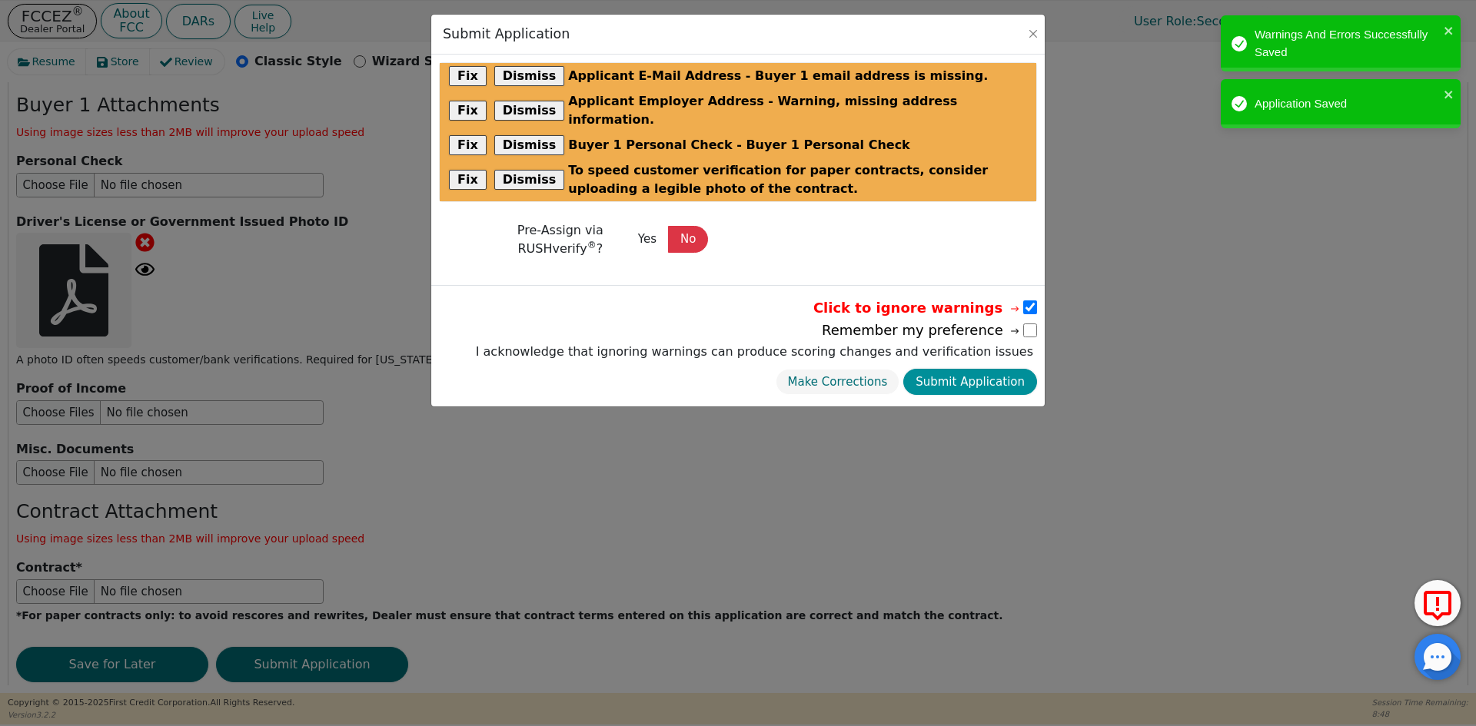
click at [984, 369] on button "Submit Application" at bounding box center [970, 382] width 134 height 27
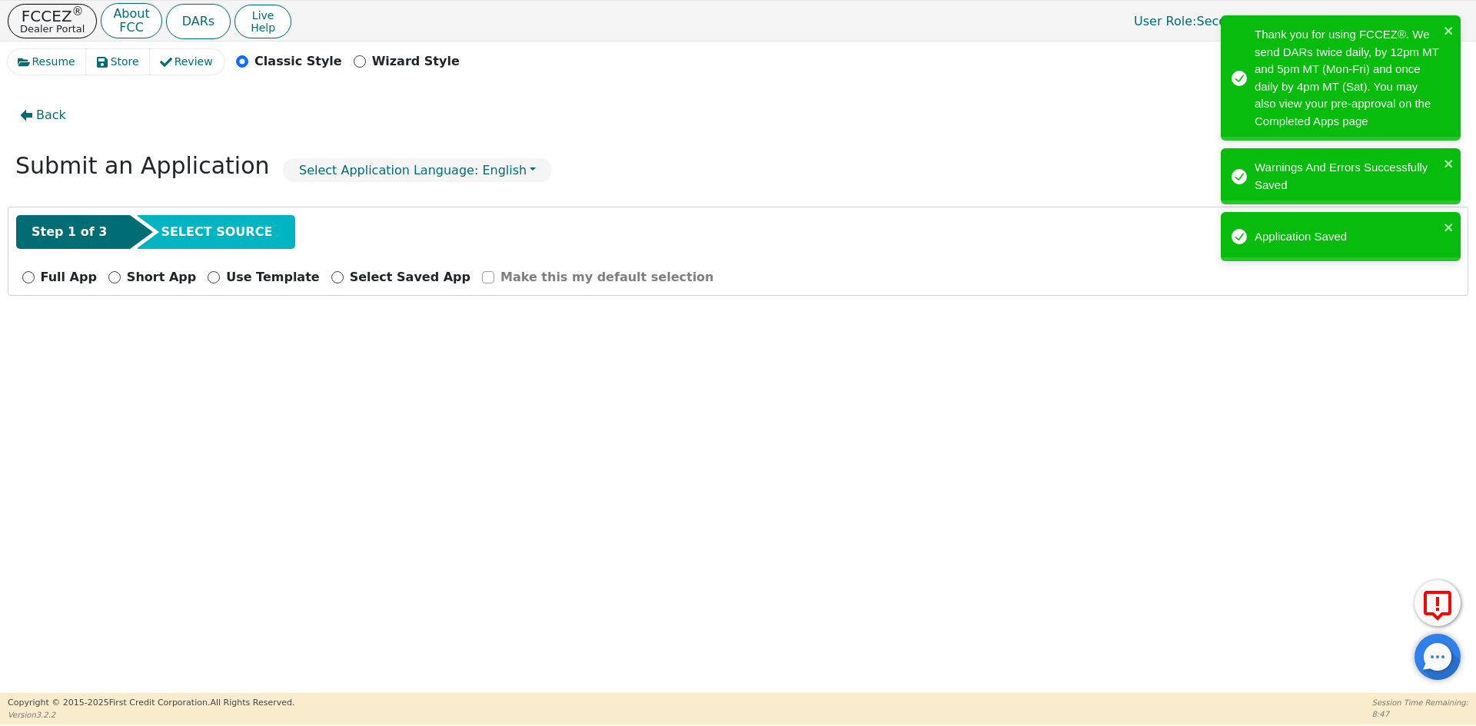
scroll to position [0, 0]
